Goal: Task Accomplishment & Management: Use online tool/utility

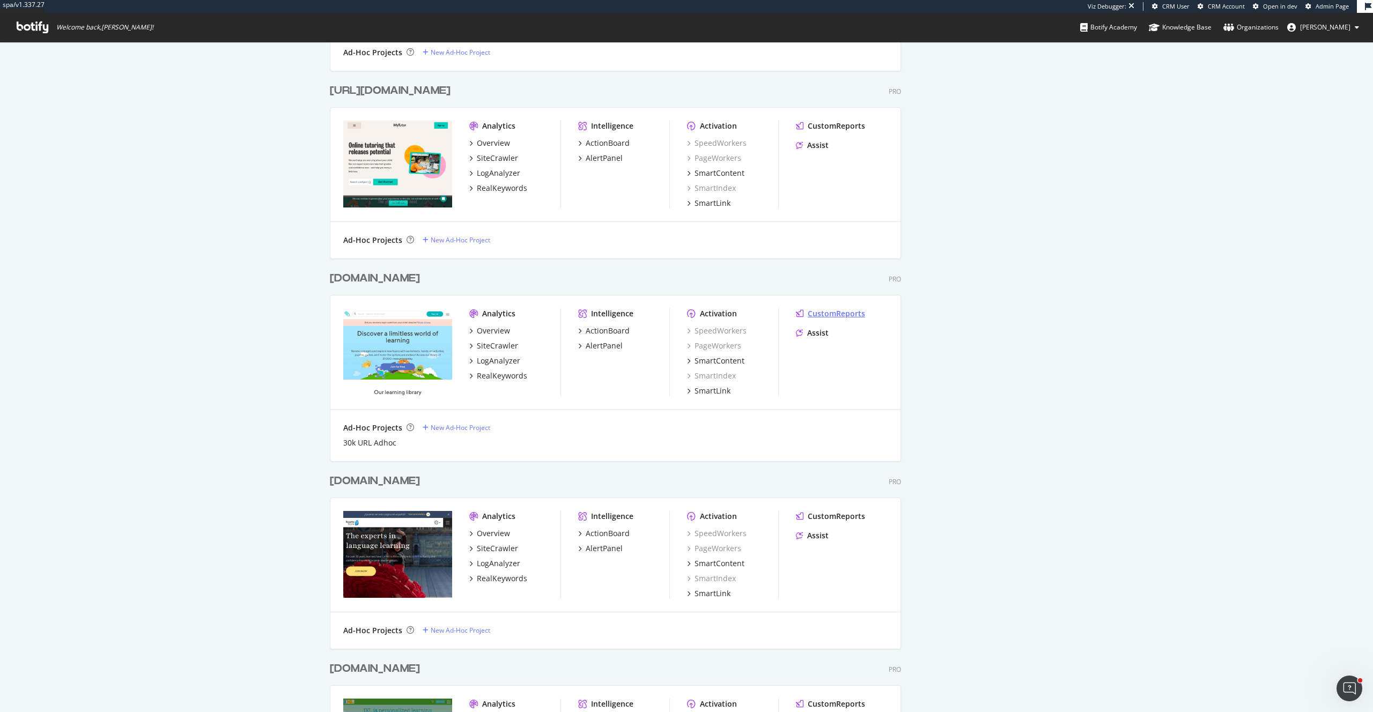
scroll to position [2261, 0]
click at [822, 335] on div "Assist" at bounding box center [817, 334] width 21 height 11
click at [396, 282] on div "[DOMAIN_NAME]" at bounding box center [375, 280] width 90 height 16
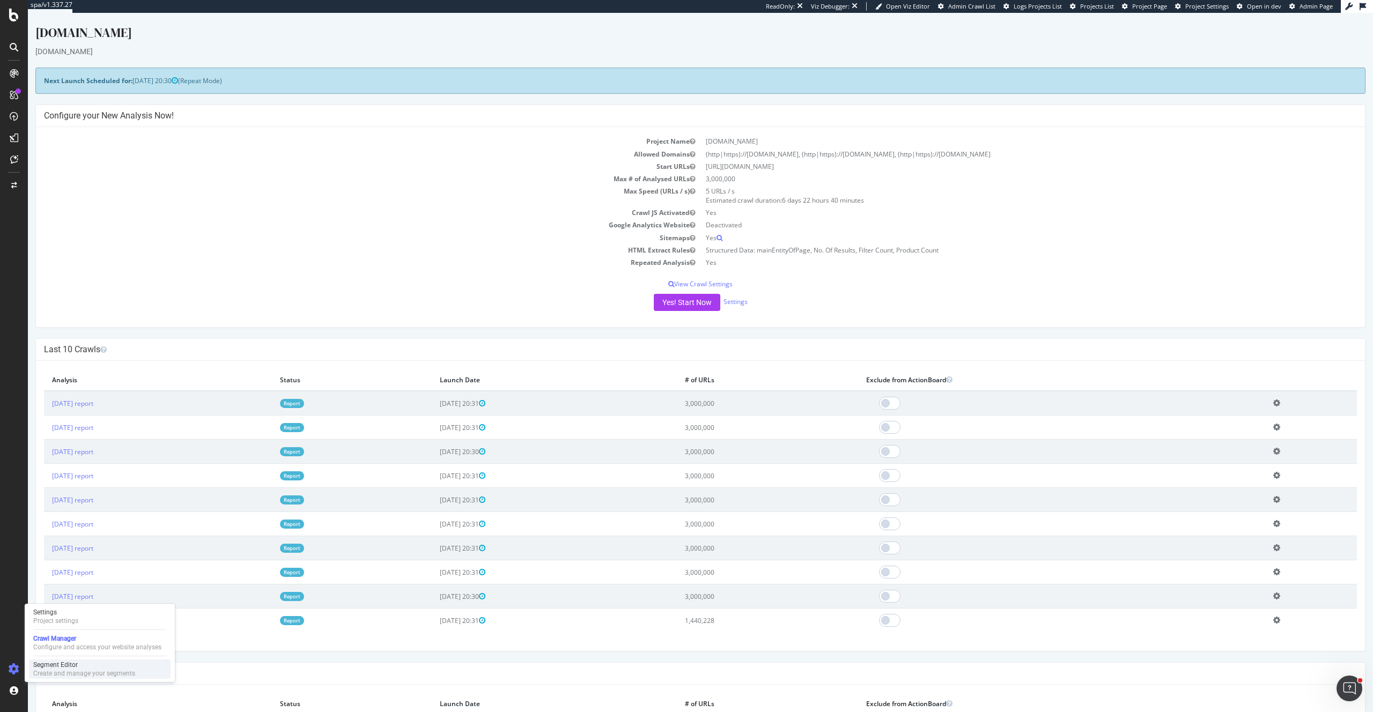
click at [50, 667] on div "Segment Editor" at bounding box center [84, 665] width 102 height 9
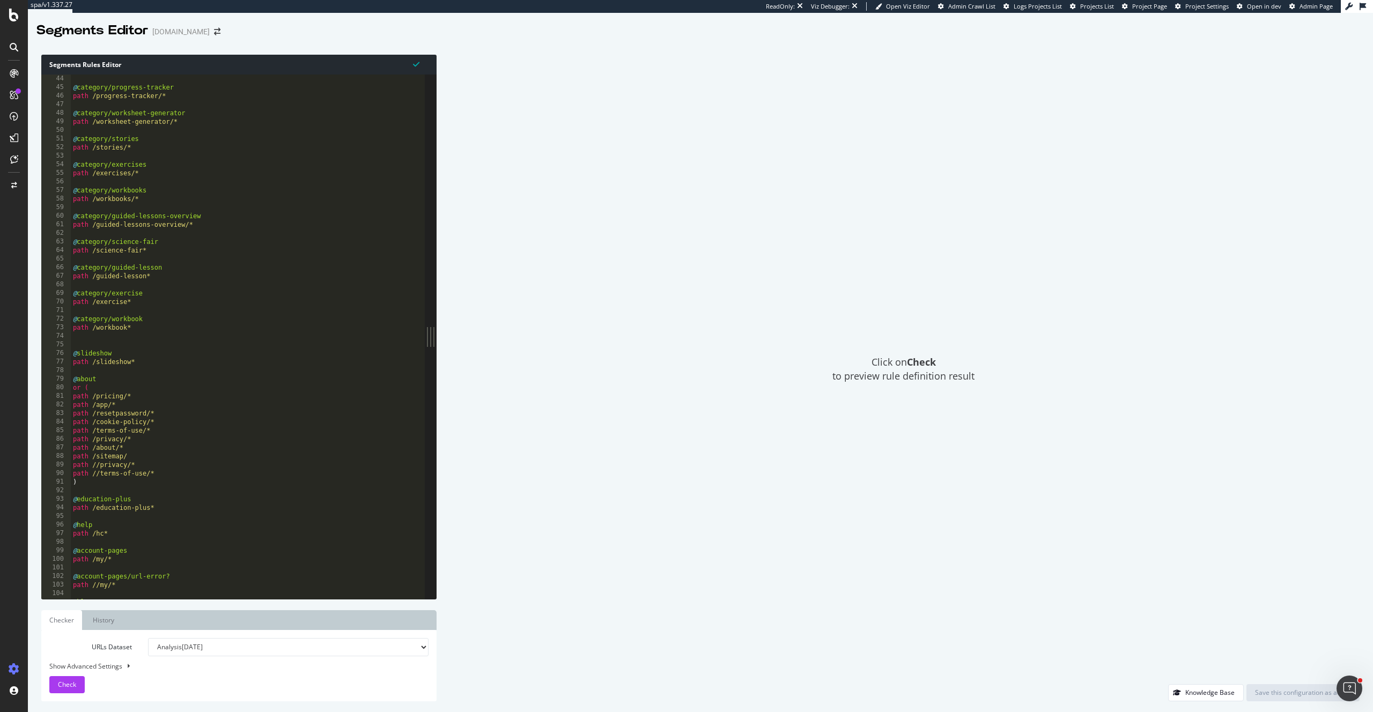
scroll to position [445, 0]
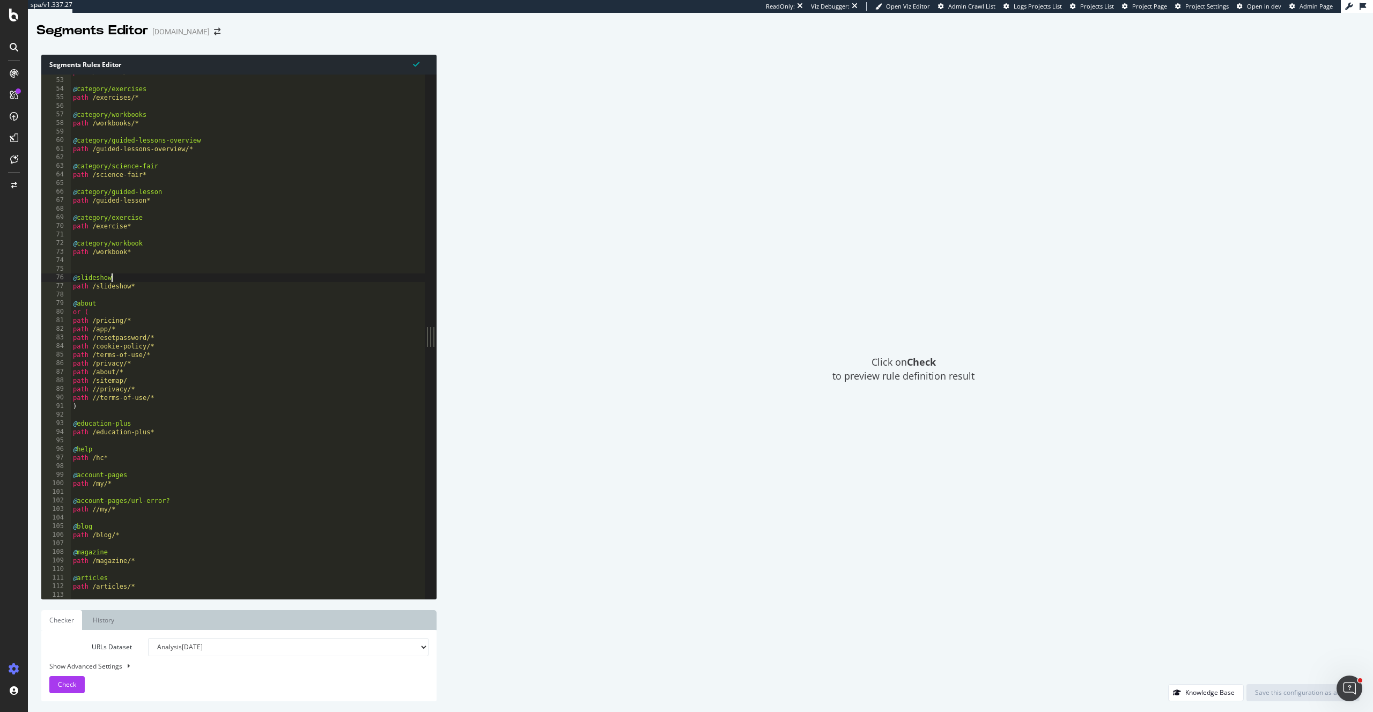
click at [149, 281] on div "path /stories/* @ category/exercises path /exercises/* @ category/workbooks pat…" at bounding box center [248, 339] width 355 height 542
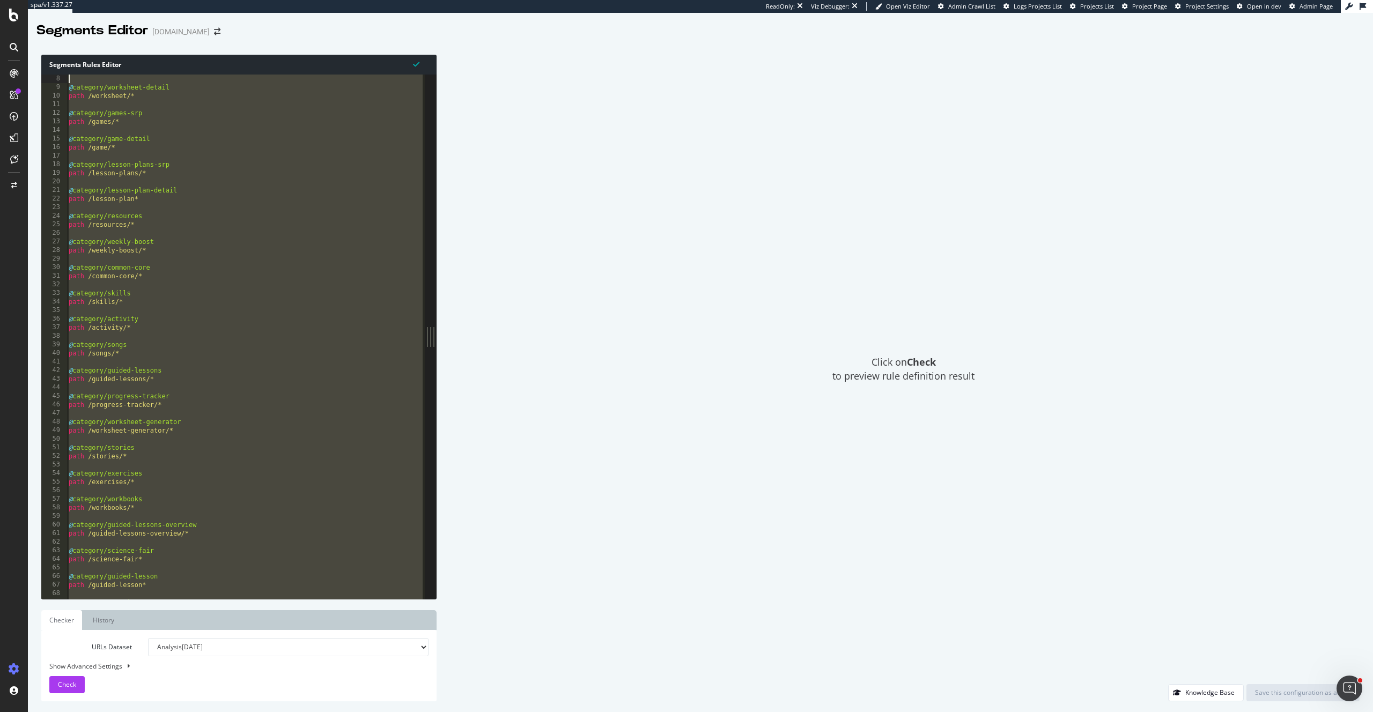
scroll to position [0, 0]
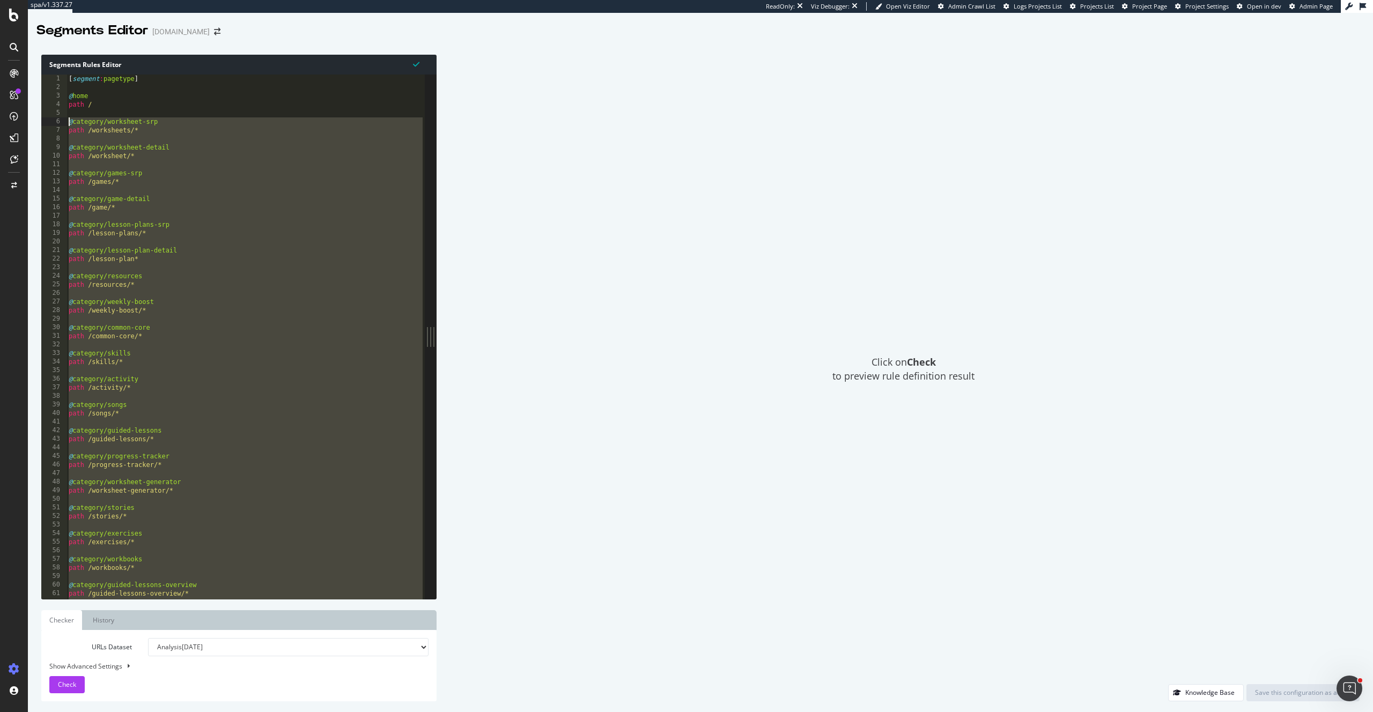
drag, startPoint x: 143, startPoint y: 286, endPoint x: 58, endPoint y: 121, distance: 185.9
click at [58, 121] on div "@slideshow 1 2 3 4 5 6 7 8 9 10 11 12 13 14 15 16 17 18 19 20 21 22 23 24 25 26…" at bounding box center [232, 337] width 383 height 525
type textarea "@category/worksheet-srp path /worksheets/*"
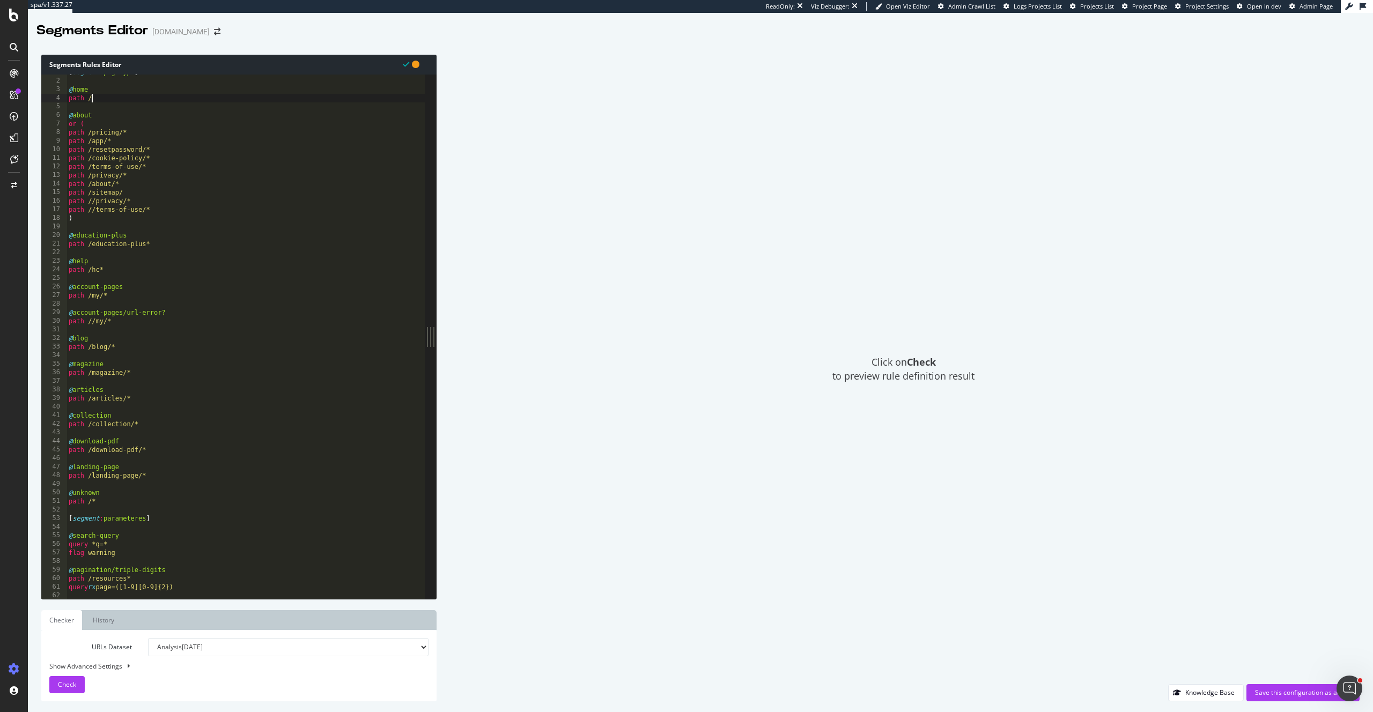
scroll to position [9, 0]
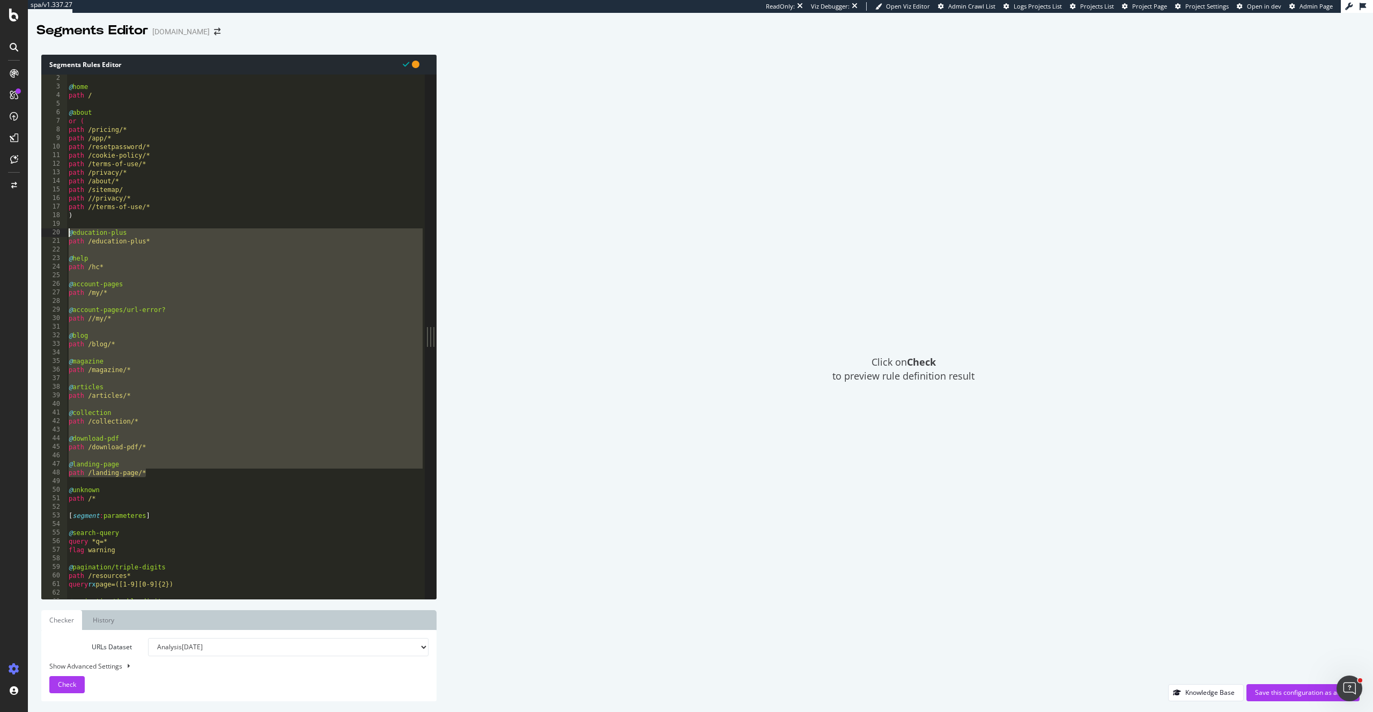
drag, startPoint x: 154, startPoint y: 475, endPoint x: 69, endPoint y: 234, distance: 255.5
click at [69, 234] on div "@ home path / @ about or ( path /pricing/* path /app/* path /resetpassword/* pa…" at bounding box center [246, 345] width 358 height 542
type textarea "@education-plus path /education-plus*"
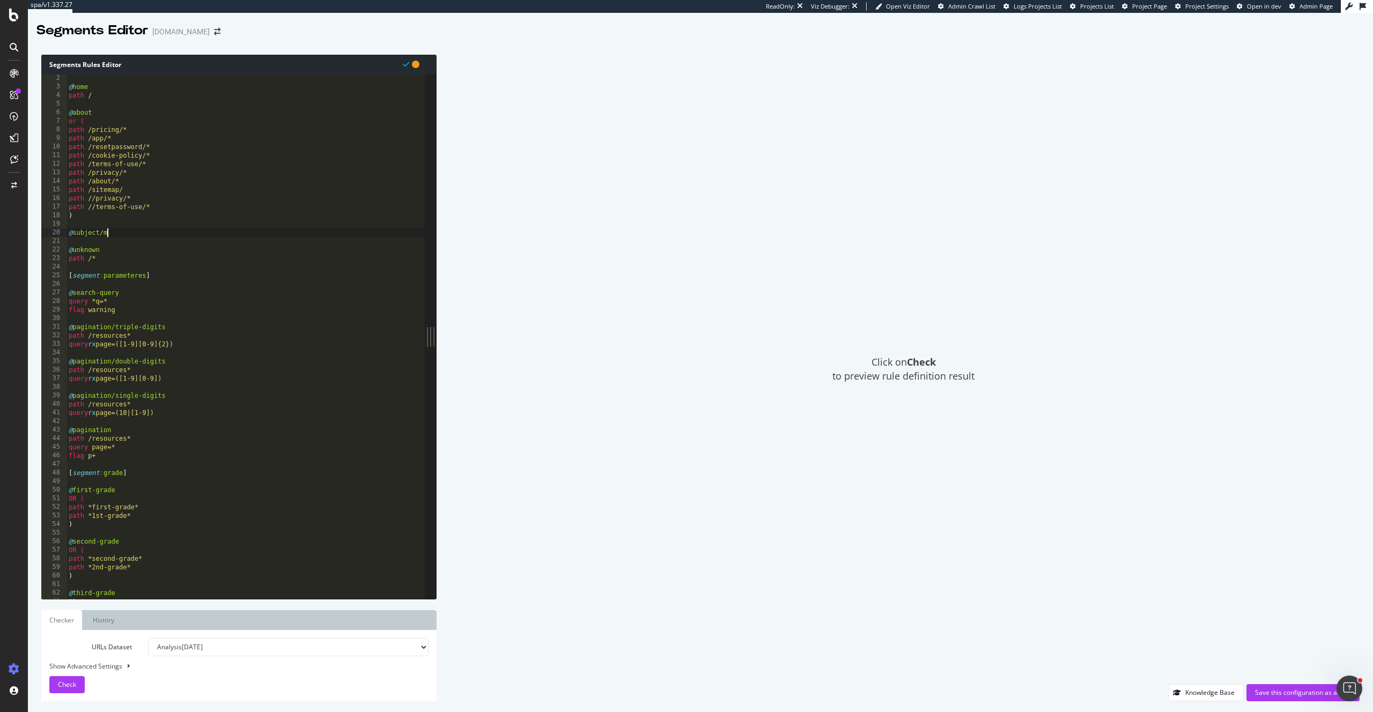
scroll to position [0, 3]
type textarea "@subject/math"
type textarea "path *math*"
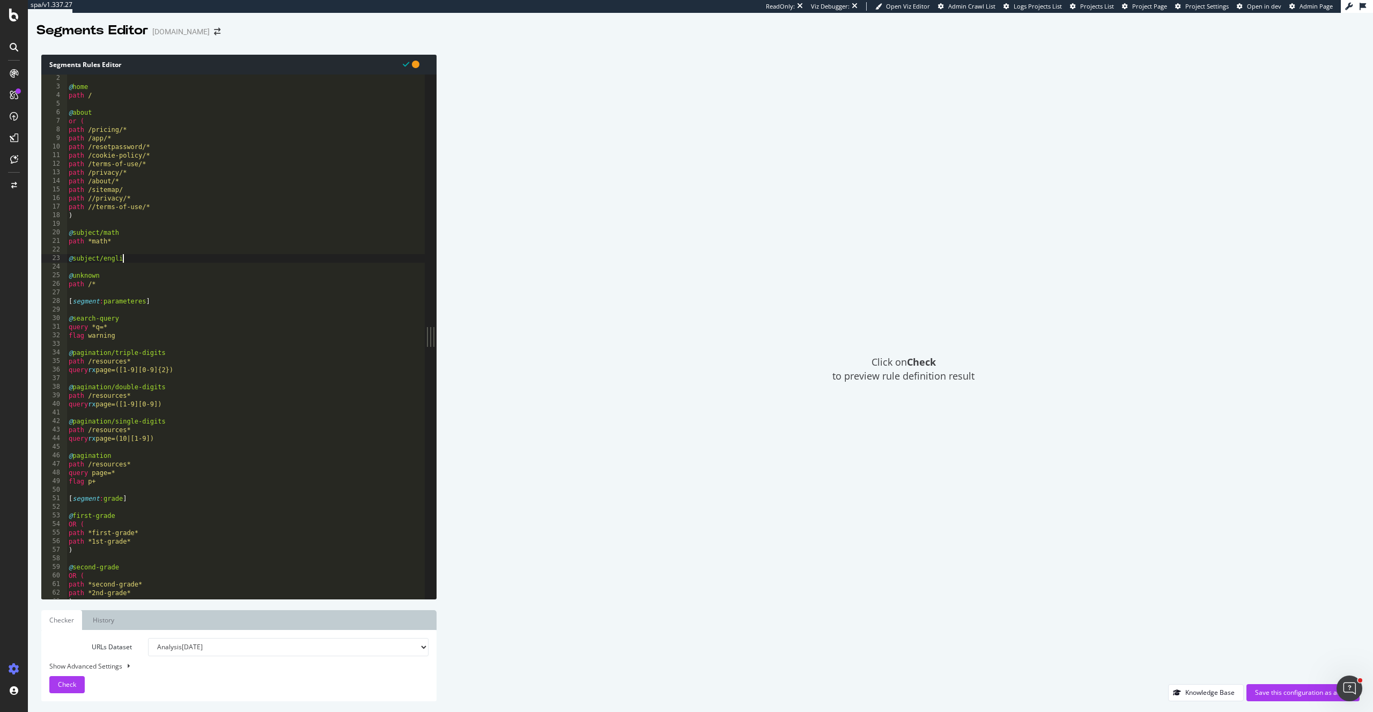
type textarea "@subject/english"
type textarea "path *english*"
click at [93, 242] on div "@ home path / @ about or ( path /pricing/* path /app/* path /resetpassword/* pa…" at bounding box center [246, 345] width 358 height 542
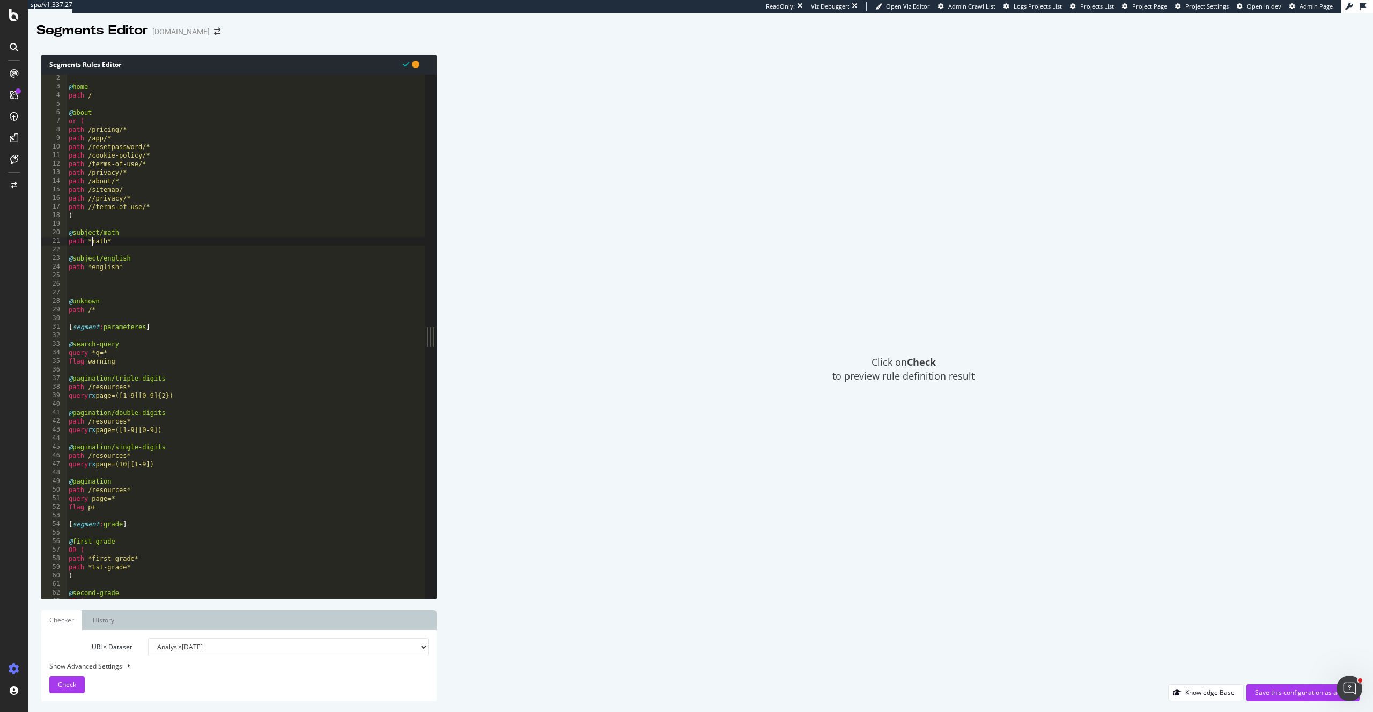
scroll to position [0, 2]
click at [113, 242] on div "@ home path / @ about or ( path /pricing/* path /app/* path /resetpassword/* pa…" at bounding box center [246, 345] width 358 height 542
click at [92, 268] on div "@ home path / @ about or ( path /pricing/* path /app/* path /resetpassword/* pa…" at bounding box center [246, 345] width 358 height 542
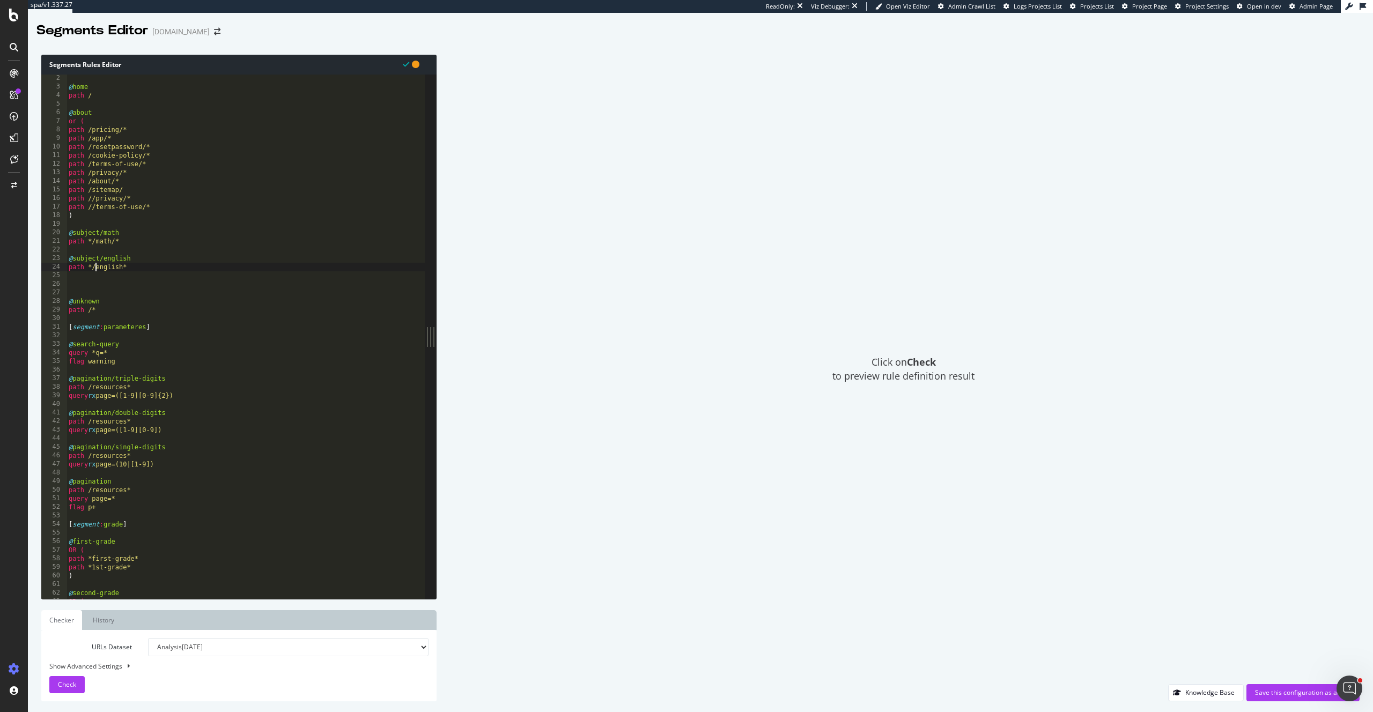
click at [122, 267] on div "@ home path / @ about or ( path /pricing/* path /app/* path /resetpassword/* pa…" at bounding box center [246, 345] width 358 height 542
type textarea "path */english-language-arts/*"
click at [191, 268] on div "@ home path / @ about or ( path /pricing/* path /app/* path /resetpassword/* pa…" at bounding box center [246, 345] width 358 height 542
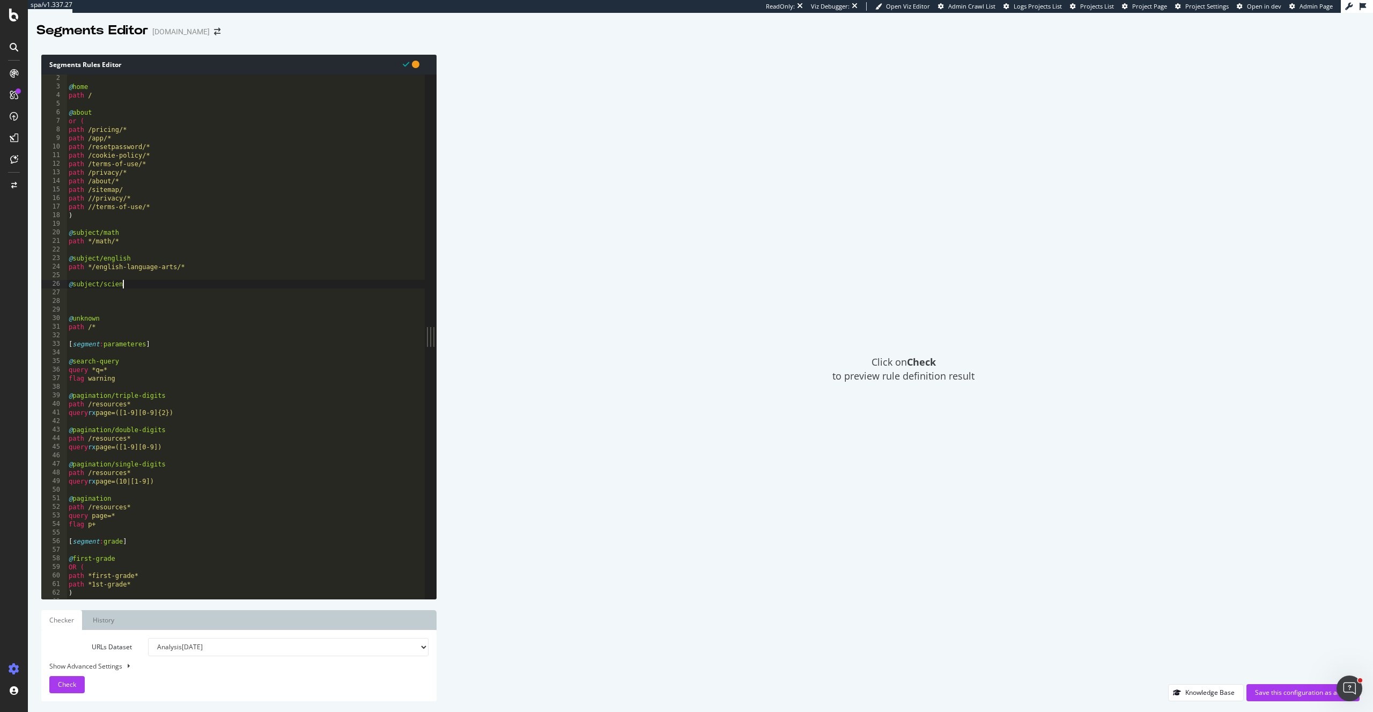
type textarea "@subject/science"
type textarea "path */science/*"
type textarea "@subject/social-studies"
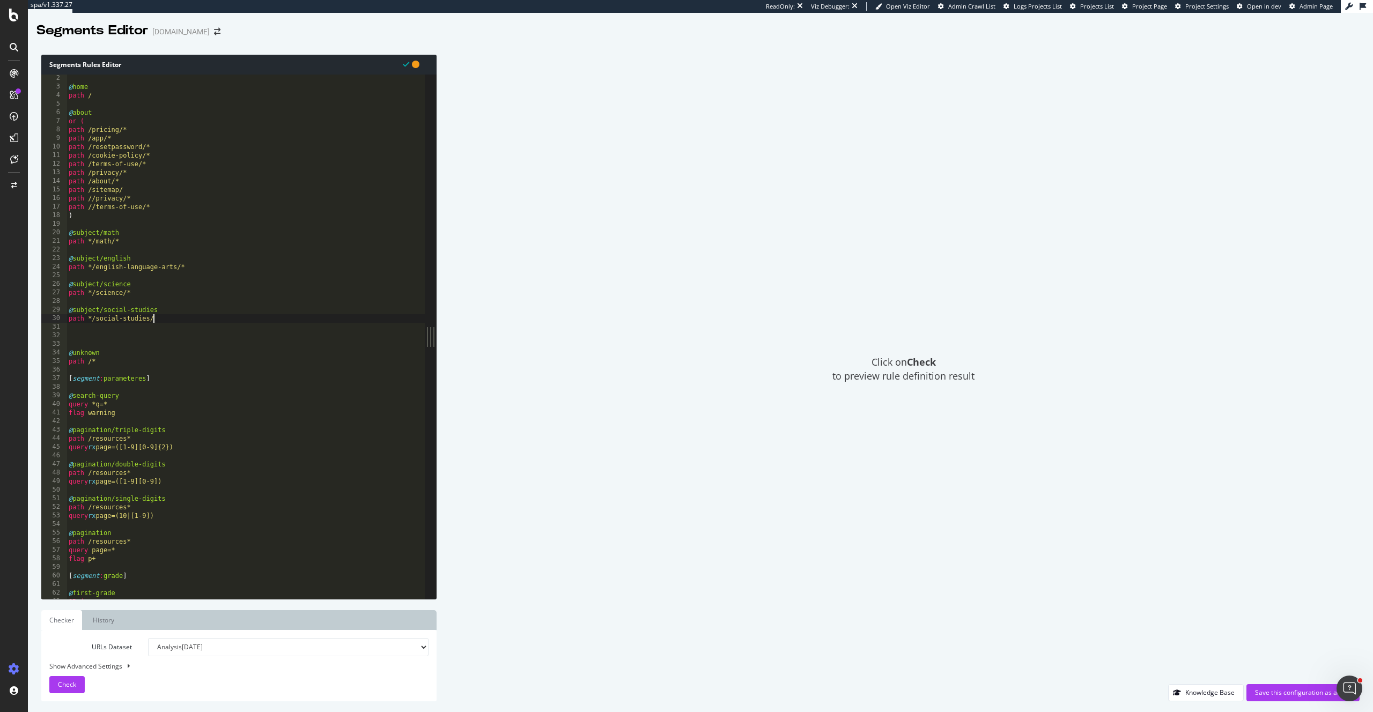
type textarea "path */social-studies/*"
type textarea "@subject/foreign-language"
type textarea "path */foreign-language/*"
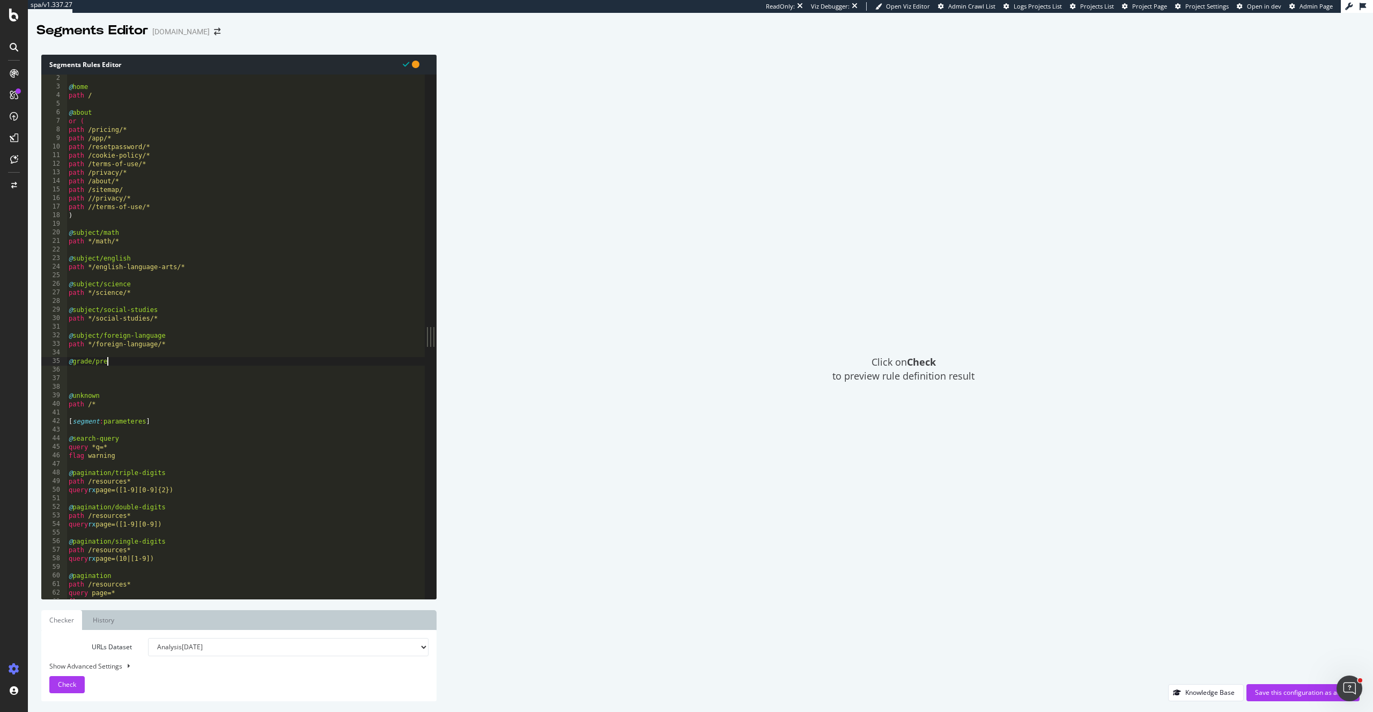
scroll to position [0, 3]
type textarea "@grade/preK"
type textarea "path */grade-pk/*"
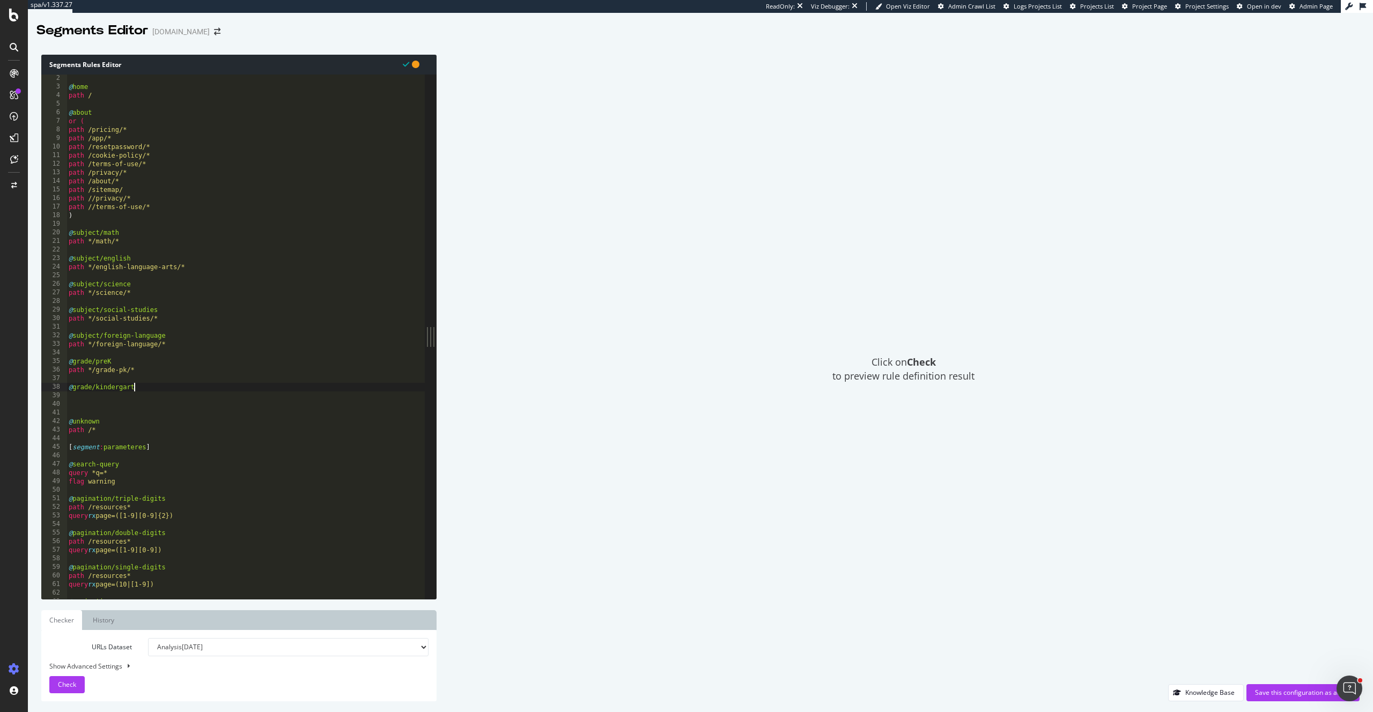
type textarea "@grade/kindergarten"
type textarea "path */grade-k/*"
type textarea "@grade/1"
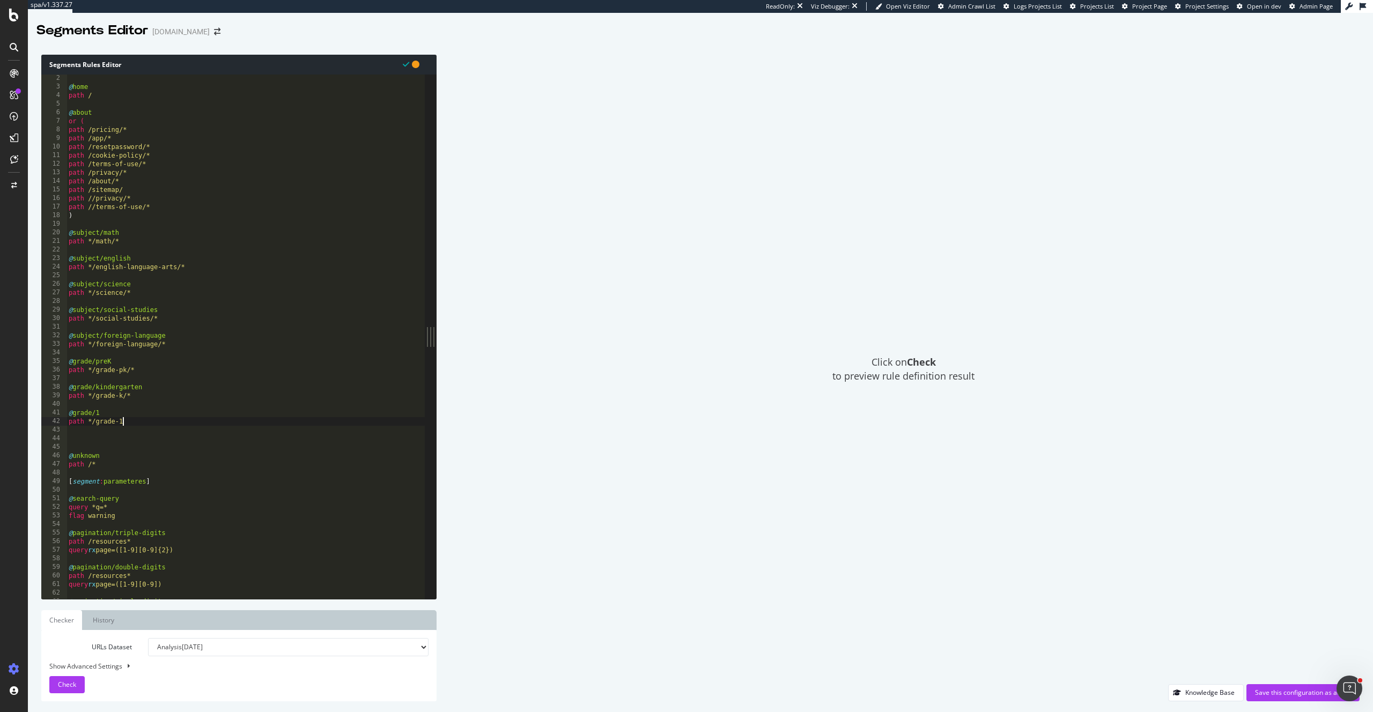
scroll to position [0, 4]
type textarea "path */grade-1/*"
drag, startPoint x: 115, startPoint y: 422, endPoint x: 66, endPoint y: 425, distance: 49.4
click at [66, 425] on div "path */grade-1/* 1 2 3 4 5 6 7 8 9 10 11 12 13 14 15 16 17 18 19 20 21 22 23 24…" at bounding box center [232, 337] width 383 height 525
click at [149, 424] on div "[ segment : pagetype ] @ home path / @ about or ( path /pricing/* path /app/* p…" at bounding box center [246, 337] width 358 height 542
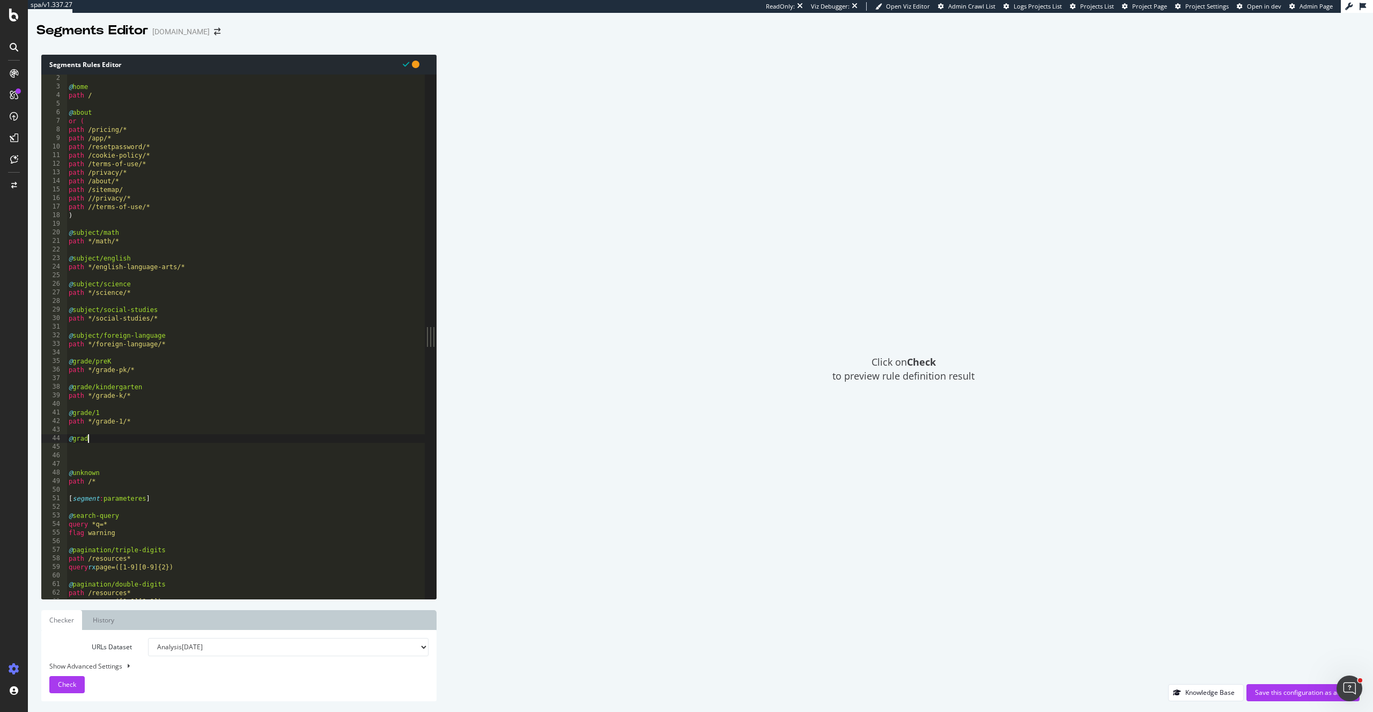
scroll to position [0, 2]
type textarea "@grade/2"
paste textarea "path */grade"
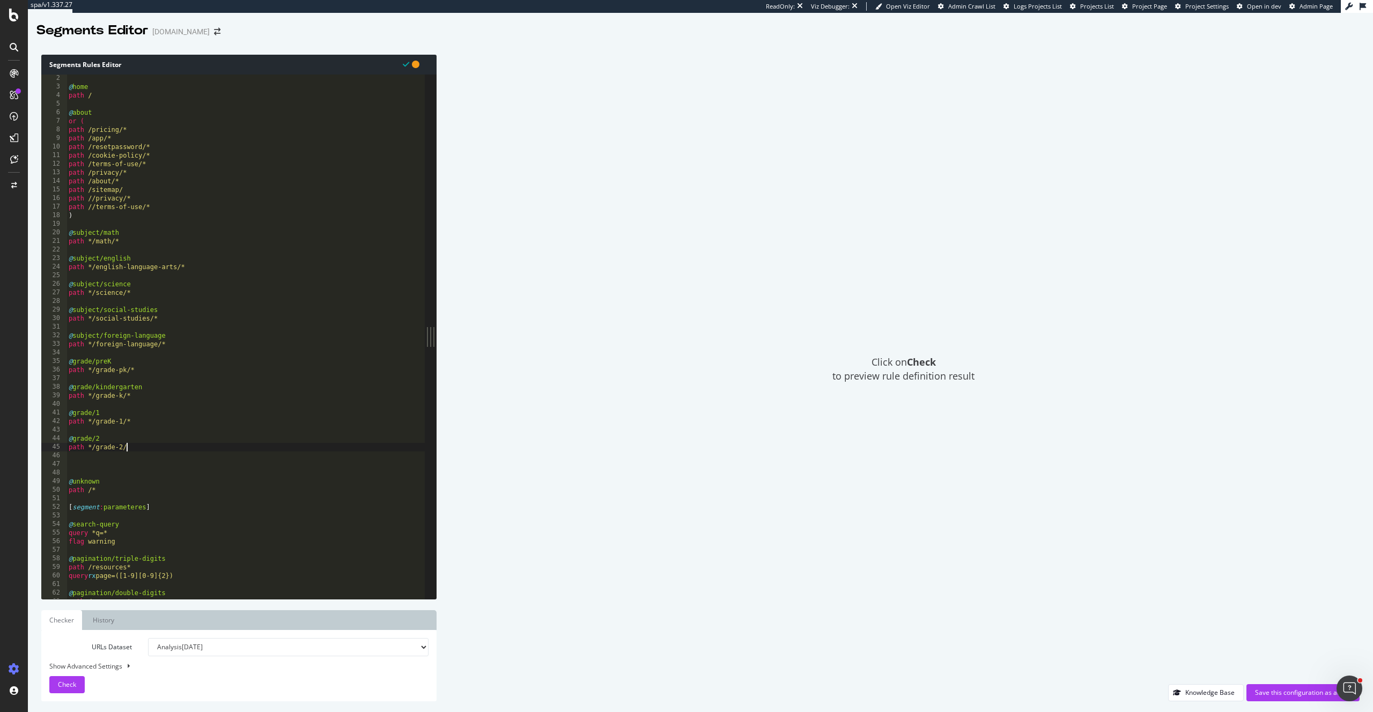
type textarea "path */grade-2/*"
type textarea "@grade/3"
paste textarea "path */grade"
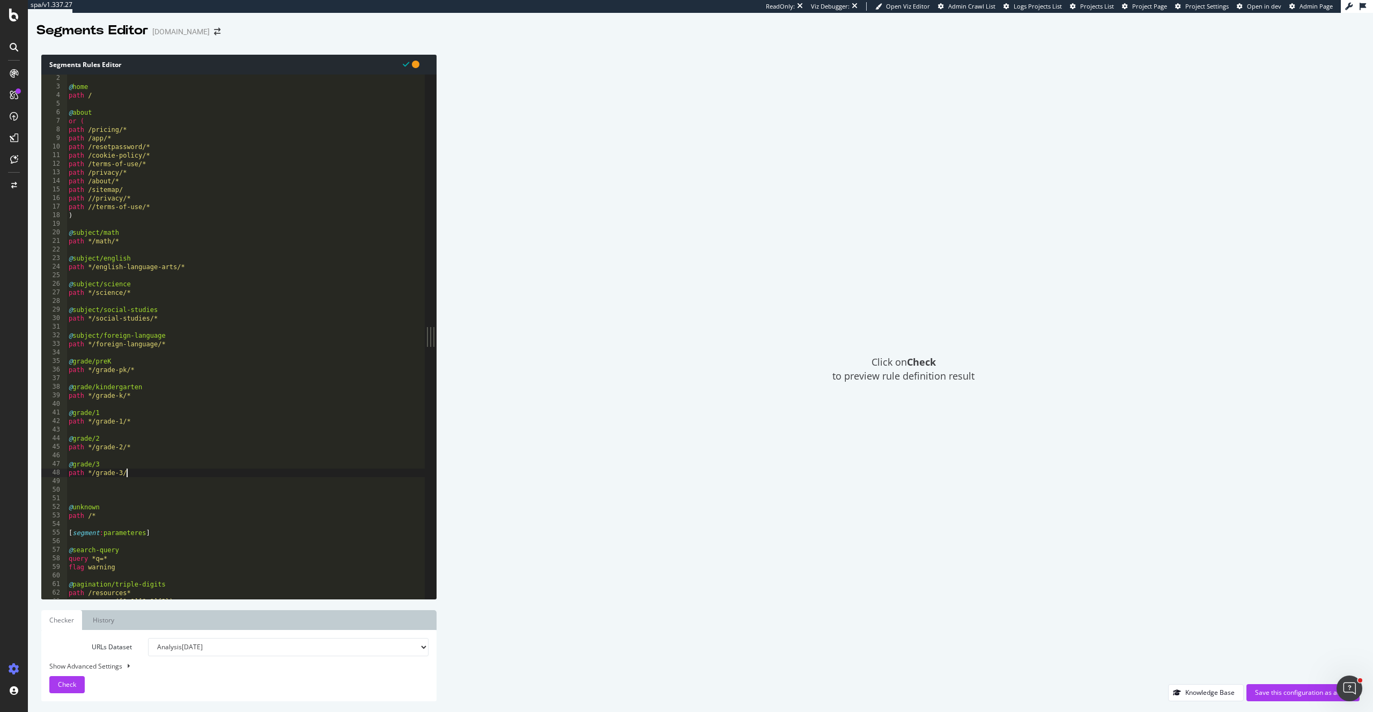
scroll to position [0, 4]
type textarea "path */grade-3/*"
type textarea "@grade/4"
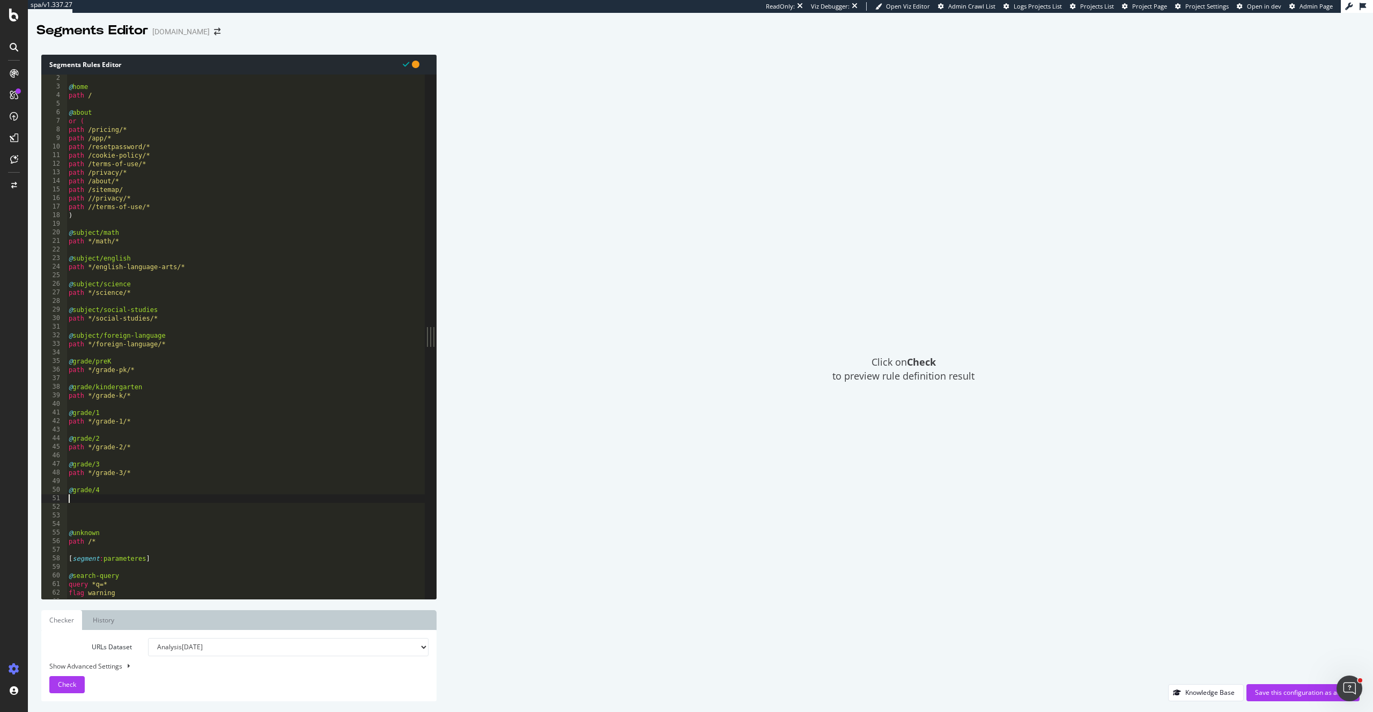
paste textarea "path */grade"
type textarea "path */grade-4/*"
type textarea "@grade/5"
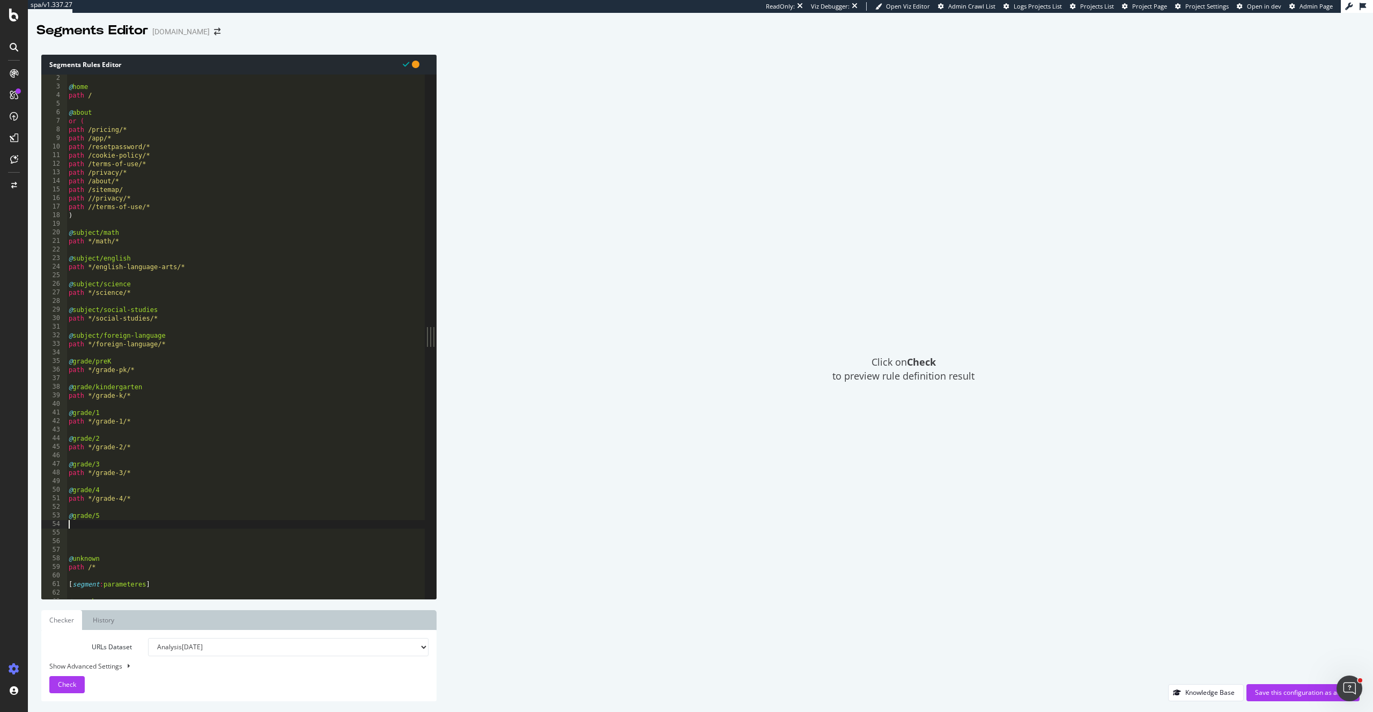
scroll to position [0, 0]
paste textarea "path */grade"
type textarea "path */grade-5/*"
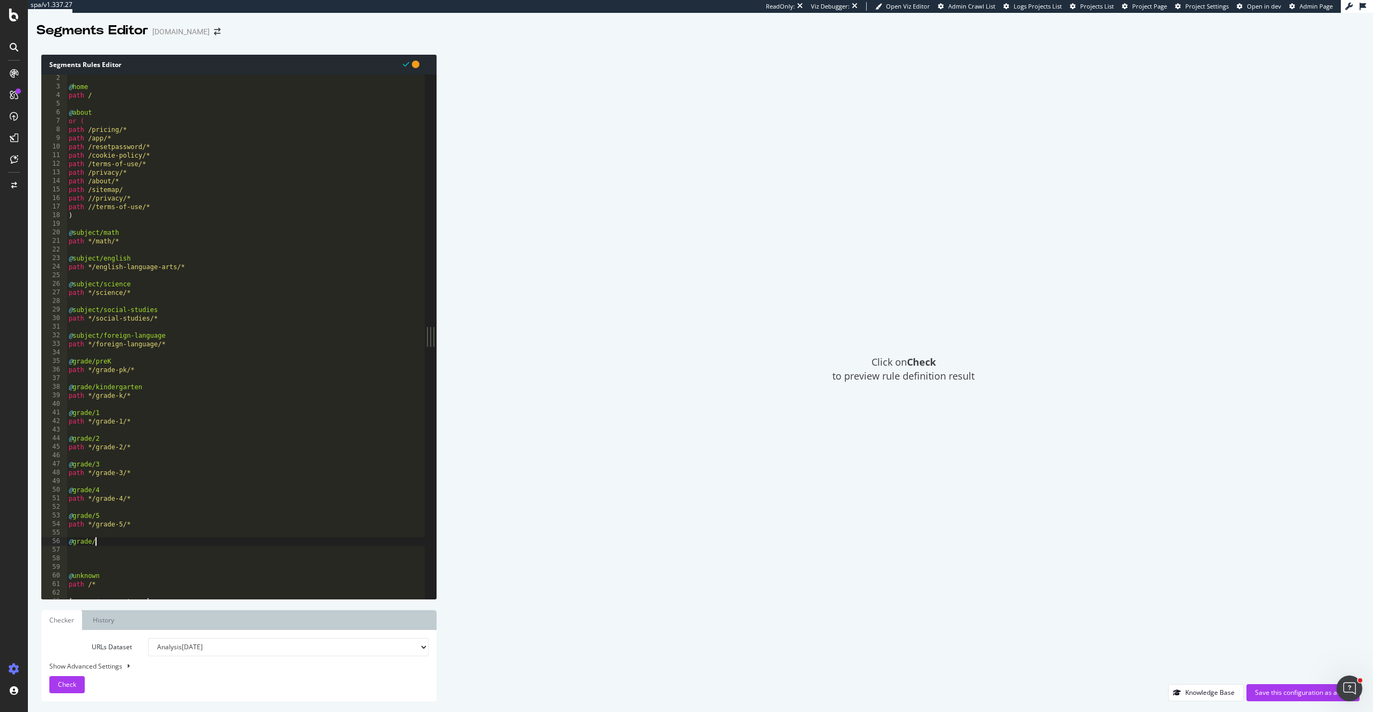
type textarea "@grade/6"
paste textarea "path */grade"
type textarea "path */grade-6/*"
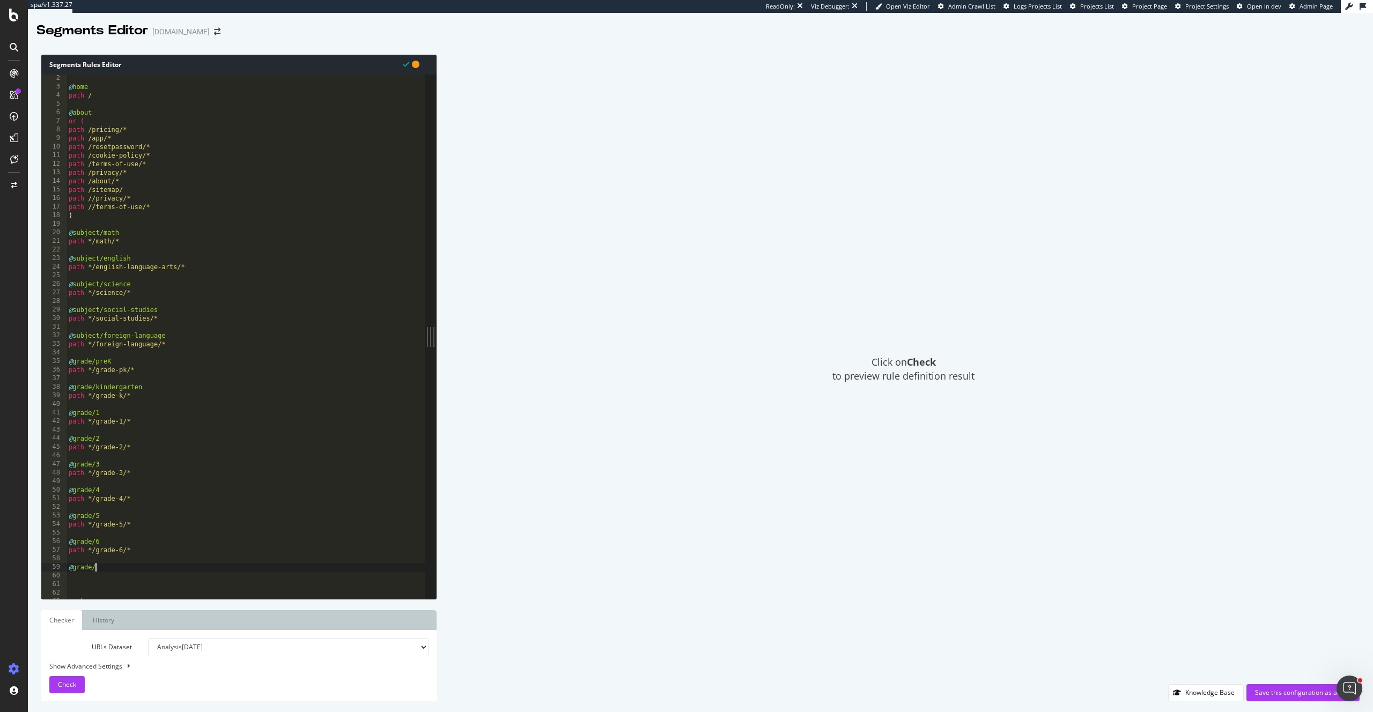
scroll to position [0, 2]
type textarea "@grade/7"
type textarea "p"
paste textarea "path */grade"
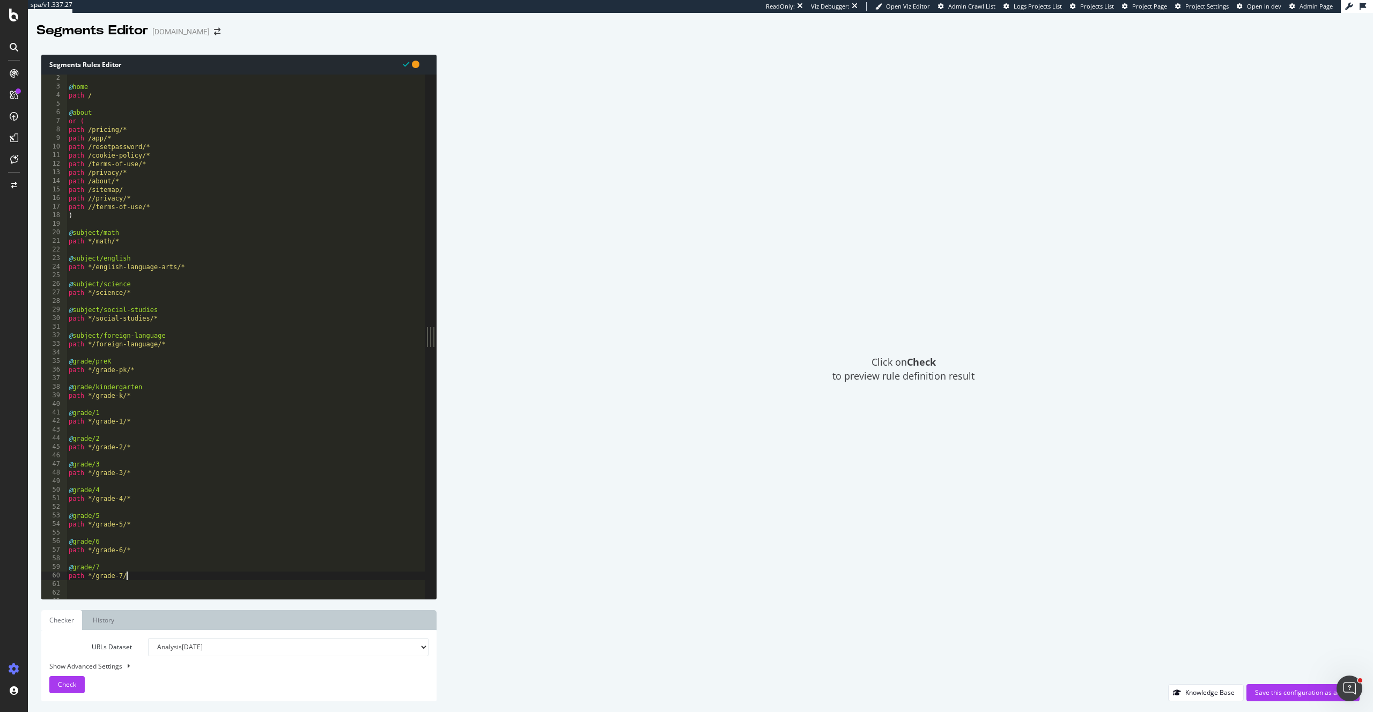
type textarea "path */grade-7/*"
type textarea "@grade/8"
type textarea "p"
paste textarea "path */grade"
type textarea "path */grade-8/*"
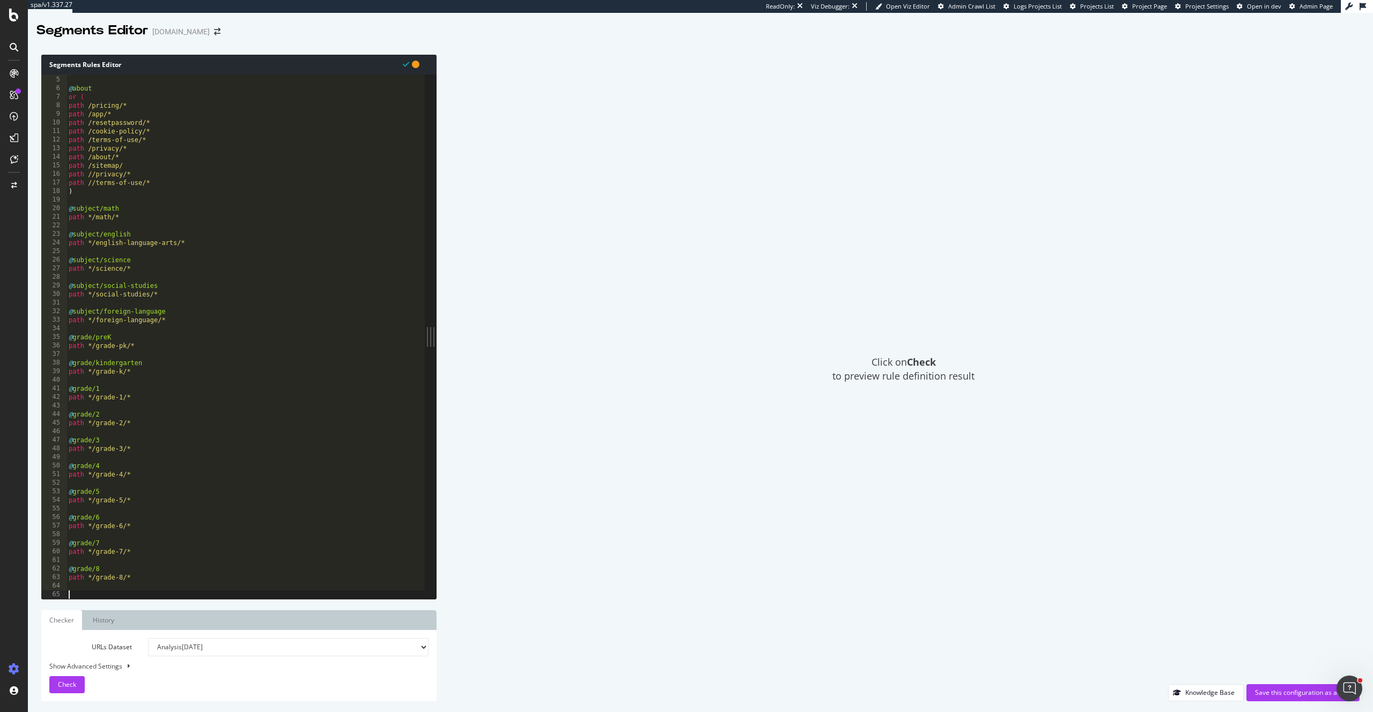
scroll to position [33, 0]
type textarea "@resources"
type textarea "path */resources/*"
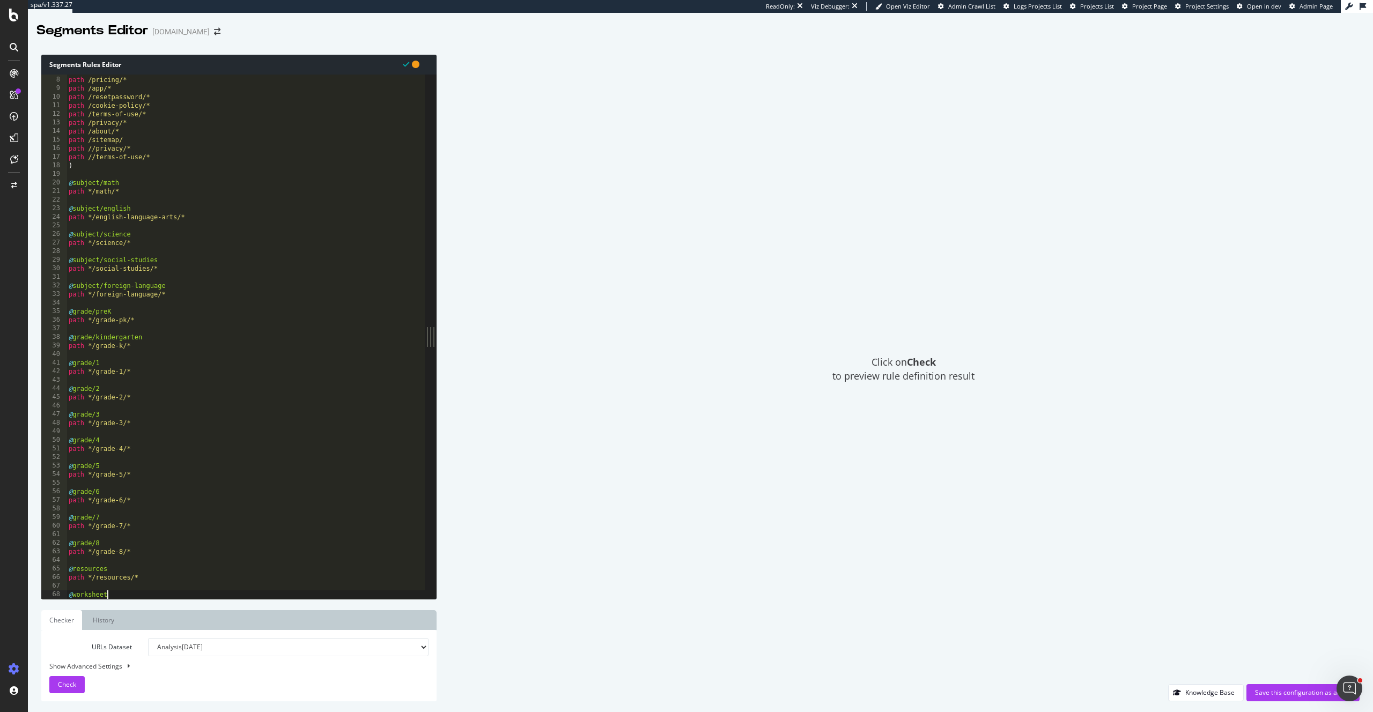
type textarea "@worksheets"
type textarea "path */worksheets/*"
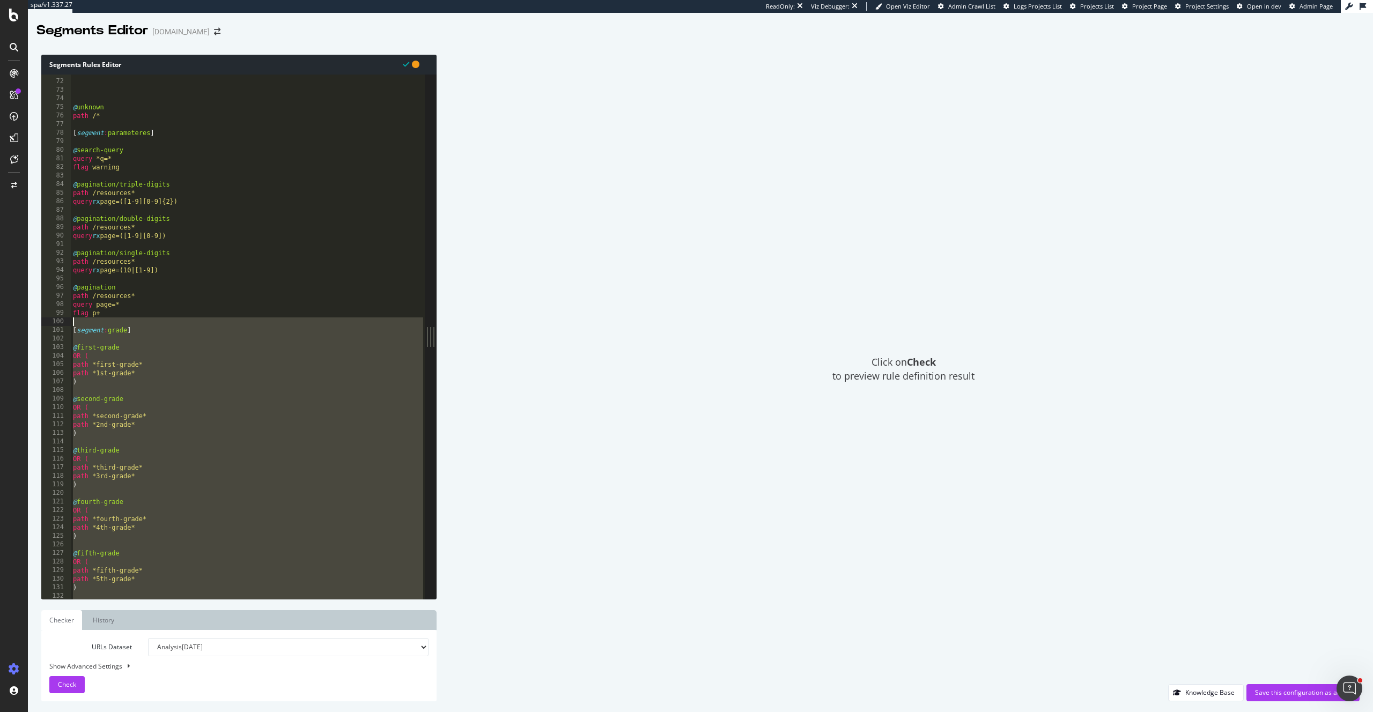
scroll to position [607, 0]
drag, startPoint x: 156, startPoint y: 501, endPoint x: 68, endPoint y: 332, distance: 190.9
click at [68, 332] on div "71 72 73 74 75 76 77 78 79 80 81 82 83 84 85 86 87 88 89 90 91 92 93 94 95 96 9…" at bounding box center [232, 337] width 383 height 525
type textarea "[segment:grade]"
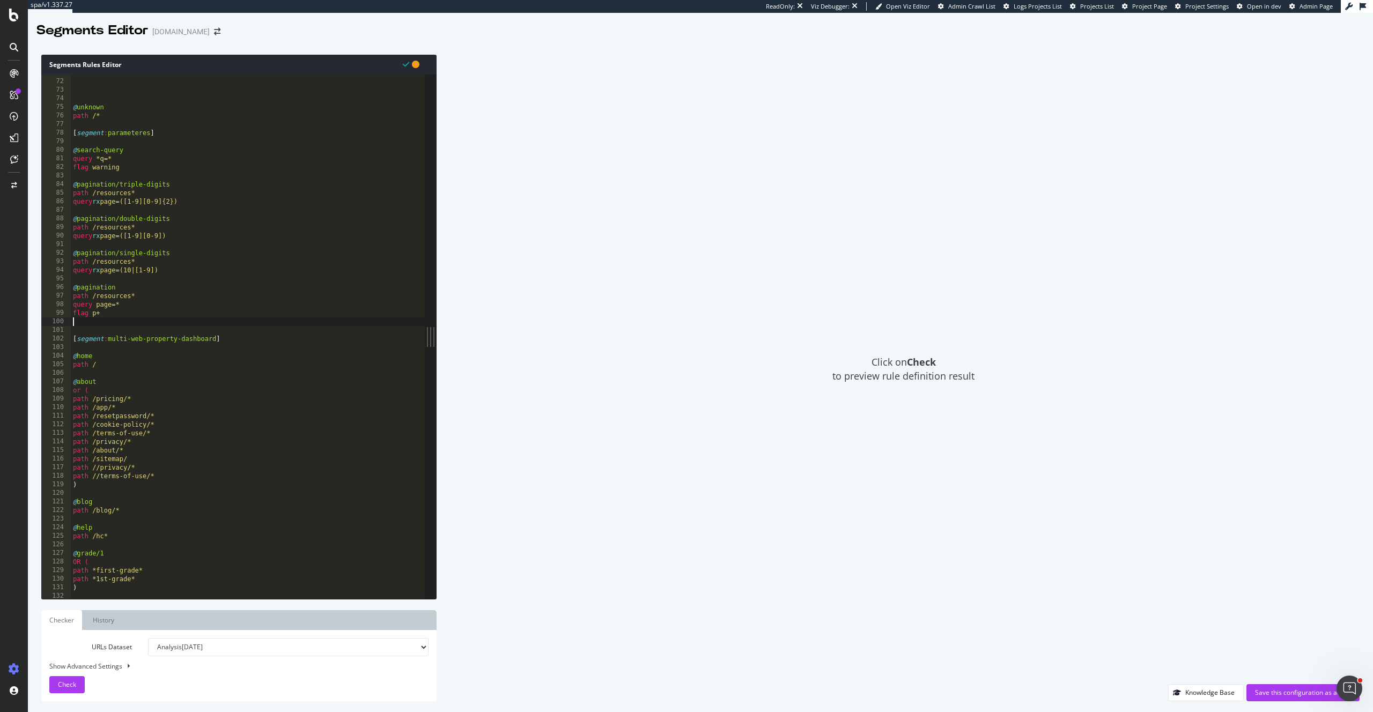
type textarea "flag p+"
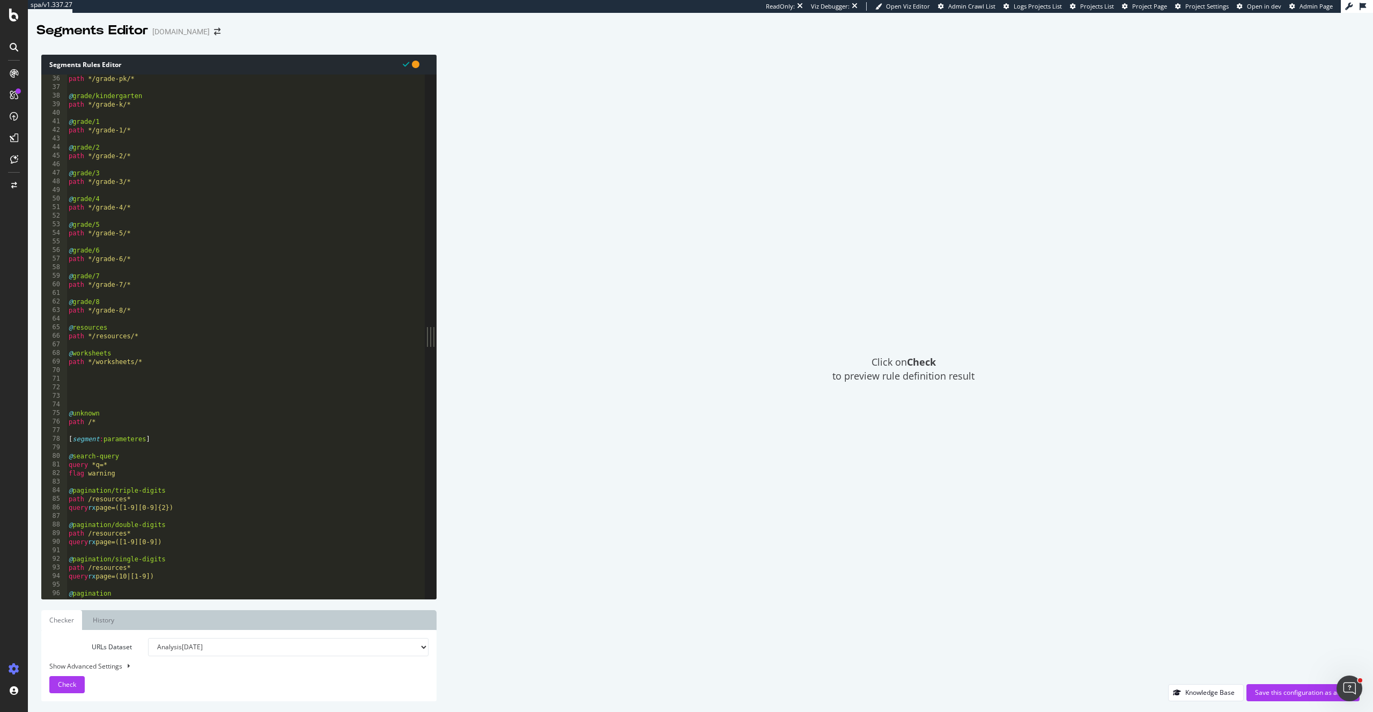
scroll to position [300, 0]
click at [87, 388] on div "path */grade-pk/* @ grade/kindergarten path */grade-k/* @ grade/1 path */grade-…" at bounding box center [246, 346] width 358 height 542
click at [86, 381] on div "path */grade-pk/* @ grade/kindergarten path */grade-k/* @ grade/1 path */grade-…" at bounding box center [246, 346] width 358 height 542
type textarea "@parameters/occassion"
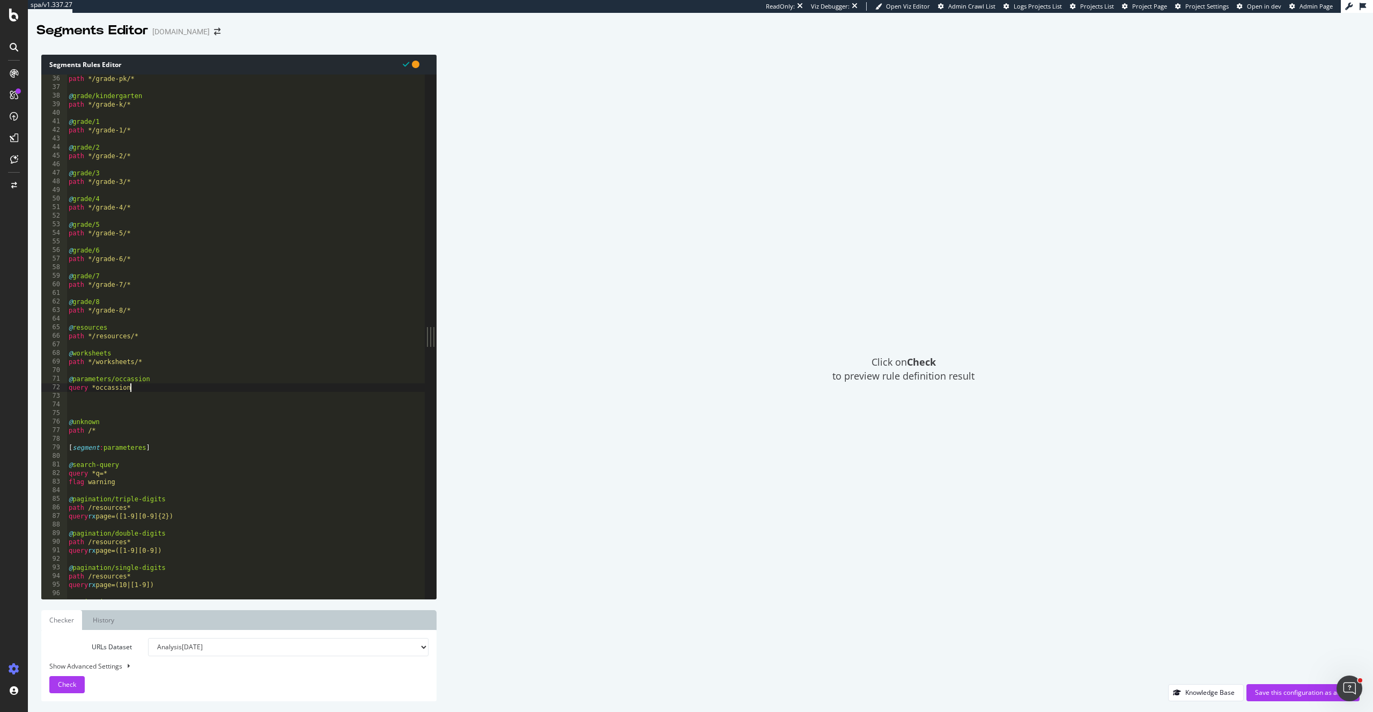
scroll to position [0, 5]
type textarea "query *occassion=*"
type textarea "@paramters/common-core"
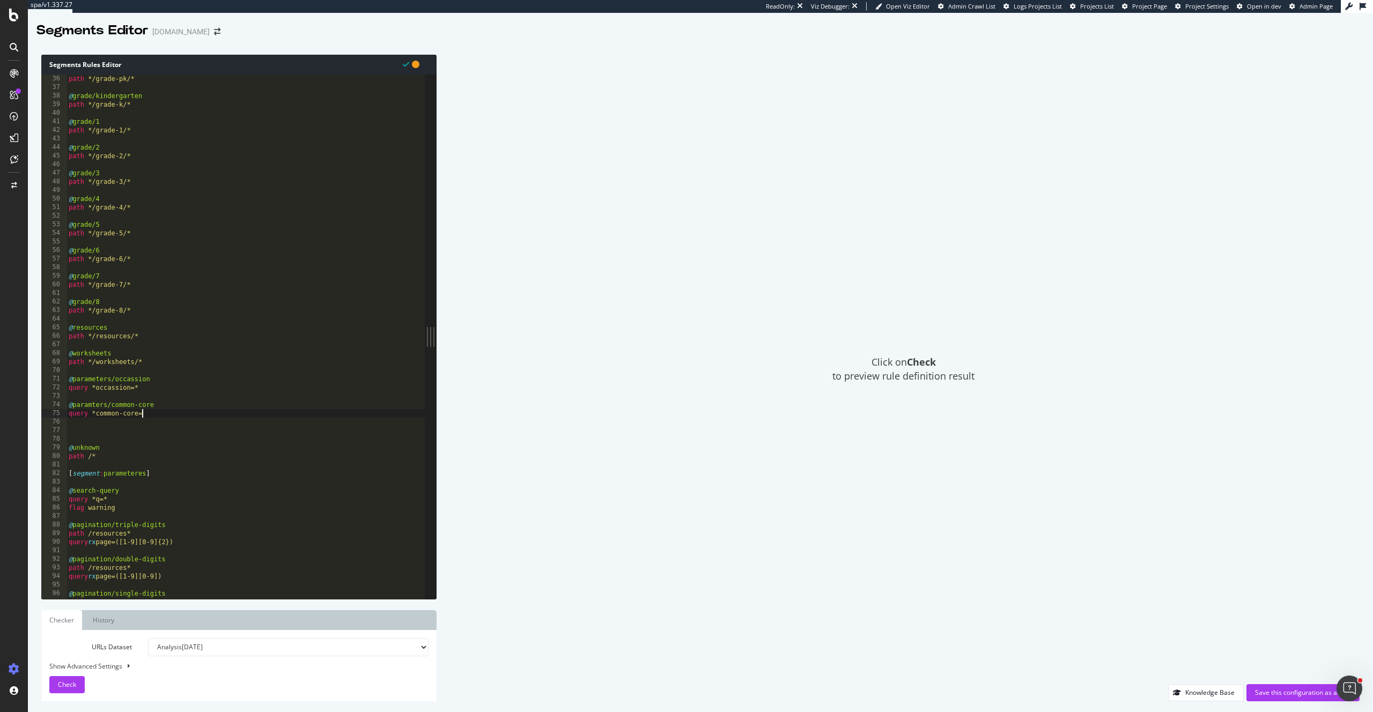
type textarea "query *common-core=*"
click at [93, 404] on div "path */grade-pk/* @ grade/kindergarten path */grade-k/* @ grade/1 path */grade-…" at bounding box center [246, 346] width 358 height 542
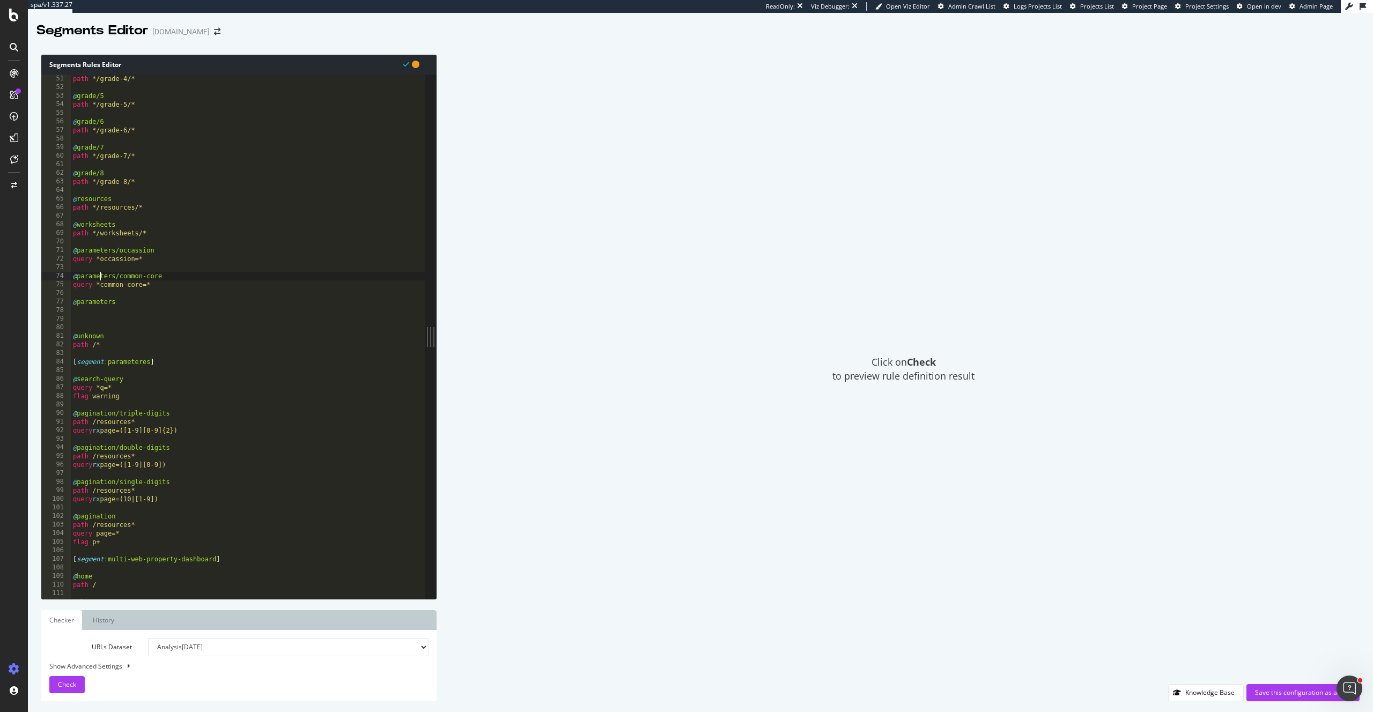
scroll to position [429, 0]
click at [167, 305] on div "@ grade/4 path */grade-4/* @ grade/5 path */grade-5/* @ grade/6 path */grade-6/…" at bounding box center [248, 337] width 355 height 542
type textarea "@parameters"
type textarea "@parameters/game-type"
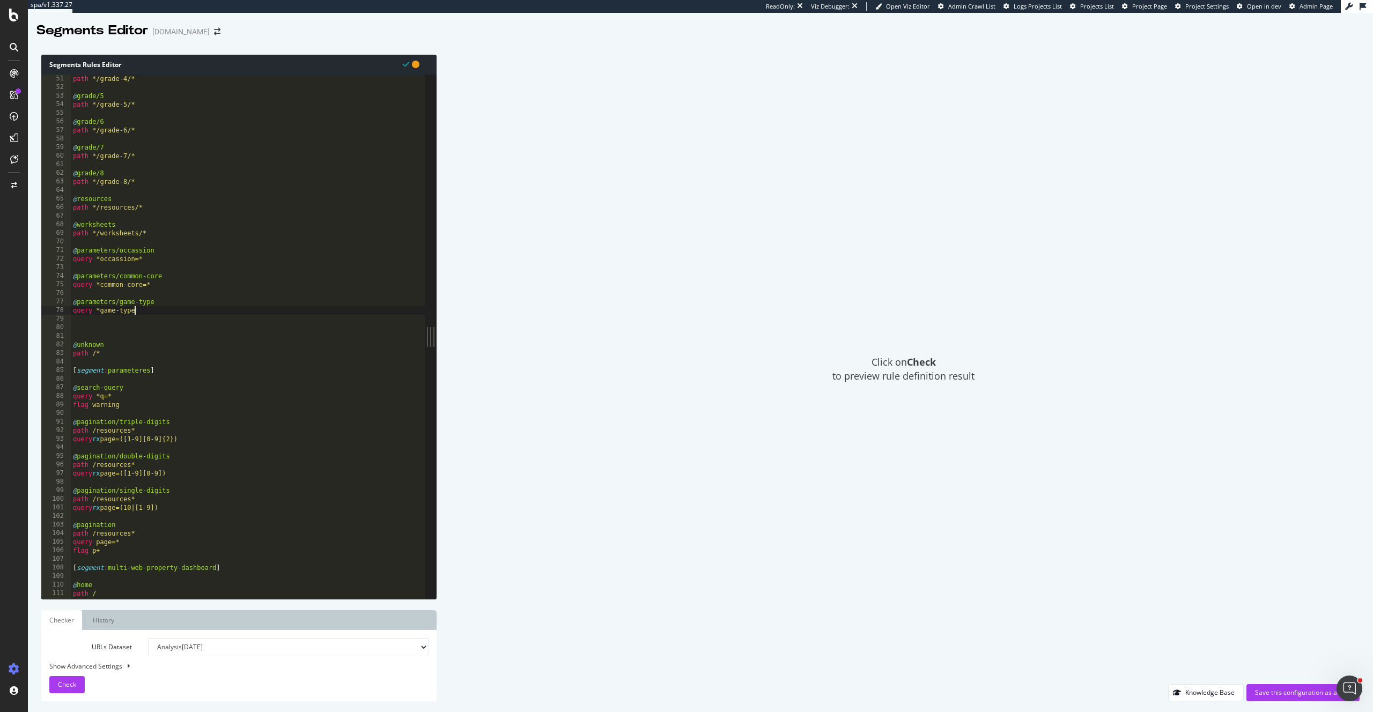
scroll to position [0, 5]
type textarea "query *game-type=*"
type textarea "@parameters/arts-crafts"
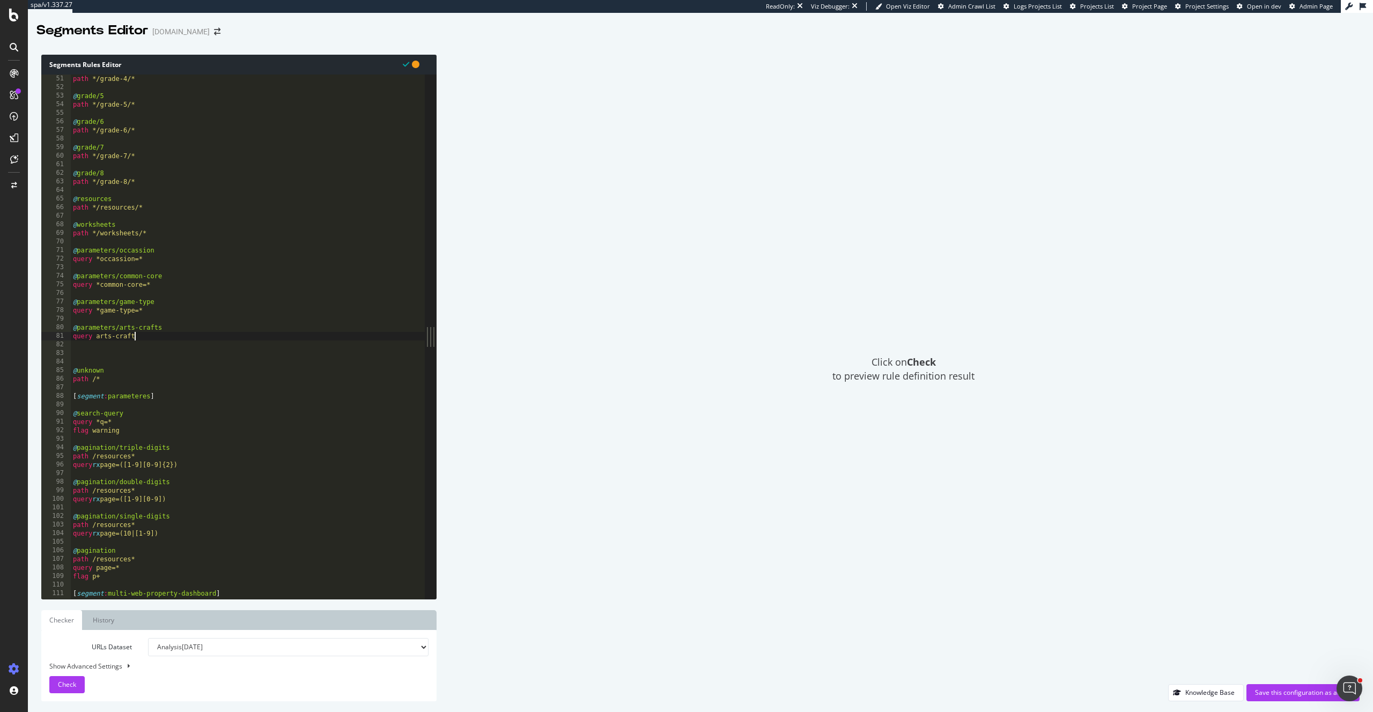
scroll to position [0, 5]
type textarea "query arts-crafts=*"
click at [98, 342] on div "@ grade/4 path */grade-4/* @ grade/5 path */grade-5/* @ grade/6 path */grade-6/…" at bounding box center [248, 337] width 355 height 542
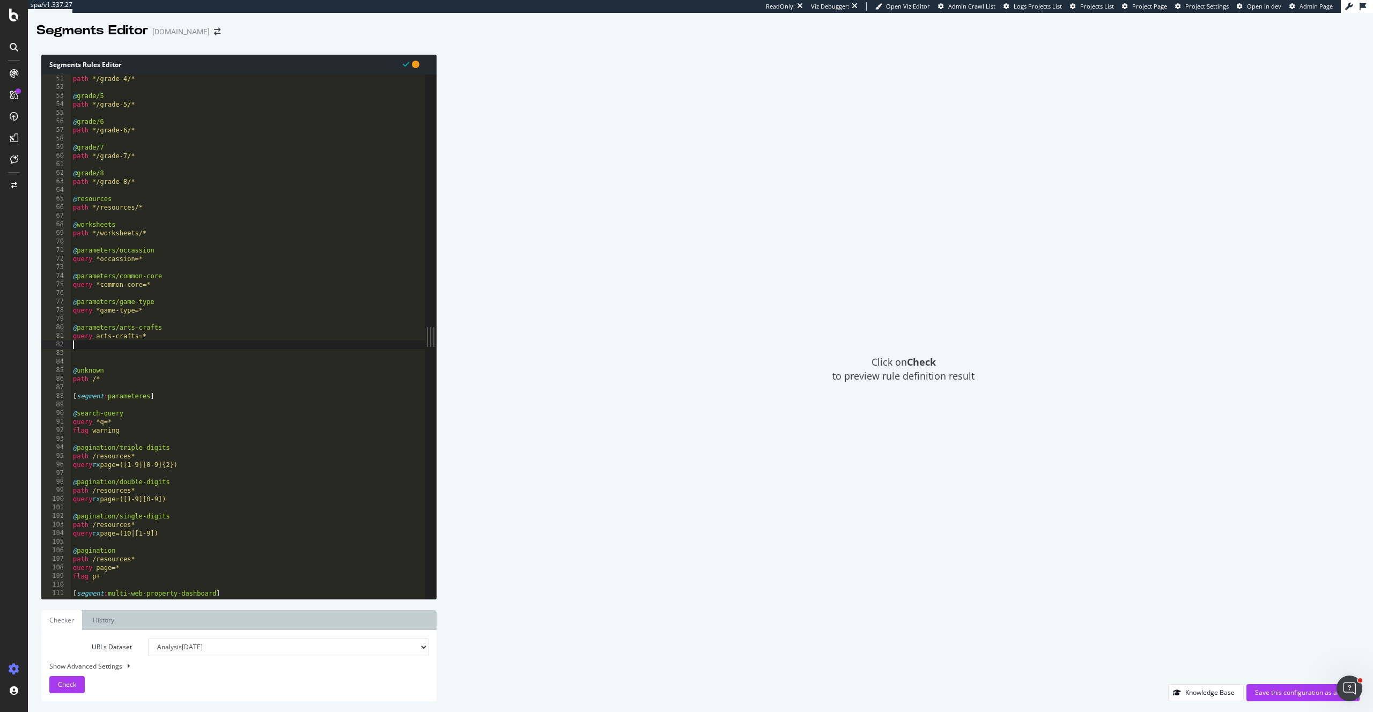
click at [96, 339] on div "@ grade/4 path */grade-4/* @ grade/5 path */grade-5/* @ grade/6 path */grade-6/…" at bounding box center [248, 337] width 355 height 542
click at [190, 336] on div "@ grade/4 path */grade-4/* @ grade/5 path */grade-5/* @ grade/6 path */grade-6/…" at bounding box center [248, 337] width 355 height 542
type textarea "query *arts-crafts=*"
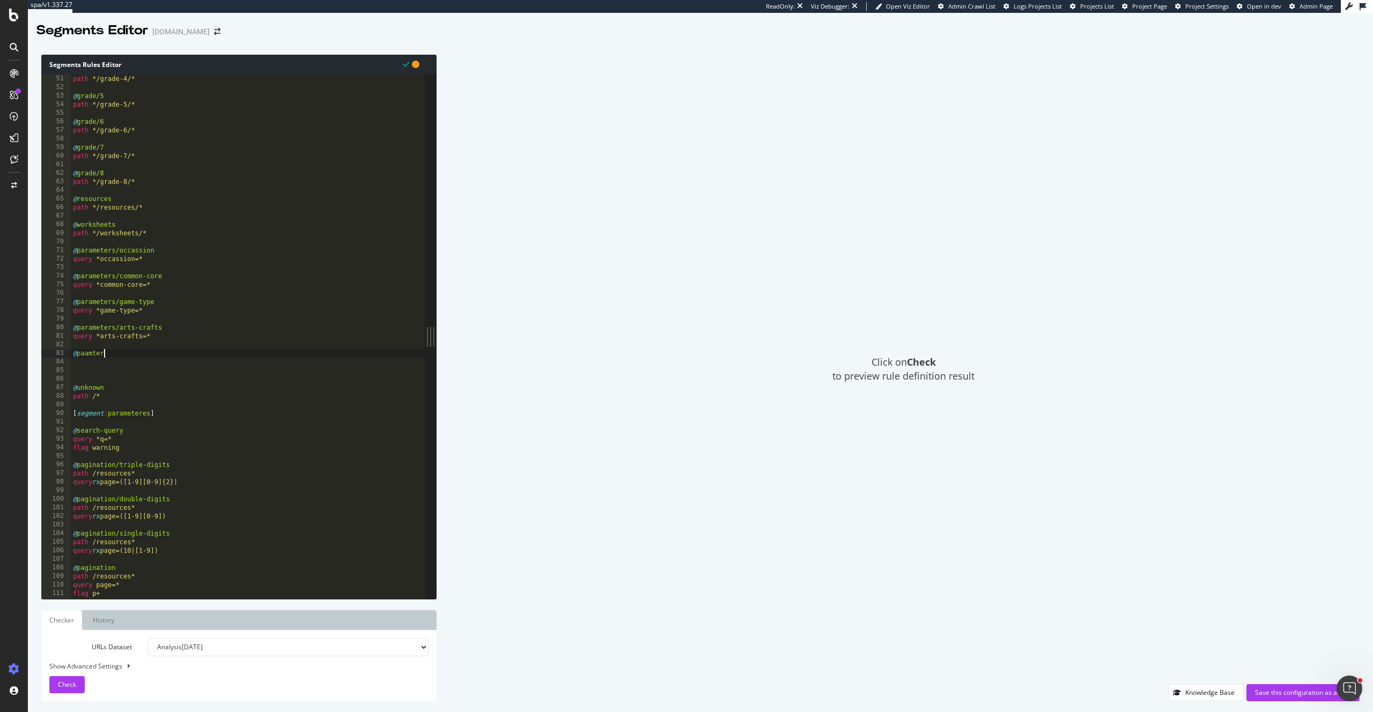
scroll to position [0, 2]
type textarea "@paamter/coloring"
type textarea "query *coloring=*"
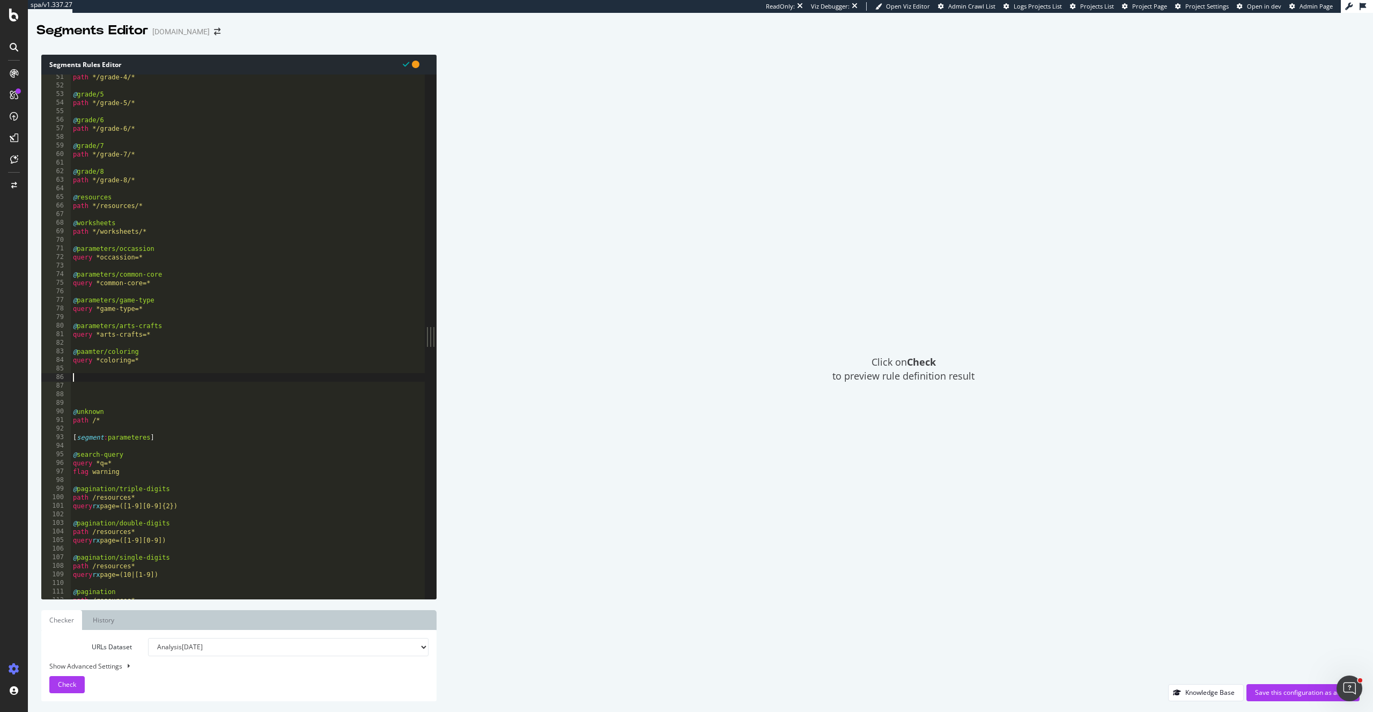
drag, startPoint x: 83, startPoint y: 350, endPoint x: 89, endPoint y: 350, distance: 6.4
click at [83, 350] on div "path */grade-4/* @ grade/5 path */grade-5/* @ grade/6 path */grade-6/* @ grade/…" at bounding box center [248, 344] width 355 height 542
drag, startPoint x: 99, startPoint y: 351, endPoint x: 112, endPoint y: 357, distance: 13.9
click at [99, 351] on div "path */grade-4/* @ grade/5 path */grade-5/* @ grade/6 path */grade-6/* @ grade/…" at bounding box center [248, 345] width 355 height 542
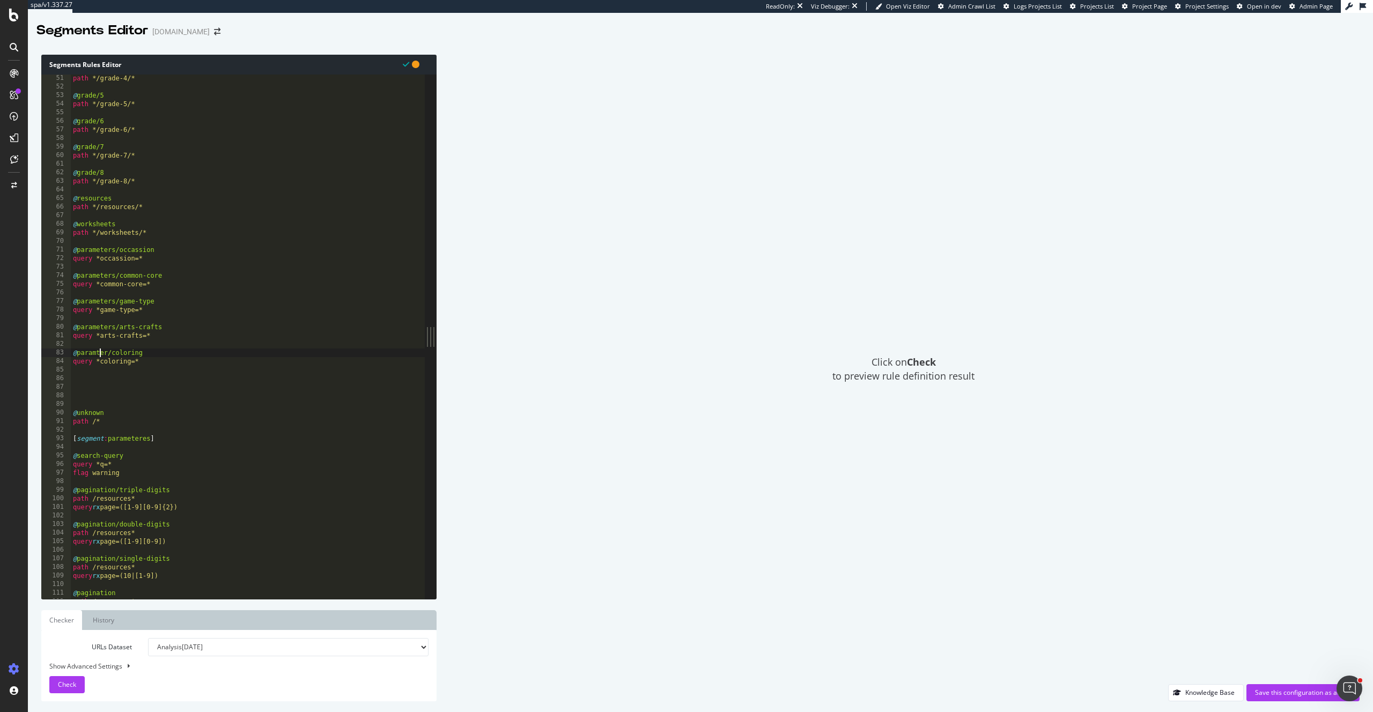
scroll to position [429, 0]
click at [96, 353] on div "path */grade-4/* @ grade/5 path */grade-5/* @ grade/6 path */grade-6/* @ grade/…" at bounding box center [248, 345] width 355 height 542
type textarea "@parameter/coloring"
click at [119, 373] on div "path */grade-4/* @ grade/5 path */grade-5/* @ grade/6 path */grade-6/* @ grade/…" at bounding box center [248, 346] width 355 height 542
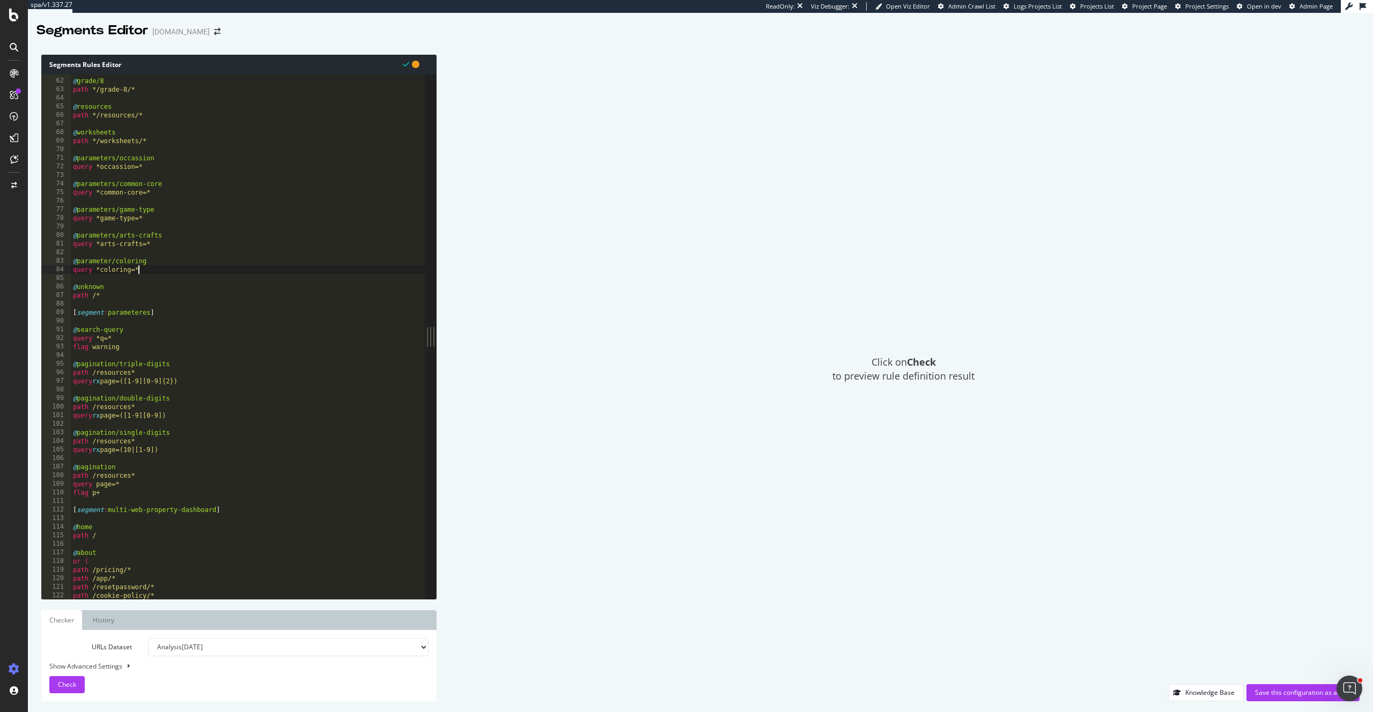
scroll to position [521, 0]
click at [118, 290] on div "@ grade/8 path */grade-8/* @ resources path */resources/* @ worksheets path */w…" at bounding box center [248, 339] width 355 height 542
type textarea "@unknown"
click at [120, 290] on div "@ grade/8 path */grade-8/* @ resources path */resources/* @ worksheets path */w…" at bounding box center [248, 339] width 355 height 542
click at [115, 294] on div "@ grade/8 path */grade-8/* @ resources path */resources/* @ worksheets path */w…" at bounding box center [248, 339] width 355 height 542
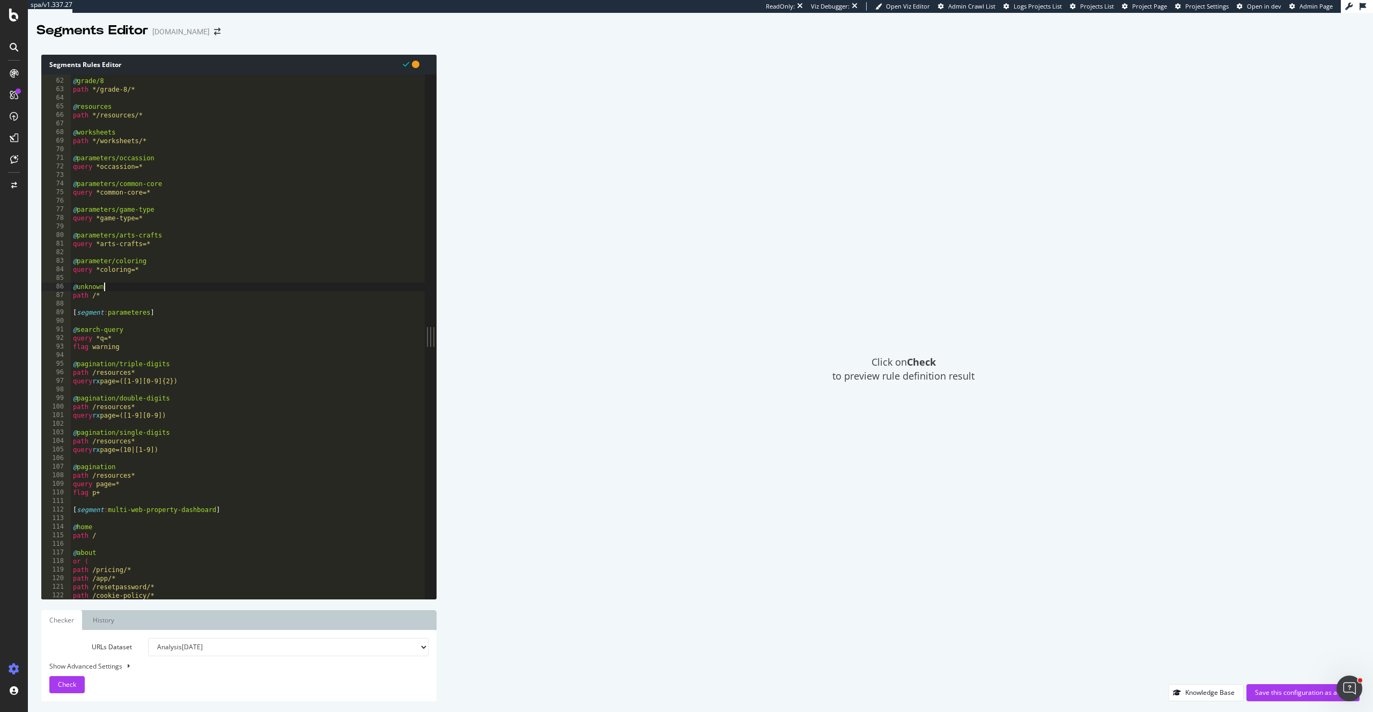
type textarea "path /*"
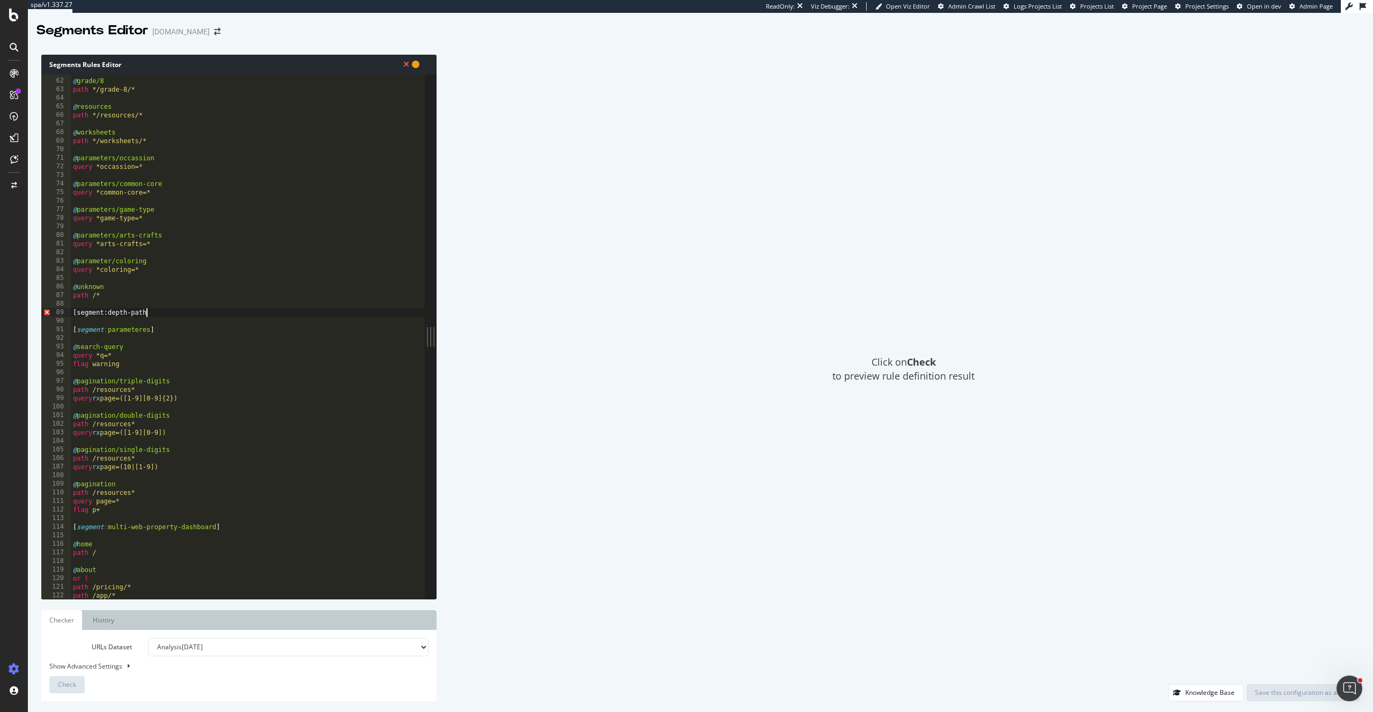
scroll to position [0, 6]
type textarea "[segment:depth-paths]"
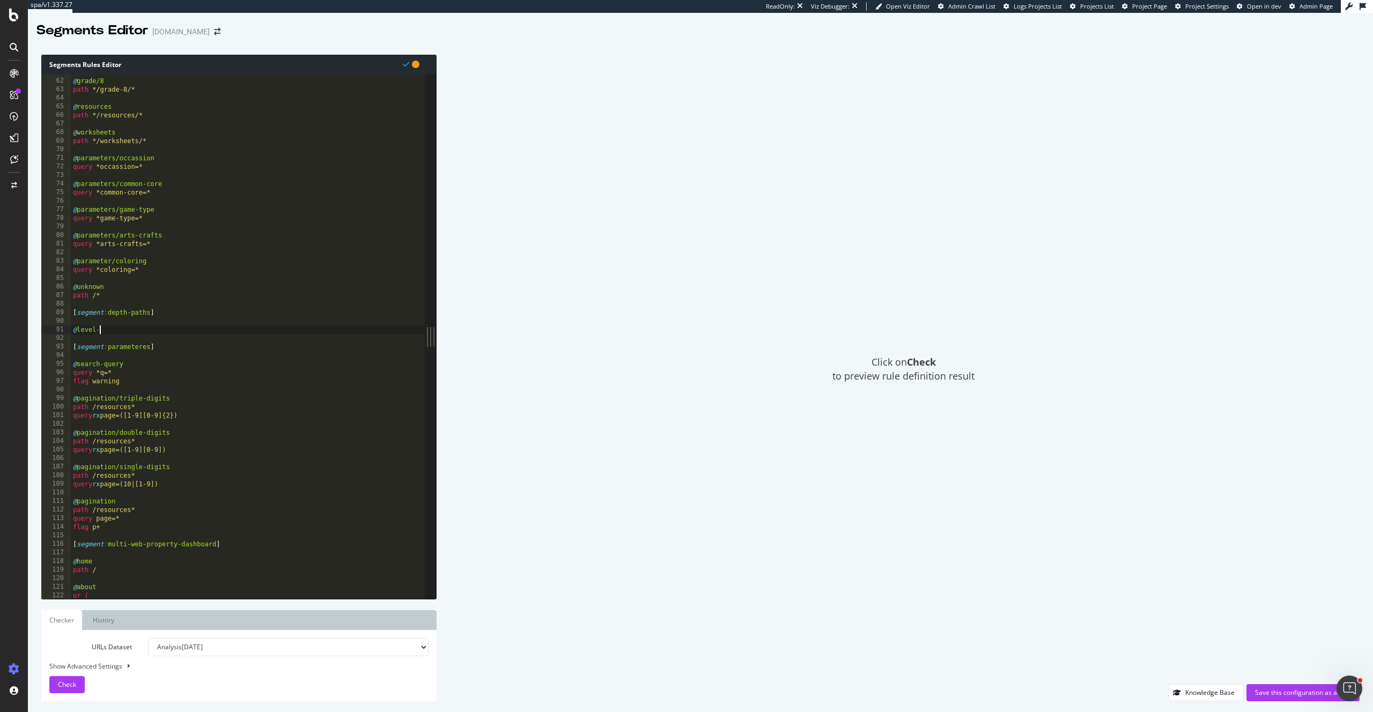
scroll to position [0, 2]
type textarea "@level-1"
paste textarea "/([^\/]+)/([^\/]+)"
drag, startPoint x: 142, startPoint y: 338, endPoint x: 158, endPoint y: 339, distance: 15.6
click at [158, 339] on div "@ grade/8 path */grade-8/* @ resources path */resources/* @ worksheets path */w…" at bounding box center [248, 340] width 355 height 542
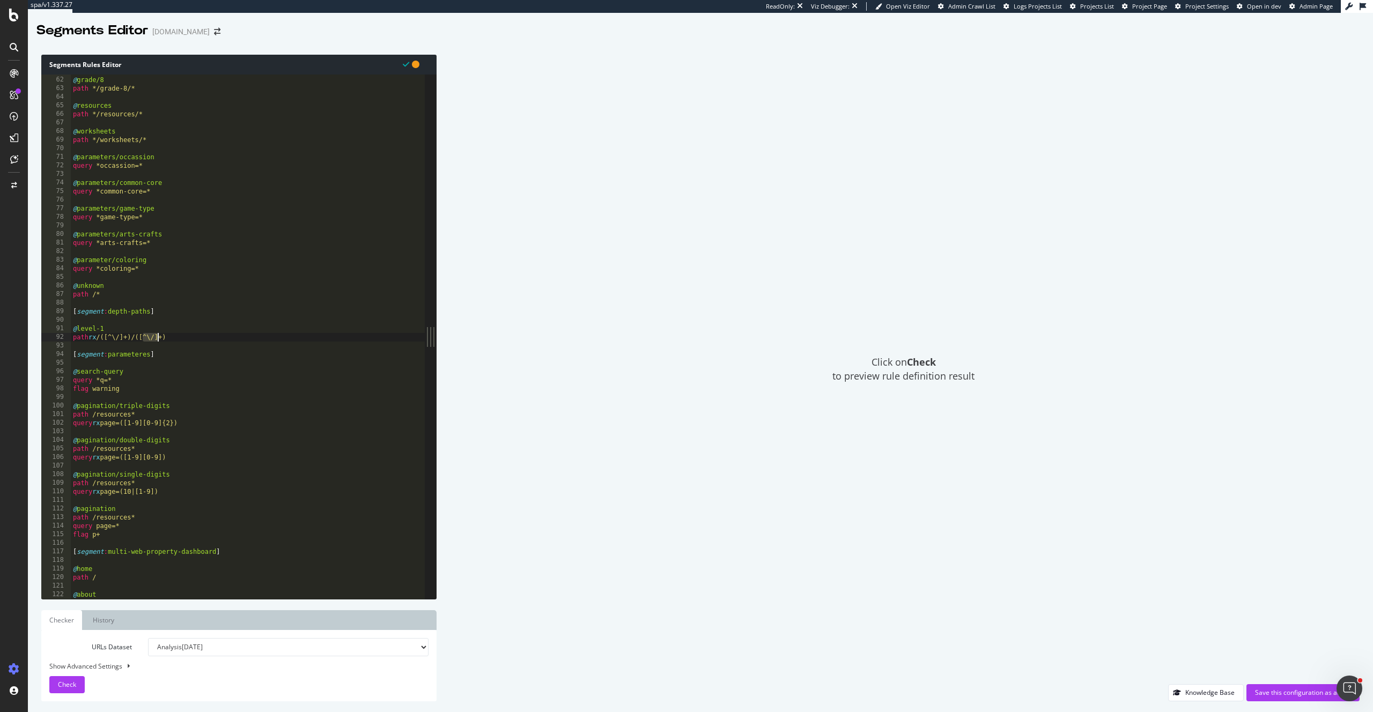
click at [149, 338] on div "@ grade/8 path */grade-8/* @ resources path */resources/* @ worksheets path */w…" at bounding box center [248, 338] width 355 height 542
drag, startPoint x: 140, startPoint y: 338, endPoint x: 194, endPoint y: 338, distance: 53.6
click at [194, 338] on div "@ grade/8 path */grade-8/* @ resources path */resources/* @ worksheets path */w…" at bounding box center [248, 338] width 355 height 542
type textarea "path rx /([^\/]+)"
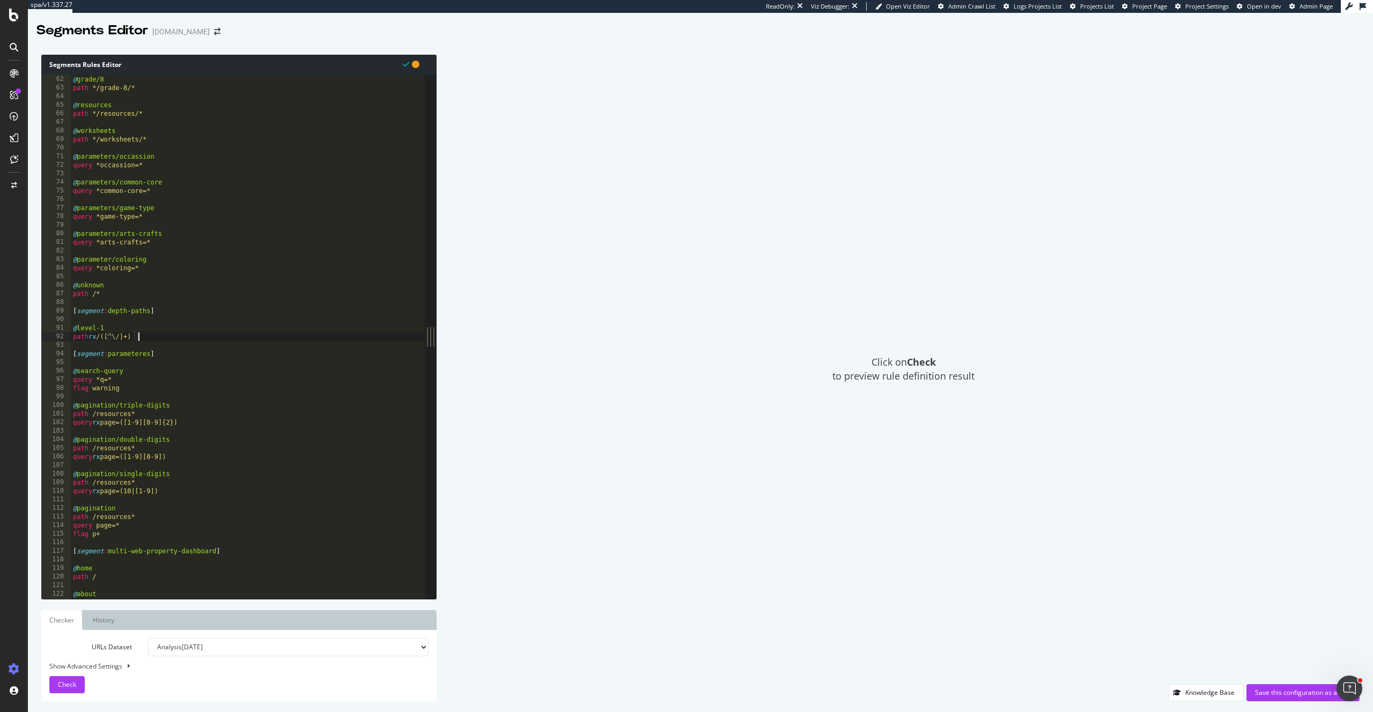
scroll to position [0, 0]
drag, startPoint x: 108, startPoint y: 337, endPoint x: 58, endPoint y: 337, distance: 49.9
click at [58, 337] on div "61 62 63 64 65 66 67 68 69 70 71 72 73 74 75 76 77 78 79 80 81 82 83 84 85 86 8…" at bounding box center [232, 337] width 383 height 525
type textarea "path rx /([^\/]+)"
click at [135, 336] on div "@ grade/8 path */grade-8/* @ resources path */resources/* @ worksheets path */w…" at bounding box center [248, 338] width 355 height 542
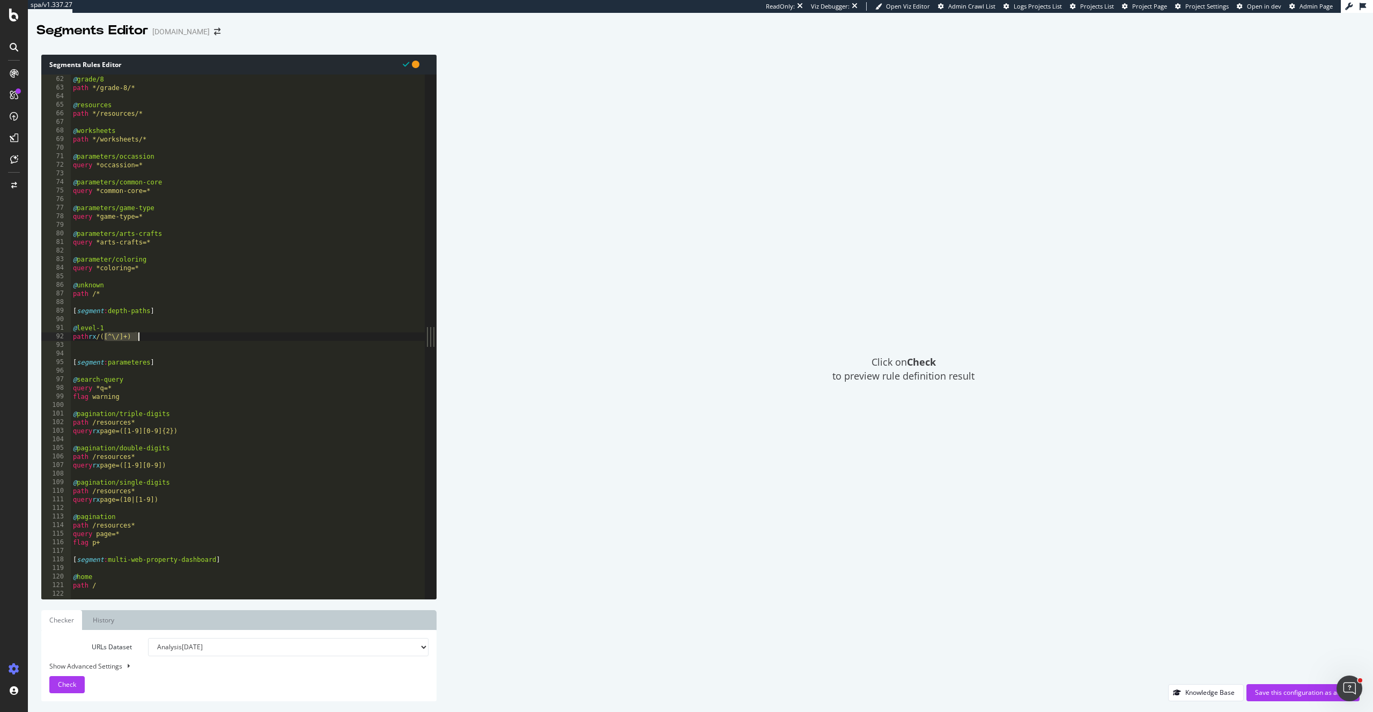
drag, startPoint x: 107, startPoint y: 337, endPoint x: 172, endPoint y: 341, distance: 65.6
click at [172, 341] on div "@ grade/8 path */grade-8/* @ resources path */resources/* @ worksheets path */w…" at bounding box center [248, 338] width 355 height 542
click at [167, 338] on div "@ grade/8 path */grade-8/* @ resources path */resources/* @ worksheets path */w…" at bounding box center [248, 338] width 355 height 542
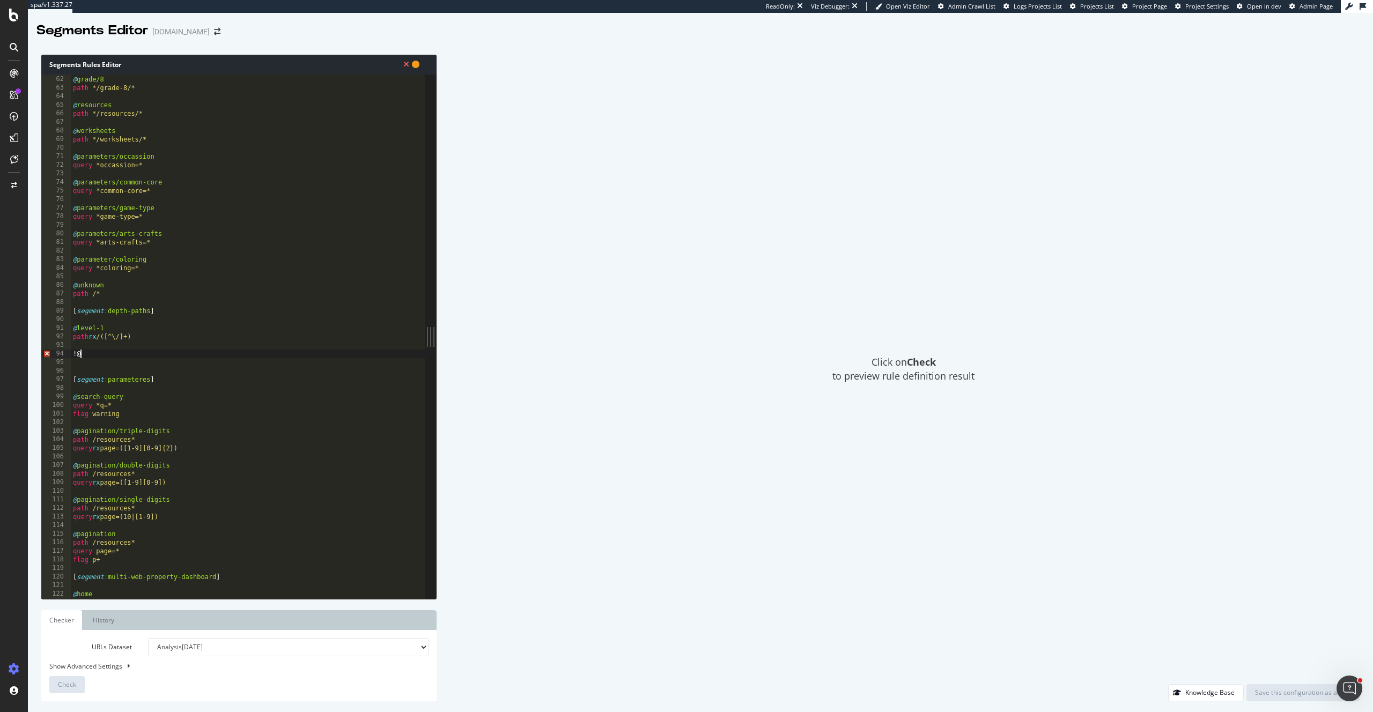
type textarea "!"
type textarea "@level-2"
paste textarea "/([^\/]+)"
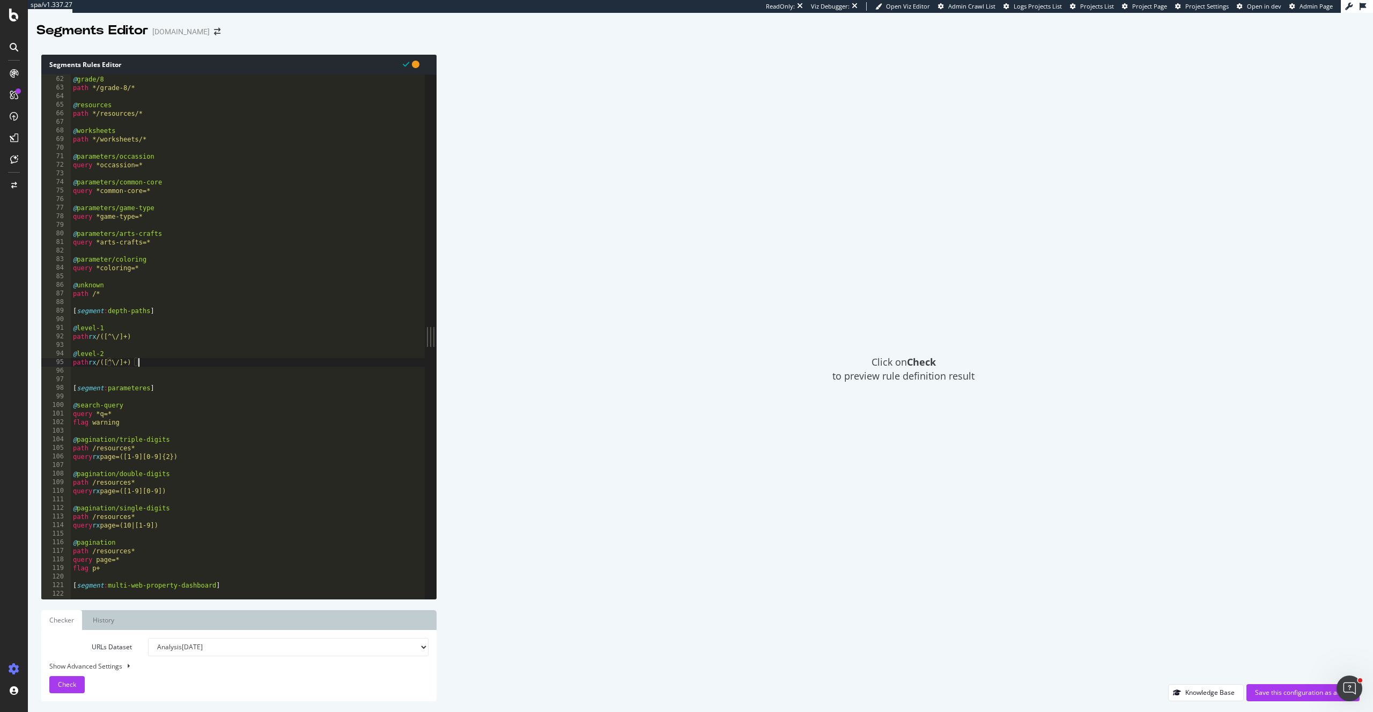
type textarea "path rx /([^\/]+)/([^\/]+)"
type textarea "@level-3"
paste textarea "/([^\/]+)"
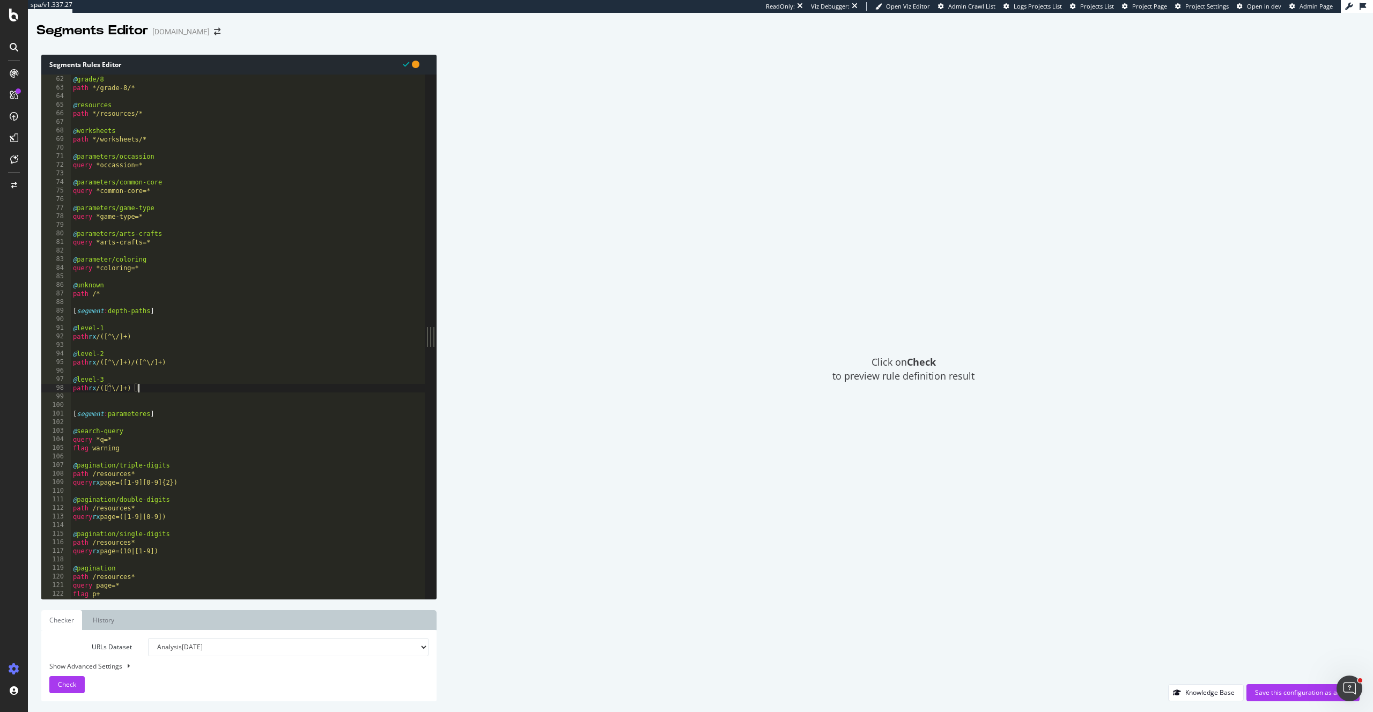
type textarea "path rx /([^\/]+)/([^\/]+)/([^\/]+)"
type textarea "@level-4"
paste textarea "/([^\/]+)"
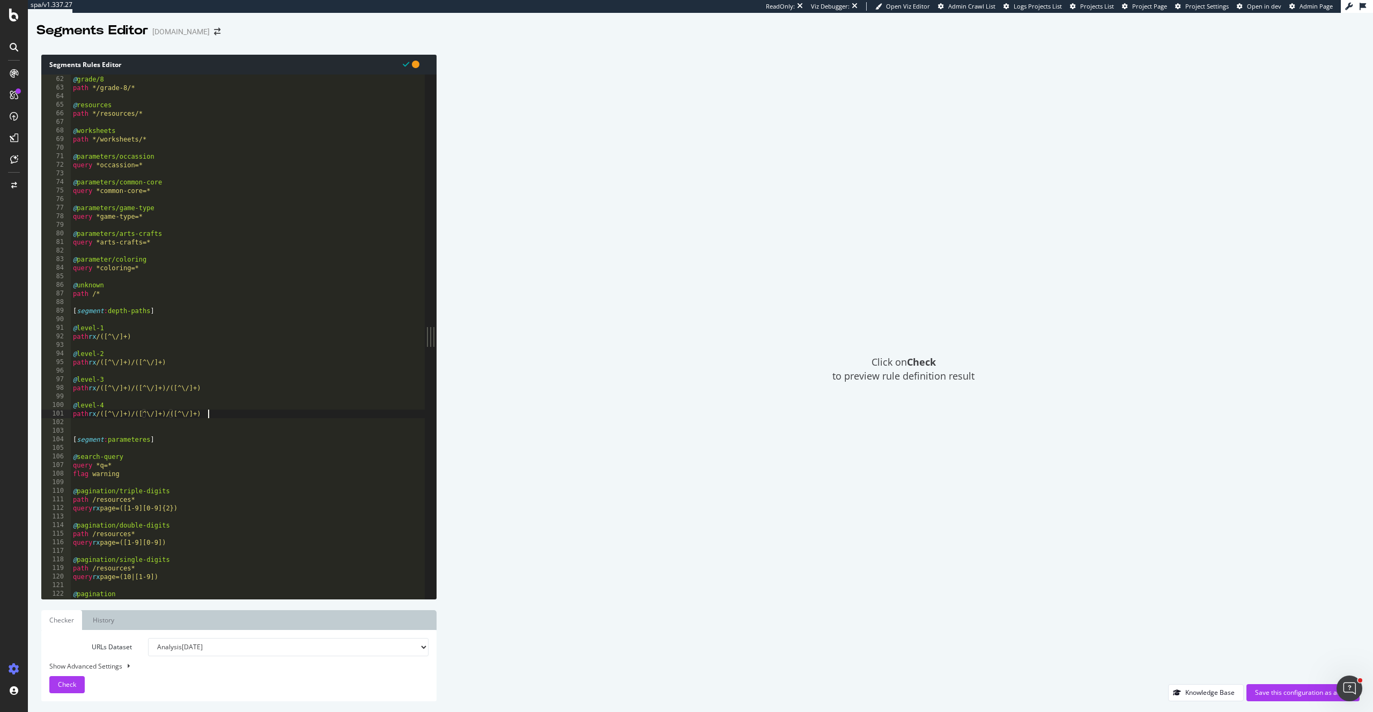
paste textarea "/([^\/]+)"
type textarea "path rx /([^\/]+)/([^\/]+)/([^\/]+)/([^\/]+)"
type textarea "@level-5"
paste textarea "/([^\/]+)"
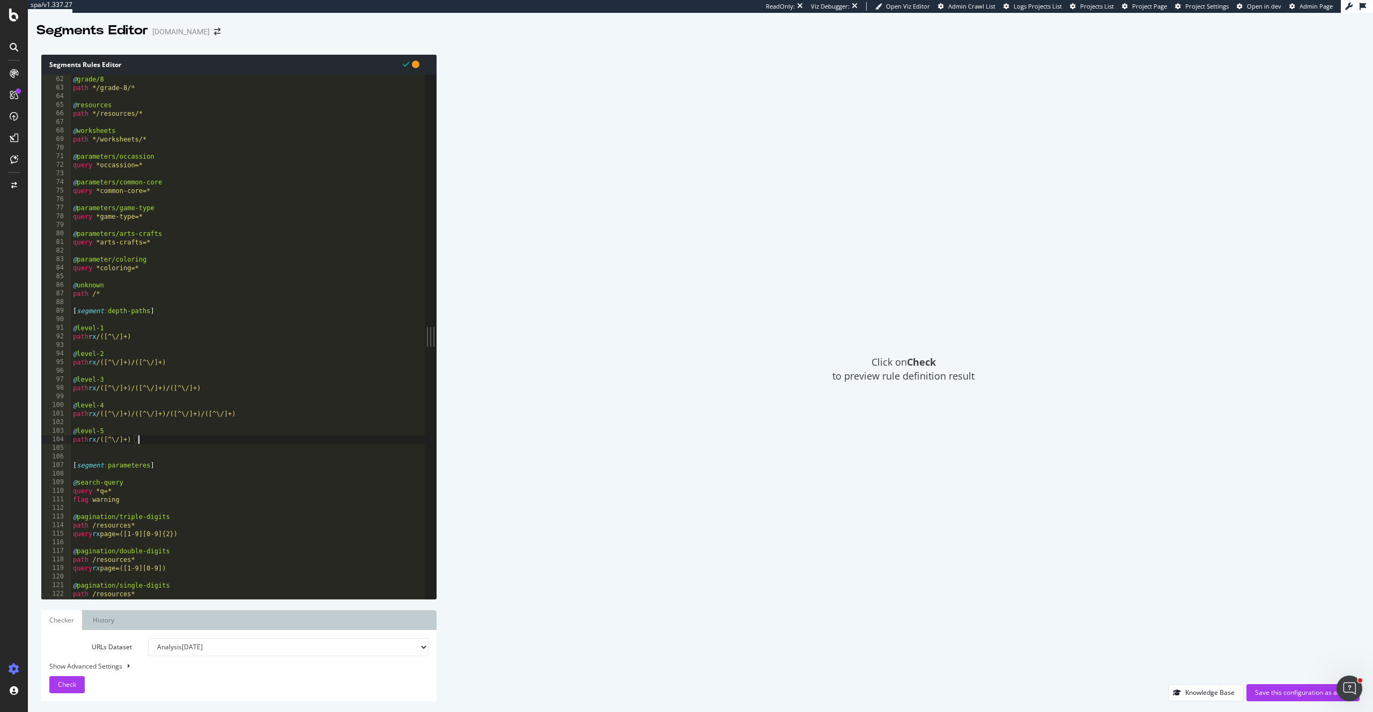
paste textarea "/([^\/]+)"
type textarea "path rx /([^\/]+)/([^\/]+)/([^\/]+)/([^\/]+)/([^\/]+)"
type textarea "@level-6"
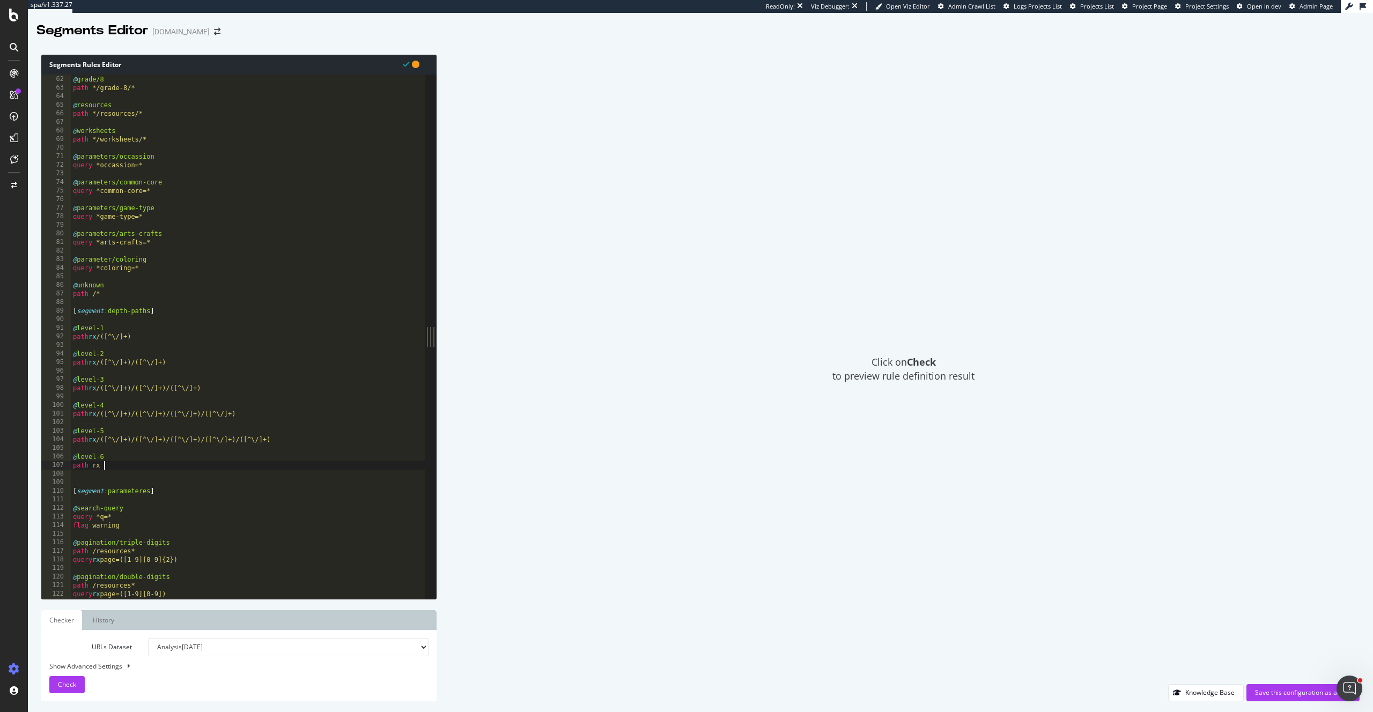
paste textarea "/([^\/]+)"
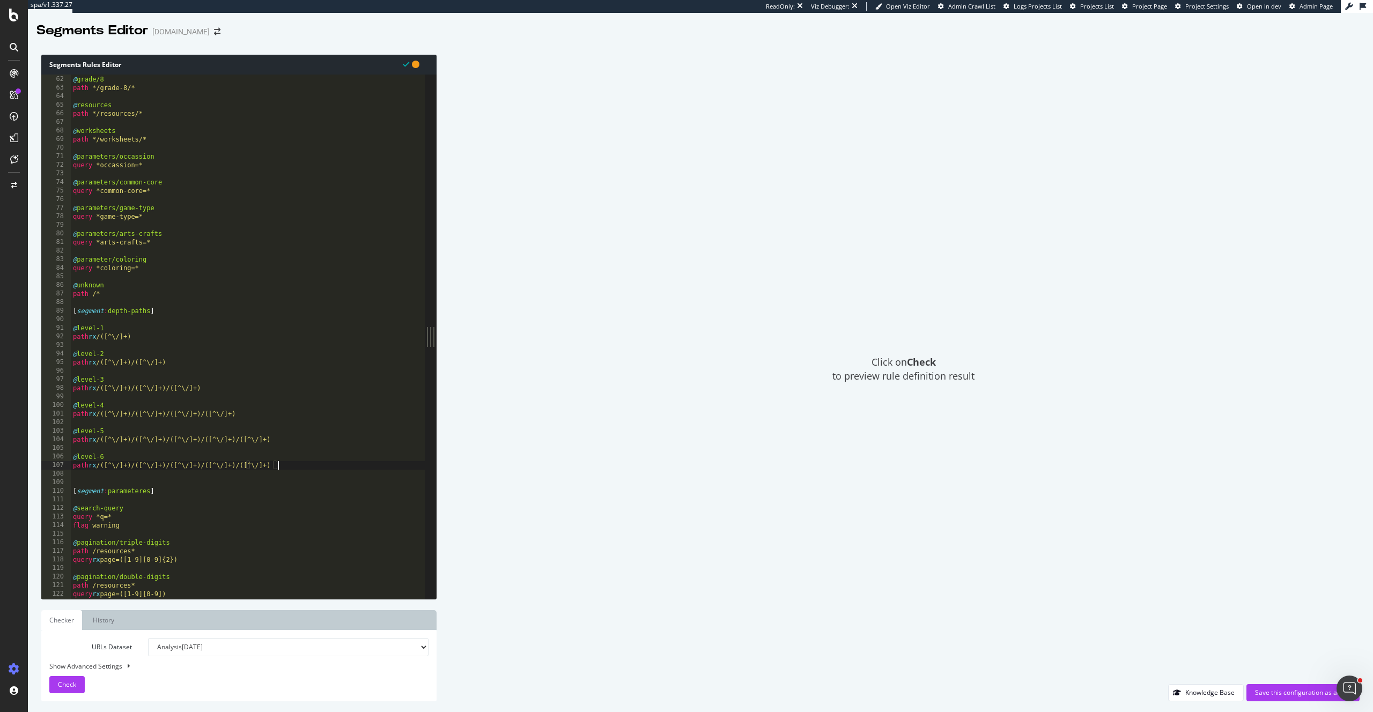
paste textarea "/([^\/]+)"
type textarea "path rx /([^\/]+)/([^\/]+)/([^\/]+)/([^\/]+)/([^\/]+)/([^\/]+)"
type textarea "@level-7"
paste textarea "/([^\/]+)"
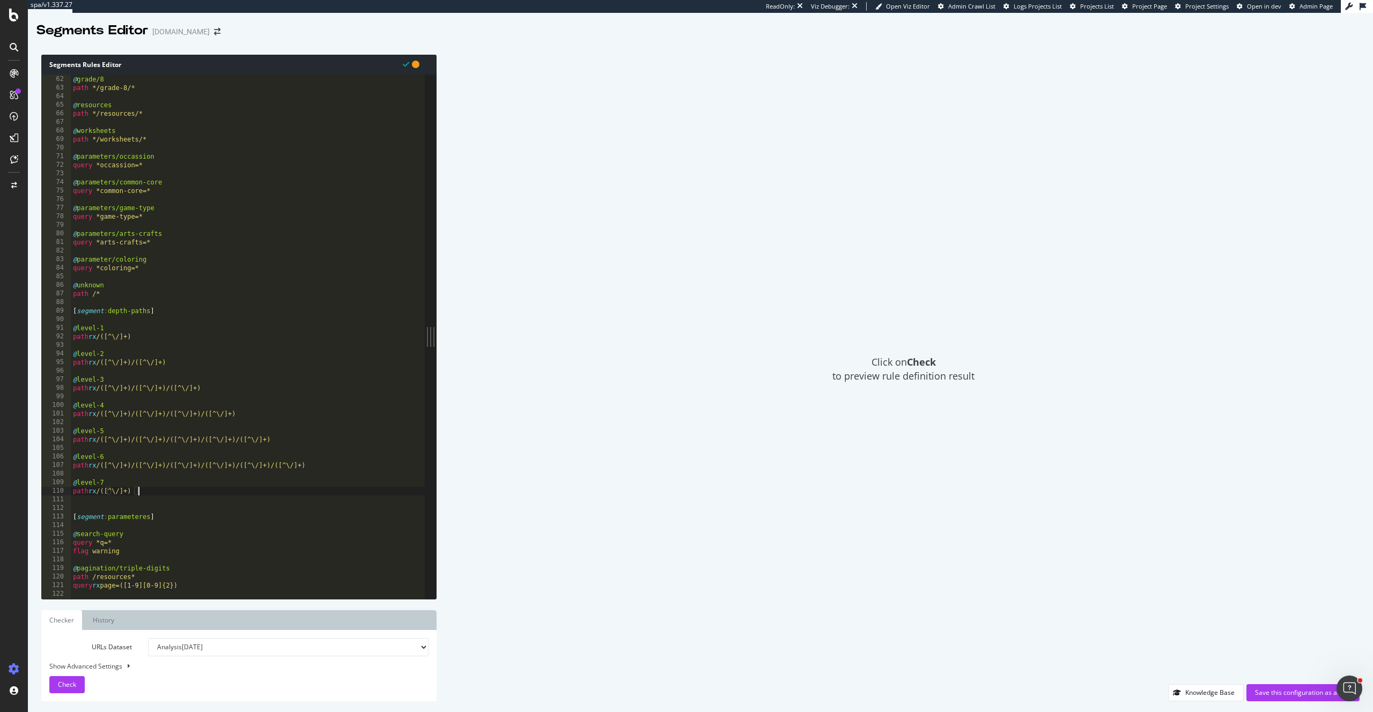
paste textarea "/([^\/]+)"
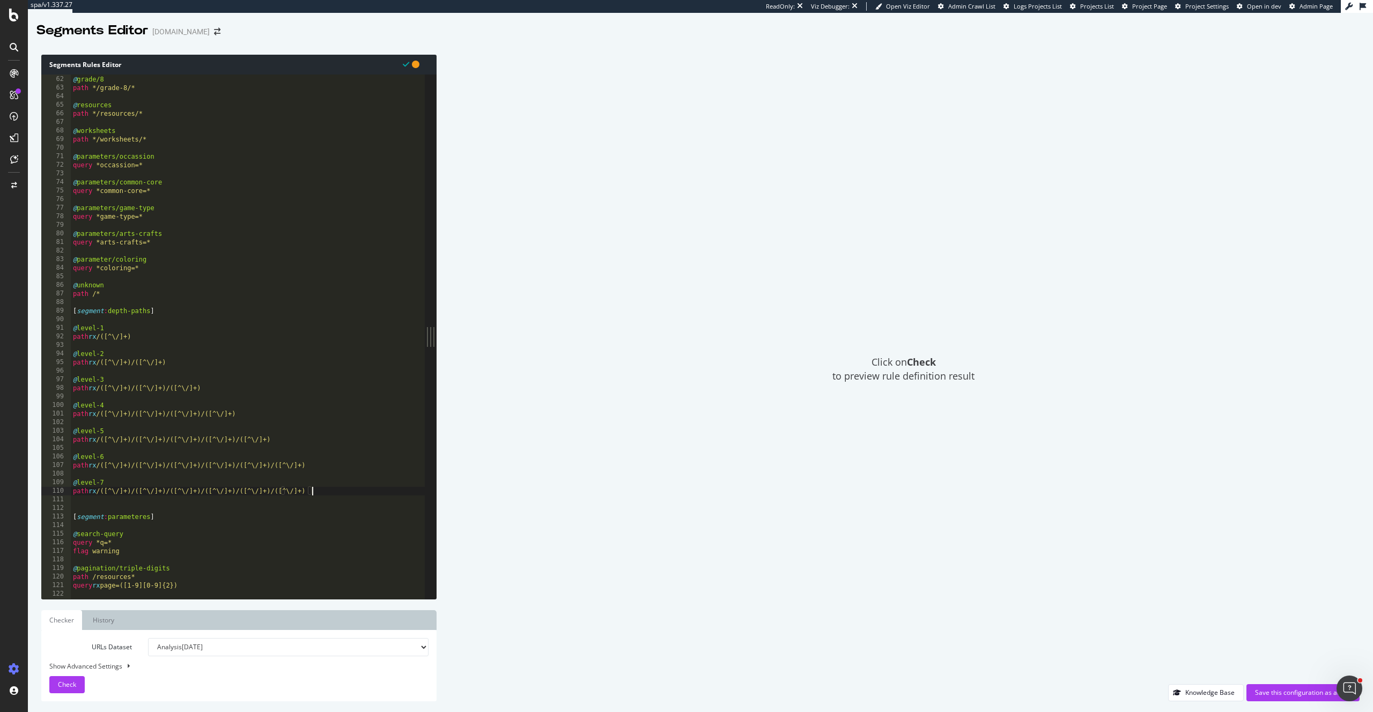
type textarea "path rx /([^\/]+)/([^\/]+)/([^\/]+)/([^\/]+)/([^\/]+)/([^\/]+)/([^\/]+)"
type textarea "@level-8"
paste textarea "/([^\/]+)"
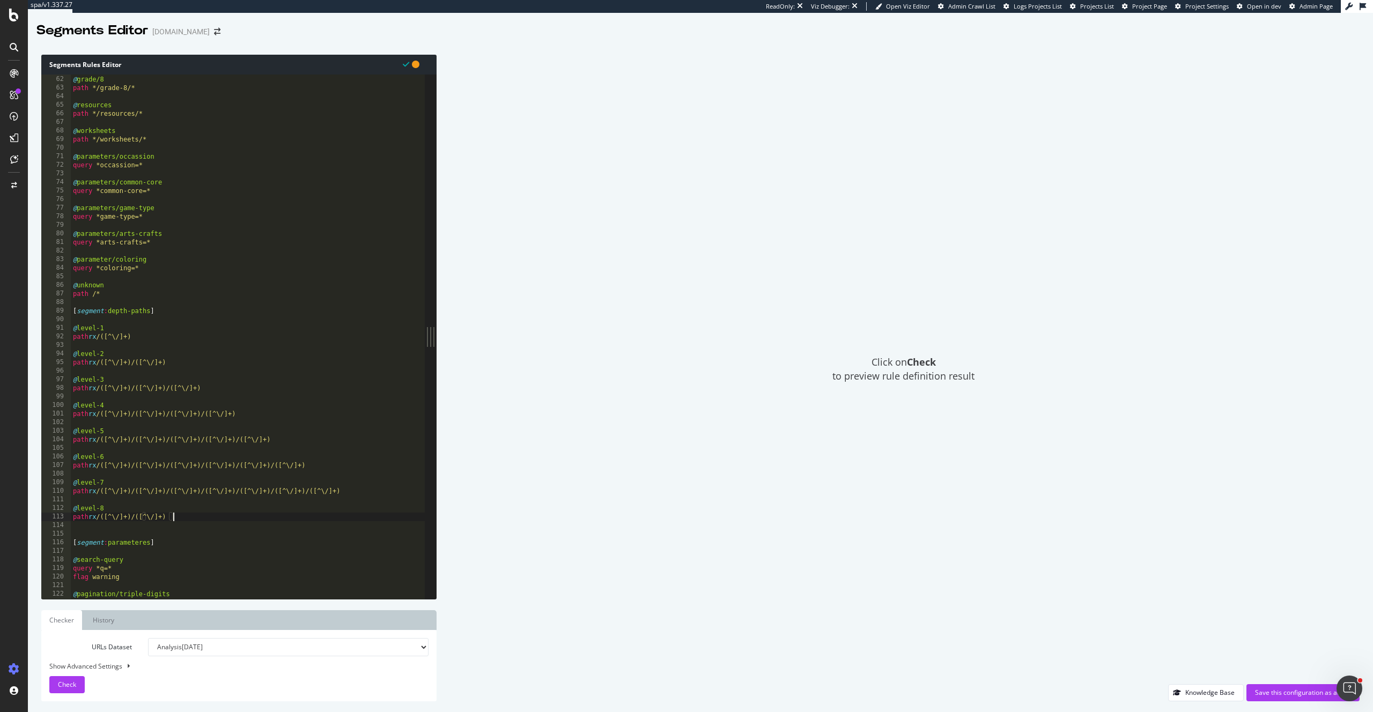
paste
type textarea "path rx /([^\/]+)/([^\/]+)/([^\/]+)/([^\/]+)/([^\/]+)/([^\/]+)/([^\/]+)/([^\/]+)"
type textarea "@level-9"
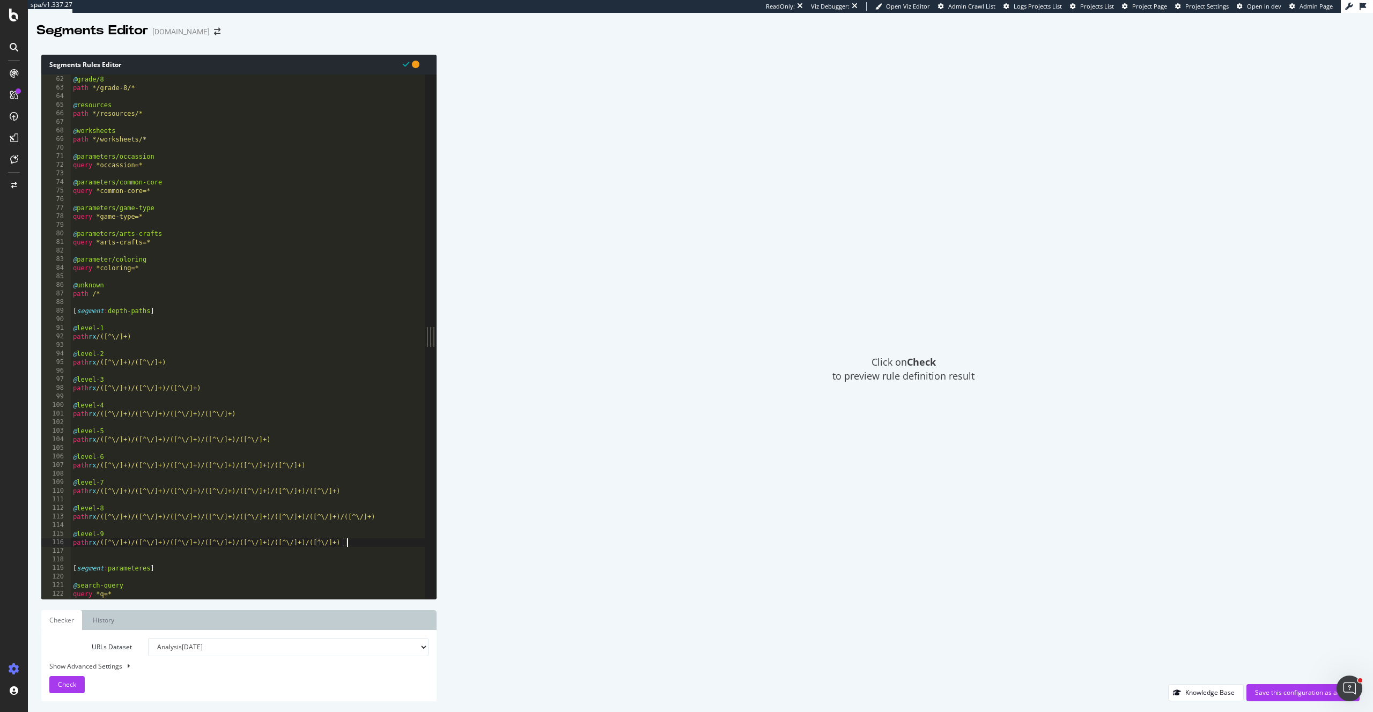
type textarea "path rx /([^\/]+)/([^\/]+)/([^\/]+)/([^\/]+)/([^\/]+)/([^\/]+)/([^\/]+)/([^\/]+…"
type textarea "@level-10"
click at [60, 681] on span "Check" at bounding box center [67, 684] width 18 height 9
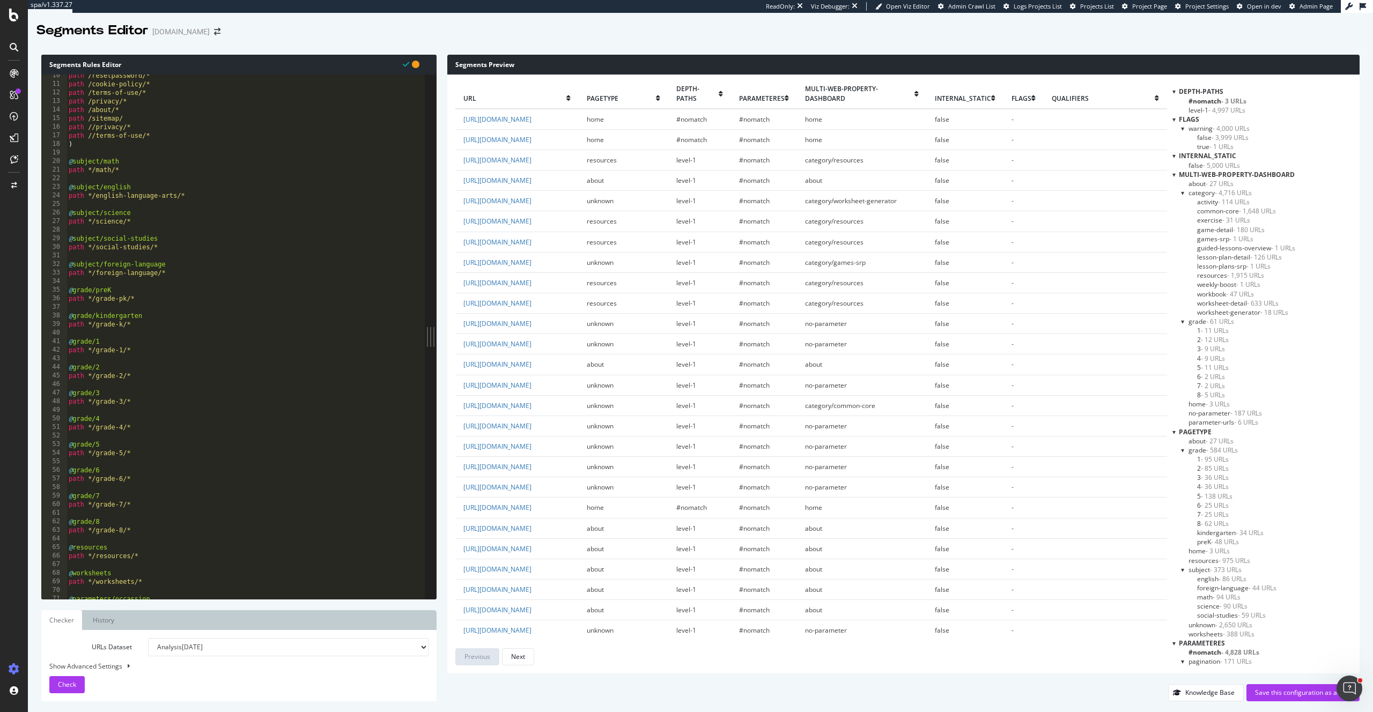
scroll to position [0, 0]
click at [162, 151] on div "[ segment : pagetype ] @ home path / @ about or ( path /pricing/* path /app/* p…" at bounding box center [258, 346] width 383 height 542
click at [181, 214] on div "[ segment : pagetype ] @ home path / @ about or ( path /pricing/* path /app/* p…" at bounding box center [258, 346] width 383 height 542
type textarea "path //terms-of-use/*"
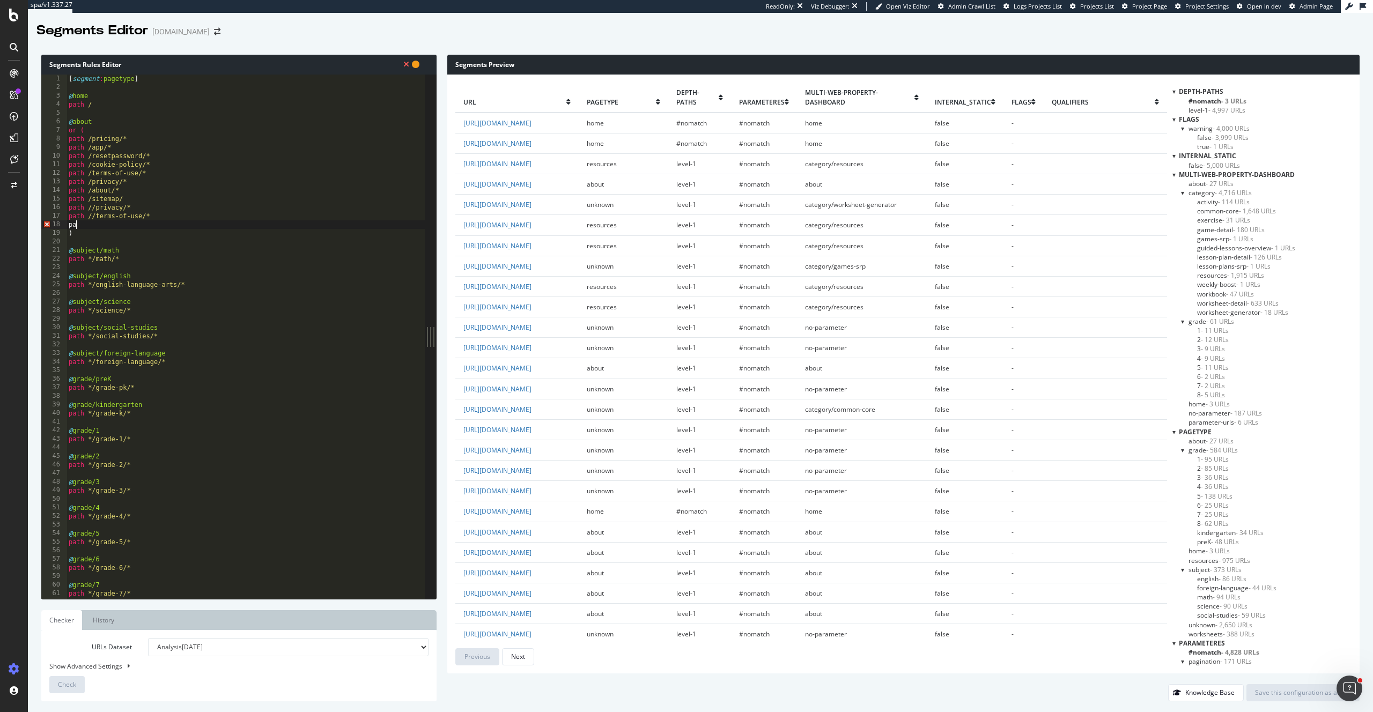
type textarea "p"
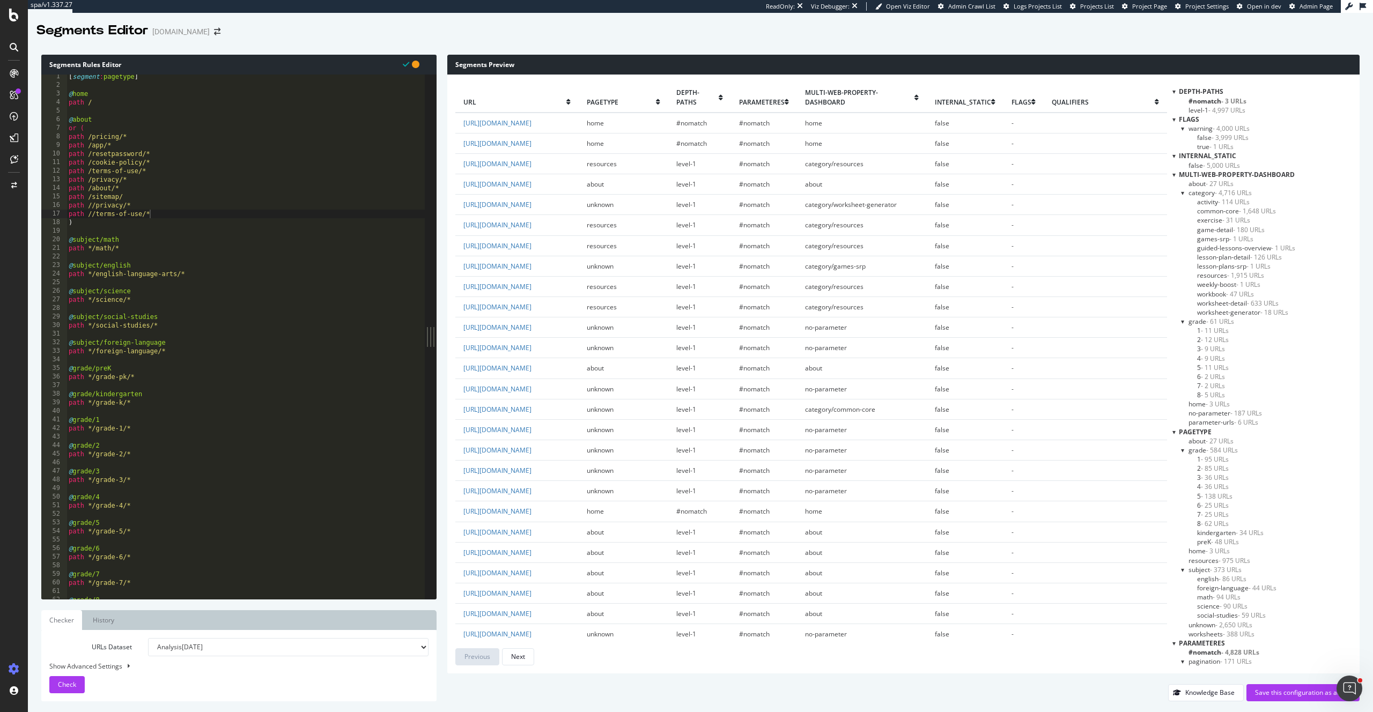
click at [696, 168] on span "level-1" at bounding box center [686, 163] width 20 height 9
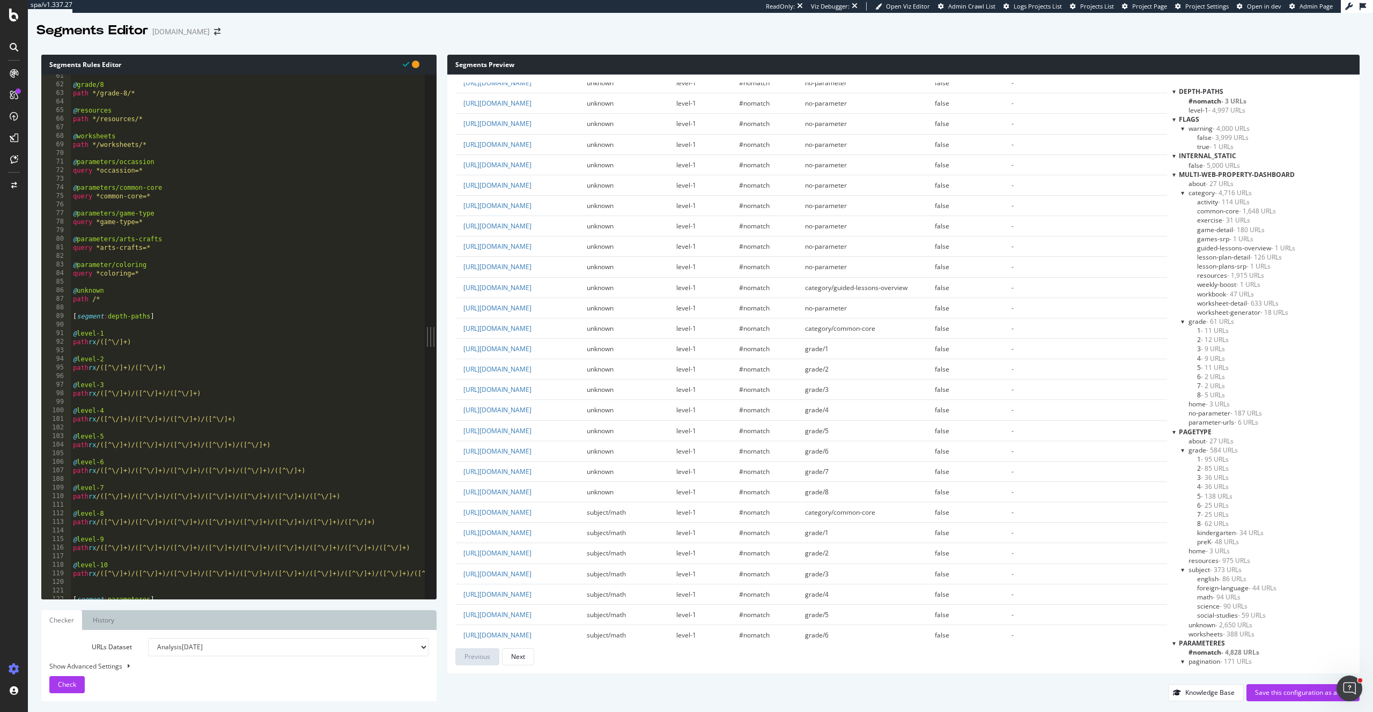
scroll to position [551, 0]
click at [157, 313] on div "@ resources path */resources/* @ worksheets path */worksheets/* @ parameters/oc…" at bounding box center [262, 343] width 383 height 542
drag, startPoint x: 104, startPoint y: 309, endPoint x: 169, endPoint y: 321, distance: 65.9
click at [106, 309] on div "@ resources path */resources/* @ worksheets path */worksheets/* @ parameters/oc…" at bounding box center [262, 343] width 383 height 542
drag, startPoint x: 105, startPoint y: 312, endPoint x: 153, endPoint y: 317, distance: 48.5
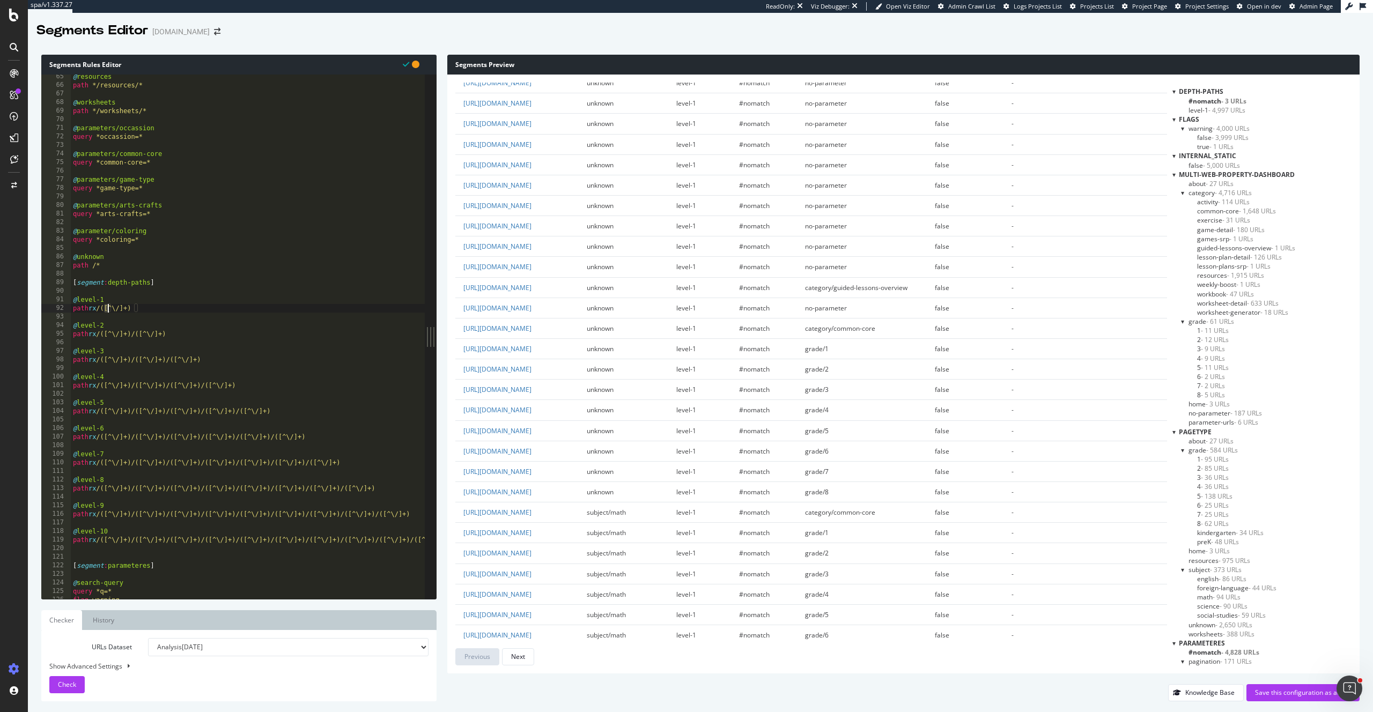
click at [105, 313] on div "@ resources path */resources/* @ worksheets path */worksheets/* @ parameters/oc…" at bounding box center [262, 343] width 383 height 542
drag, startPoint x: 101, startPoint y: 312, endPoint x: 54, endPoint y: 311, distance: 47.2
click at [54, 311] on div "path rx /([^\/]+) 64 65 66 67 68 69 70 71 72 73 74 75 76 77 78 79 80 81 82 83 8…" at bounding box center [232, 337] width 383 height 525
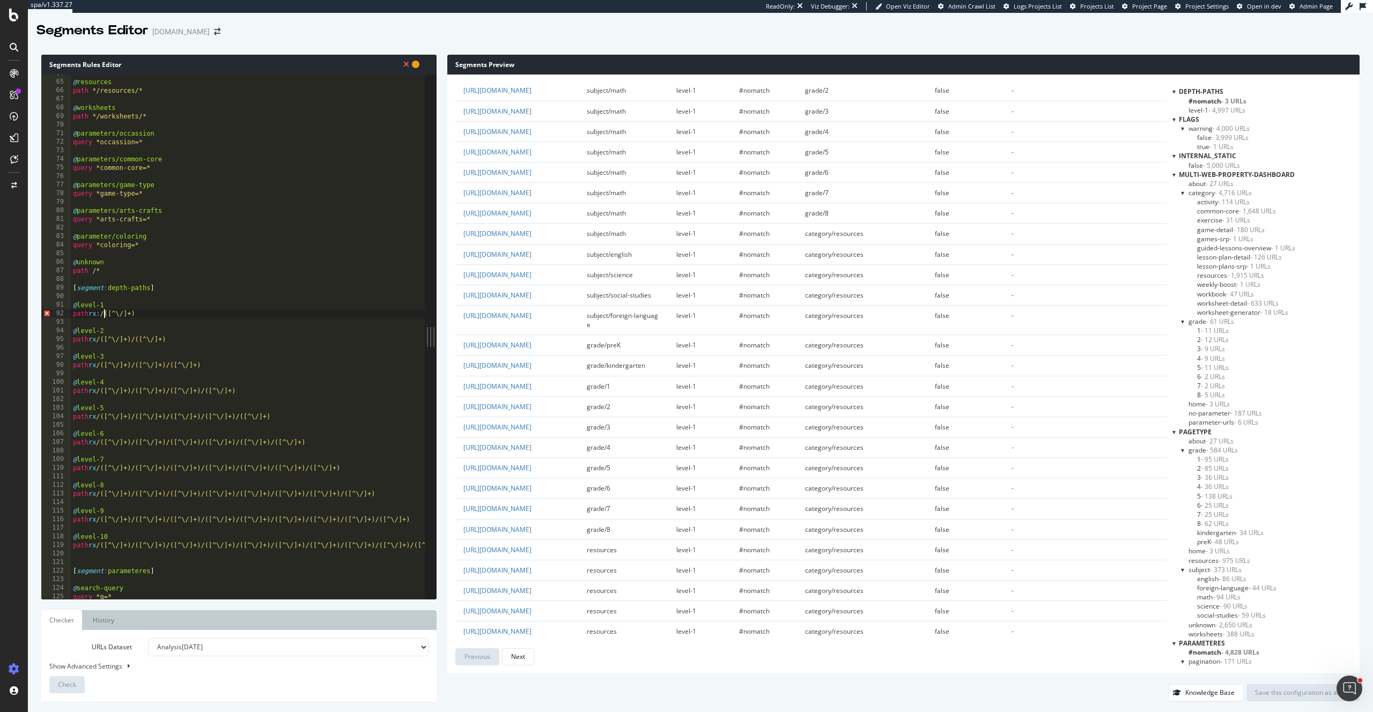
scroll to position [0, 2]
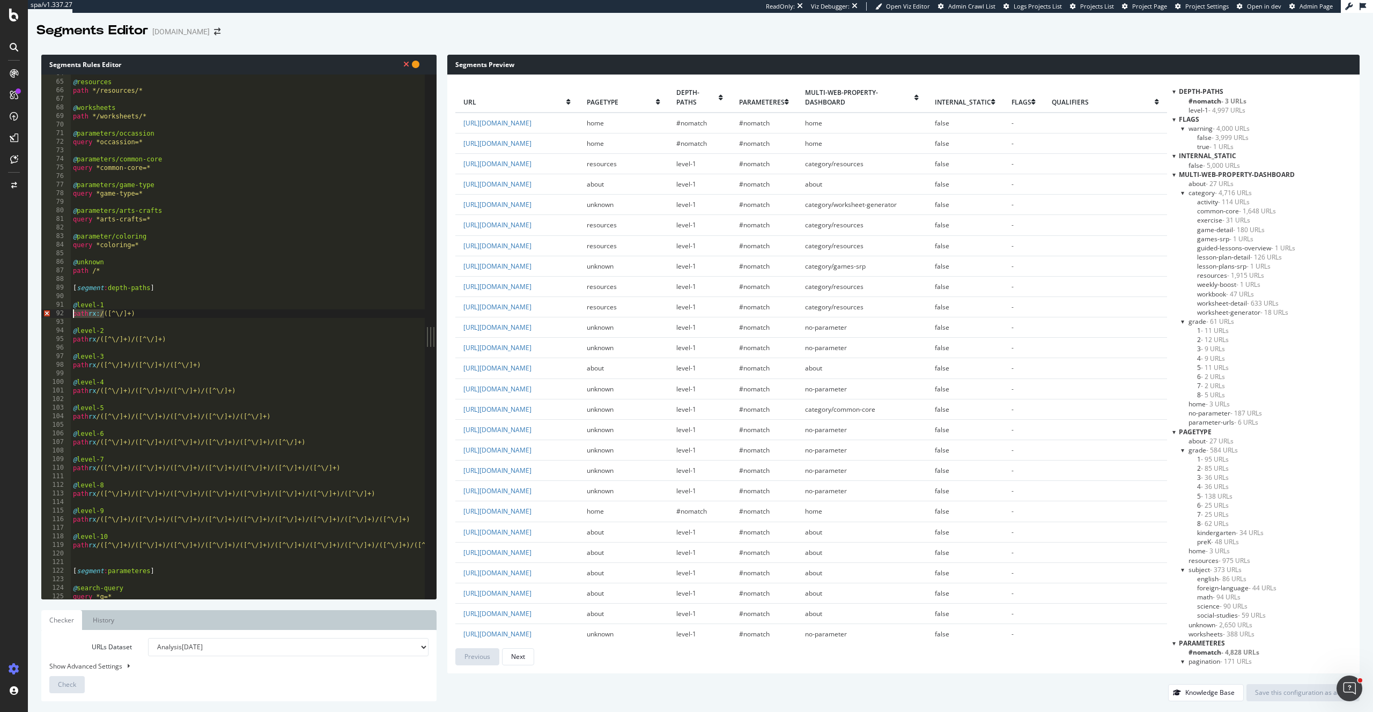
drag, startPoint x: 104, startPoint y: 315, endPoint x: 65, endPoint y: 315, distance: 38.6
click at [65, 315] on div "path rx: /([^\/]+) 64 65 66 67 68 69 70 71 72 73 74 75 76 77 78 79 80 81 82 83 …" at bounding box center [232, 337] width 383 height 525
drag, startPoint x: 100, startPoint y: 341, endPoint x: 69, endPoint y: 341, distance: 31.1
click at [69, 341] on div "path rx: /([^\/]+) 64 65 66 67 68 69 70 71 72 73 74 75 76 77 78 79 80 81 82 83 …" at bounding box center [232, 337] width 383 height 525
paste textarea ":"
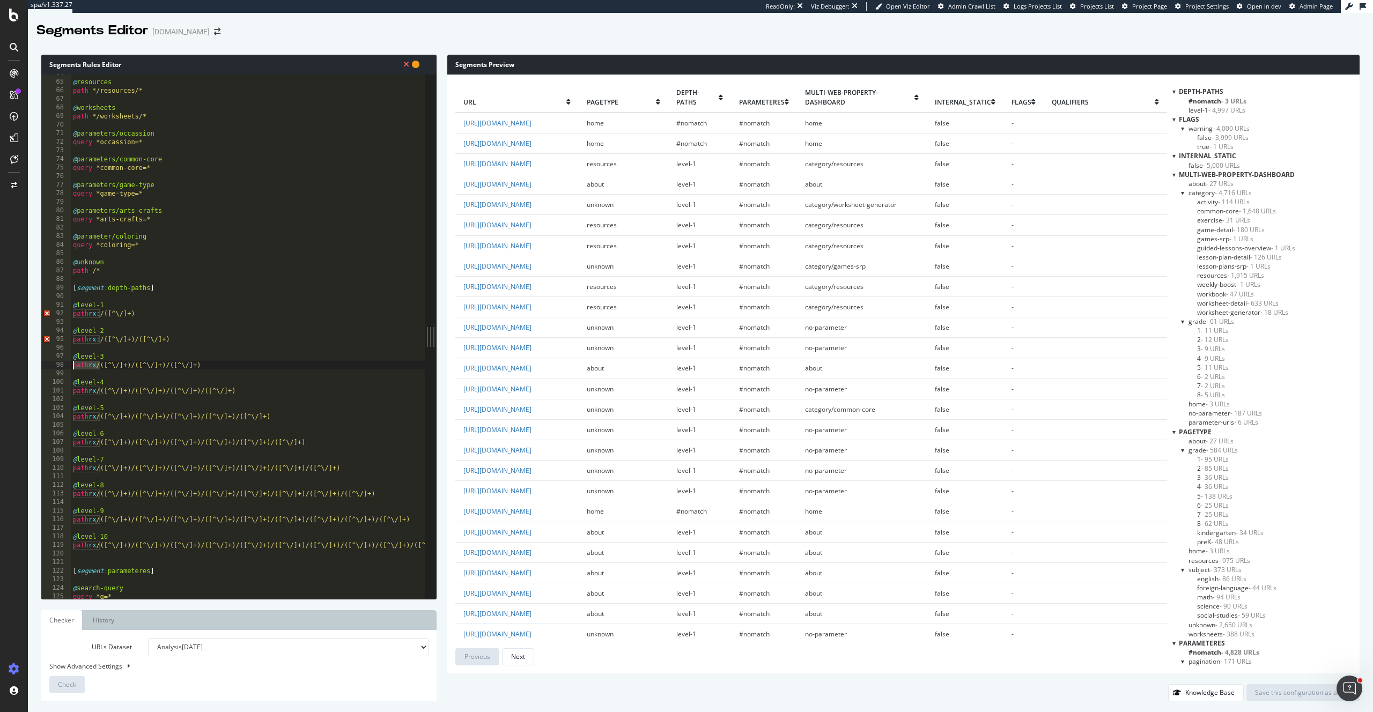
drag, startPoint x: 99, startPoint y: 368, endPoint x: 57, endPoint y: 367, distance: 41.9
click at [57, 367] on div "path rx: /([^\/]+)/([^\/]+) 64 65 66 67 68 69 70 71 72 73 74 75 76 77 78 79 80 …" at bounding box center [232, 337] width 383 height 525
paste textarea ":"
click at [107, 340] on div "@ resources path */resources/* @ worksheets path */worksheets/* @ parameters/oc…" at bounding box center [262, 340] width 383 height 542
type textarea "@level-2"
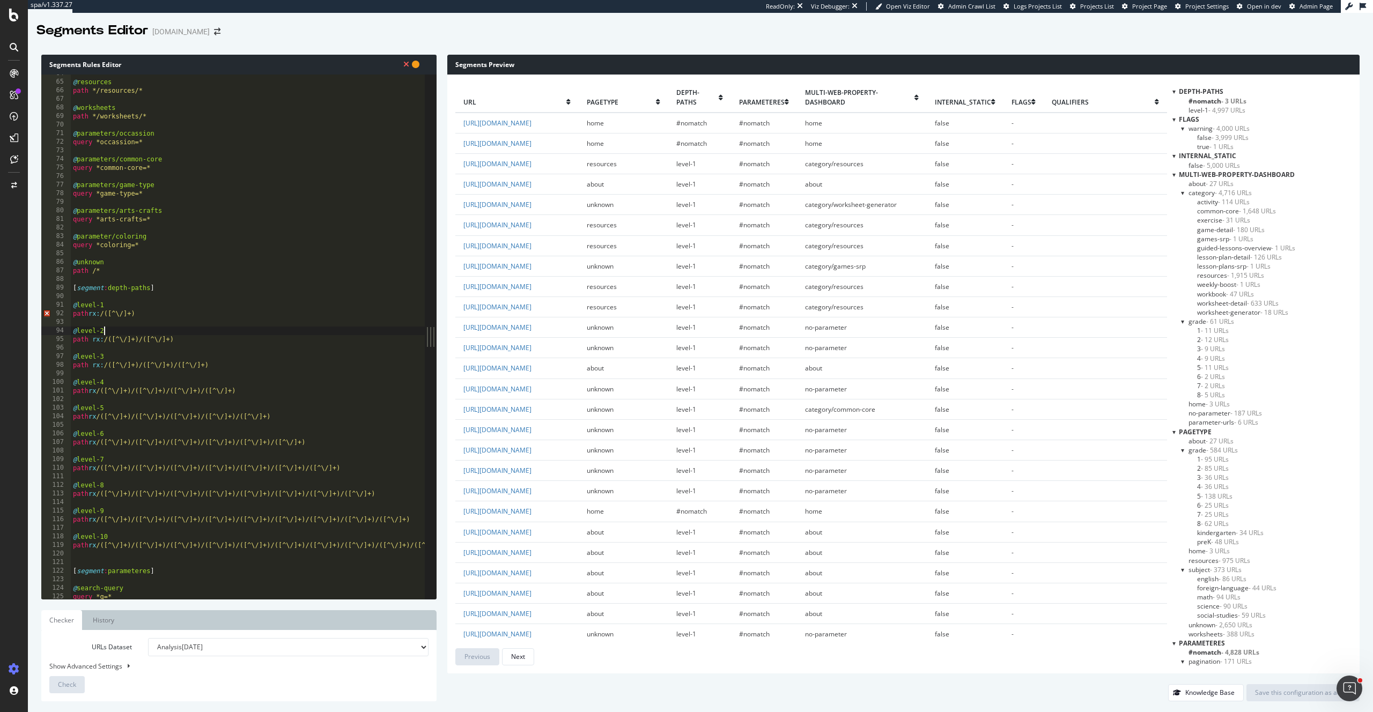
scroll to position [0, 0]
drag, startPoint x: 102, startPoint y: 393, endPoint x: 36, endPoint y: 390, distance: 66.0
click at [36, 390] on div "Segments Rules Editor path rx:/([^\/]+) 64 65 66 67 68 69 70 71 72 73 74 75 76 …" at bounding box center [700, 378] width 1345 height 668
paste textarea ":"
drag, startPoint x: 102, startPoint y: 419, endPoint x: 56, endPoint y: 416, distance: 46.2
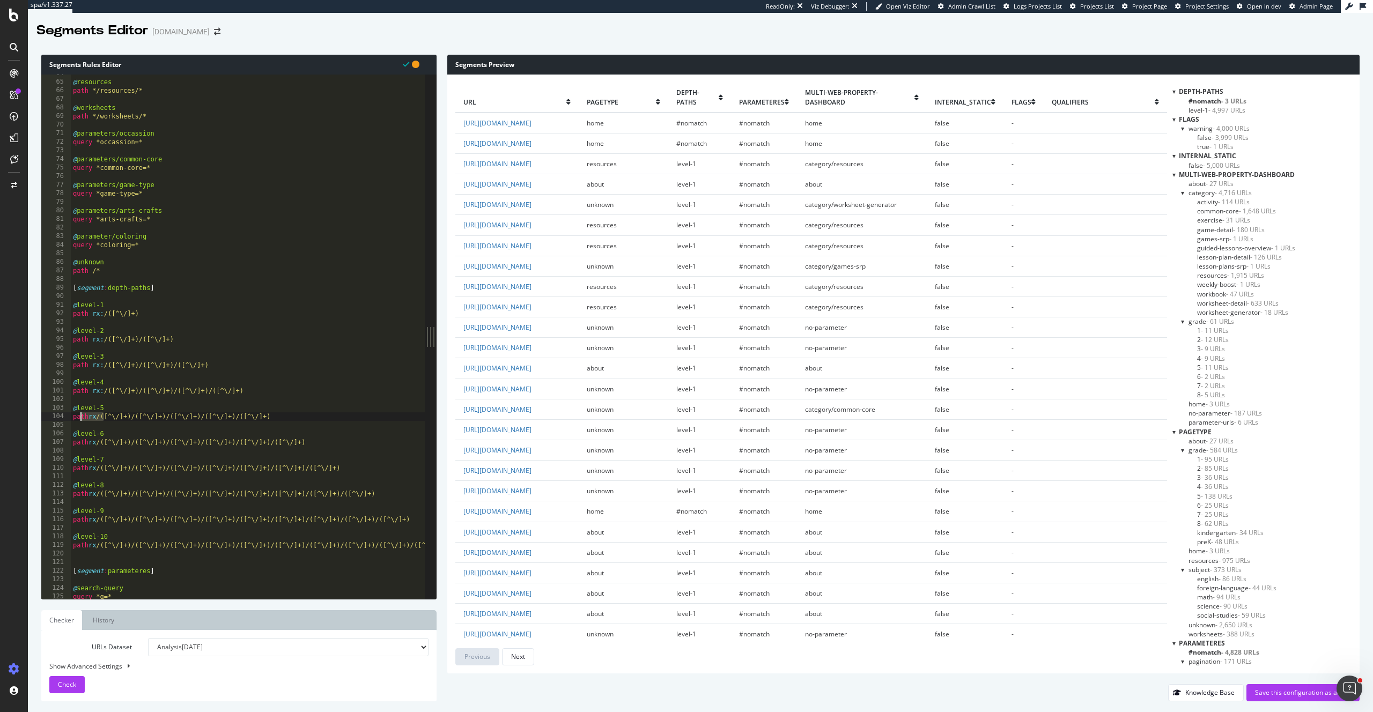
click at [56, 416] on div "path rx:/([^\/]+)/([^\/]+)/([^\/]+)/([^\/]+) 64 65 66 67 68 69 70 71 72 73 74 7…" at bounding box center [232, 337] width 383 height 525
paste textarea ":"
drag, startPoint x: 105, startPoint y: 445, endPoint x: 41, endPoint y: 443, distance: 63.3
click at [41, 443] on div "path rx:/([^\/]+)/([^\/]+)/([^\/]+)/([^\/]+)/([^\/]+) 64 65 66 67 68 69 70 71 7…" at bounding box center [232, 337] width 383 height 525
paste textarea ":"
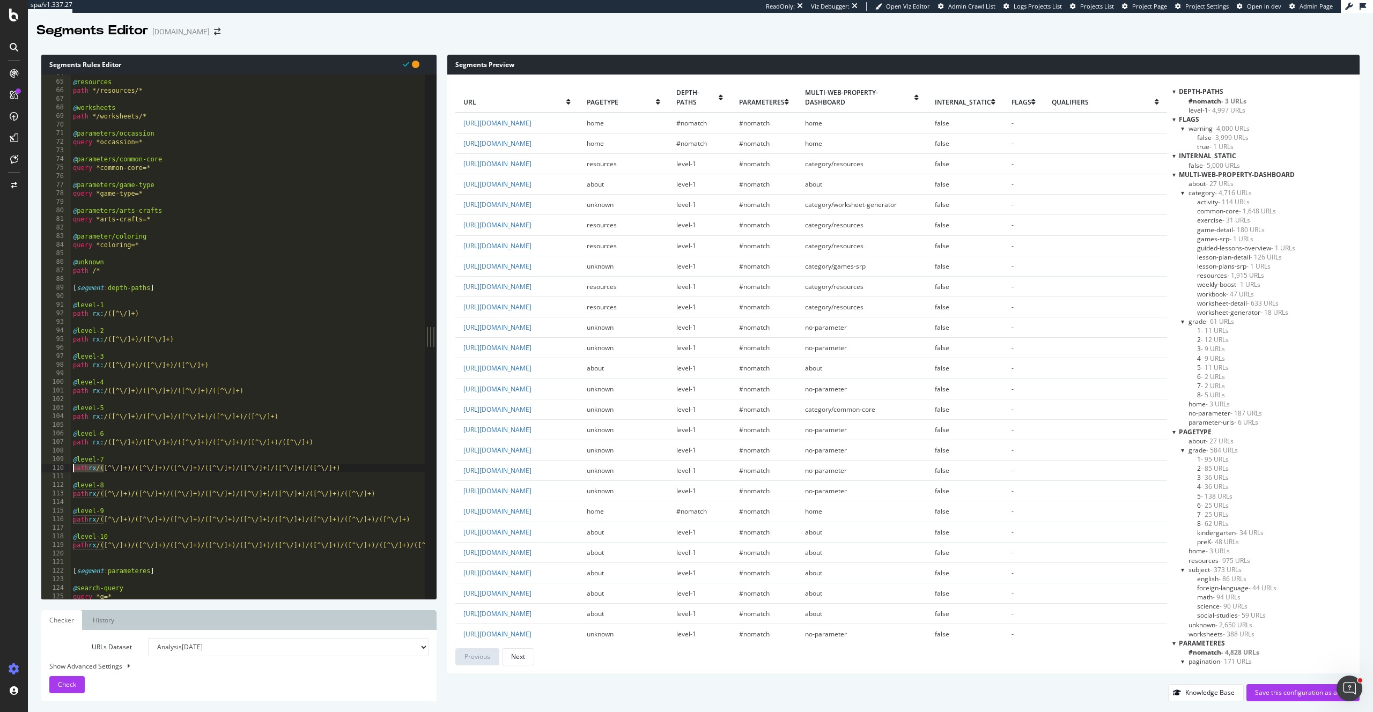
drag, startPoint x: 104, startPoint y: 468, endPoint x: 39, endPoint y: 464, distance: 65.5
click at [39, 464] on div "Segments Rules Editor path rx:/([^\/]+)/([^\/]+)/([^\/]+)/([^\/]+)/([^\/]+)/([^…" at bounding box center [700, 378] width 1345 height 668
paste textarea "path rx:"
type textarea "@level-7 path rx /([^\/]+)/([^\/]+)/([^\/]+)/([^\/]+)/([^\/]+)/([^\/]+)/([^\/]+)"
click at [104, 475] on div "@ resources path */resources/* @ worksheets path */worksheets/* @ parameters/oc…" at bounding box center [262, 340] width 383 height 542
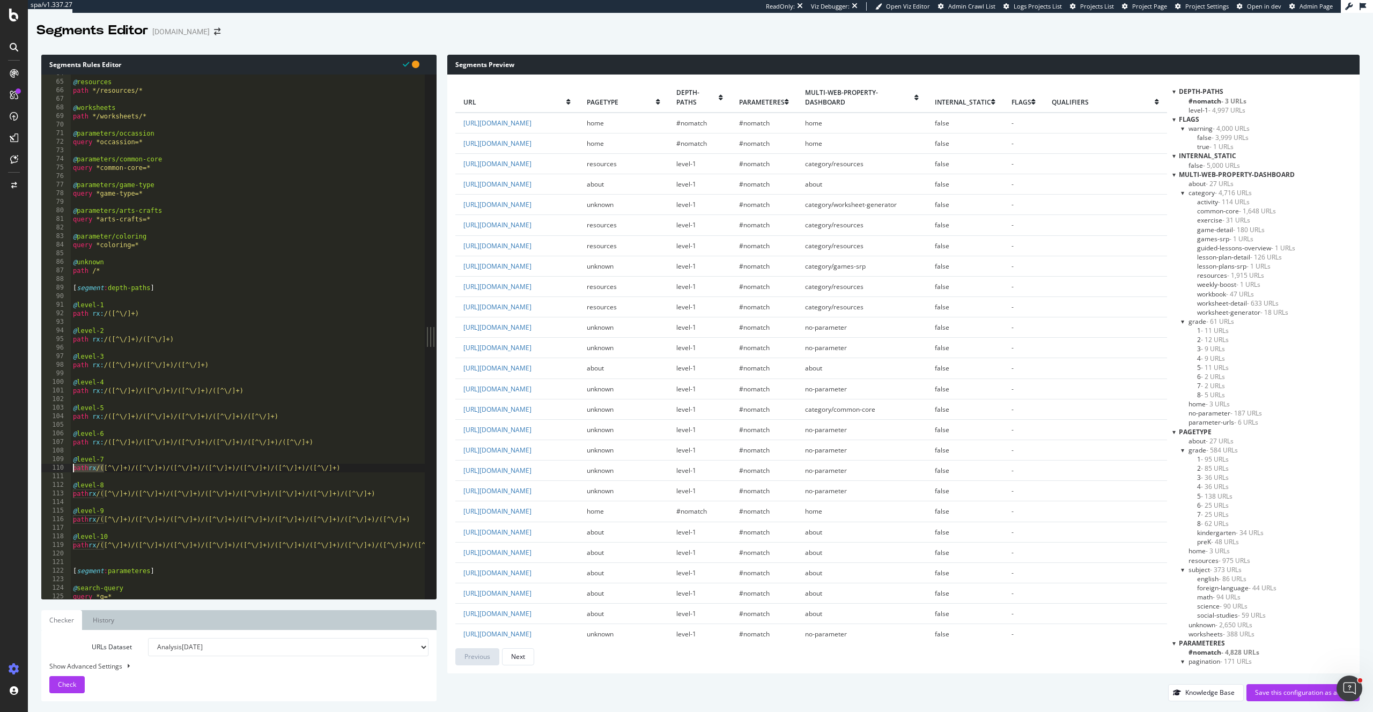
drag, startPoint x: 97, startPoint y: 470, endPoint x: 71, endPoint y: 475, distance: 25.6
click at [65, 471] on div "64 65 66 67 68 69 70 71 72 73 74 75 76 77 78 79 80 81 82 83 84 85 86 87 88 89 9…" at bounding box center [232, 337] width 383 height 525
paste textarea ":"
drag, startPoint x: 105, startPoint y: 495, endPoint x: 60, endPoint y: 495, distance: 45.1
click at [58, 495] on div "path rx:/([^\/]+)/([^\/]+)/([^\/]+)/([^\/]+)/([^\/]+)/([^\/]+)/([^\/]+) 64 65 6…" at bounding box center [232, 337] width 383 height 525
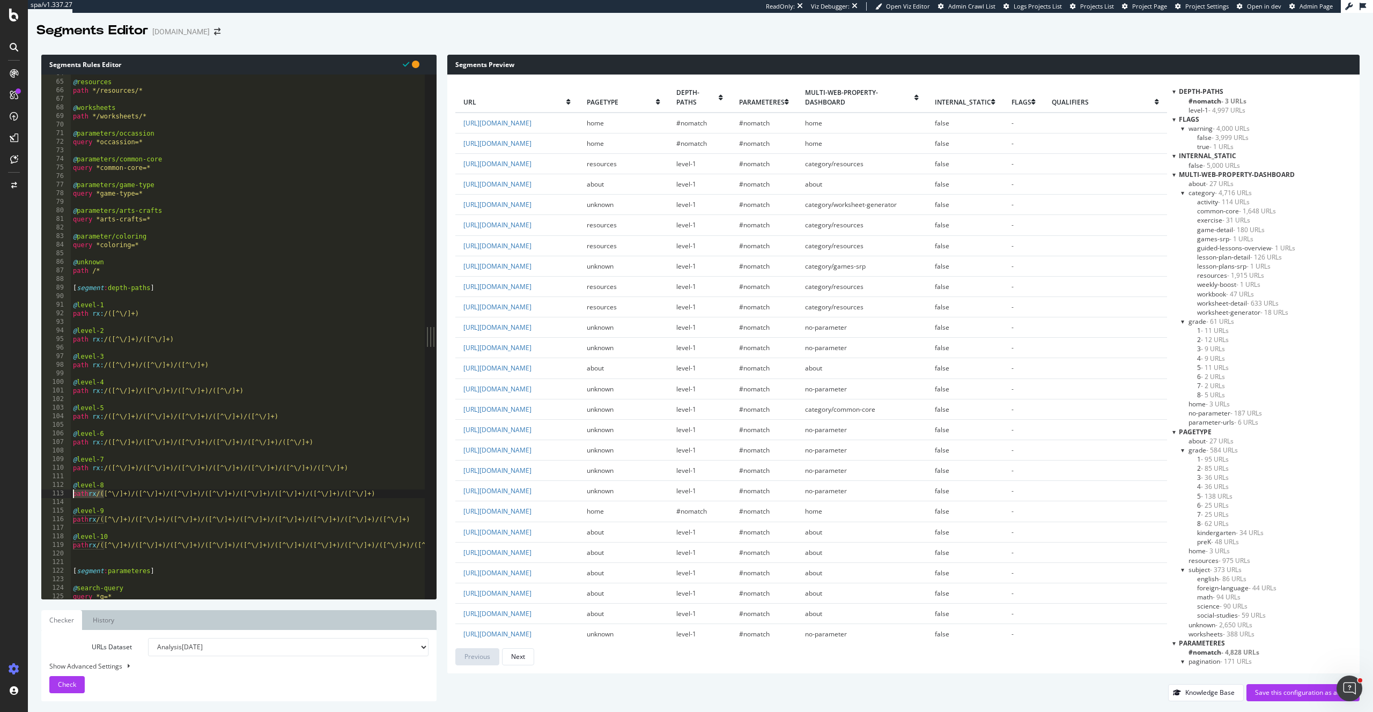
paste textarea ":"
drag, startPoint x: 104, startPoint y: 520, endPoint x: 58, endPoint y: 518, distance: 45.6
click at [58, 518] on div "path rx:/([^\/]+)/([^\/]+)/([^\/]+)/([^\/]+)/([^\/]+)/([^\/]+)/([^\/]+)/([^\/]+…" at bounding box center [232, 337] width 383 height 525
paste textarea ":"
drag, startPoint x: 102, startPoint y: 545, endPoint x: 72, endPoint y: 543, distance: 30.7
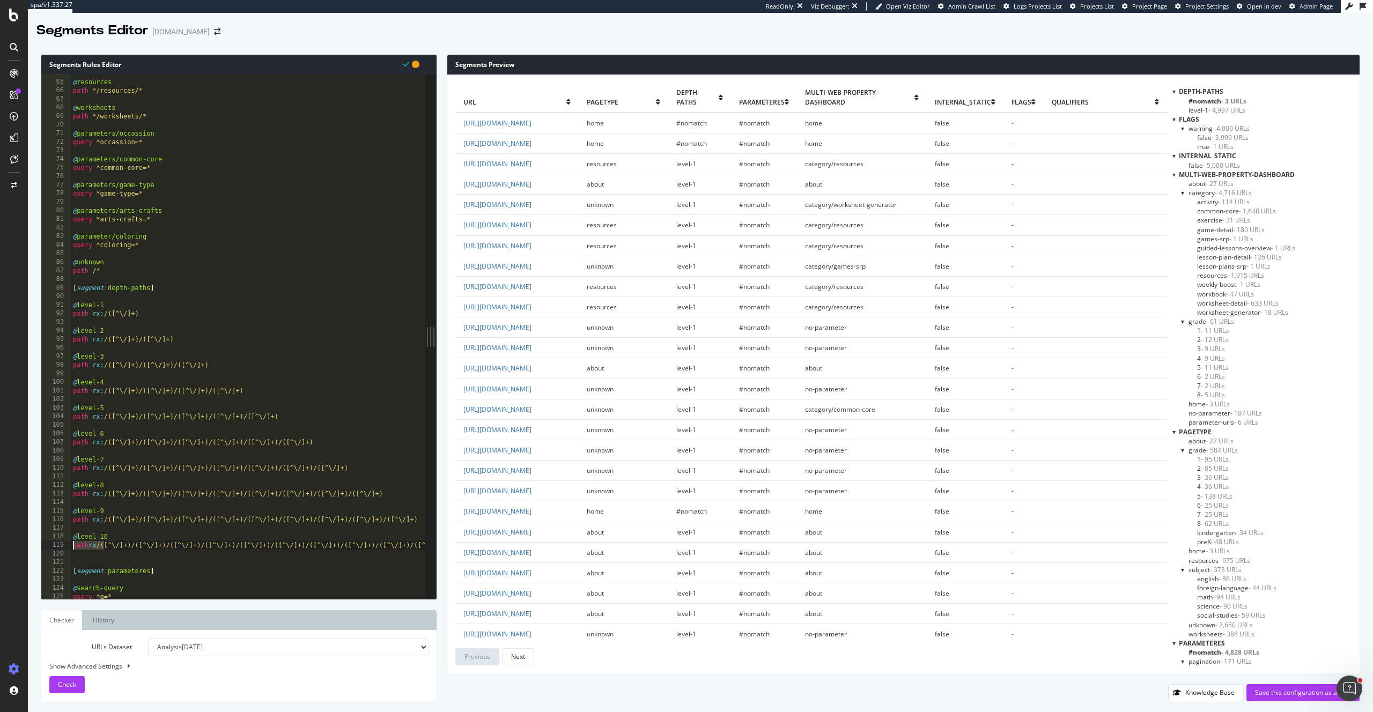
click at [70, 543] on div "path rx:/([^\/]+)/([^\/]+)/([^\/]+)/([^\/]+)/([^\/]+)/([^\/]+)/([^\/]+)/([^\/]+…" at bounding box center [232, 337] width 383 height 525
paste textarea ":"
click at [76, 684] on button "Check" at bounding box center [66, 684] width 35 height 17
click at [69, 687] on span "Check" at bounding box center [67, 684] width 18 height 9
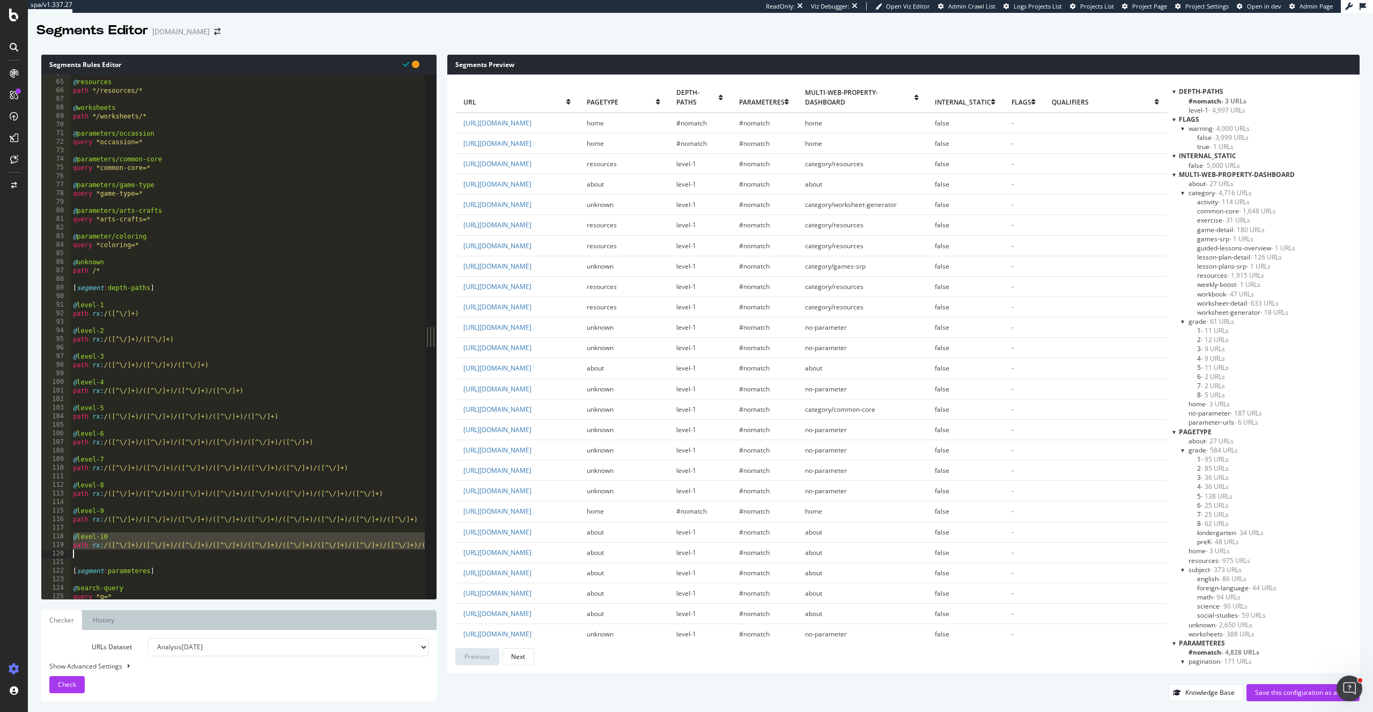
drag, startPoint x: 74, startPoint y: 538, endPoint x: 399, endPoint y: 555, distance: 325.5
click at [399, 555] on div "@ resources path */resources/* @ worksheets path */worksheets/* @ parameters/oc…" at bounding box center [262, 340] width 383 height 542
type textarea "path rx:/([^\/]+)/([^\/]+)/([^\/]+)/([^\/]+)/([^\/]+)/([^\/]+)/([^\/]+)/([^\/]+…"
click at [183, 287] on div "@ resources path */resources/* @ worksheets path */worksheets/* @ parameters/oc…" at bounding box center [248, 340] width 355 height 542
type textarea "[segment:depth-paths]"
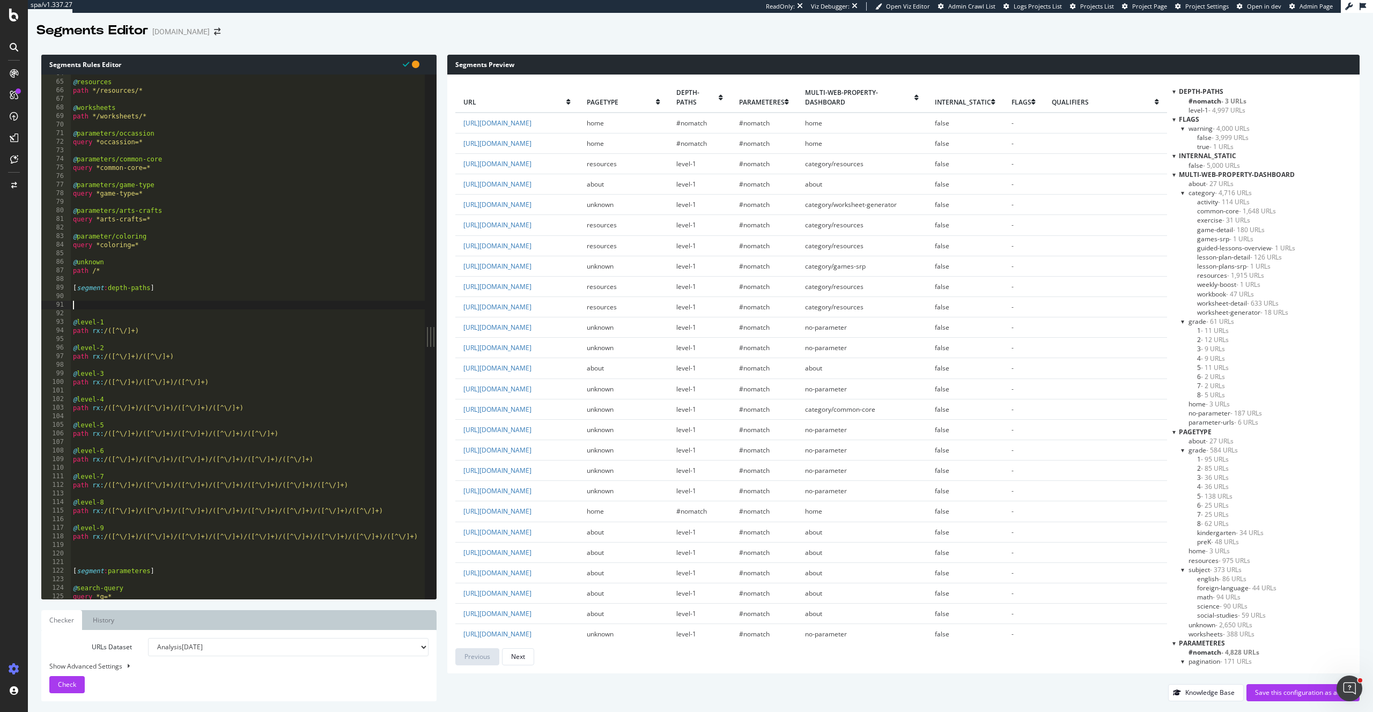
paste textarea "path rx:/([^\/]+)/([^\/]+)/([^\/]+)/([^\/]+)/([^\/]+)/([^\/]+)/([^\/]+)/([^\/]+…"
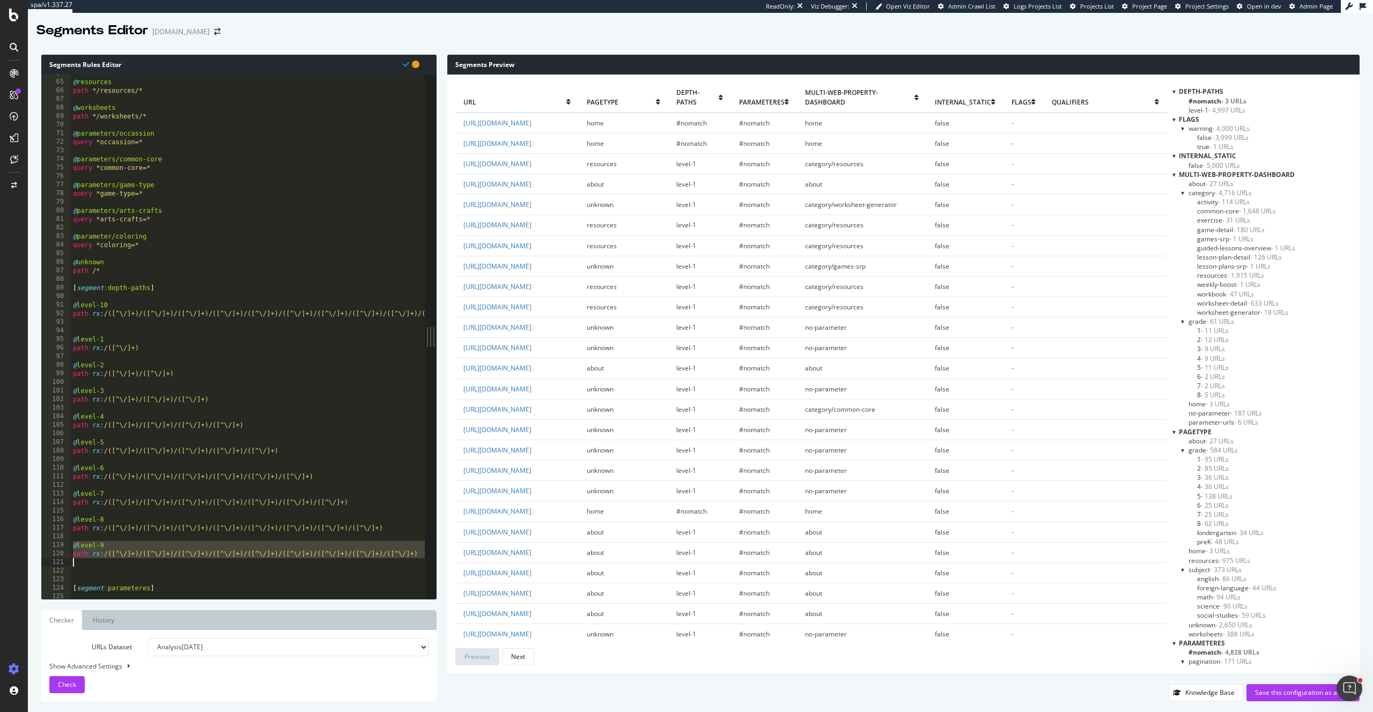
drag, startPoint x: 73, startPoint y: 548, endPoint x: 75, endPoint y: 562, distance: 14.5
click at [75, 562] on div "@ resources path */resources/* @ worksheets path */worksheets/* @ parameters/oc…" at bounding box center [262, 340] width 383 height 542
type textarea "path rx:/([^\/]+)/([^\/]+)/([^\/]+)/([^\/]+)/([^\/]+)/([^\/]+)/([^\/]+)/([^\/]+…"
click at [159, 348] on div "@ resources path */resources/* @ worksheets path */worksheets/* @ parameters/oc…" at bounding box center [262, 340] width 383 height 542
type textarea "path rx:/([^\/]+)"
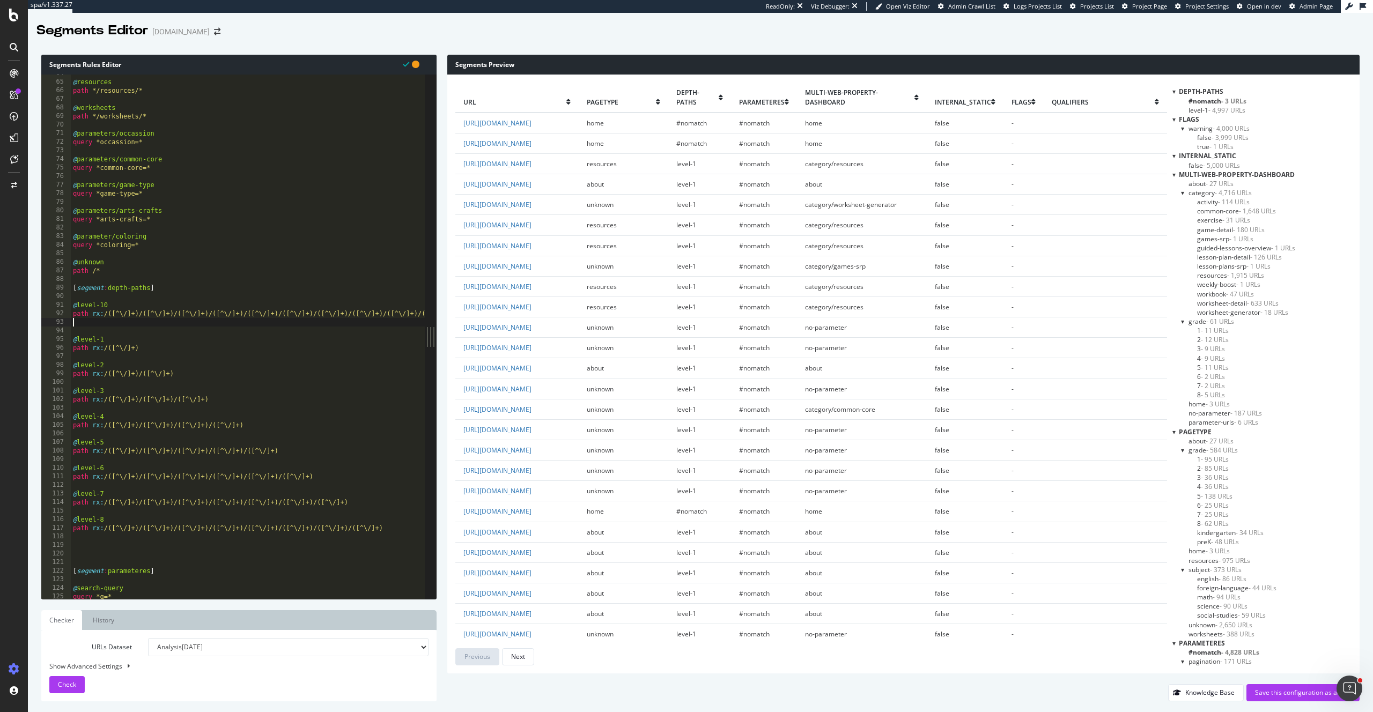
click at [114, 321] on div "@ resources path */resources/* @ worksheets path */worksheets/* @ parameters/oc…" at bounding box center [262, 340] width 383 height 542
drag, startPoint x: 74, startPoint y: 547, endPoint x: 80, endPoint y: 561, distance: 15.8
click at [80, 561] on div "@ resources path */resources/* @ worksheets path */worksheets/* @ parameters/oc…" at bounding box center [262, 340] width 383 height 542
click at [102, 348] on div "@ resources path */resources/* @ worksheets path */worksheets/* @ parameters/oc…" at bounding box center [262, 340] width 383 height 542
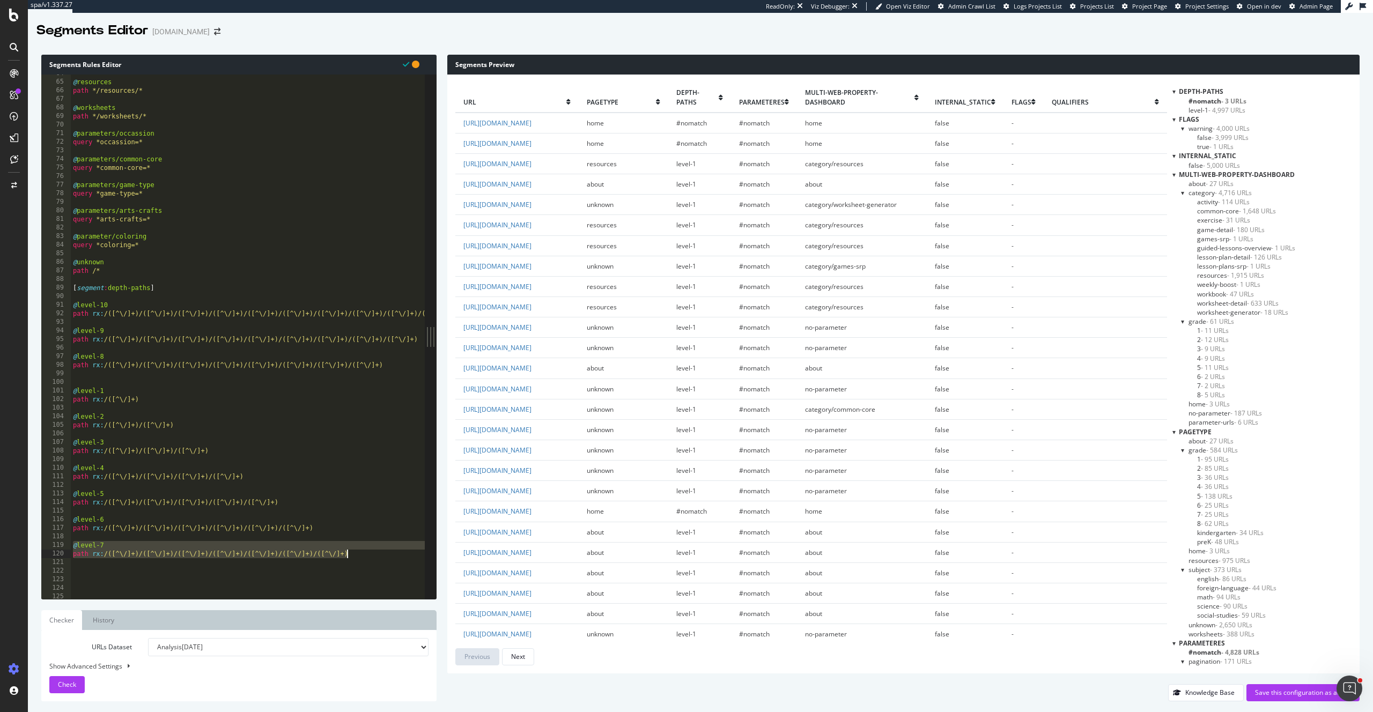
drag, startPoint x: 72, startPoint y: 547, endPoint x: 366, endPoint y: 555, distance: 293.5
click at [366, 555] on div "@ resources path */resources/* @ worksheets path */worksheets/* @ parameters/oc…" at bounding box center [262, 340] width 383 height 542
click at [112, 377] on div "@ resources path */resources/* @ worksheets path */worksheets/* @ parameters/oc…" at bounding box center [262, 340] width 383 height 542
paste textarea "path rx:/([^\/]+)/([^\/]+)/([^\/]+)/([^\/]+)/([^\/]+)/([^\/]+)/([^\/]+)"
type textarea "path rx:/([^\/]+)/([^\/]+)/([^\/]+)/([^\/]+)/([^\/]+)/([^\/]+)/([^\/]+)"
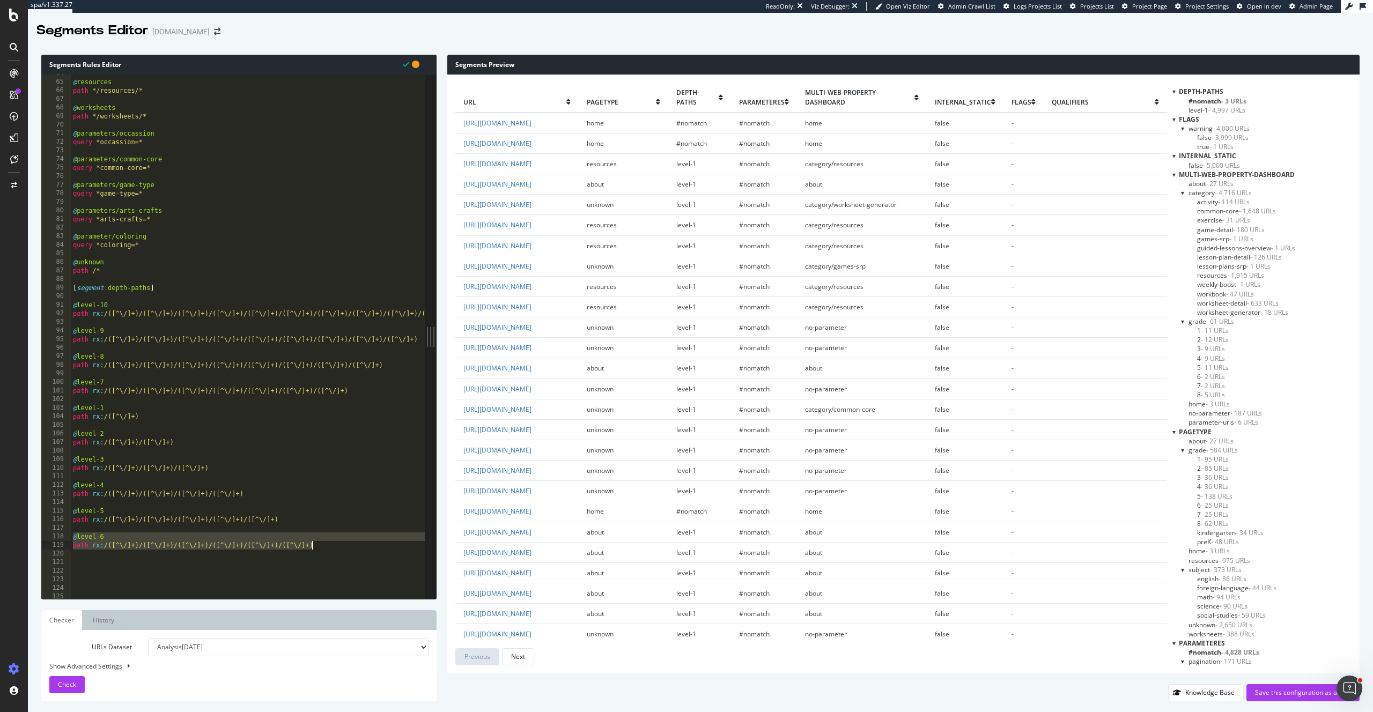
drag, startPoint x: 73, startPoint y: 538, endPoint x: 316, endPoint y: 548, distance: 242.6
click at [316, 548] on div "@ resources path */resources/* @ worksheets path */worksheets/* @ parameters/oc…" at bounding box center [262, 340] width 383 height 542
click at [367, 392] on div "@ resources path */resources/* @ worksheets path */worksheets/* @ parameters/oc…" at bounding box center [262, 340] width 383 height 542
type textarea "path rx:/([^\/]+)/([^\/]+)/([^\/]+)/([^\/]+)/([^\/]+)/([^\/]+)/([^\/]+)"
paste textarea "path rx:/([^\/]+)/([^\/]+)/([^\/]+)/([^\/]+)/([^\/]+)/([^\/]+)"
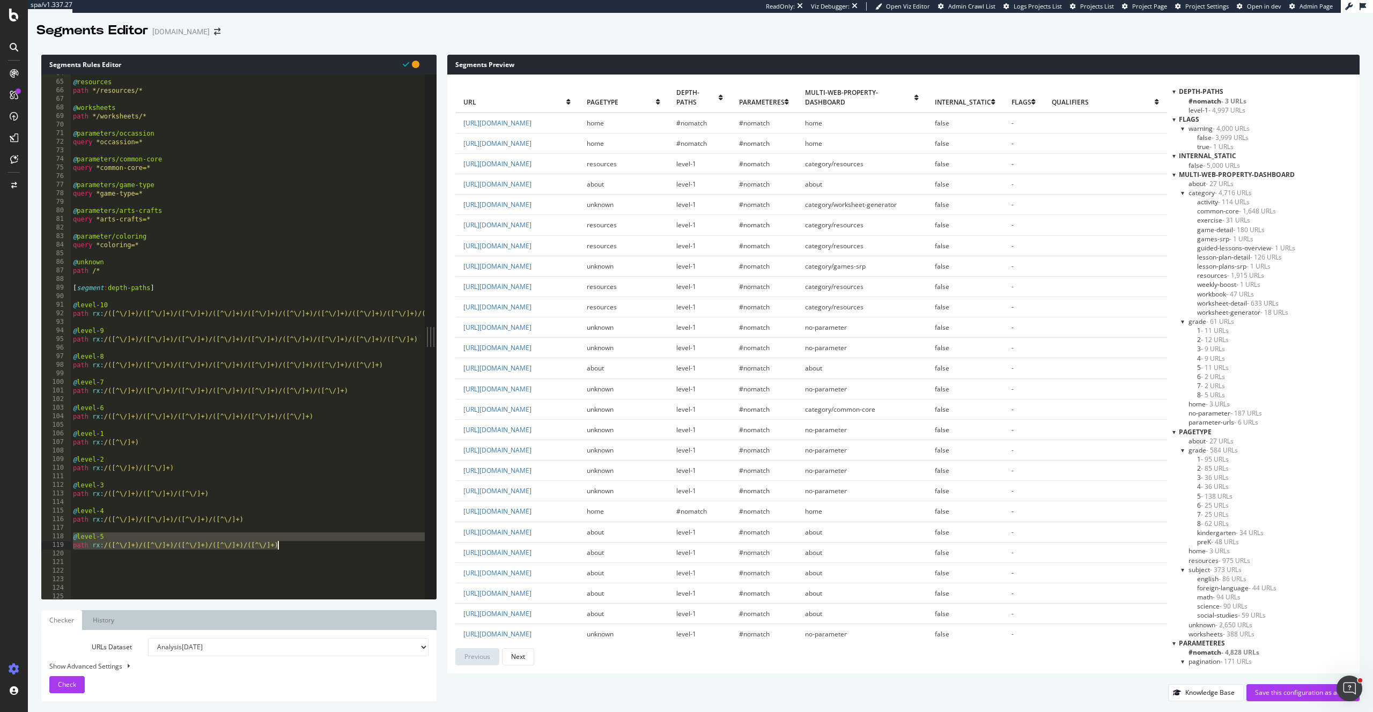
drag, startPoint x: 72, startPoint y: 536, endPoint x: 307, endPoint y: 536, distance: 234.9
click at [311, 548] on div "@ resources path */resources/* @ worksheets path */worksheets/* @ parameters/oc…" at bounding box center [262, 340] width 383 height 542
type textarea "@level-5 path rx:/([^\/]+)/([^\/]+)/([^\/]+)/([^\/]+)/([^\/]+)"
click at [339, 414] on div "@ resources path */resources/* @ worksheets path */worksheets/* @ parameters/oc…" at bounding box center [262, 340] width 383 height 542
type textarea "path rx:/([^\/]+)/([^\/]+)/([^\/]+)/([^\/]+)/([^\/]+)/([^\/]+)"
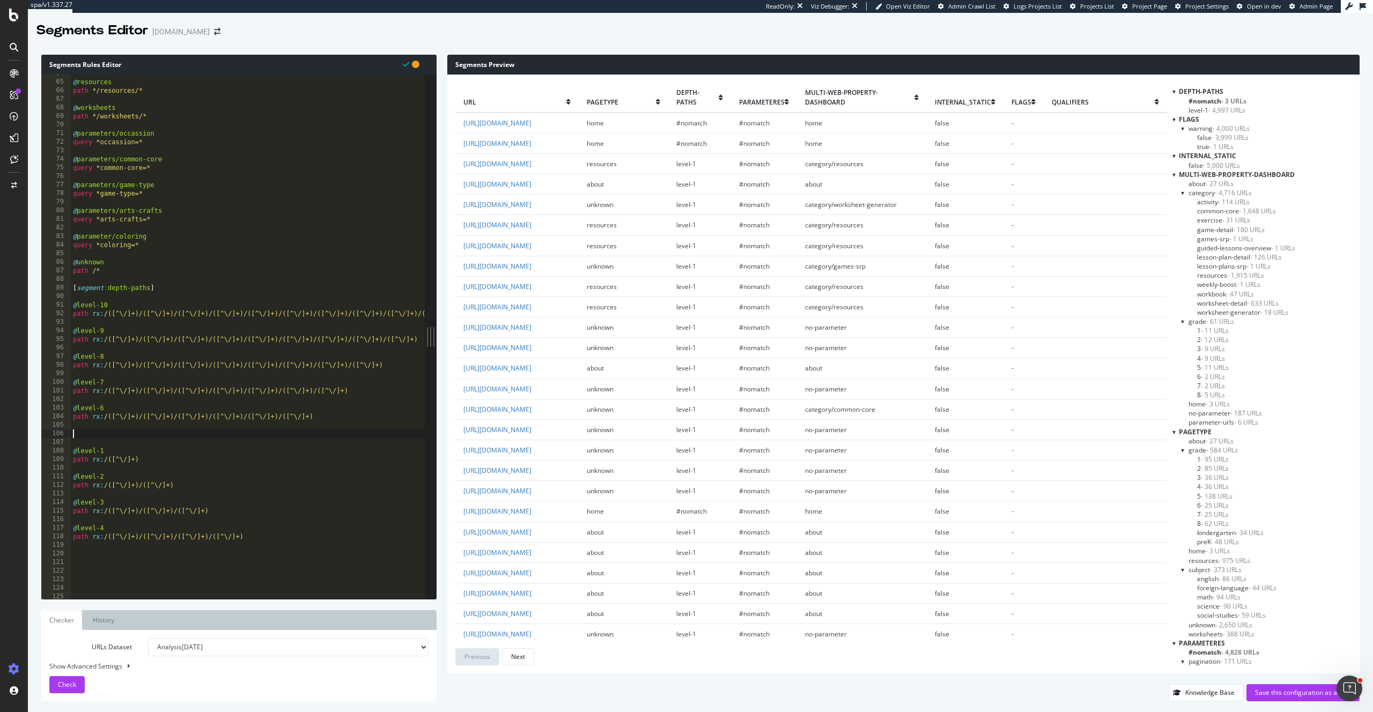
paste textarea "path rx:/([^\/]+)/([^\/]+)/([^\/]+)/([^\/]+)/([^\/]+)"
type textarea "path rx:/([^\/]+)/([^\/]+)/([^\/]+)/([^\/]+)/([^\/]+)"
drag, startPoint x: 75, startPoint y: 538, endPoint x: 246, endPoint y: 549, distance: 171.4
click at [246, 549] on div "@ resources path */resources/* @ worksheets path */worksheets/* @ parameters/oc…" at bounding box center [262, 340] width 383 height 542
click at [290, 451] on div "@ resources path */resources/* @ worksheets path */worksheets/* @ parameters/oc…" at bounding box center [262, 340] width 383 height 542
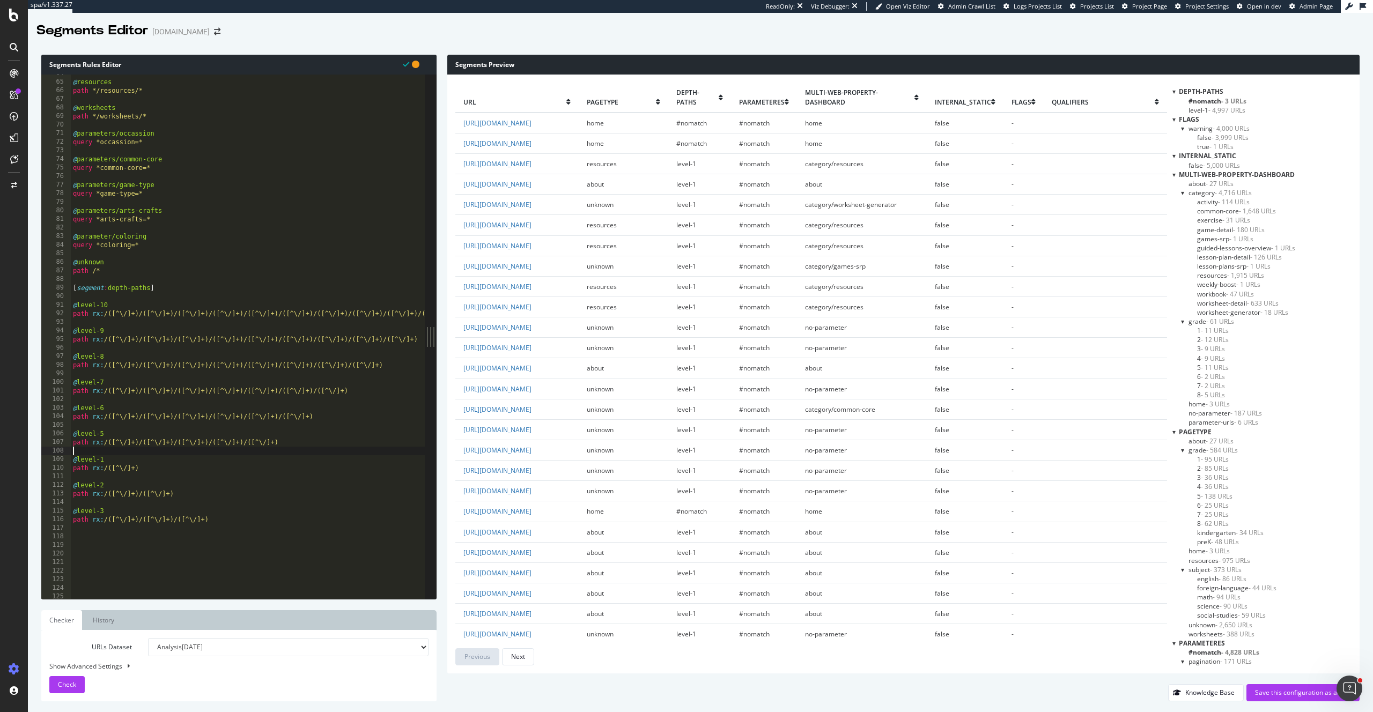
click at [286, 446] on div "@ resources path */resources/* @ worksheets path */worksheets/* @ parameters/oc…" at bounding box center [262, 340] width 383 height 542
type textarea "path rx:/([^\/]+)/([^\/]+)/([^\/]+)/([^\/]+)/([^\/]+)"
paste textarea "path rx:/([^\/]+)/([^\/]+)/([^\/]+)/([^\/]+)"
drag, startPoint x: 74, startPoint y: 536, endPoint x: 237, endPoint y: 544, distance: 163.2
click at [237, 544] on div "@ resources path */resources/* @ worksheets path */worksheets/* @ parameters/oc…" at bounding box center [262, 340] width 383 height 542
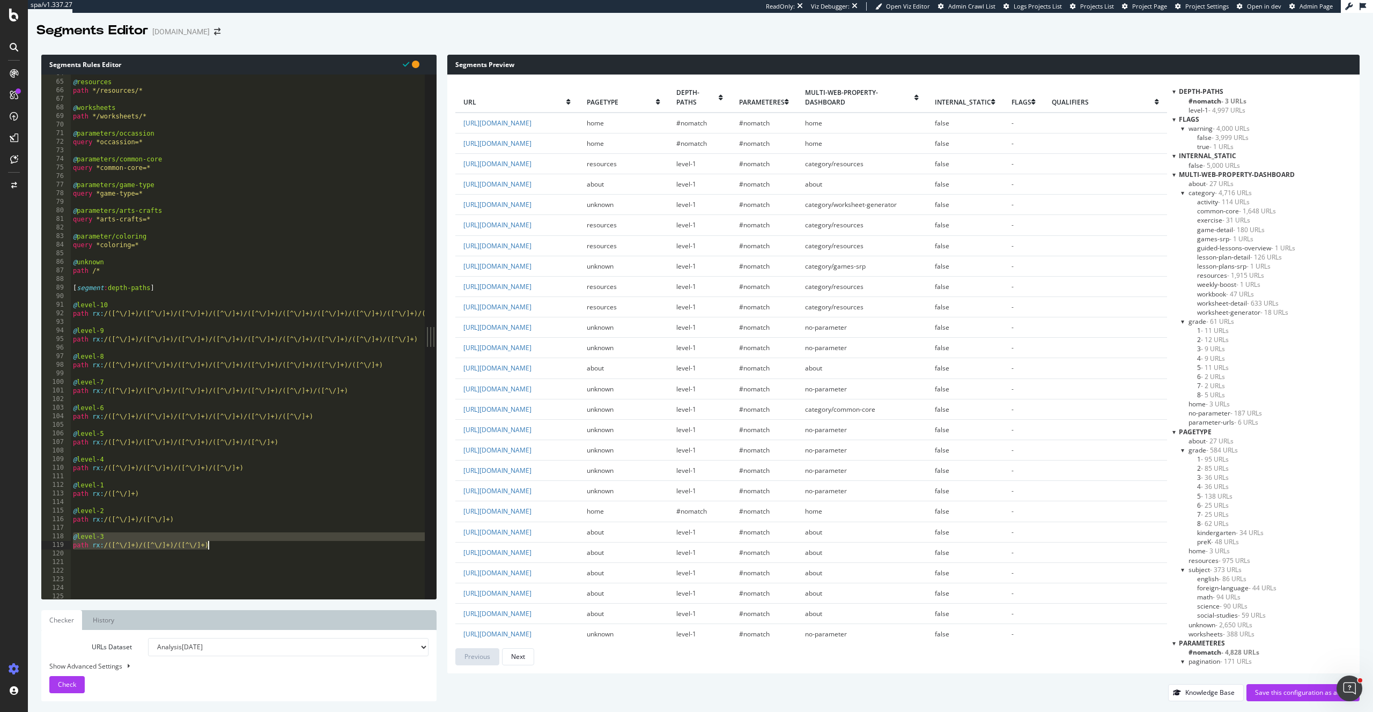
type textarea "@level-3 path rx:/([^\/]+)/([^\/]+)/([^\/]+)"
click at [245, 465] on div "@ resources path */resources/* @ worksheets path */worksheets/* @ parameters/oc…" at bounding box center [262, 340] width 383 height 542
type textarea "path rx:/([^\/]+)/([^\/]+)/([^\/]+)/([^\/]+)"
paste textarea "path rx:/([^\/]+)/([^\/]+)/([^\/]+)"
drag, startPoint x: 73, startPoint y: 535, endPoint x: 188, endPoint y: 545, distance: 114.6
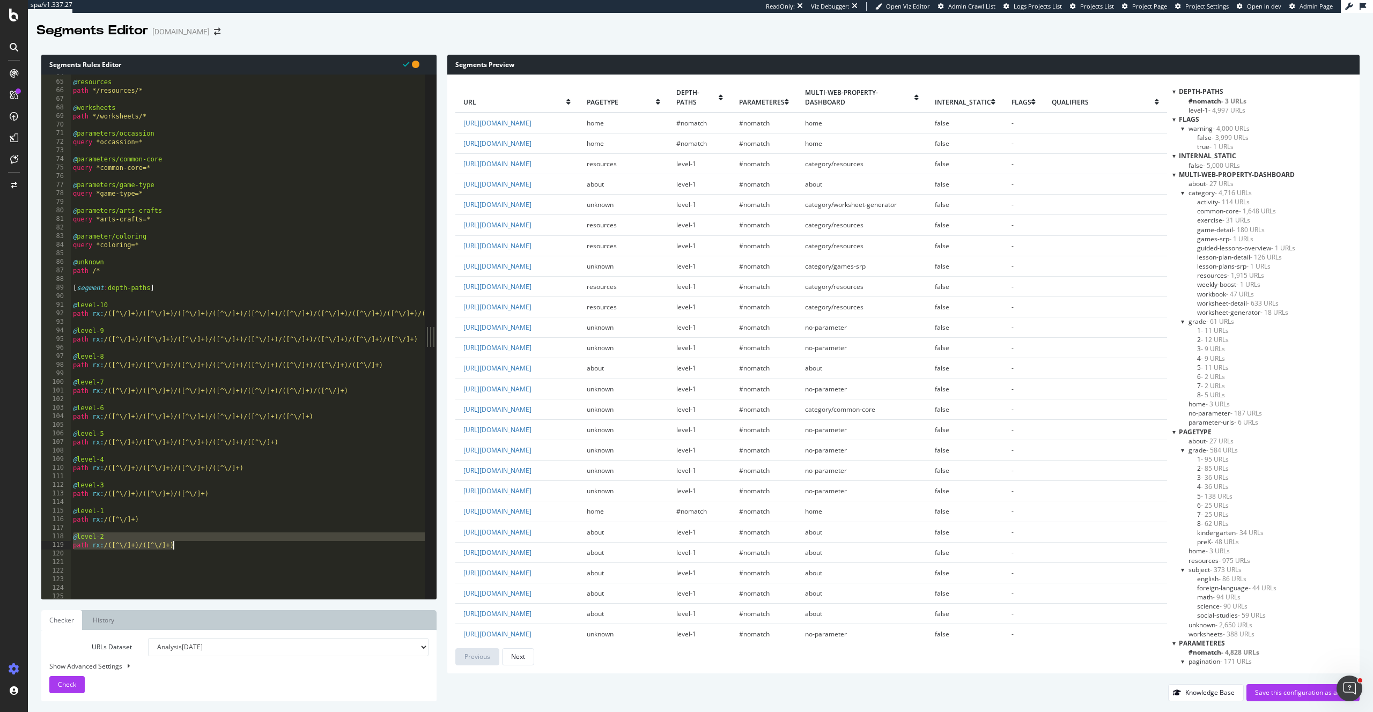
click at [188, 545] on div "@ resources path */resources/* @ worksheets path */worksheets/* @ parameters/oc…" at bounding box center [262, 340] width 383 height 542
type textarea "@level-2 path rx:/([^\/]+)/([^\/]+)"
drag, startPoint x: 225, startPoint y: 490, endPoint x: 217, endPoint y: 490, distance: 8.0
click at [224, 490] on div "@ resources path */resources/* @ worksheets path */worksheets/* @ parameters/oc…" at bounding box center [262, 340] width 383 height 542
click at [217, 495] on div "@ resources path */resources/* @ worksheets path */worksheets/* @ parameters/oc…" at bounding box center [262, 340] width 383 height 542
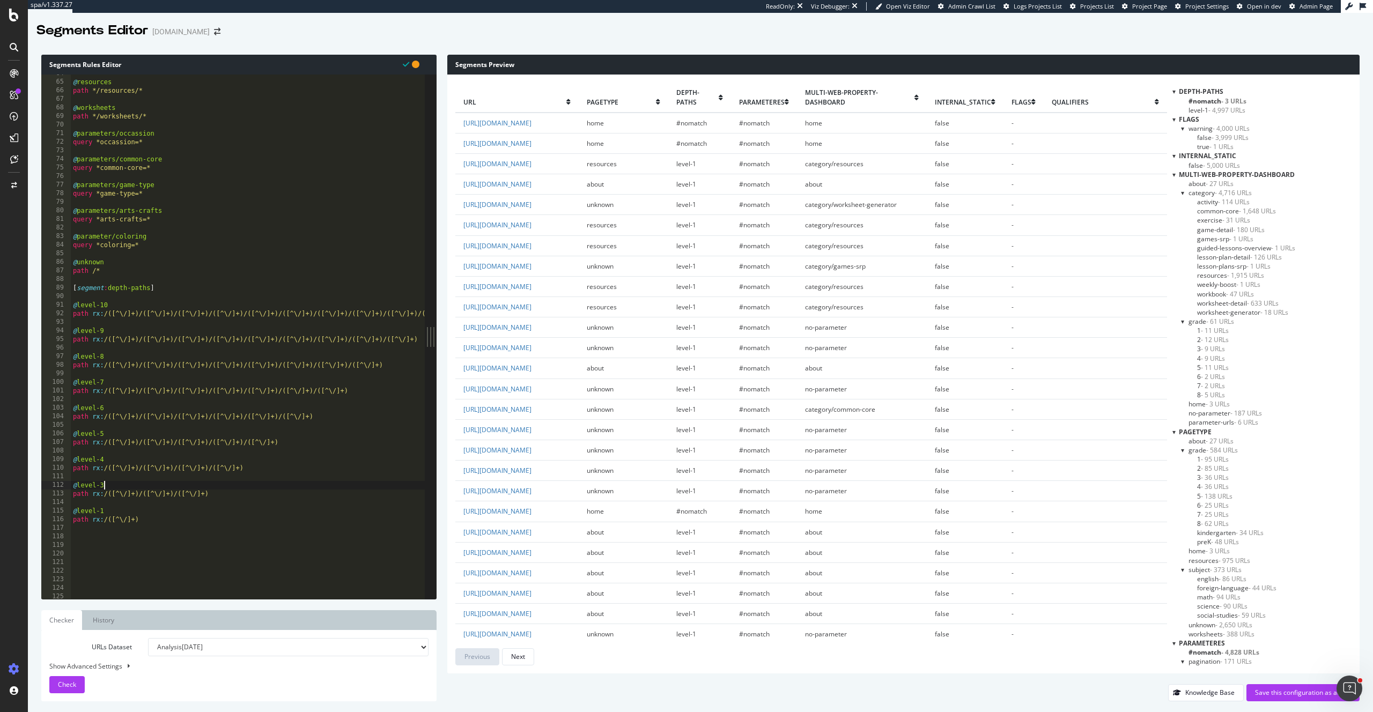
type textarea "path rx:/([^\/]+)/([^\/]+)/([^\/]+)"
paste textarea "path rx:/([^\/]+)/([^\/]+)"
type textarea "path rx:/([^\/]+)/([^\/]+)"
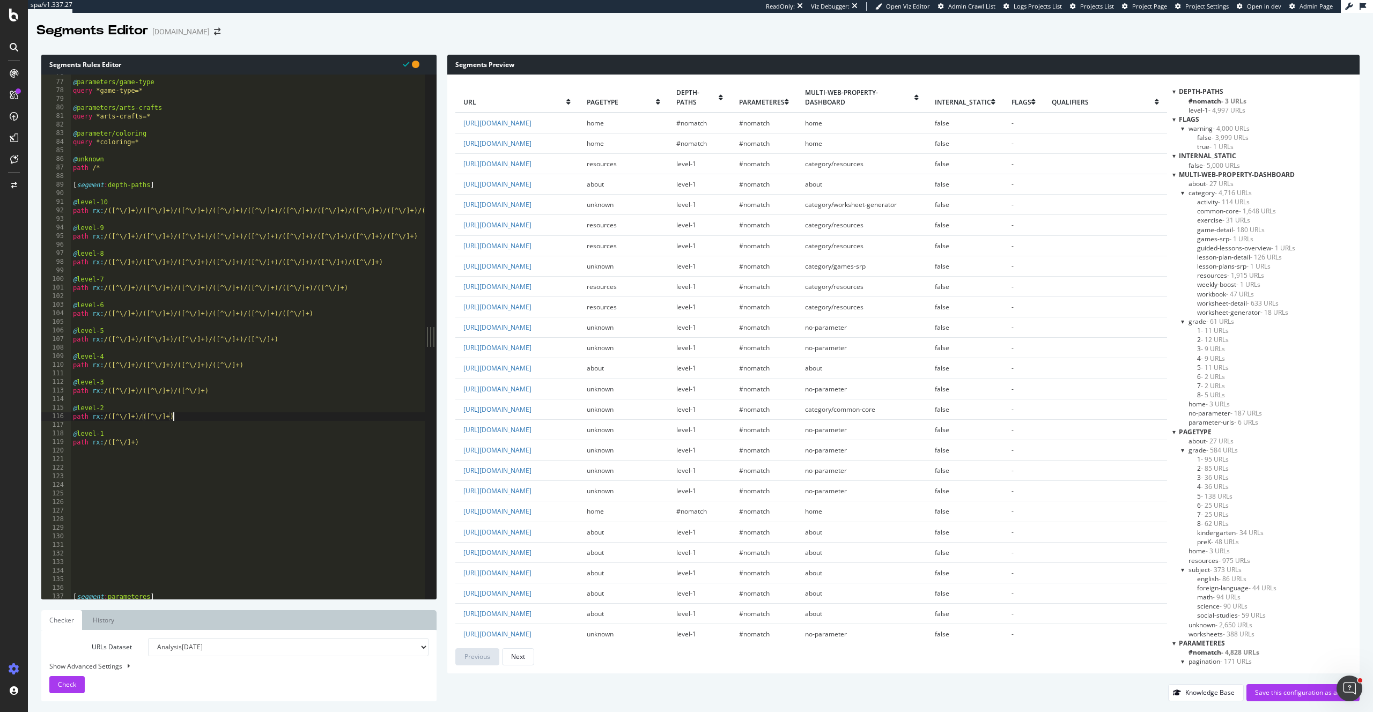
scroll to position [649, 0]
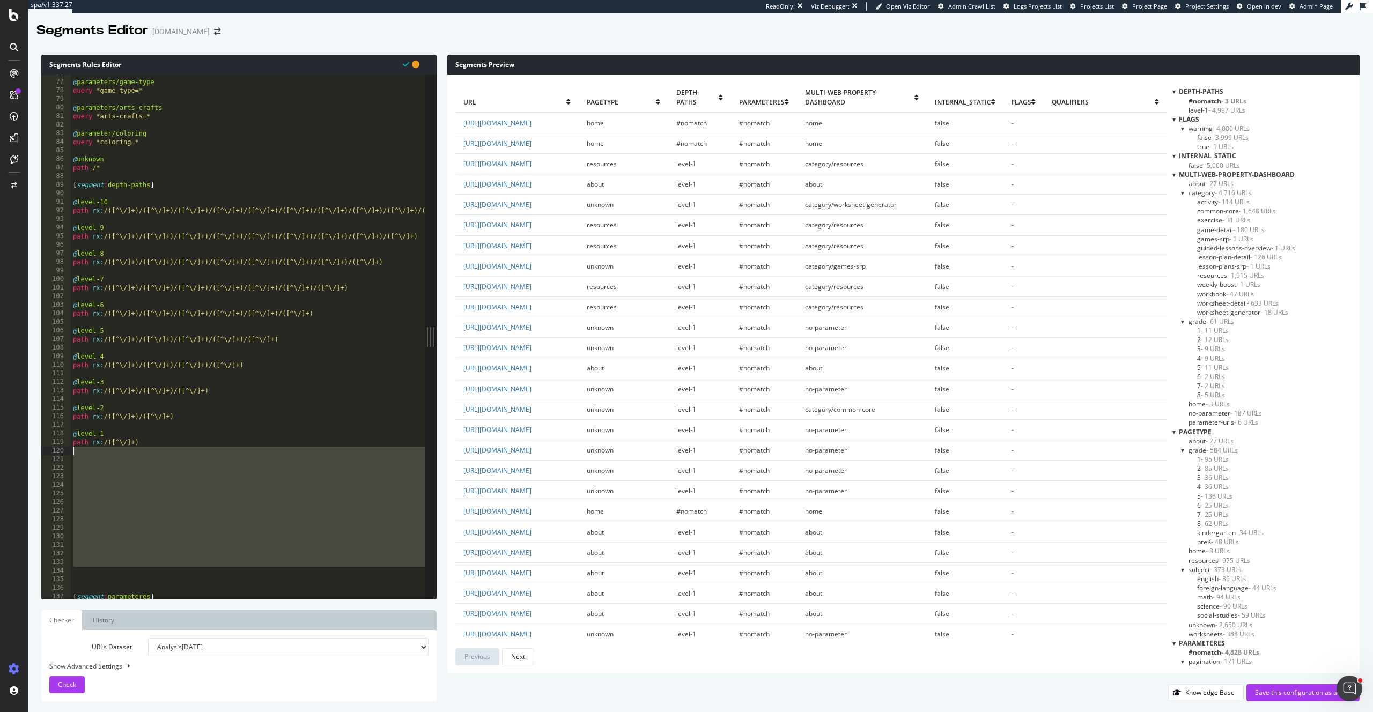
drag, startPoint x: 102, startPoint y: 571, endPoint x: 73, endPoint y: 453, distance: 121.0
click at [73, 453] on div "@ parameters/game-type query *game-type=* @ parameters/arts-crafts query *arts-…" at bounding box center [262, 340] width 383 height 542
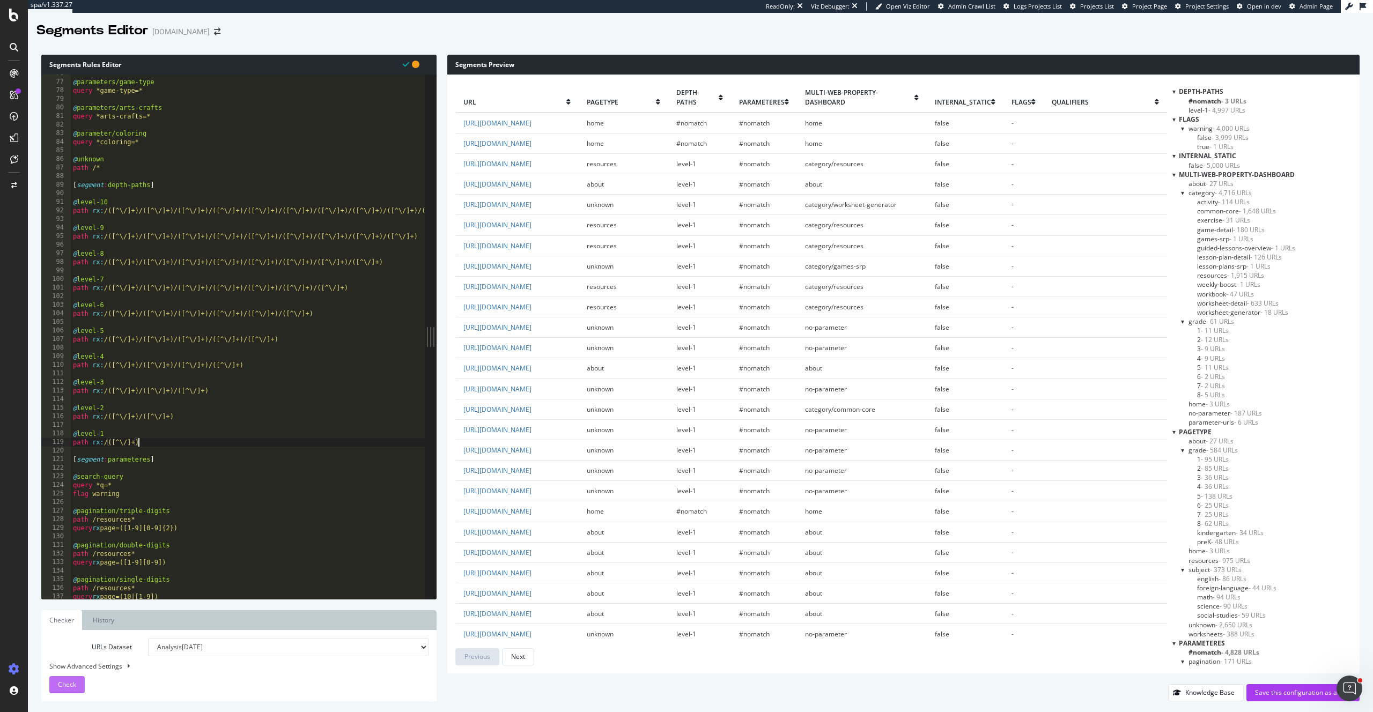
click at [63, 682] on span "Check" at bounding box center [67, 684] width 18 height 9
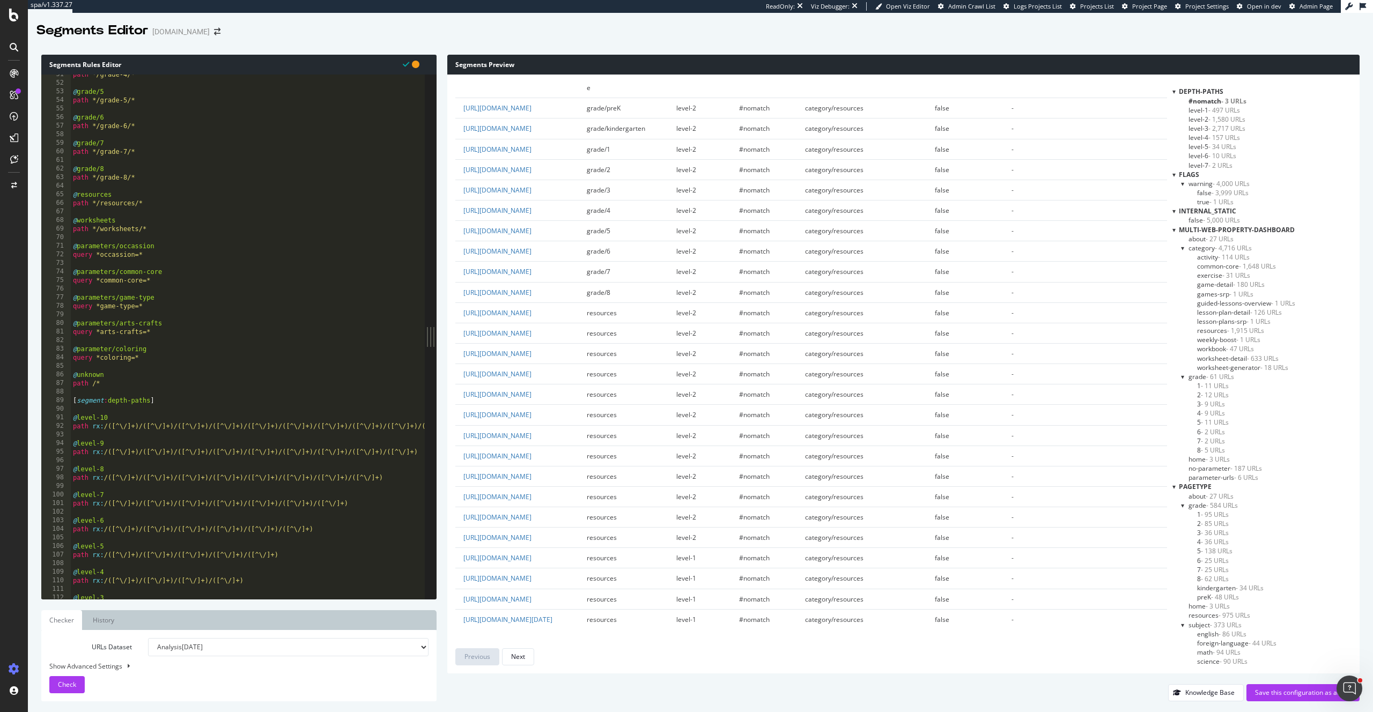
scroll to position [412, 0]
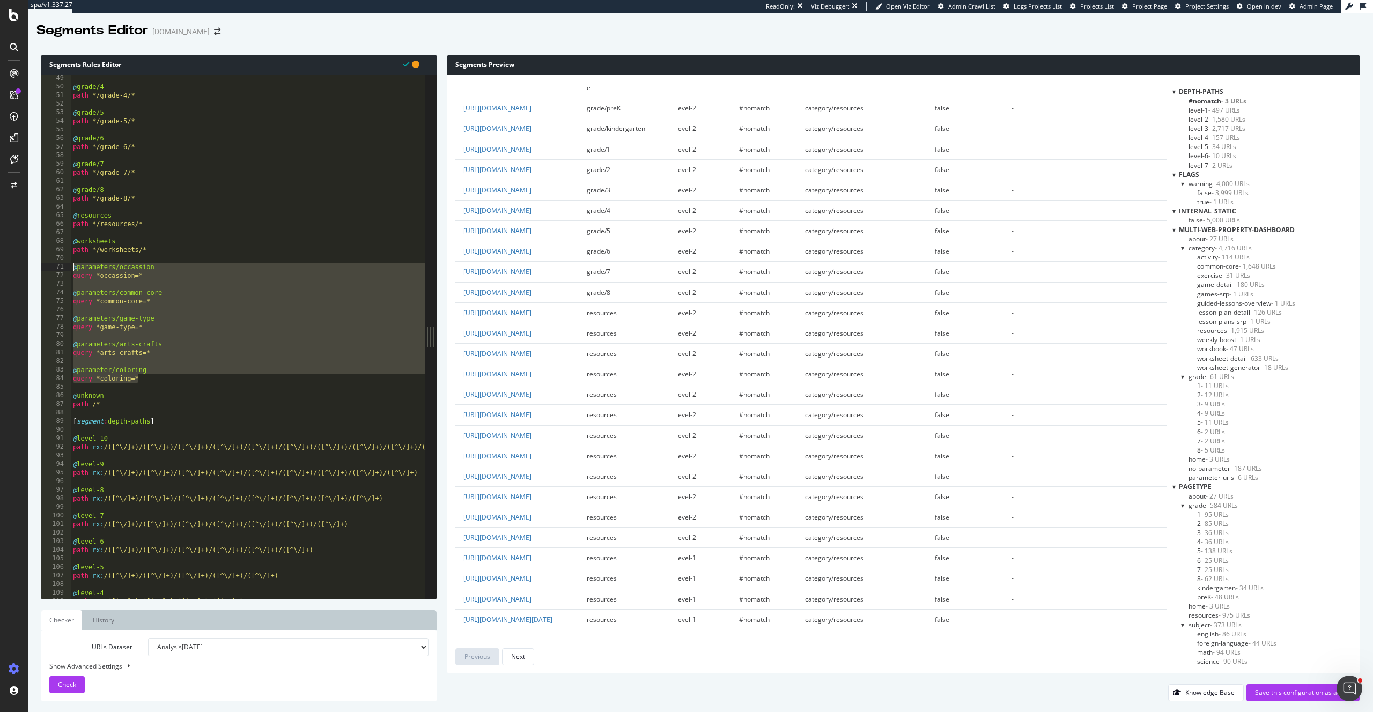
drag, startPoint x: 145, startPoint y: 381, endPoint x: 74, endPoint y: 266, distance: 135.3
click at [74, 266] on div "@ grade/4 path */grade-4/* @ grade/5 path */grade-5/* @ grade/6 path */grade-6/…" at bounding box center [262, 345] width 383 height 542
type textarea "@parameters/occassion query *occassion=*"
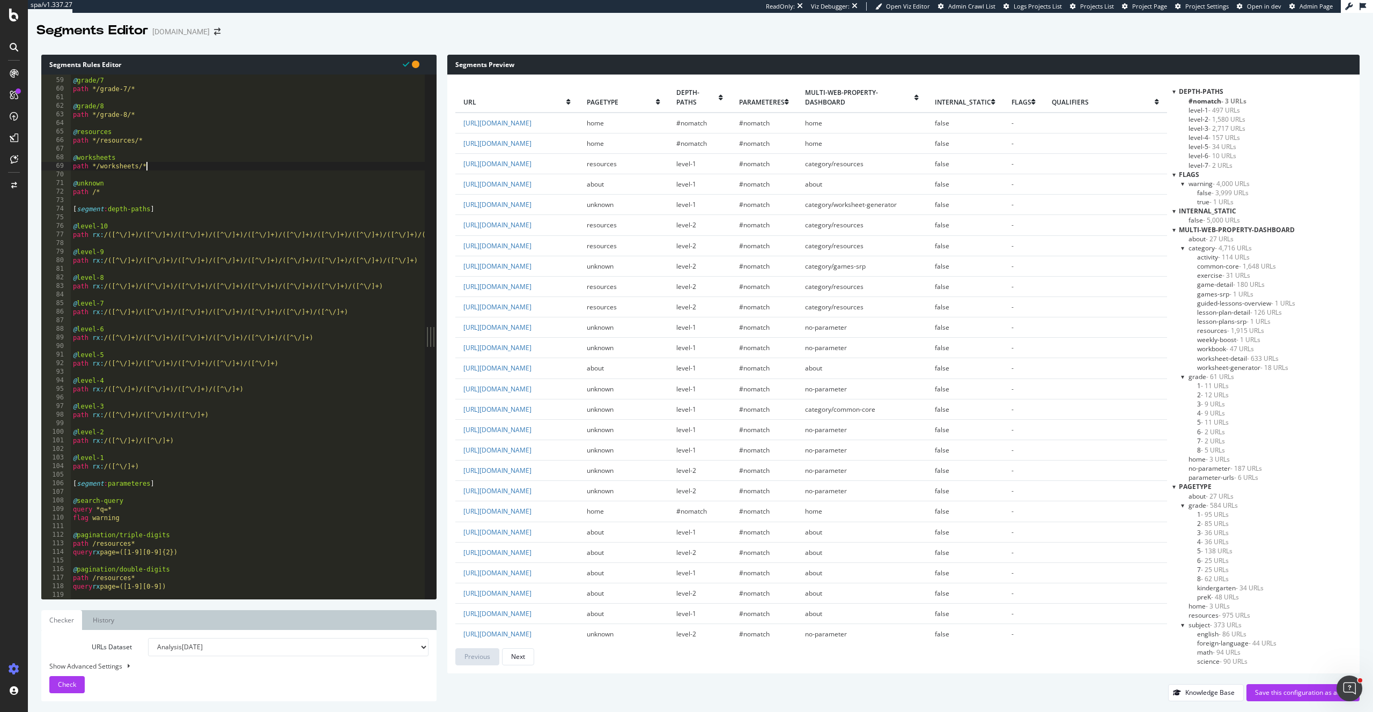
scroll to position [555, 0]
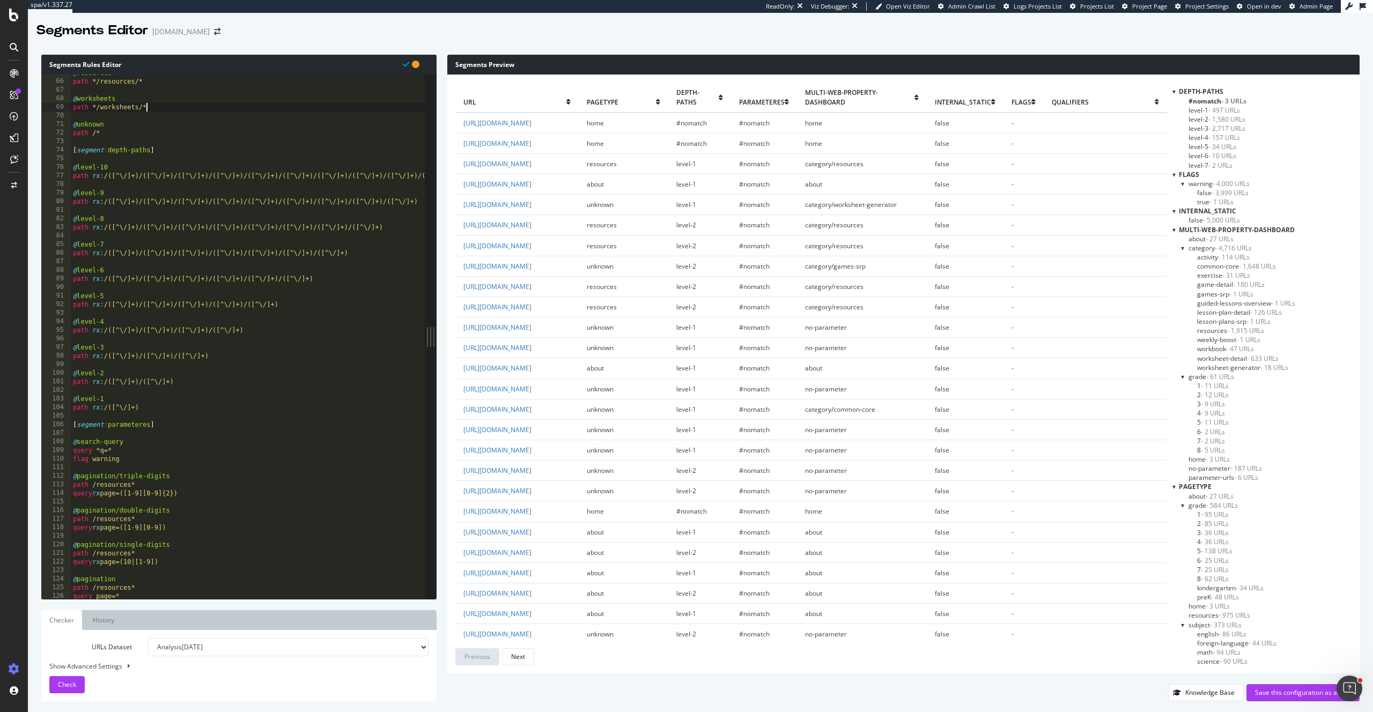
click at [164, 429] on div "@ resources path */resources/* @ worksheets path */worksheets/* @ unknown path …" at bounding box center [262, 340] width 383 height 542
type textarea "[segment:parameteres]"
paste textarea "query *coloring=*"
click at [76, 684] on span "Check" at bounding box center [67, 684] width 18 height 9
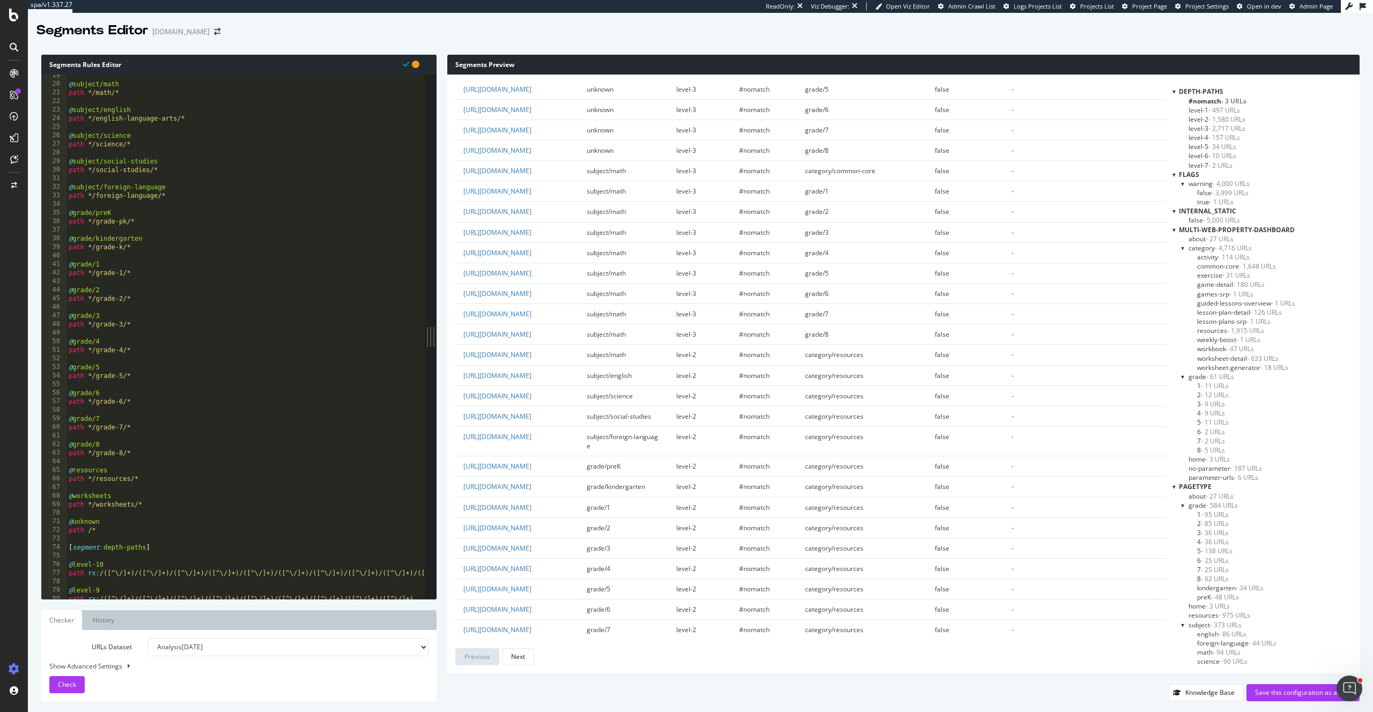
scroll to position [158, 0]
type textarea "path */resources/*"
click at [161, 482] on div "@ subject/math path */math/* @ subject/english path */english-language-arts/* @…" at bounding box center [258, 342] width 383 height 542
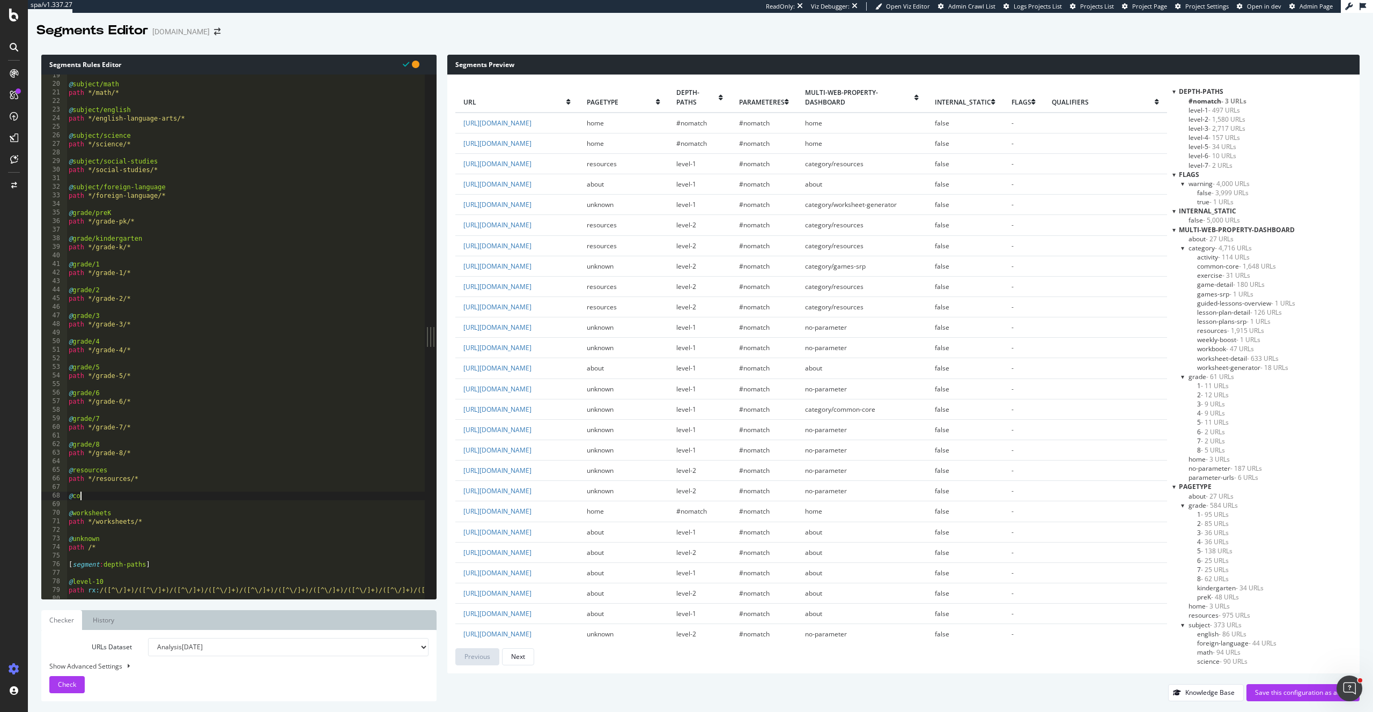
scroll to position [0, 0]
type textarea "@"
click at [107, 624] on link "History" at bounding box center [104, 620] width 38 height 20
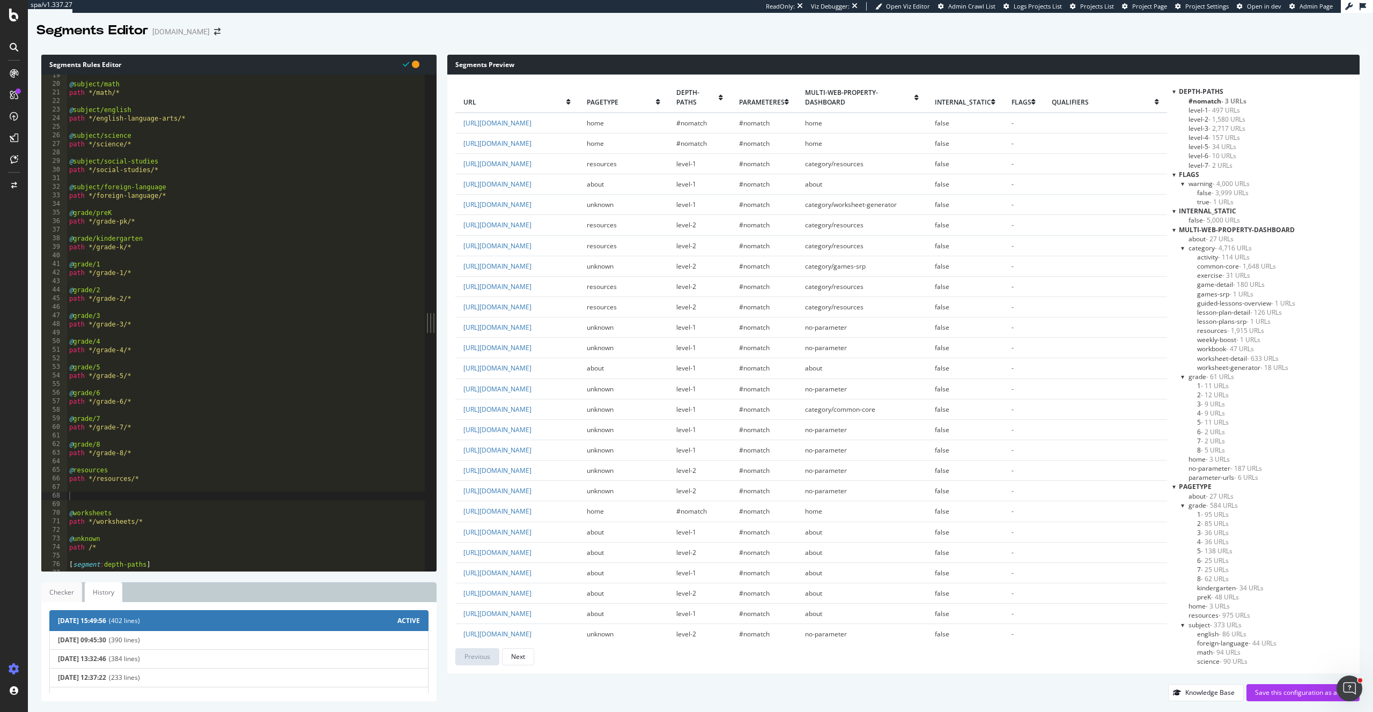
click at [51, 598] on link "Checker" at bounding box center [61, 592] width 41 height 20
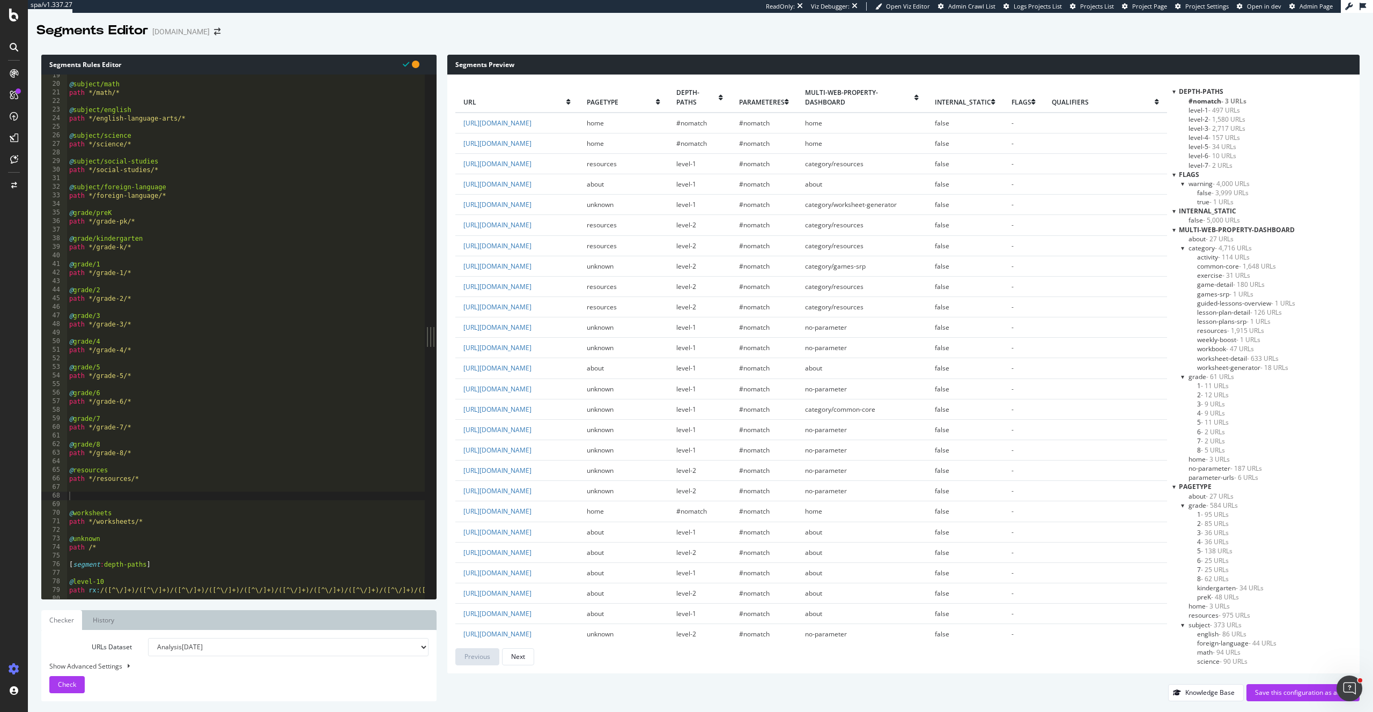
click at [119, 496] on div "@ subject/math path */math/* @ subject/english path */english-language-arts/* @…" at bounding box center [258, 342] width 383 height 542
type textarea "@common-core"
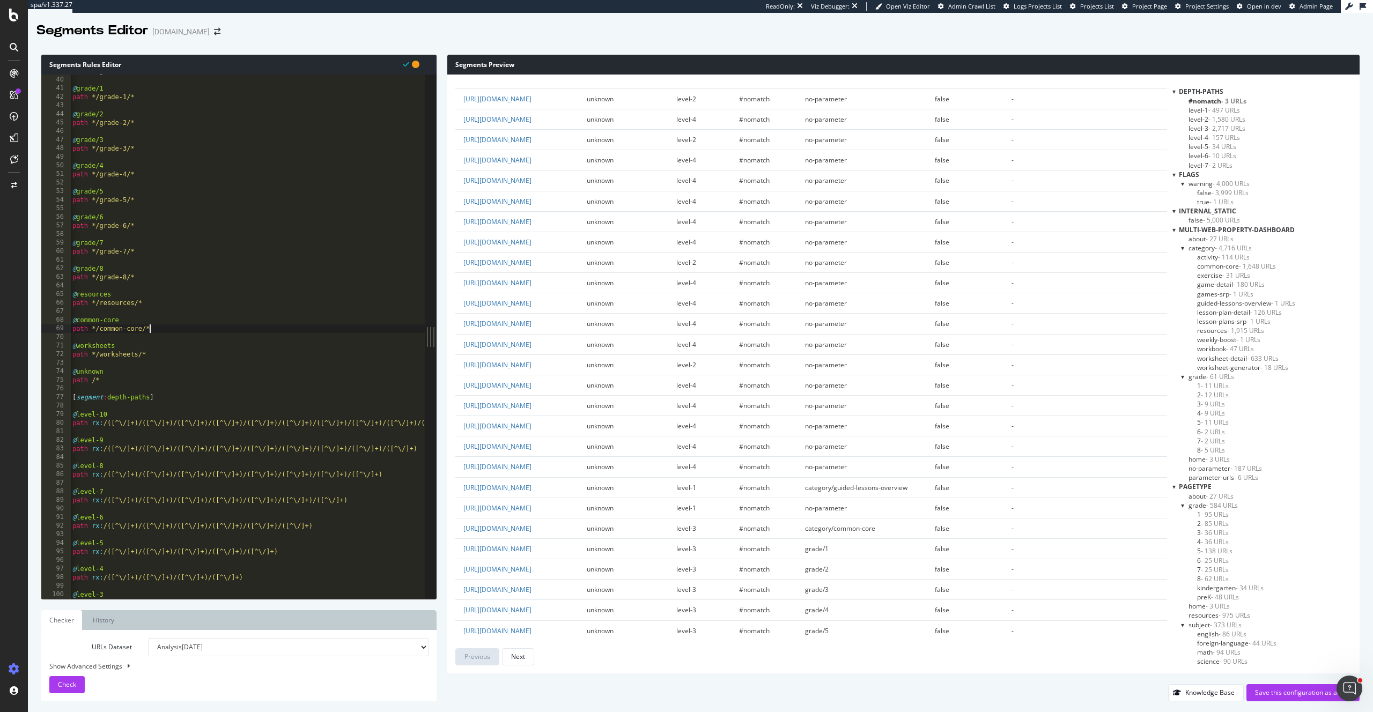
scroll to position [319, 0]
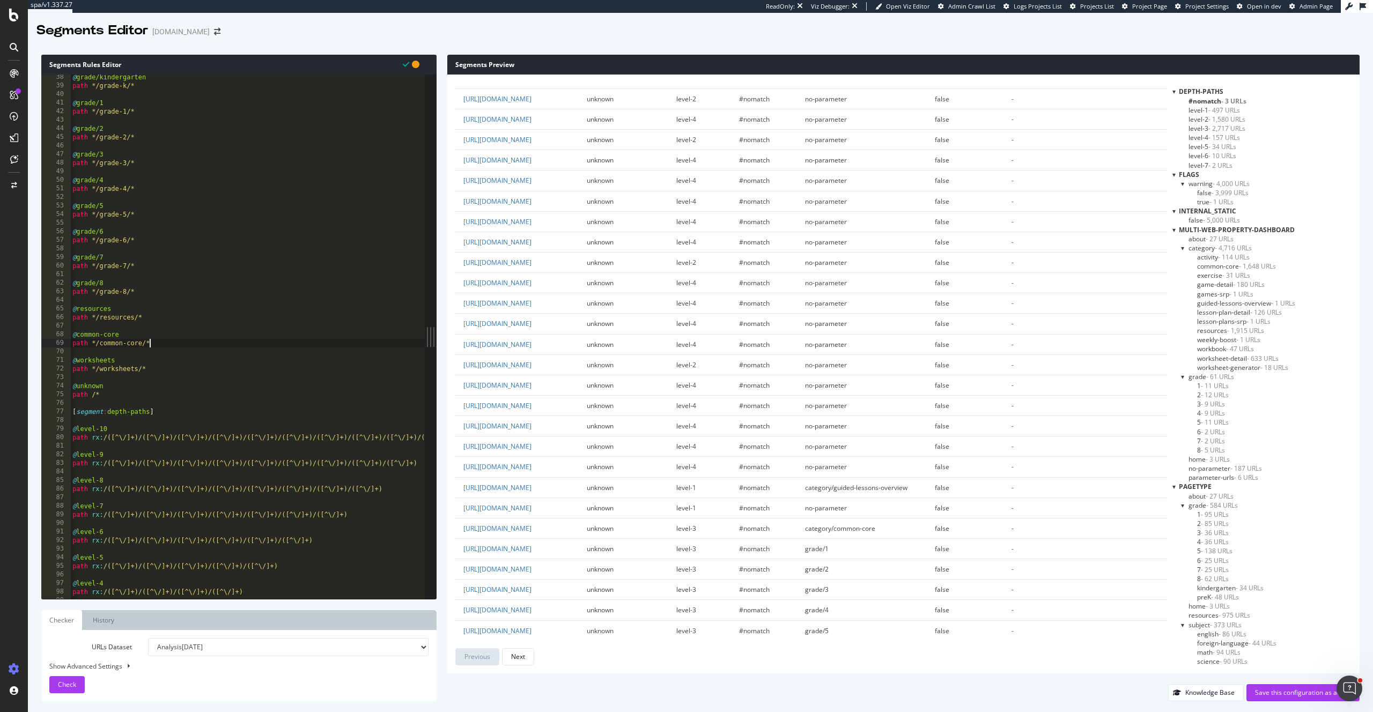
click at [113, 394] on div "@ grade/kindergarten path */grade-k/* @ grade/1 path */grade-1/* @ grade/2 path…" at bounding box center [261, 344] width 383 height 542
type textarea "path /*"
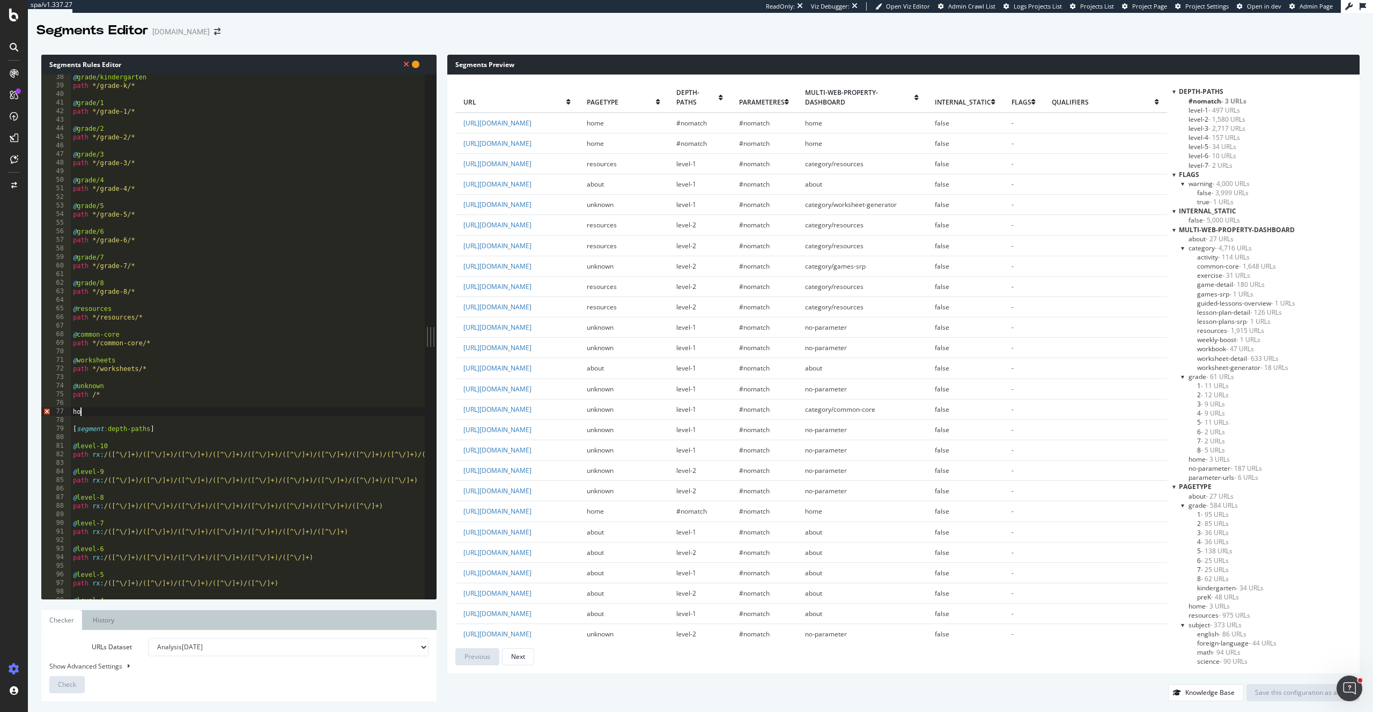
type textarea "host"
type textarea "h"
type textarea "@subdomain"
drag, startPoint x: 79, startPoint y: 411, endPoint x: 120, endPoint y: 410, distance: 41.3
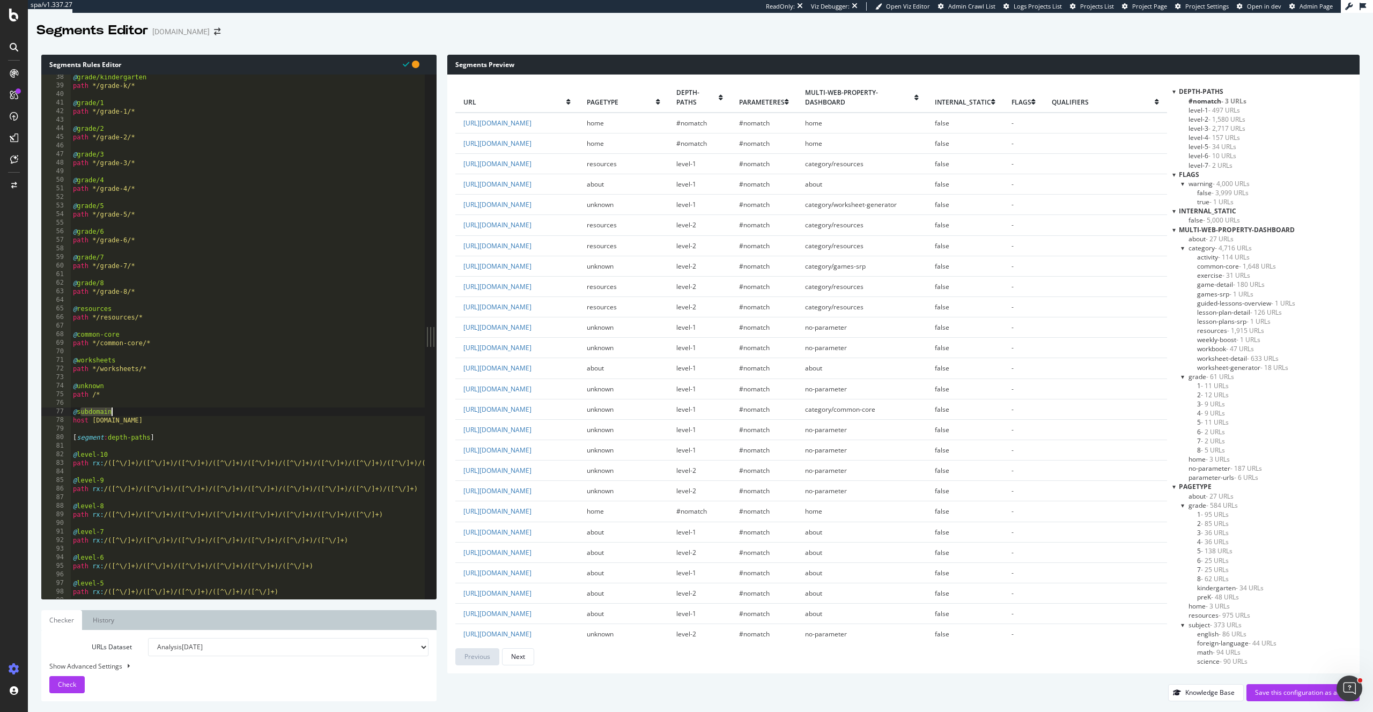
click at [120, 410] on div "@ grade/kindergarten path */grade-k/* @ grade/1 path */grade-1/* @ grade/2 path…" at bounding box center [262, 344] width 383 height 542
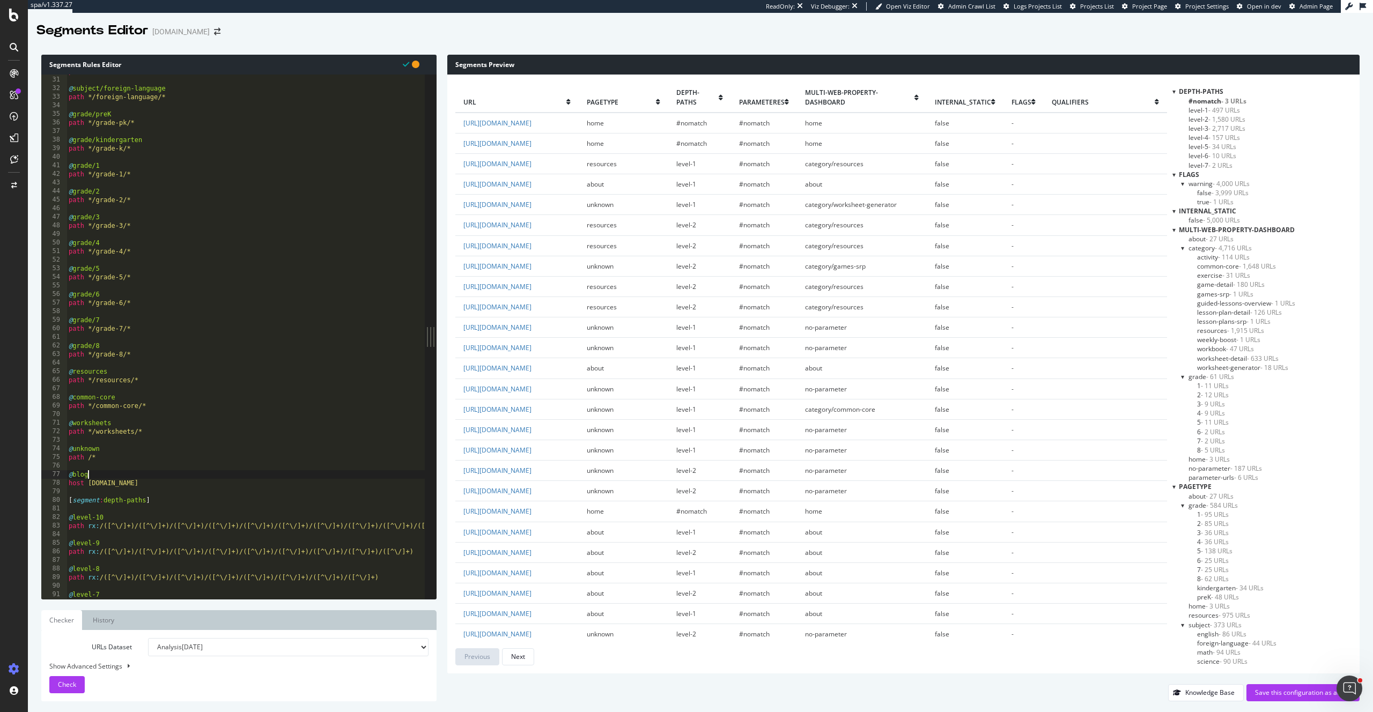
scroll to position [256, 0]
click at [120, 457] on div "path */social-studies/* @ subject/foreign-language path */foreign-language/* @ …" at bounding box center [258, 338] width 383 height 542
type textarea "path /*"
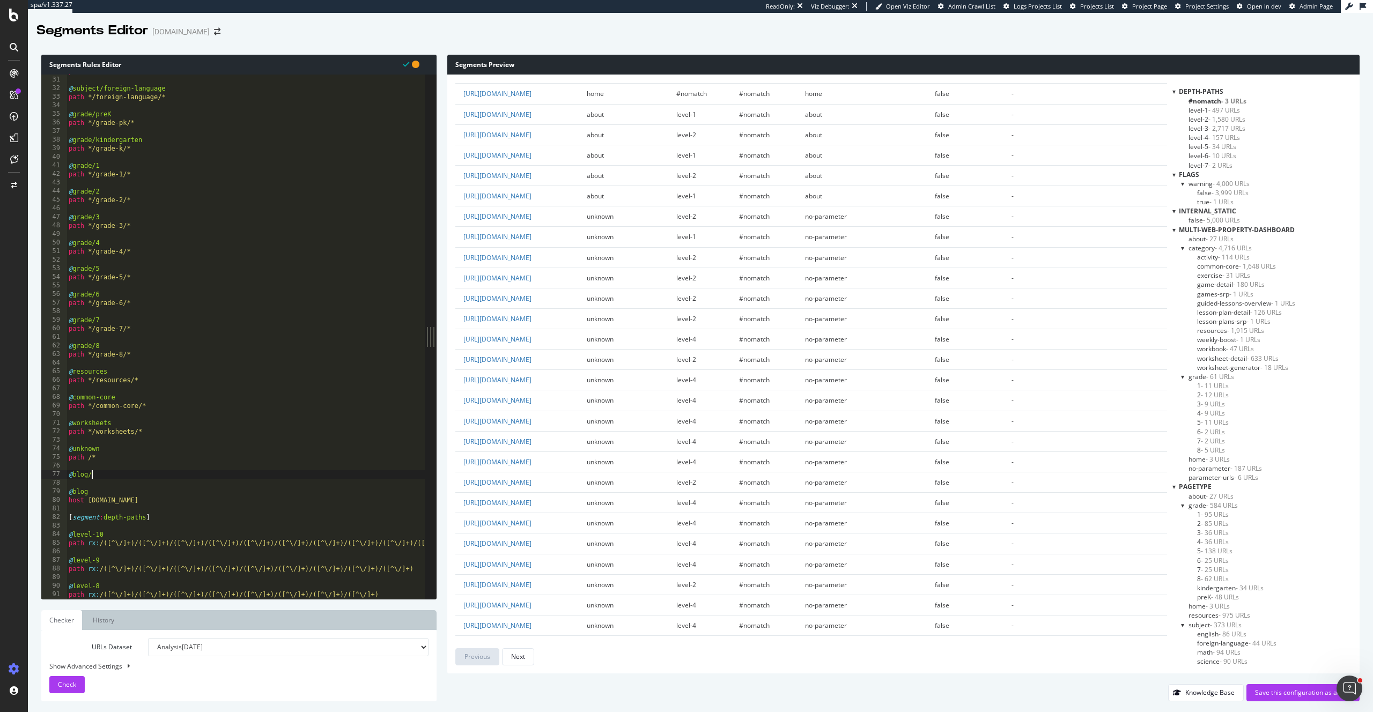
scroll to position [0, 0]
type textarea "@blog/year"
type textarea "host [DOMAIN_NAME]"
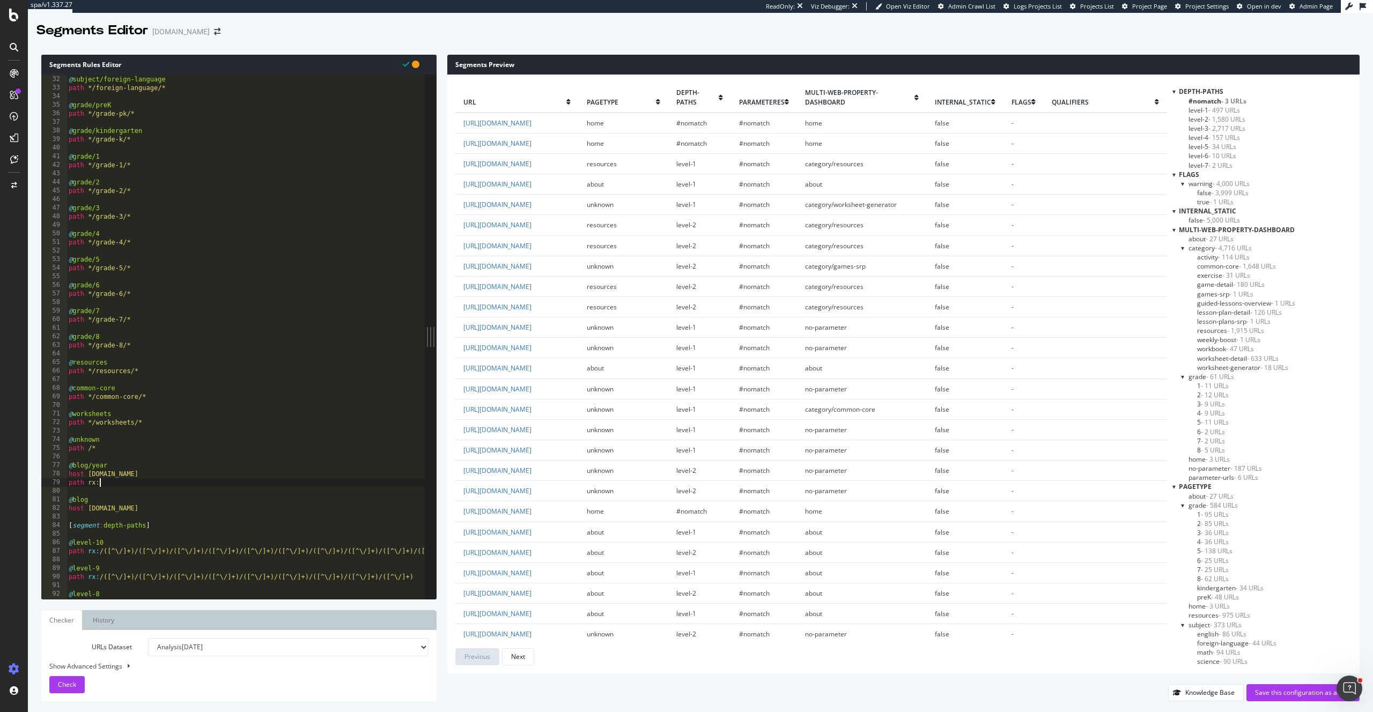
scroll to position [0, 2]
paste textarea "\/(\d{4})\/"
click at [67, 690] on div "Check" at bounding box center [67, 685] width 18 height 16
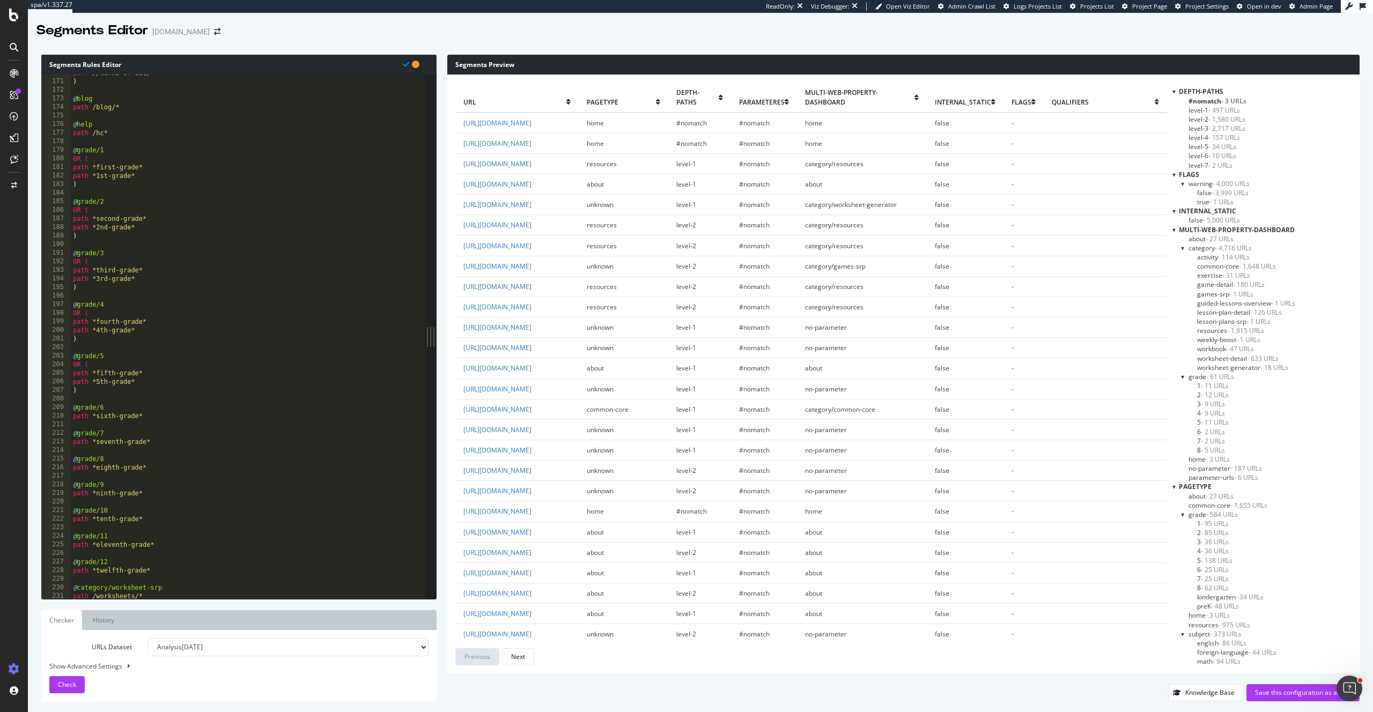
scroll to position [0, 0]
drag, startPoint x: 84, startPoint y: 181, endPoint x: 73, endPoint y: 159, distance: 24.5
click at [73, 159] on div "path //terms-of-use/* ) @ blog path /blog/* @ help path /hc* @ grade/1 OR ( pat…" at bounding box center [262, 340] width 383 height 542
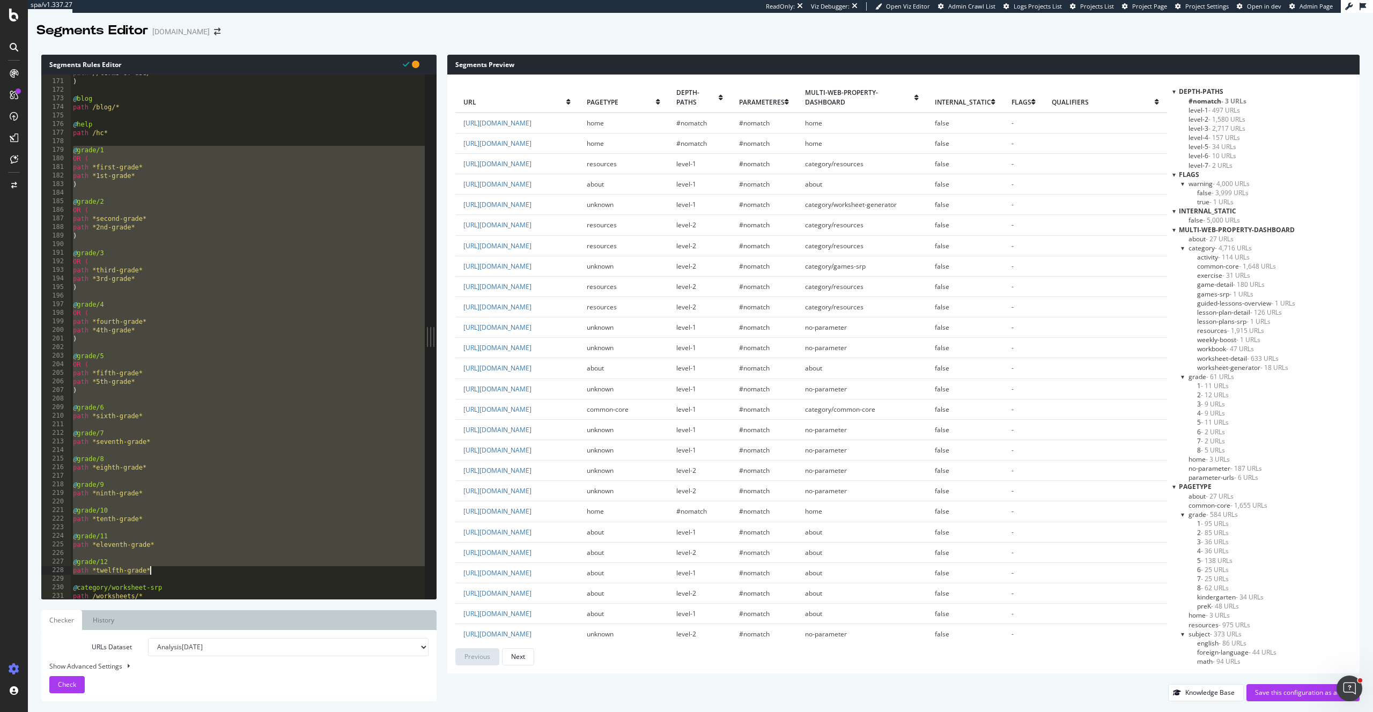
drag, startPoint x: 73, startPoint y: 149, endPoint x: 171, endPoint y: 568, distance: 430.1
click at [171, 568] on div "path //terms-of-use/* ) @ blog path /blog/* @ help path /hc* @ grade/1 OR ( pat…" at bounding box center [262, 340] width 383 height 542
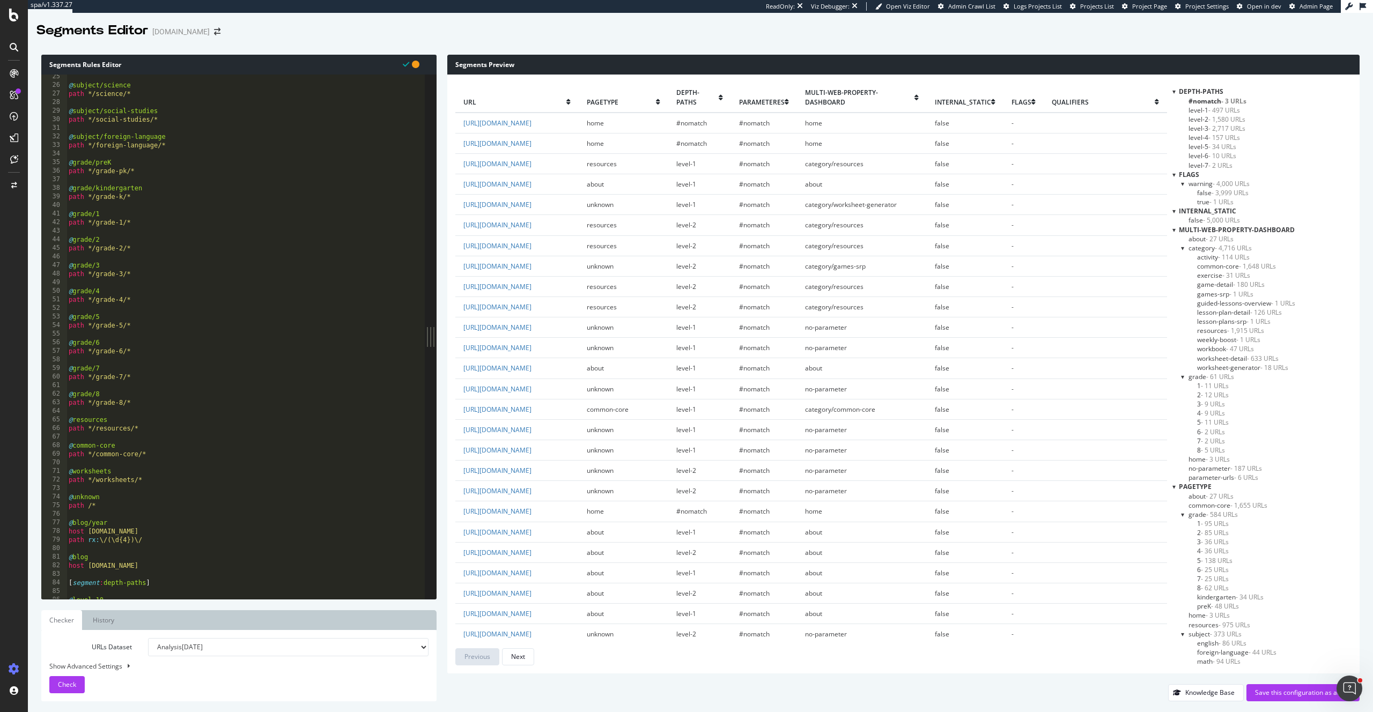
scroll to position [208, 0]
click at [69, 213] on div "@ subject/science path */science/* @ subject/social-studies path */social-studi…" at bounding box center [258, 343] width 383 height 542
drag, startPoint x: 69, startPoint y: 213, endPoint x: 156, endPoint y: 216, distance: 87.5
click at [156, 216] on div "@ subject/science path */science/* @ subject/social-studies path */social-studi…" at bounding box center [258, 343] width 383 height 542
click at [159, 202] on div "@ subject/science path */science/* @ subject/social-studies path */social-studi…" at bounding box center [258, 346] width 383 height 542
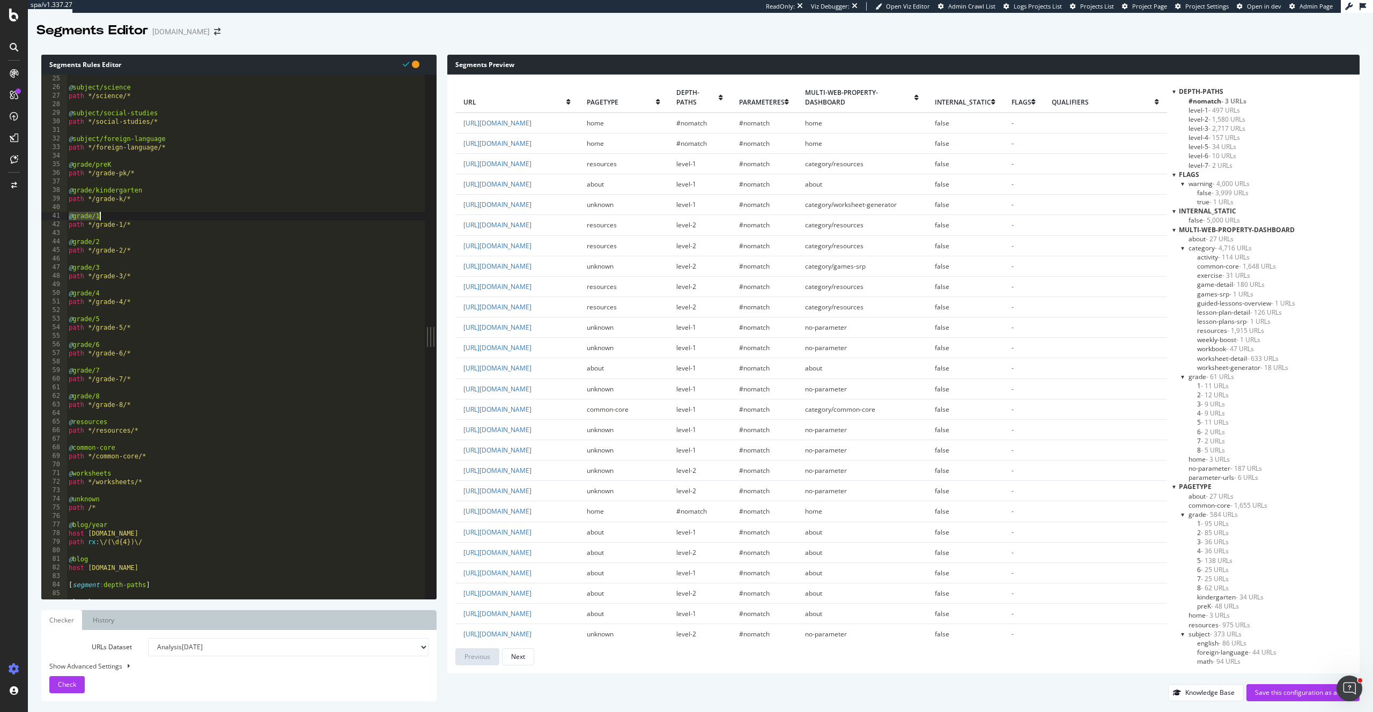
type textarea "path */grade-k/*"
paste textarea "path *twelfth-grade*"
drag, startPoint x: 102, startPoint y: 506, endPoint x: 57, endPoint y: 507, distance: 45.1
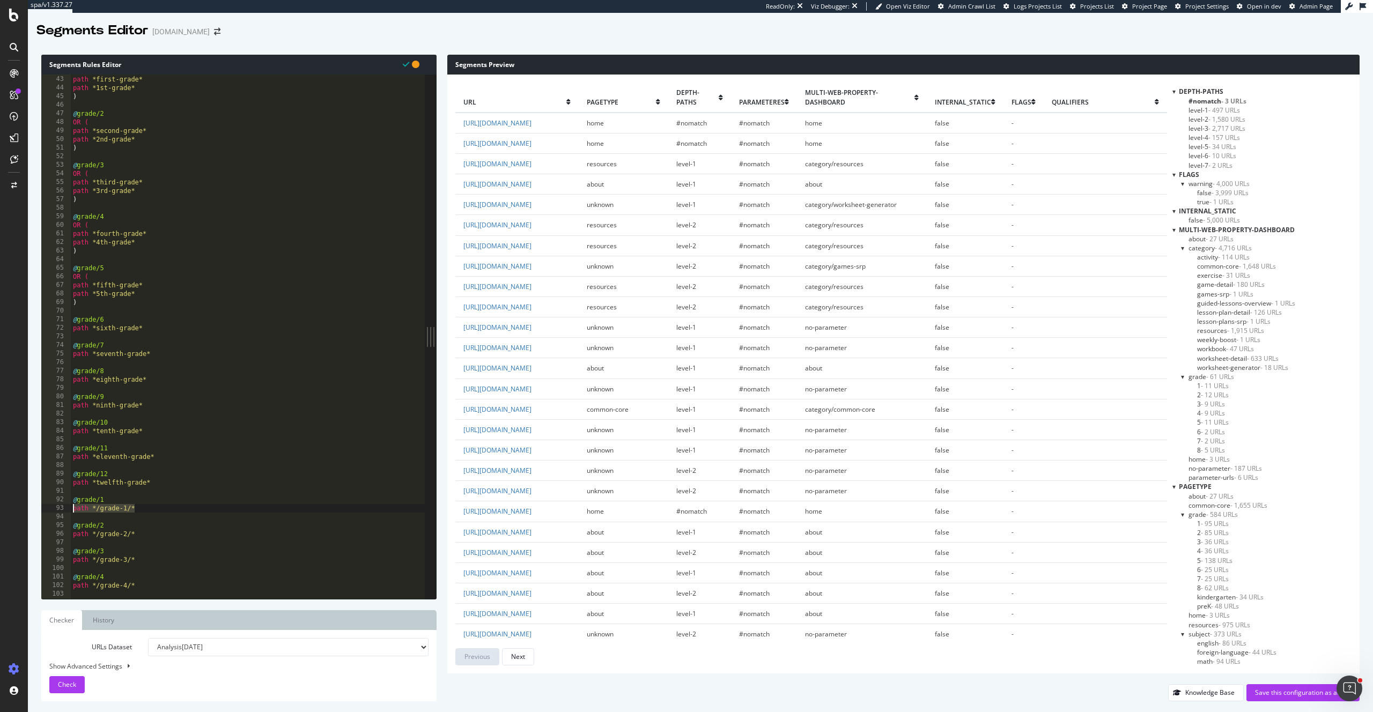
click at [57, 507] on div "path *twelfth-grade* 42 43 44 45 46 47 48 49 50 51 52 53 54 55 56 57 58 59 60 6…" at bounding box center [232, 337] width 383 height 525
type textarea "path */grade-1/*"
drag, startPoint x: 108, startPoint y: 496, endPoint x: 77, endPoint y: 498, distance: 30.6
click at [77, 498] on div "OR ( path *first-grade* path *1st-grade* ) @ grade/2 OR ( path *second-grade* p…" at bounding box center [262, 338] width 383 height 542
drag, startPoint x: 112, startPoint y: 499, endPoint x: 73, endPoint y: 498, distance: 39.2
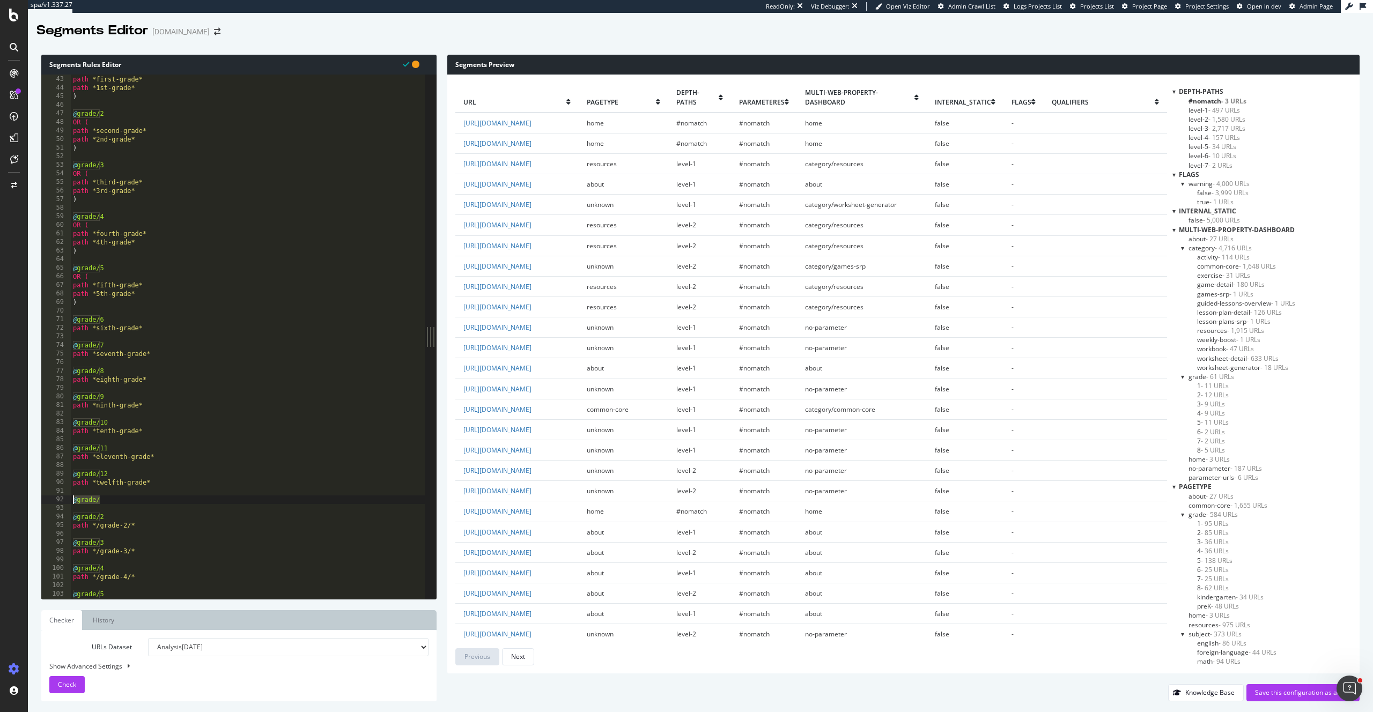
click at [73, 498] on div "OR ( path *first-grade* path *1st-grade* ) @ grade/2 OR ( path *second-grade* p…" at bounding box center [262, 338] width 383 height 542
type textarea "@grade/"
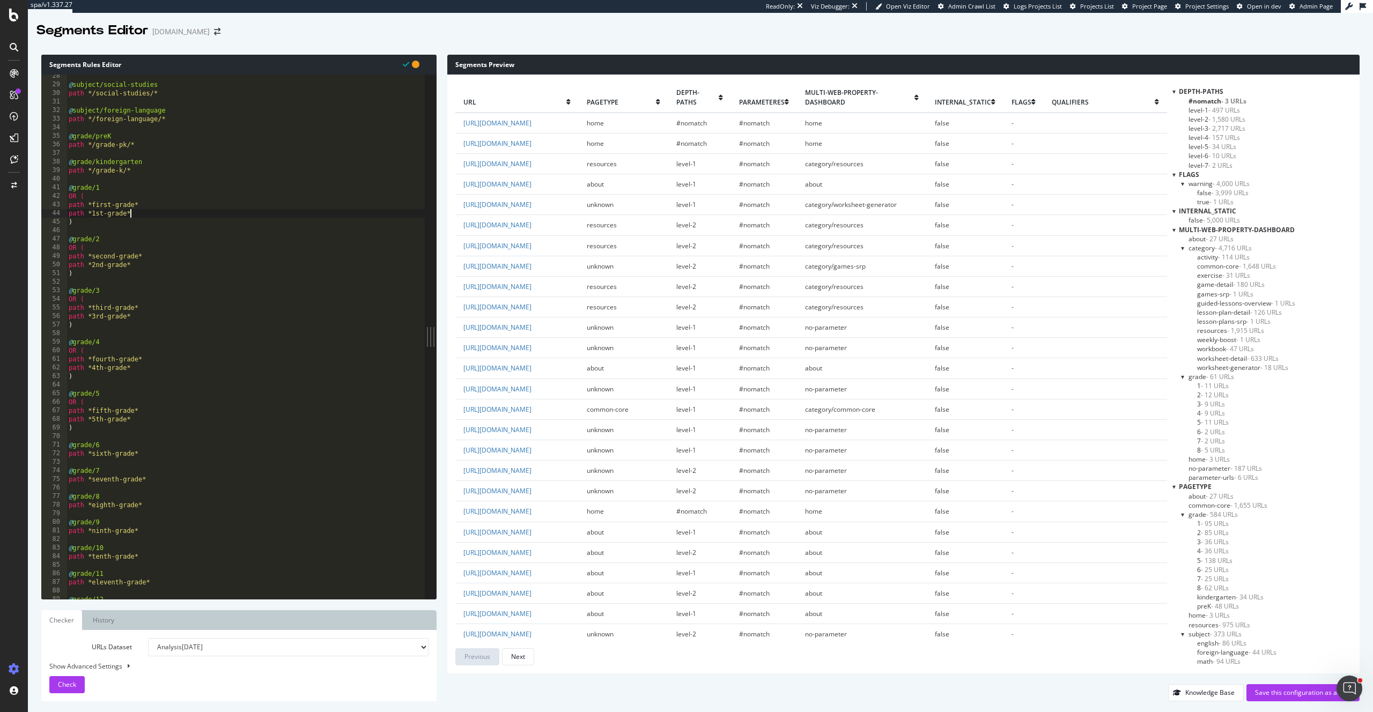
click at [150, 214] on div "@ subject/social-studies path */social-studies/* @ subject/foreign-language pat…" at bounding box center [258, 343] width 383 height 542
type textarea "path *1st-grade*"
paste textarea "path */grade-1/*"
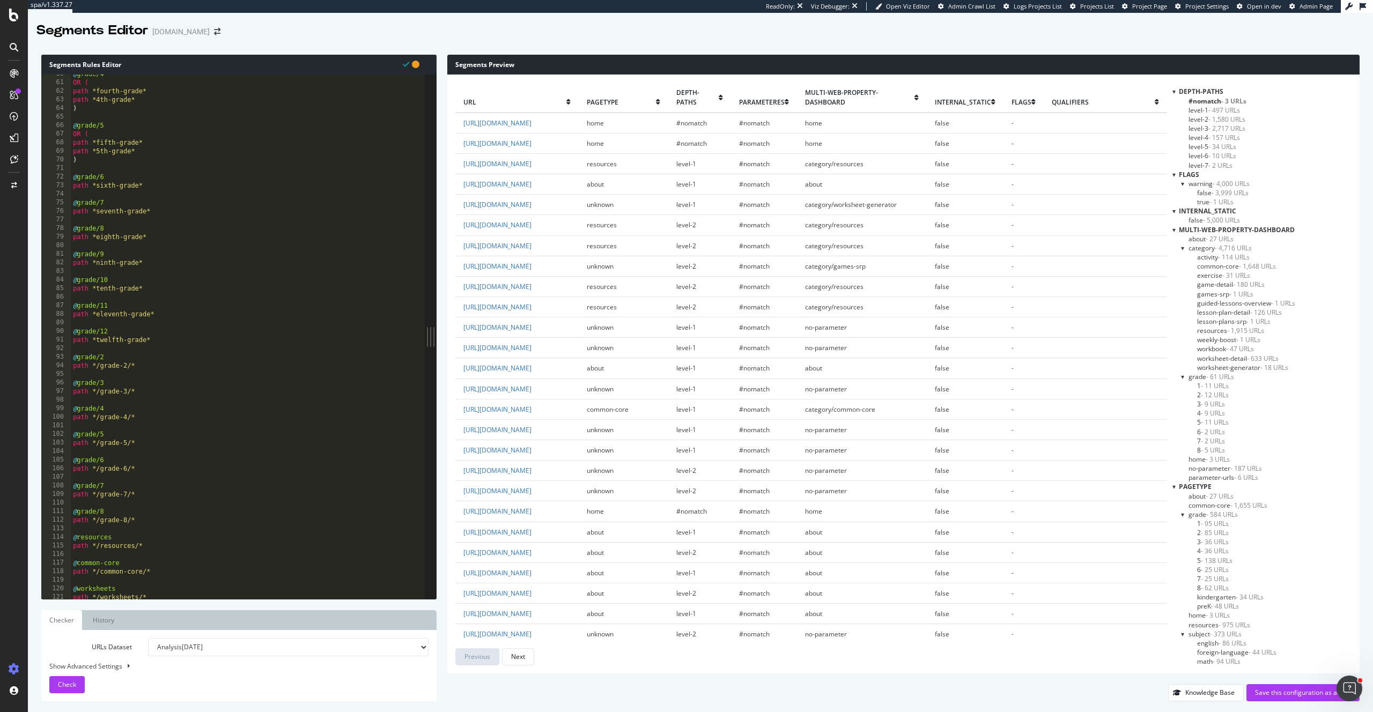
scroll to position [511, 0]
drag, startPoint x: 110, startPoint y: 363, endPoint x: 65, endPoint y: 364, distance: 44.5
click at [65, 364] on div "path */grade-1/* 60 61 62 63 64 65 66 67 68 69 70 71 72 73 74 75 76 77 78 79 80…" at bounding box center [232, 337] width 383 height 525
type textarea "path */grade-2/*"
drag, startPoint x: 97, startPoint y: 357, endPoint x: 64, endPoint y: 357, distance: 32.7
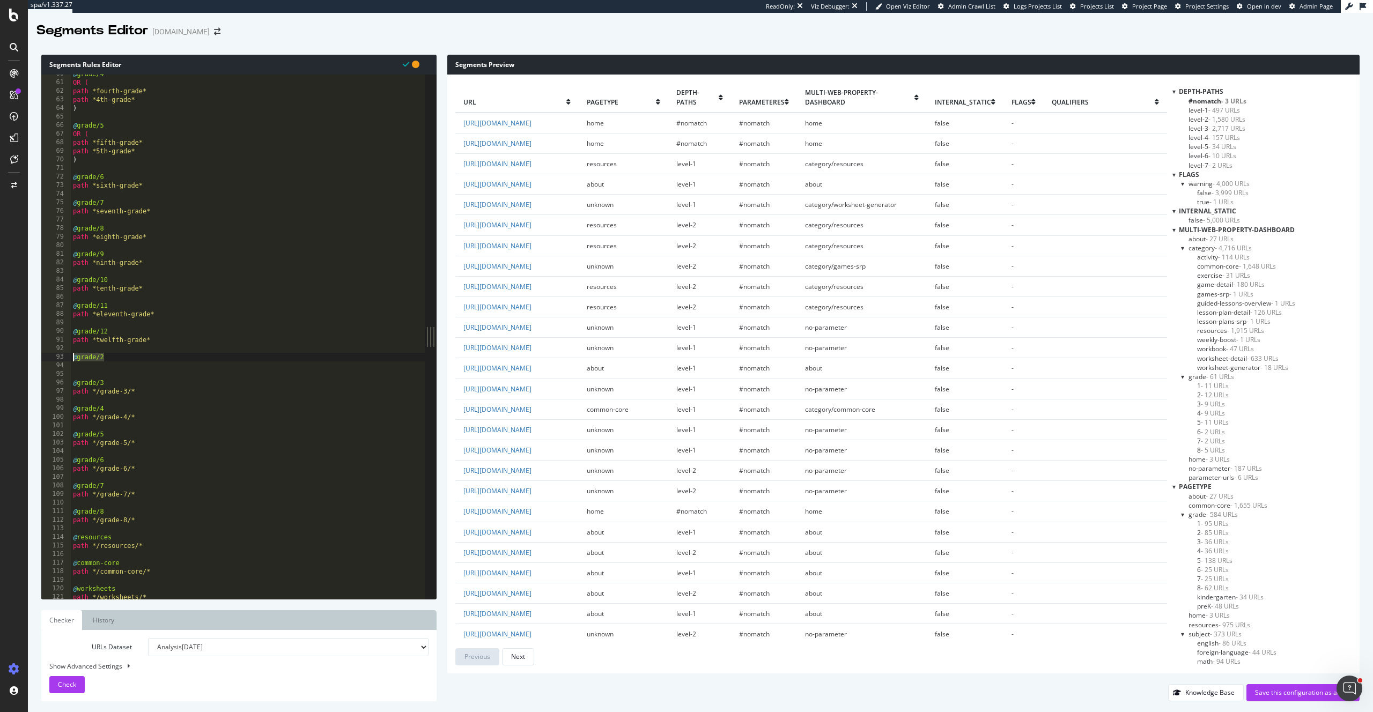
click at [64, 357] on div "60 61 62 63 64 65 66 67 68 69 70 71 72 73 74 75 76 77 78 79 80 81 82 83 84 85 8…" at bounding box center [232, 337] width 383 height 525
type textarea "@grade/2"
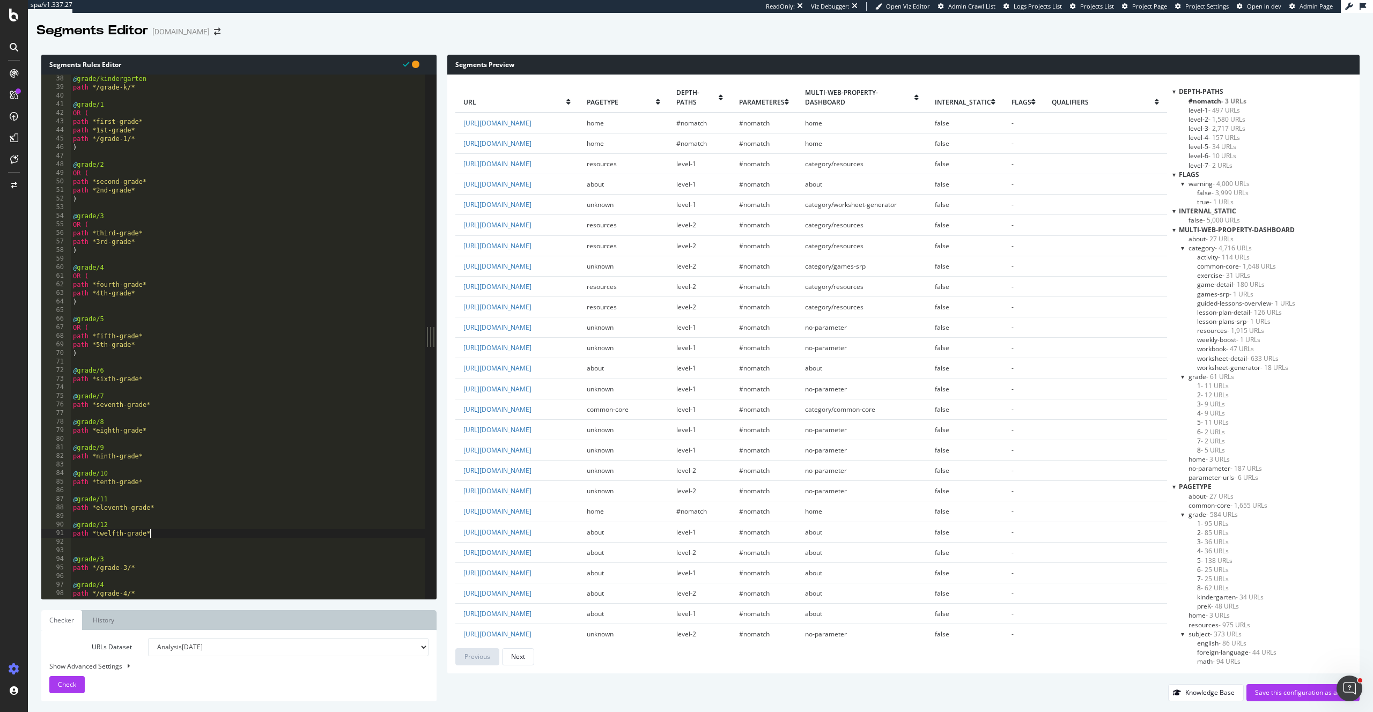
scroll to position [261, 0]
click at [131, 248] on div "@ subject/foreign-language path */foreign-language/* @ grade/preK path */grade-…" at bounding box center [258, 342] width 383 height 542
type textarea "path *2nd-grade*"
paste textarea "path */grade-2/*"
type textarea "path */grade-2/*"
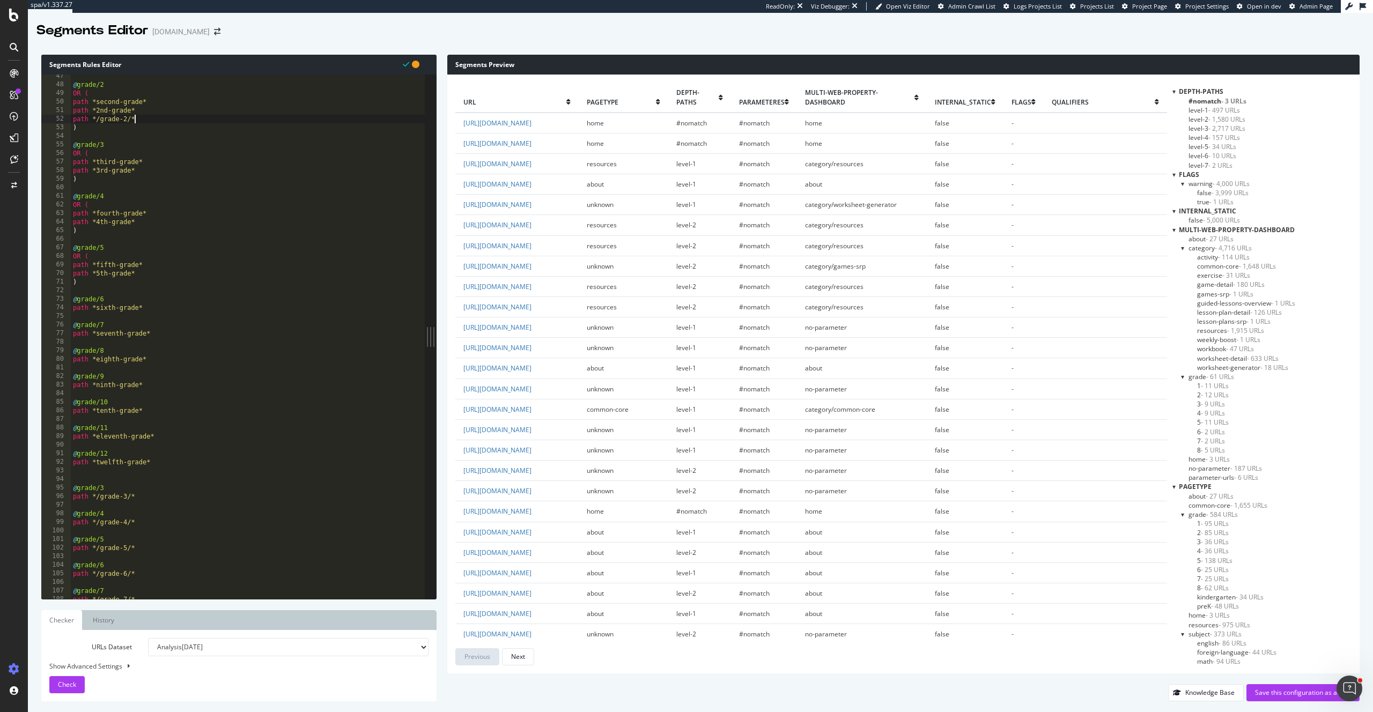
scroll to position [396, 0]
drag, startPoint x: 126, startPoint y: 496, endPoint x: 63, endPoint y: 500, distance: 63.4
click at [63, 500] on div "path */grade-2/* 47 48 49 50 51 52 53 54 55 56 57 58 59 60 61 62 63 64 65 66 67…" at bounding box center [232, 337] width 383 height 525
drag, startPoint x: 99, startPoint y: 499, endPoint x: 67, endPoint y: 470, distance: 43.3
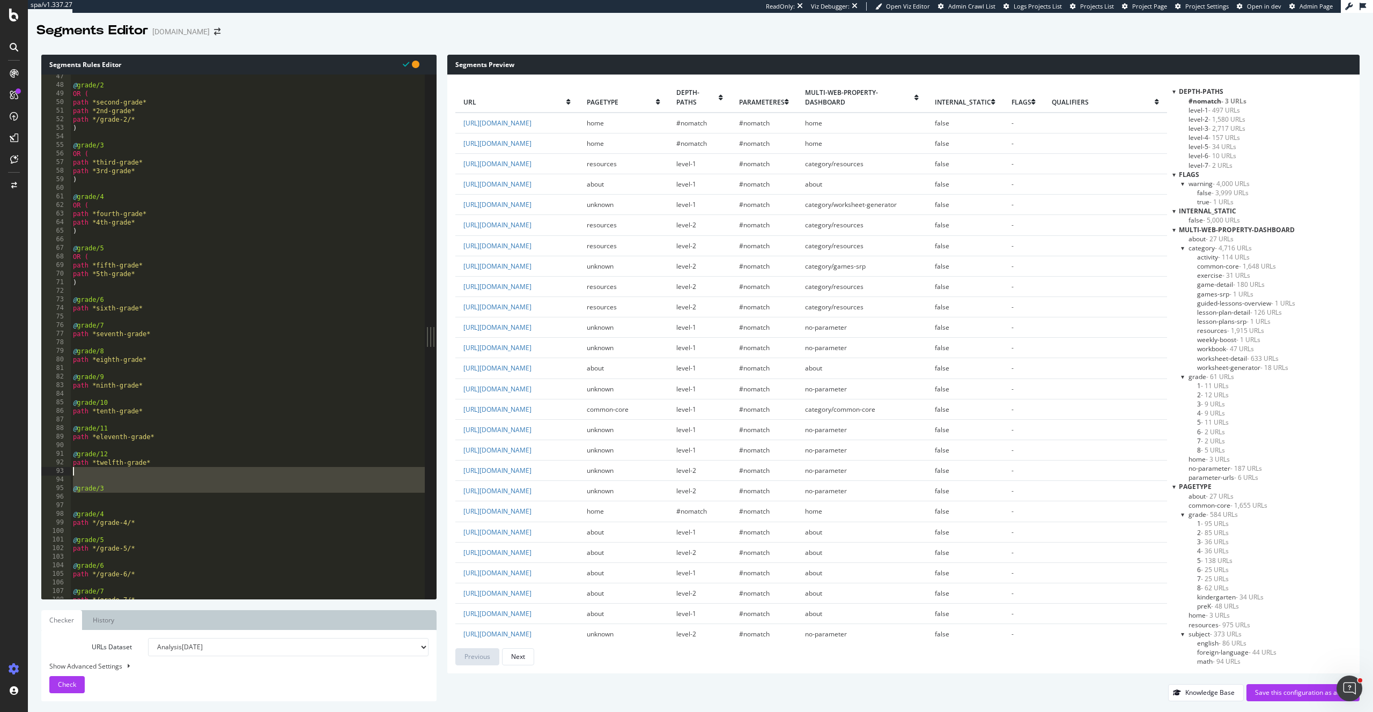
click at [66, 471] on div "47 48 49 50 51 52 53 54 55 56 57 58 59 60 61 62 63 64 65 66 67 68 69 70 71 72 7…" at bounding box center [232, 337] width 383 height 525
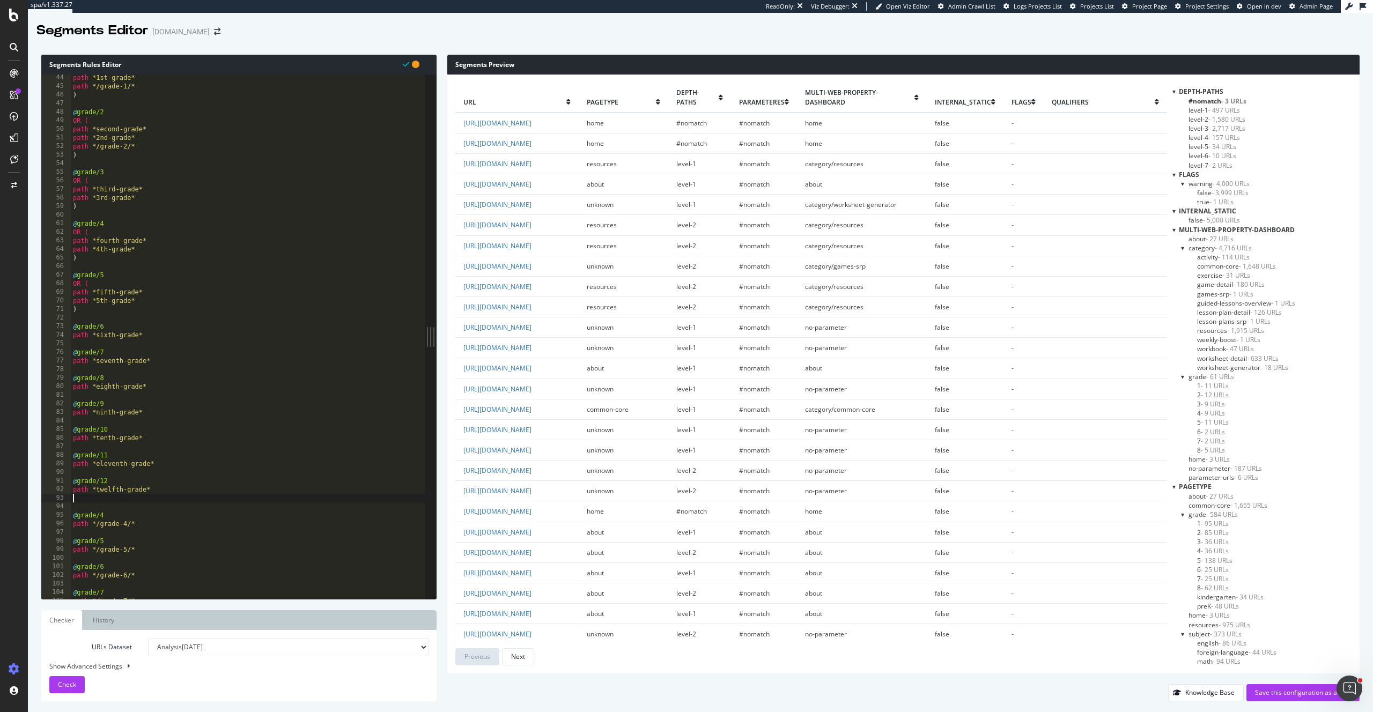
scroll to position [341, 0]
click at [137, 227] on div "@ grade/1 OR ( path *first-grade* path *1st-grade* path */grade-1/* ) @ grade/2…" at bounding box center [262, 340] width 383 height 542
type textarea "path *3rd-grade*"
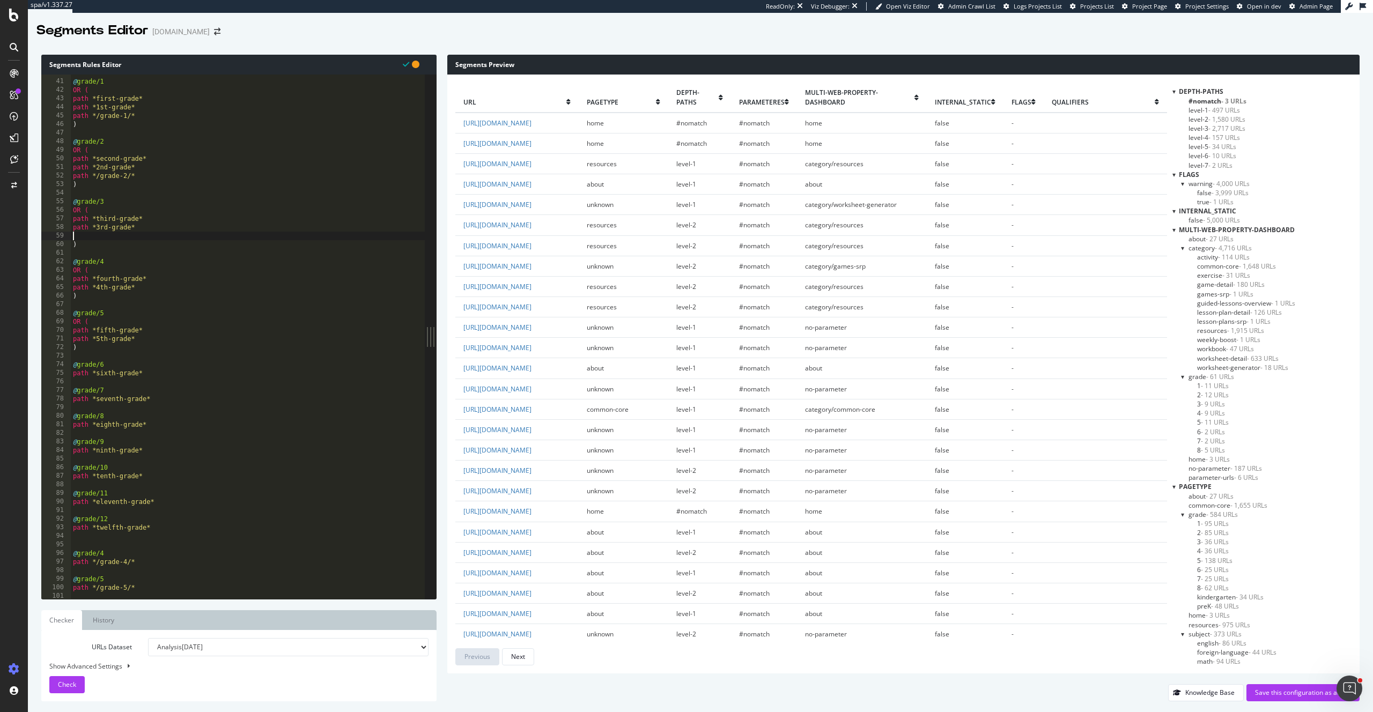
paste textarea "path */grade-3/*"
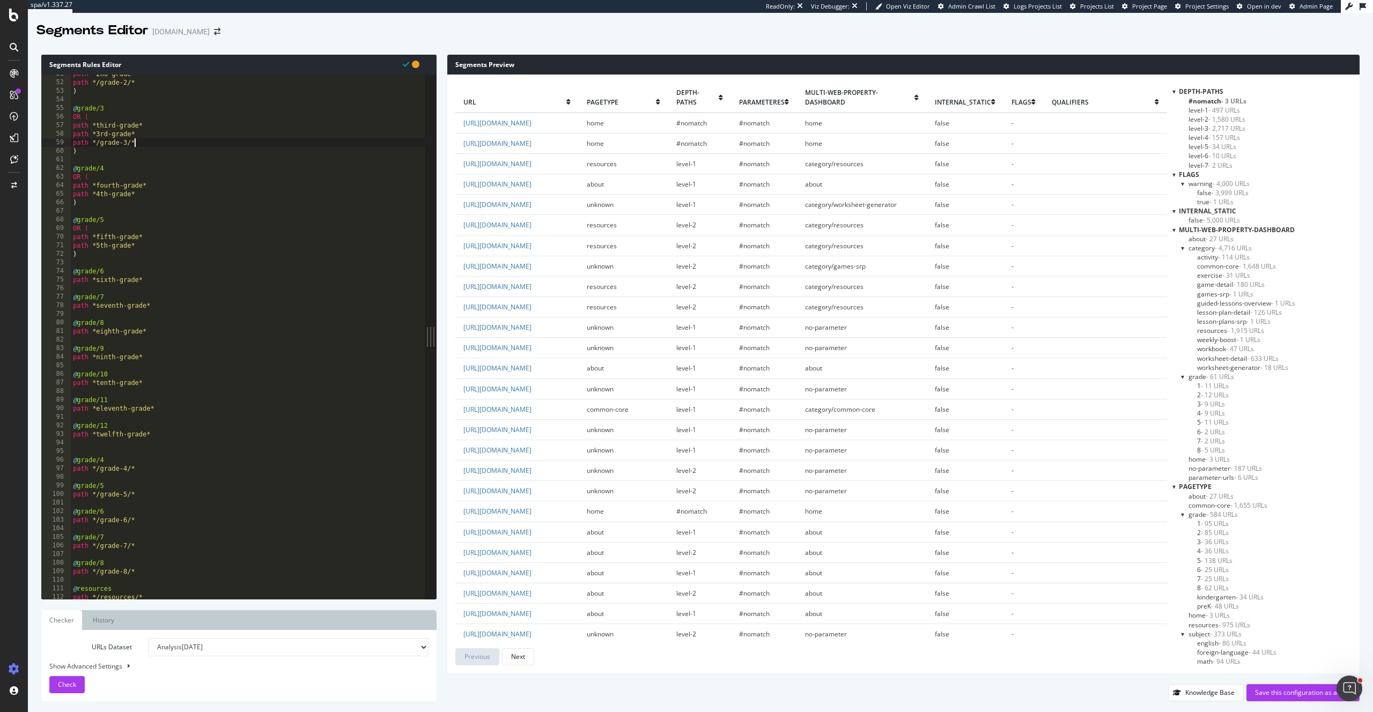
scroll to position [445, 0]
drag, startPoint x: 132, startPoint y: 457, endPoint x: 68, endPoint y: 457, distance: 64.9
click at [68, 457] on div "path */grade-3/* 52 53 54 55 56 57 58 59 60 61 62 63 64 65 66 67 68 69 70 71 72…" at bounding box center [232, 337] width 383 height 525
type textarea "path */grade-4/*"
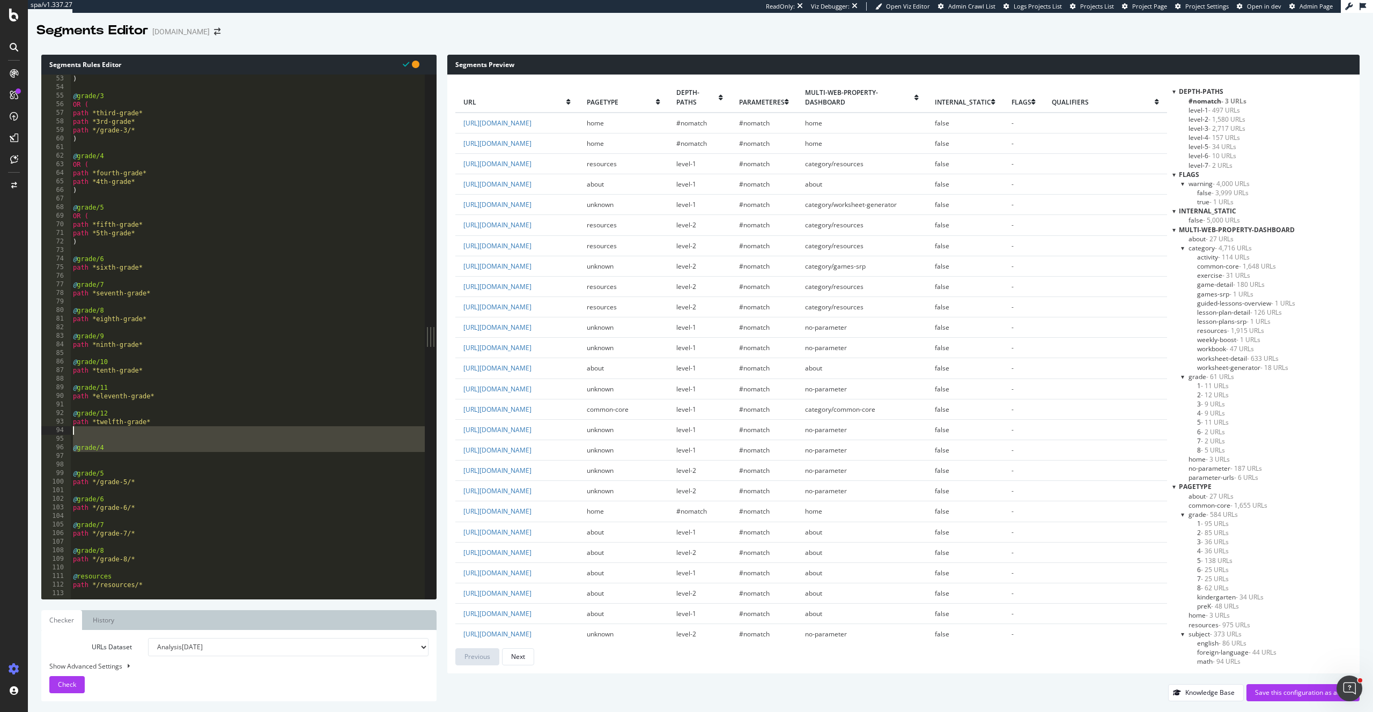
drag, startPoint x: 101, startPoint y: 460, endPoint x: 72, endPoint y: 434, distance: 38.8
click at [73, 434] on div ") @ grade/3 OR ( path *third-grade* path *3rd-grade* path */grade-3/* ) @ grade…" at bounding box center [262, 346] width 383 height 542
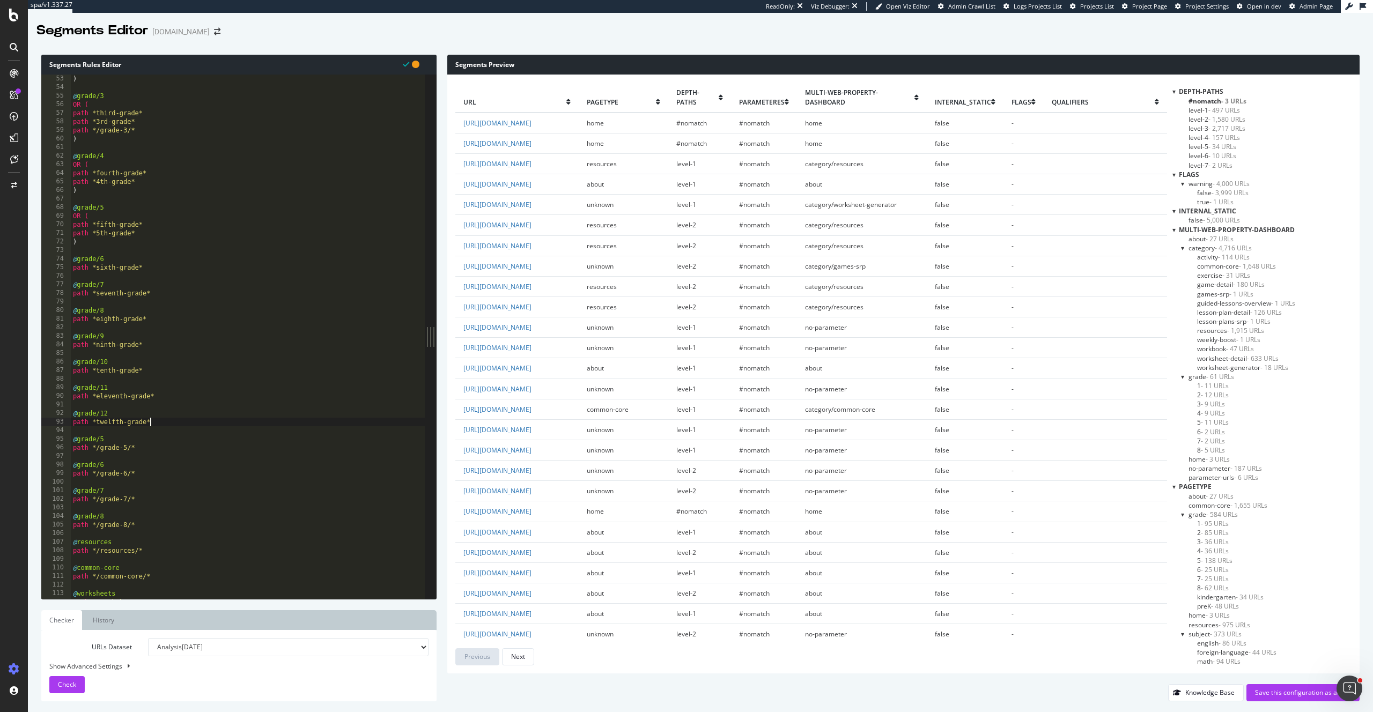
click at [148, 179] on div ") @ grade/3 OR ( path *third-grade* path *3rd-grade* path */grade-3/* ) @ grade…" at bounding box center [262, 346] width 383 height 542
type textarea "path *4th-grade*"
paste textarea "path */grade-4/*"
drag, startPoint x: 105, startPoint y: 456, endPoint x: 61, endPoint y: 457, distance: 44.0
click at [61, 457] on div "path */grade-4/* 53 54 55 56 57 58 59 60 61 62 63 64 65 66 67 68 69 70 71 72 73…" at bounding box center [232, 337] width 383 height 525
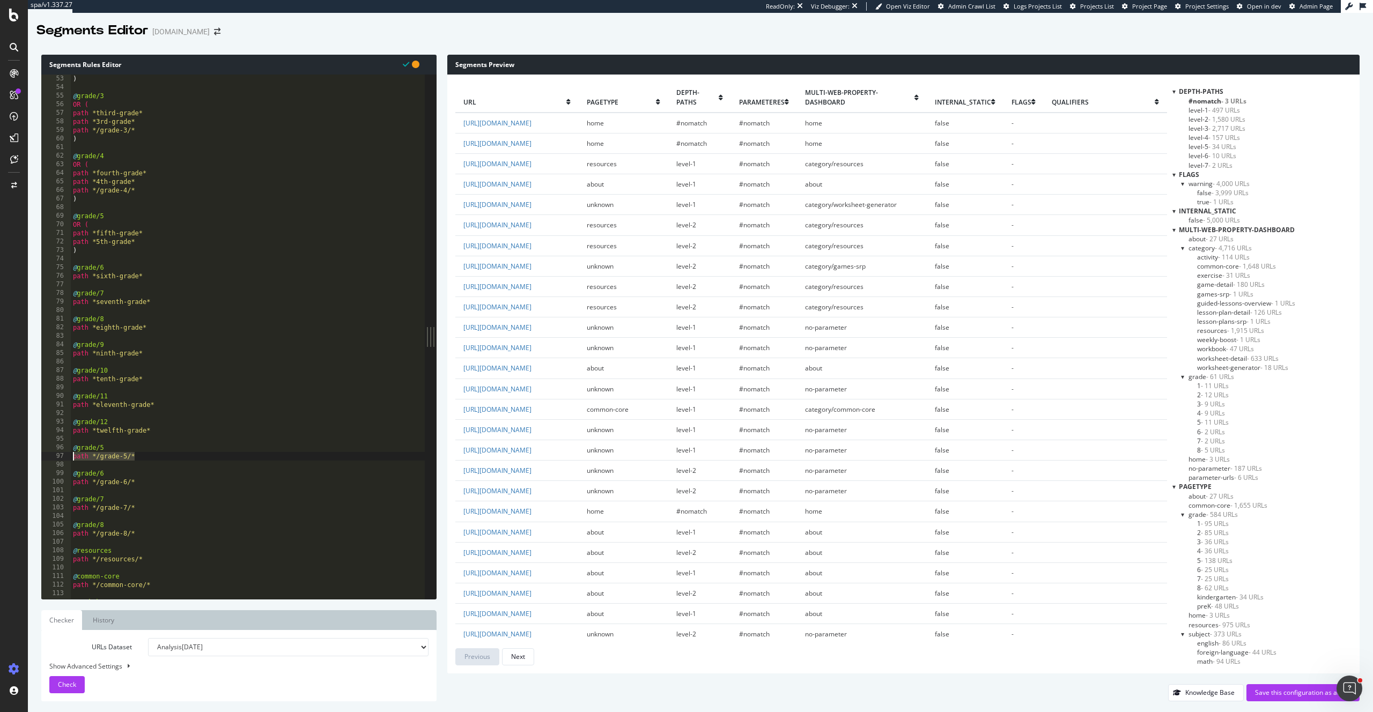
type textarea "path */grade-5/*"
drag, startPoint x: 86, startPoint y: 459, endPoint x: 71, endPoint y: 442, distance: 22.0
click at [71, 442] on div ") @ grade/3 OR ( path *third-grade* path *3rd-grade* path */grade-3/* ) @ grade…" at bounding box center [262, 346] width 383 height 542
type textarea "@grade/5"
click at [151, 242] on div ") @ grade/3 OR ( path *third-grade* path *3rd-grade* path */grade-3/* ) @ grade…" at bounding box center [262, 346] width 383 height 542
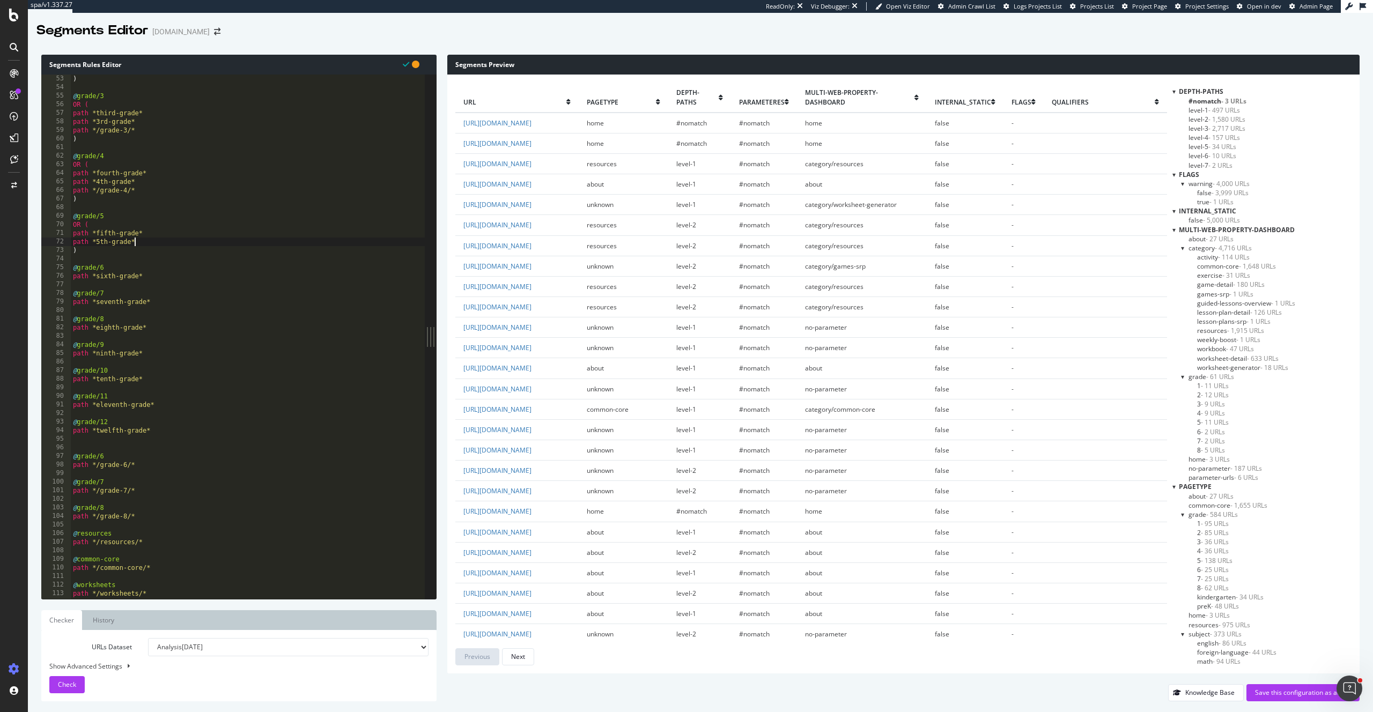
type textarea "path *5th-grade*"
paste textarea "path */grade-5/*"
drag, startPoint x: 135, startPoint y: 473, endPoint x: 56, endPoint y: 471, distance: 78.8
click at [50, 471] on div "path */grade-5/* 53 54 55 56 57 58 59 60 61 62 63 64 65 66 67 68 69 70 71 72 73…" at bounding box center [232, 337] width 383 height 525
type textarea "path */grade-6/*"
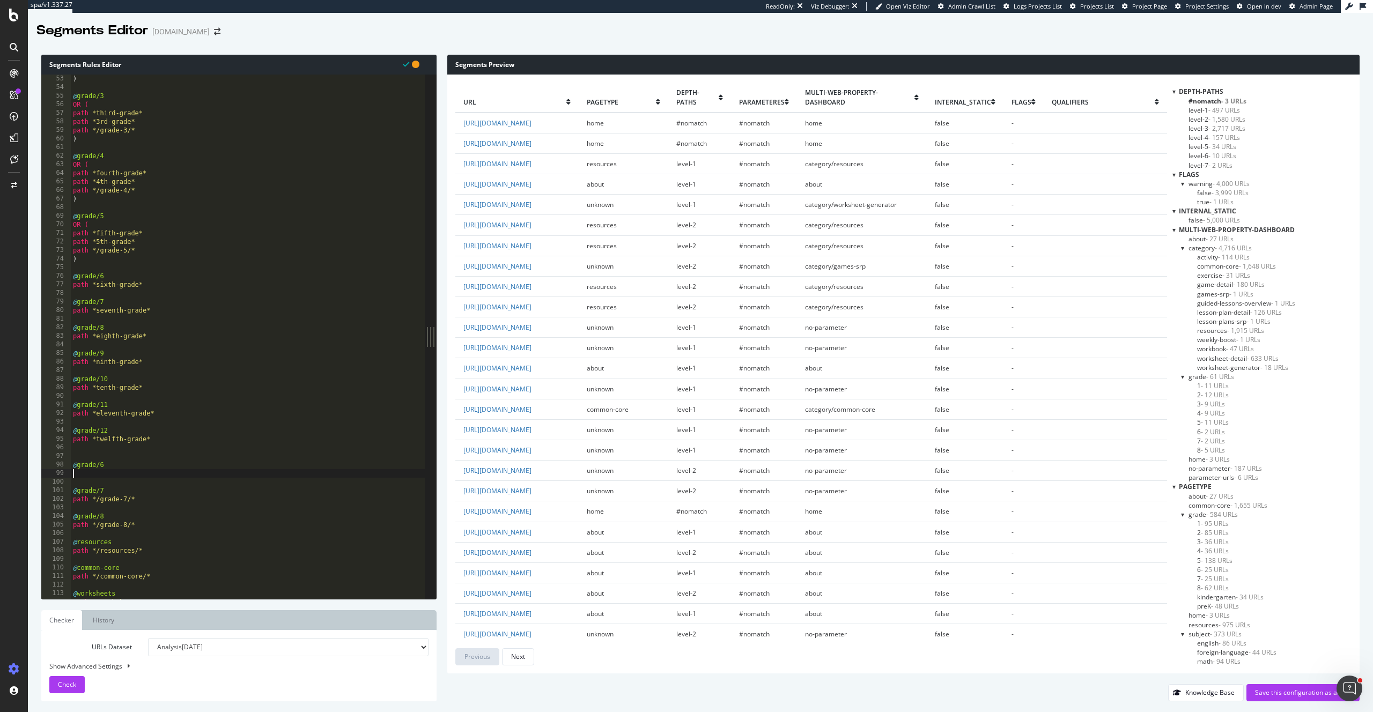
click at [154, 285] on div ") @ grade/3 OR ( path *third-grade* path *3rd-grade* path */grade-3/* ) @ grade…" at bounding box center [262, 346] width 383 height 542
type textarea "path *sixth-grade*"
paste textarea "path */grade-6/*"
click at [112, 272] on div ") @ grade/3 OR ( path *third-grade* path *3rd-grade* path */grade-3/* ) @ grade…" at bounding box center [262, 346] width 383 height 542
type textarea "@grade/6"
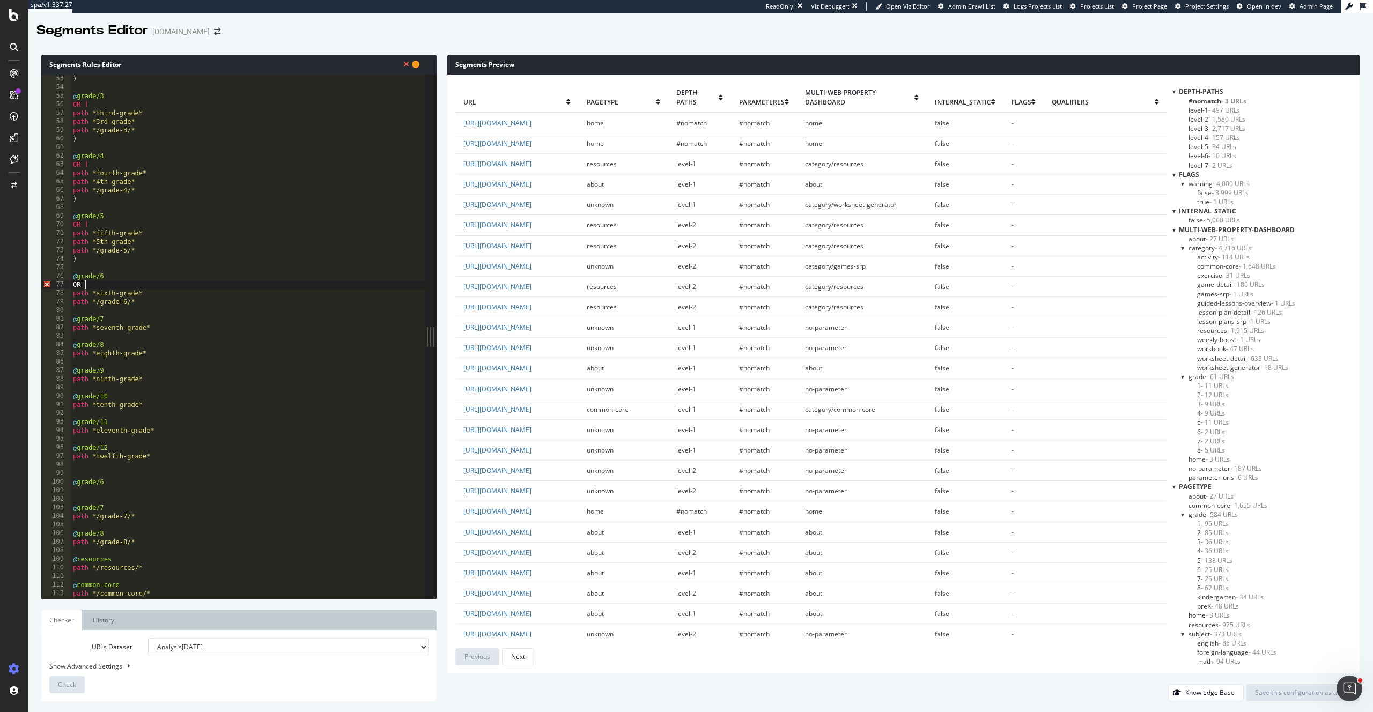
scroll to position [0, 1]
click at [163, 301] on div ") @ grade/3 OR ( path *third-grade* path *3rd-grade* path */grade-3/* ) @ grade…" at bounding box center [262, 346] width 383 height 542
type textarea "path */grade-6/*"
drag, startPoint x: 132, startPoint y: 523, endPoint x: 64, endPoint y: 522, distance: 68.1
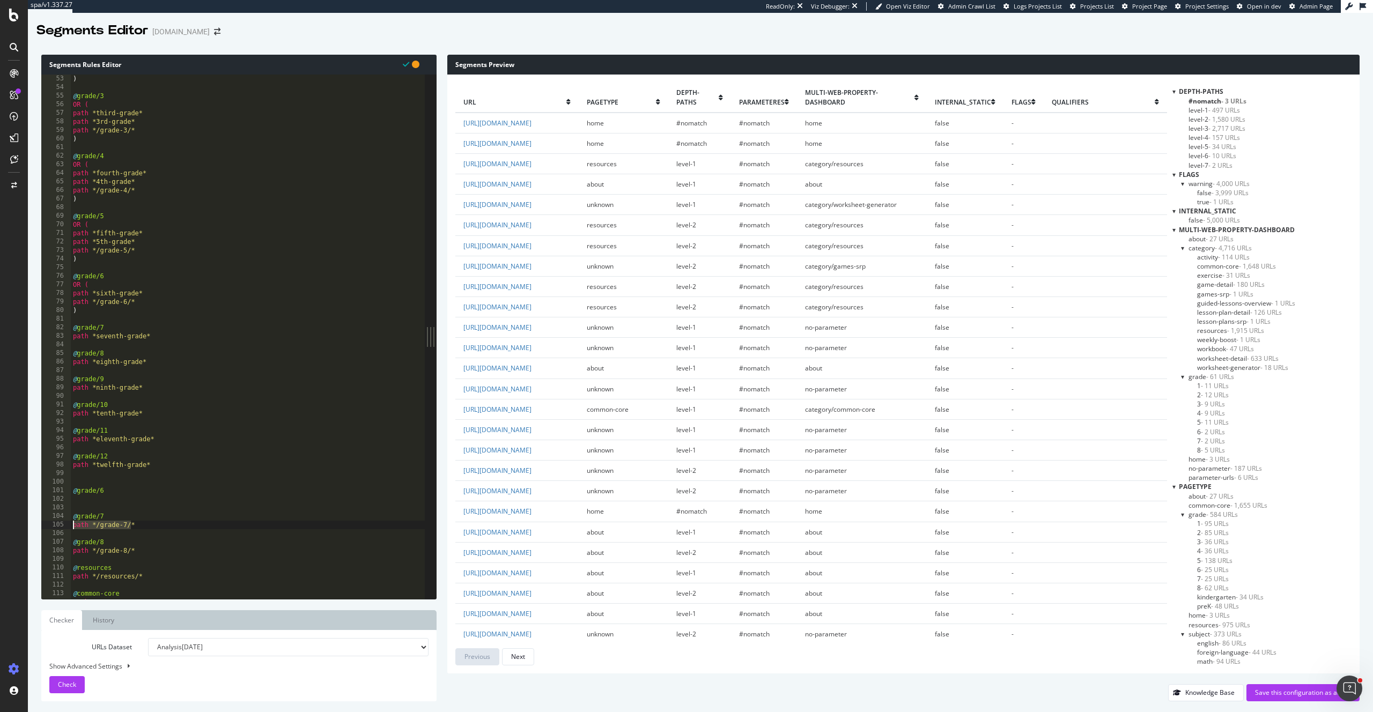
click at [64, 522] on div ") 53 54 55 56 57 58 59 60 61 62 63 64 65 66 67 68 69 70 71 72 73 74 75 76 77 78…" at bounding box center [232, 337] width 383 height 525
type textarea "path */grade-7/*"
click at [146, 529] on div ") @ grade/3 OR ( path *third-grade* path *3rd-grade* path */grade-3/* ) @ grade…" at bounding box center [262, 344] width 383 height 542
drag, startPoint x: 141, startPoint y: 525, endPoint x: 68, endPoint y: 521, distance: 73.0
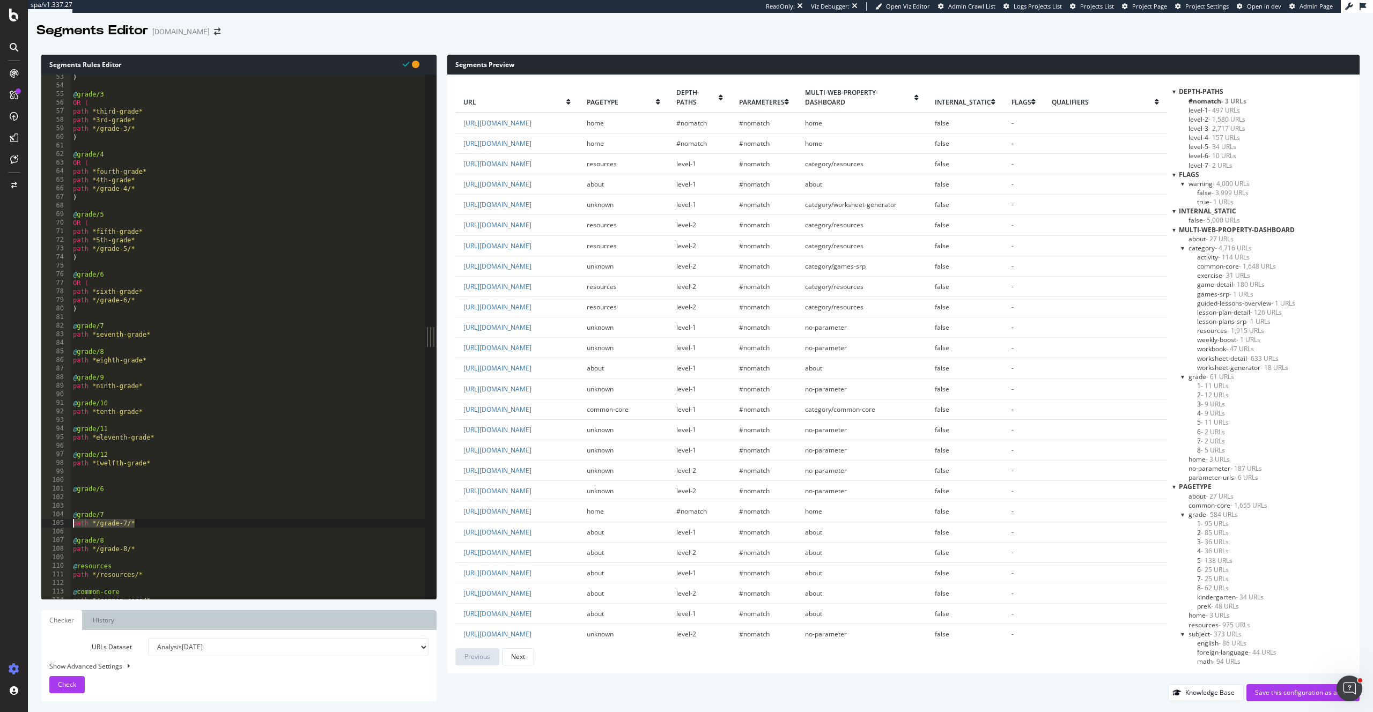
click at [68, 521] on div "53 54 55 56 57 58 59 60 61 62 63 64 65 66 67 68 69 70 71 72 73 74 75 76 77 78 7…" at bounding box center [232, 337] width 383 height 525
type textarea "path */grade-7/*"
click at [168, 333] on div ") @ grade/3 OR ( path *third-grade* path *3rd-grade* path */grade-3/* ) @ grade…" at bounding box center [262, 344] width 383 height 542
click at [129, 326] on div ") @ grade/3 OR ( path *third-grade* path *3rd-grade* path */grade-3/* ) @ grade…" at bounding box center [262, 344] width 383 height 542
type textarea "@grade/7"
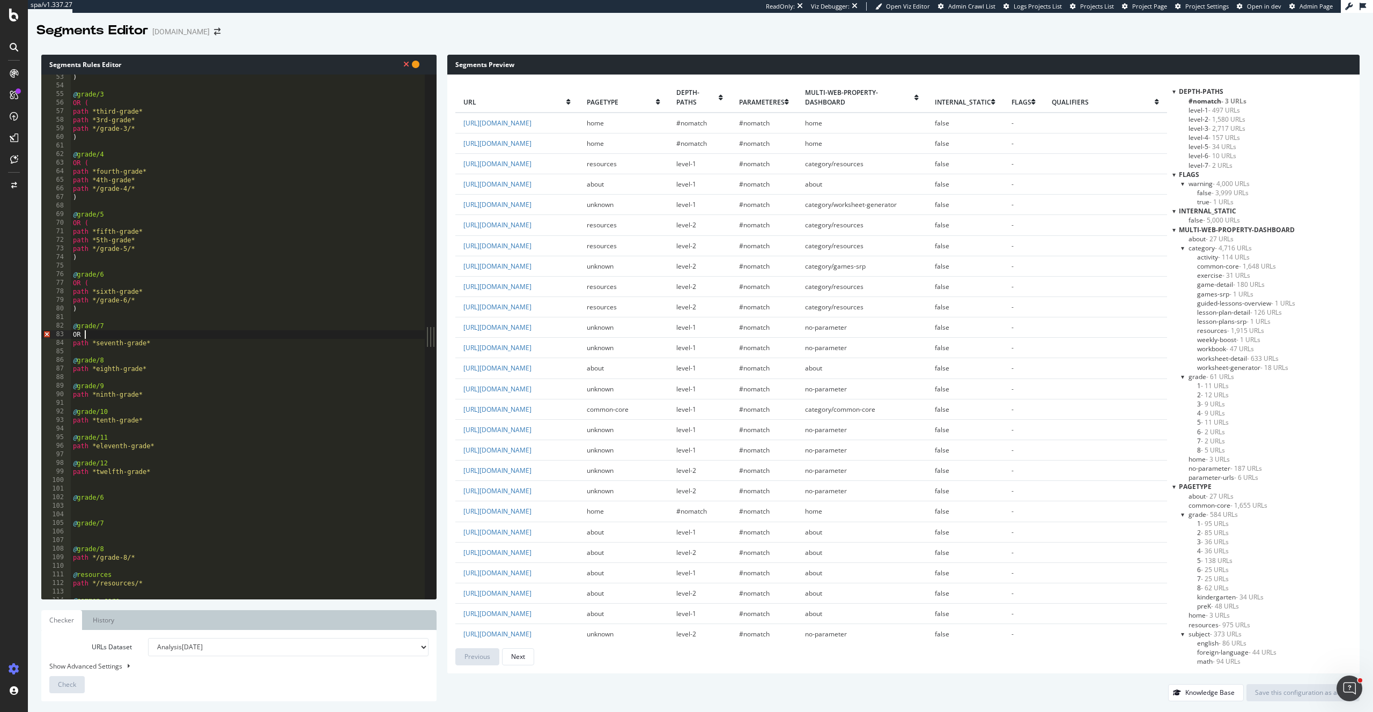
scroll to position [0, 1]
click at [184, 340] on div ") @ grade/3 OR ( path *third-grade* path *3rd-grade* path */grade-3/* ) @ grade…" at bounding box center [262, 343] width 383 height 542
type textarea "path *seventh-grade*"
paste textarea "path */grade-7/*"
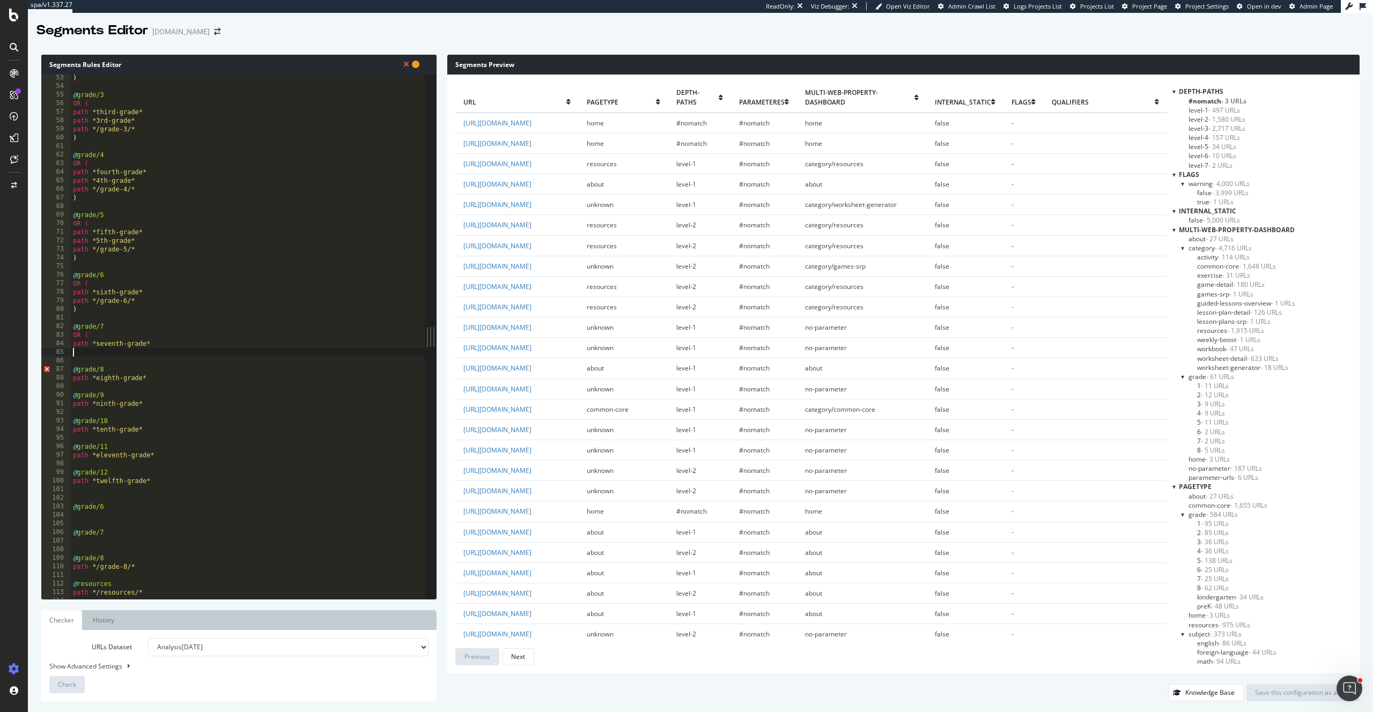
type textarea "path */grade-7/*"
click at [111, 355] on div ") @ grade/3 OR ( path *third-grade* path *3rd-grade* path */grade-3/* ) @ grade…" at bounding box center [262, 344] width 383 height 542
click at [111, 375] on div ") @ grade/3 OR ( path *third-grade* path *3rd-grade* path */grade-3/* ) @ grade…" at bounding box center [262, 344] width 383 height 542
type textarea "@grade/8"
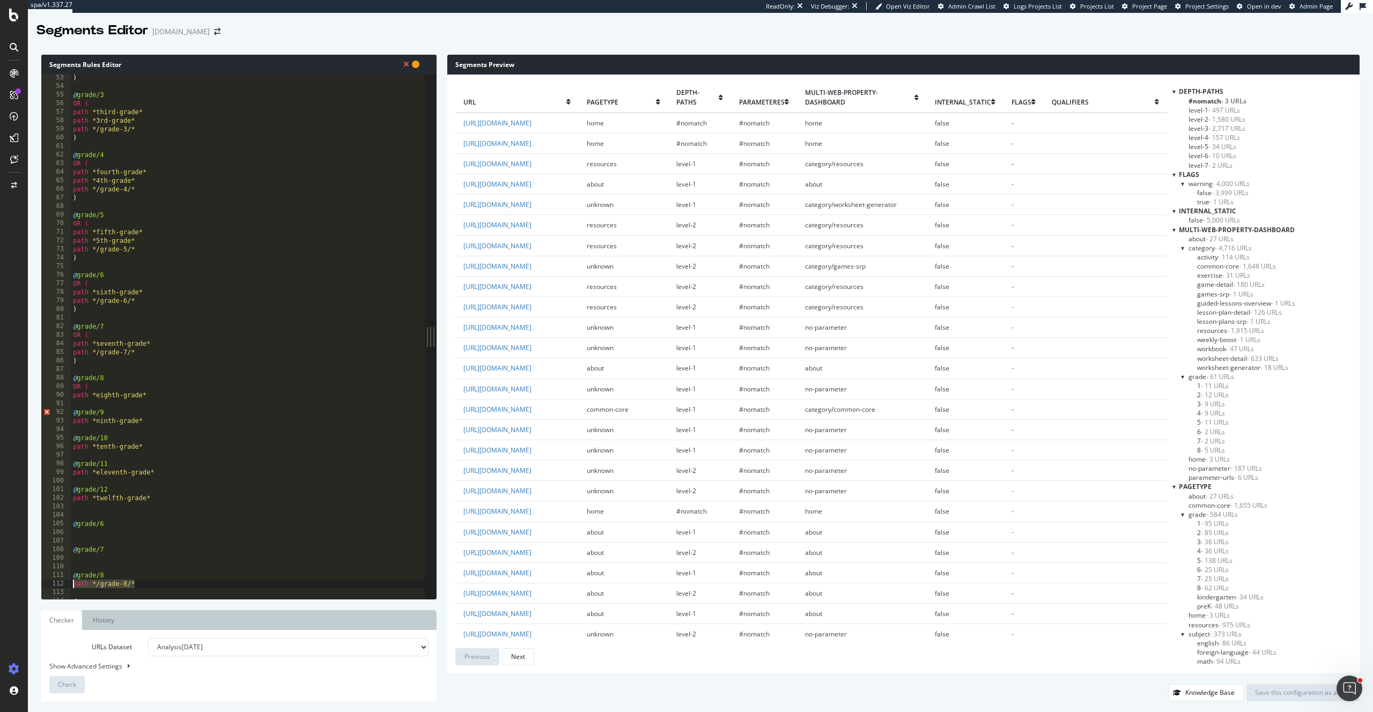
drag, startPoint x: 130, startPoint y: 583, endPoint x: 69, endPoint y: 584, distance: 60.6
click at [69, 584] on div "OR ( 53 54 55 56 57 58 59 60 61 62 63 64 65 66 67 68 69 70 71 72 73 74 75 76 77…" at bounding box center [232, 337] width 383 height 525
type textarea "path */grade-8/*"
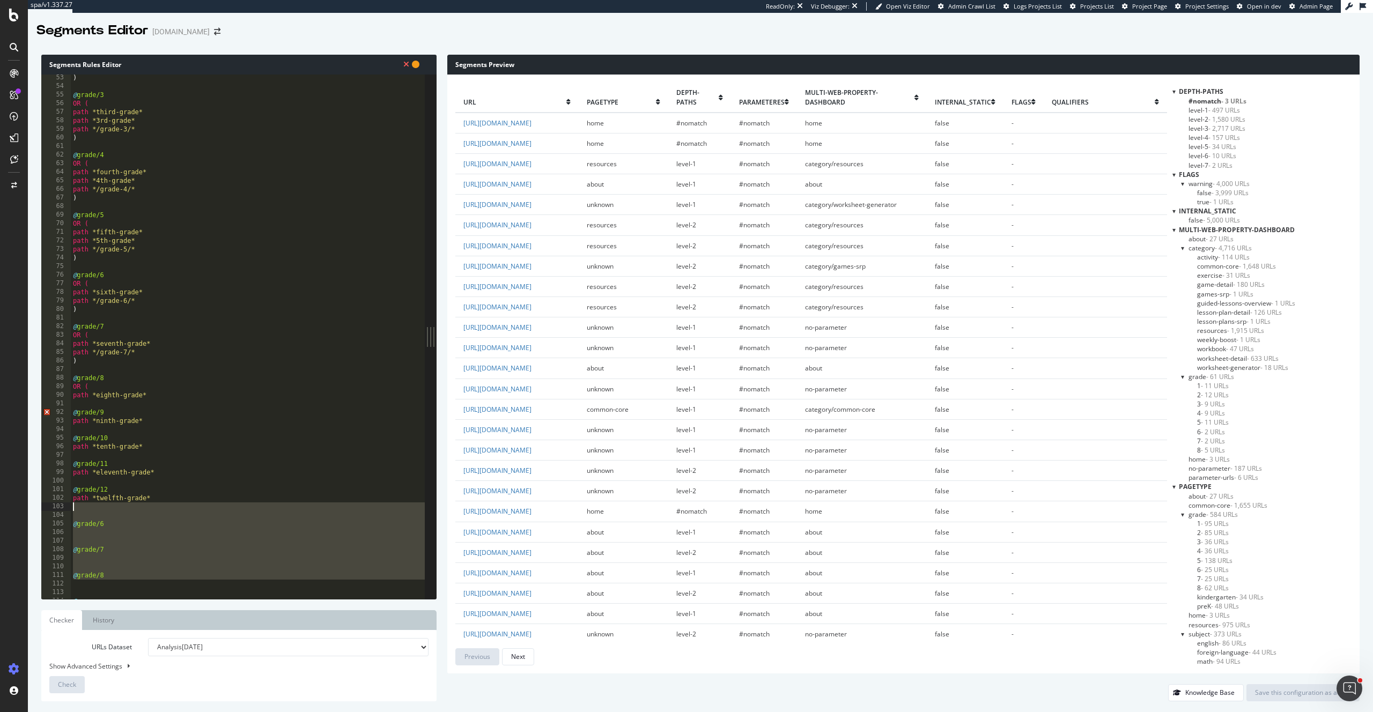
drag, startPoint x: 86, startPoint y: 584, endPoint x: 84, endPoint y: 507, distance: 76.2
click at [84, 507] on div ") @ grade/3 OR ( path *third-grade* path *3rd-grade* path */grade-3/* ) @ grade…" at bounding box center [262, 344] width 383 height 542
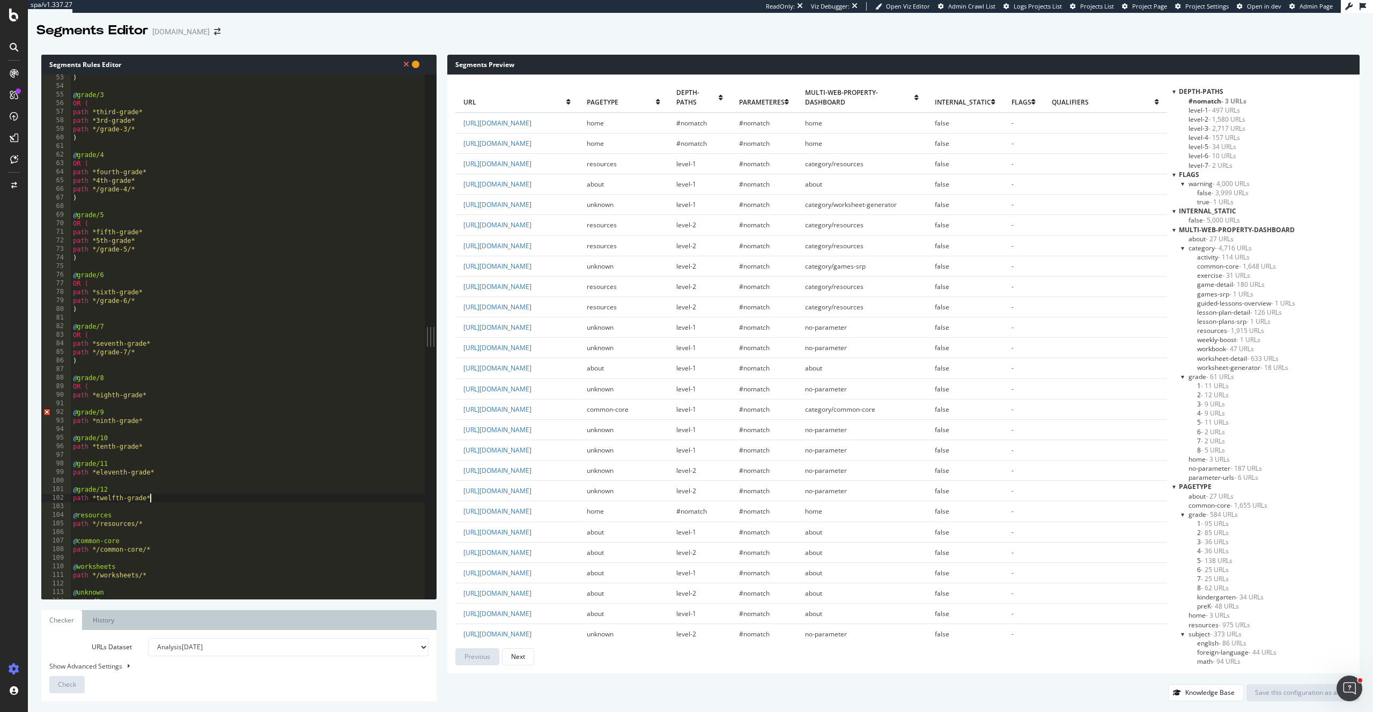
click at [153, 398] on div ") @ grade/3 OR ( path *third-grade* path *3rd-grade* path */grade-3/* ) @ grade…" at bounding box center [262, 344] width 383 height 542
type textarea "path *eighth-grade*"
paste textarea "path */grade-8/*"
type textarea "path */grade-8/*"
click at [147, 374] on div ") @ grade/4 OR ( path *fourth-grade* path *4th-grade* path */grade-4/* ) @ grad…" at bounding box center [262, 346] width 383 height 542
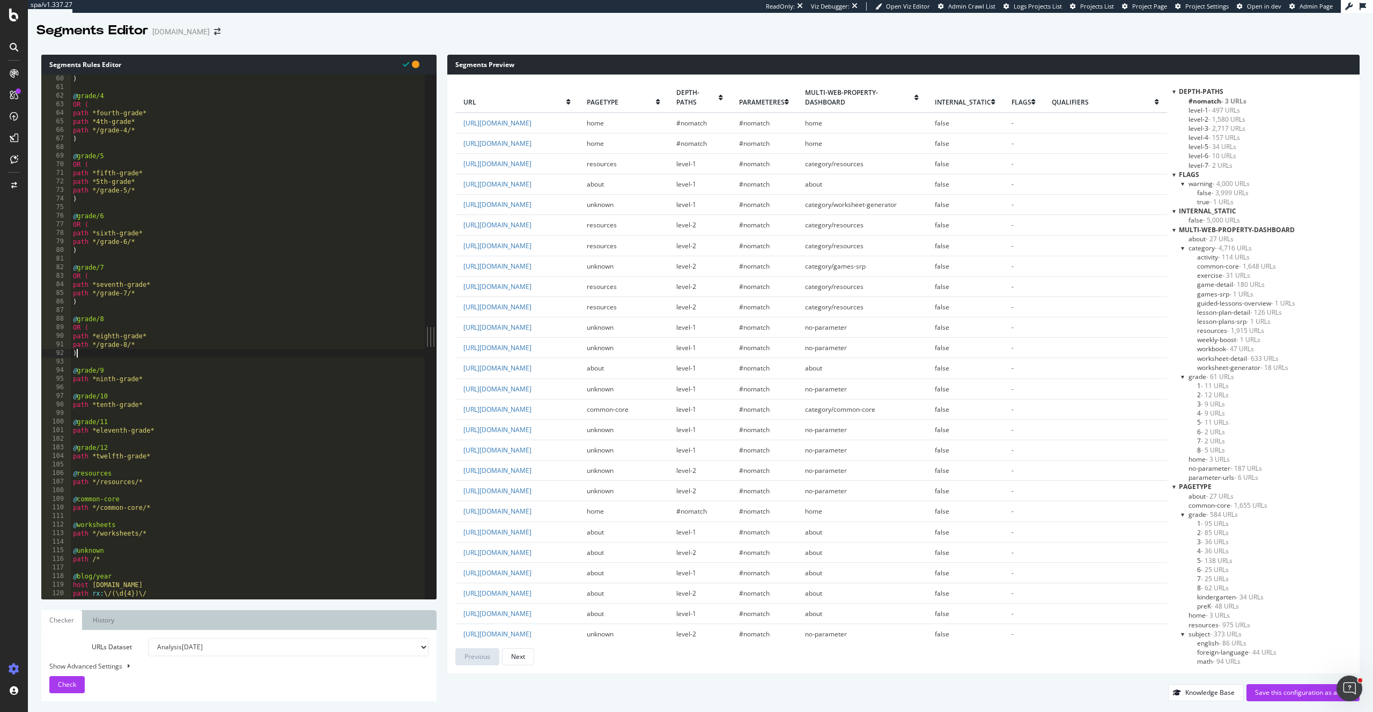
type textarea "@grade/9"
click at [170, 413] on div ") @ grade/4 OR ( path *fourth-grade* path *4th-grade* path */grade-4/* ) @ grad…" at bounding box center [262, 346] width 383 height 542
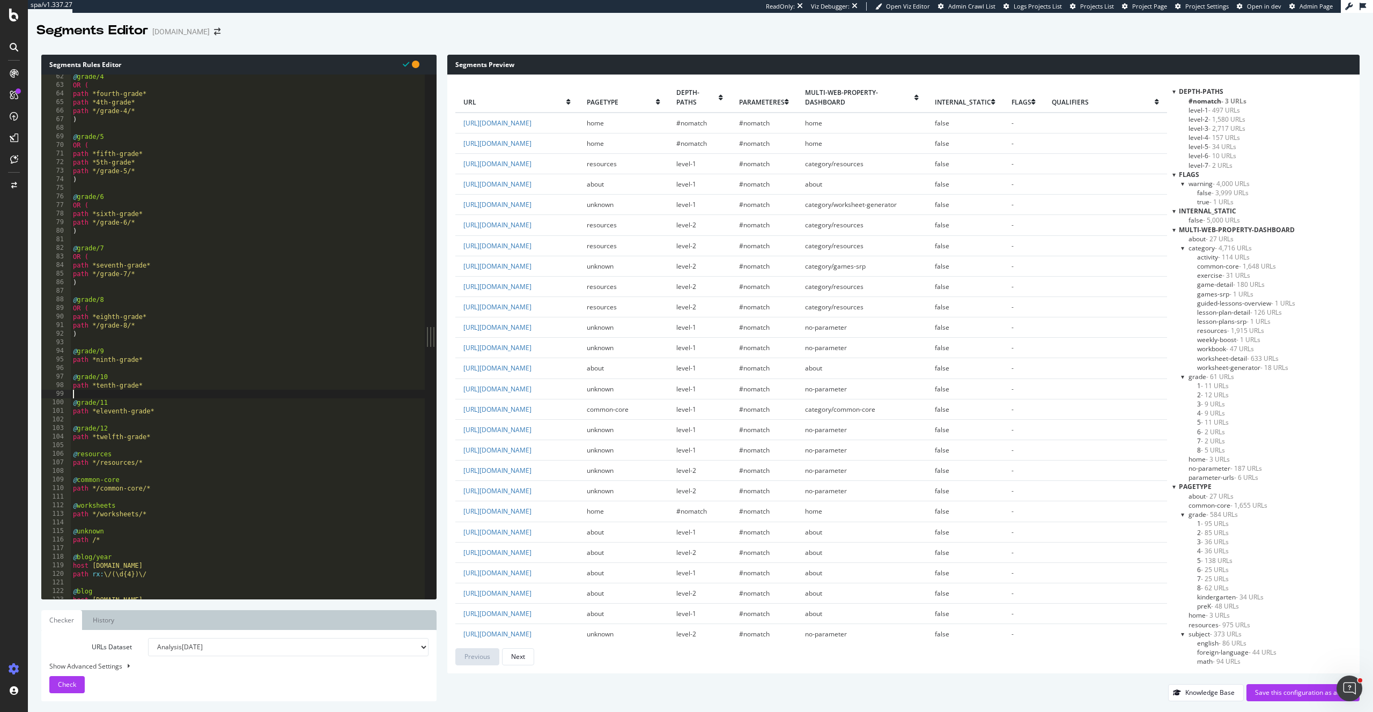
scroll to position [544, 0]
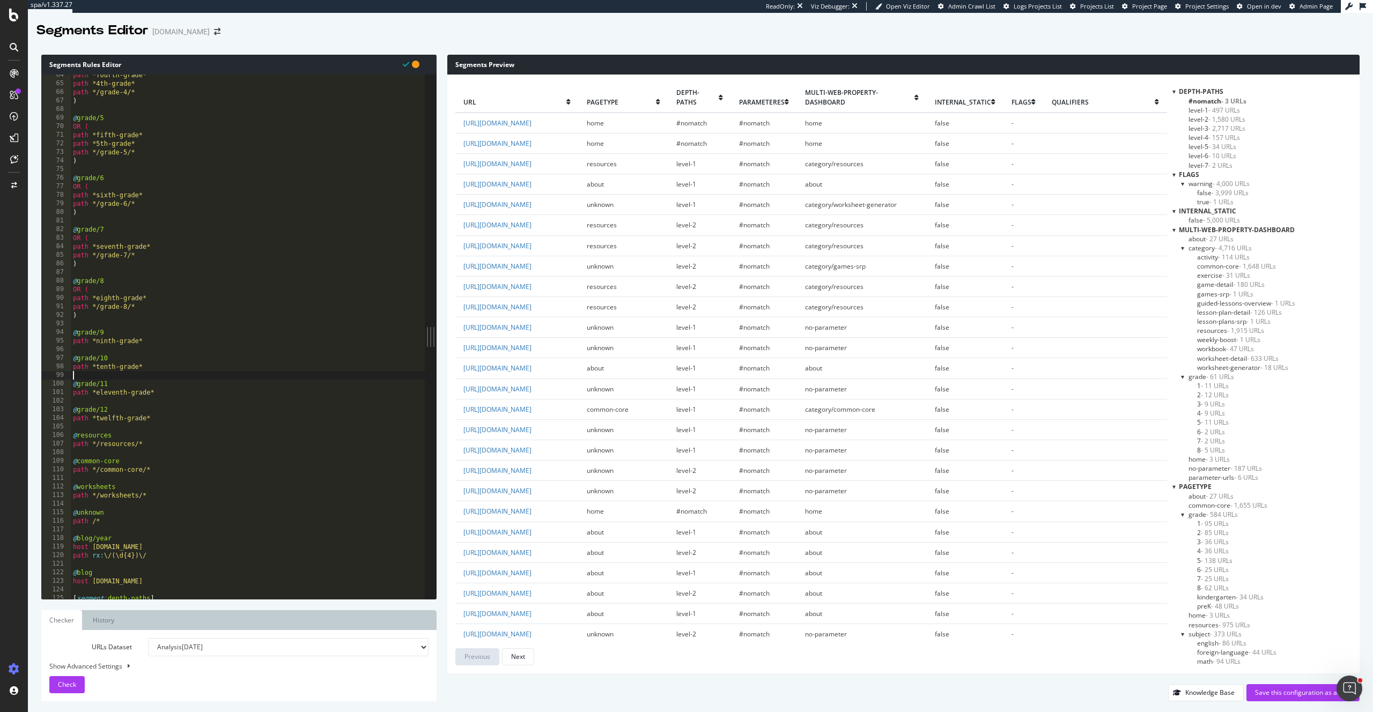
click at [172, 492] on div "path *fourth-grade* path *4th-grade* path */grade-4/* ) @ grade/5 OR ( path *fi…" at bounding box center [262, 342] width 383 height 542
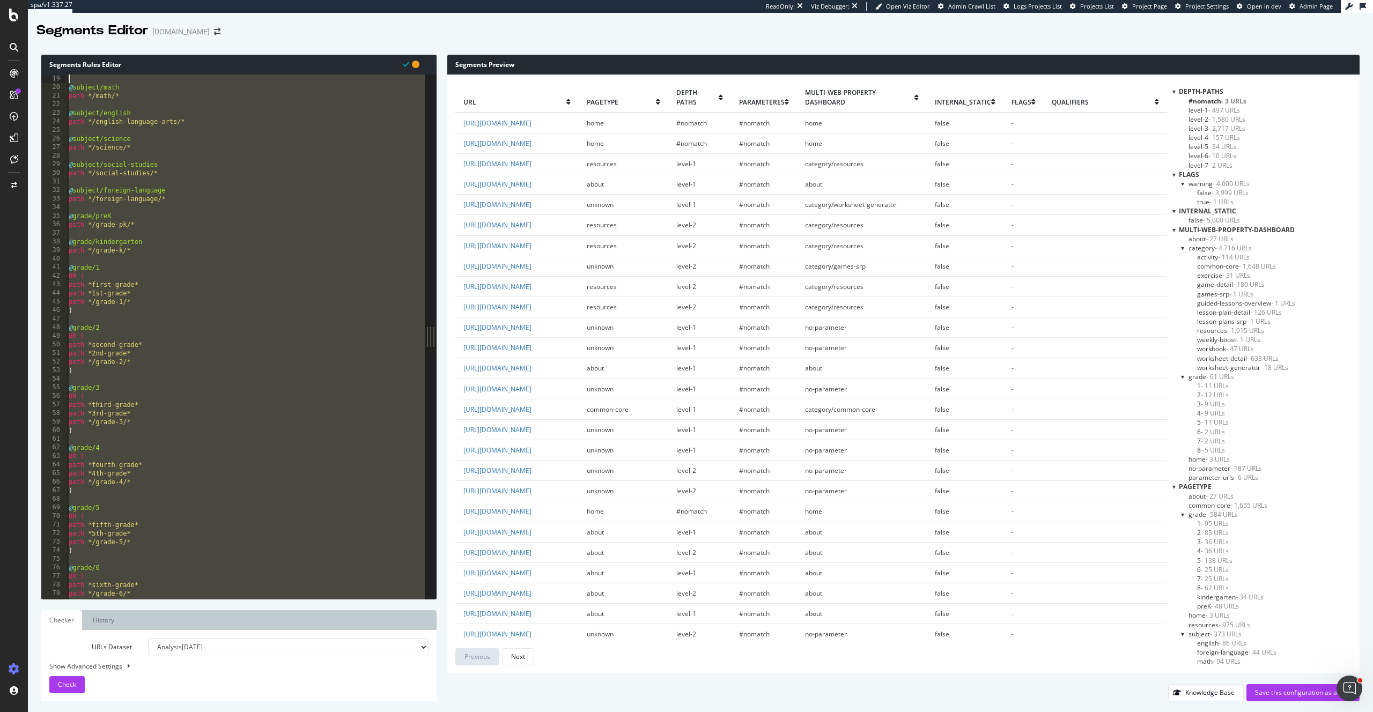
scroll to position [154, 0]
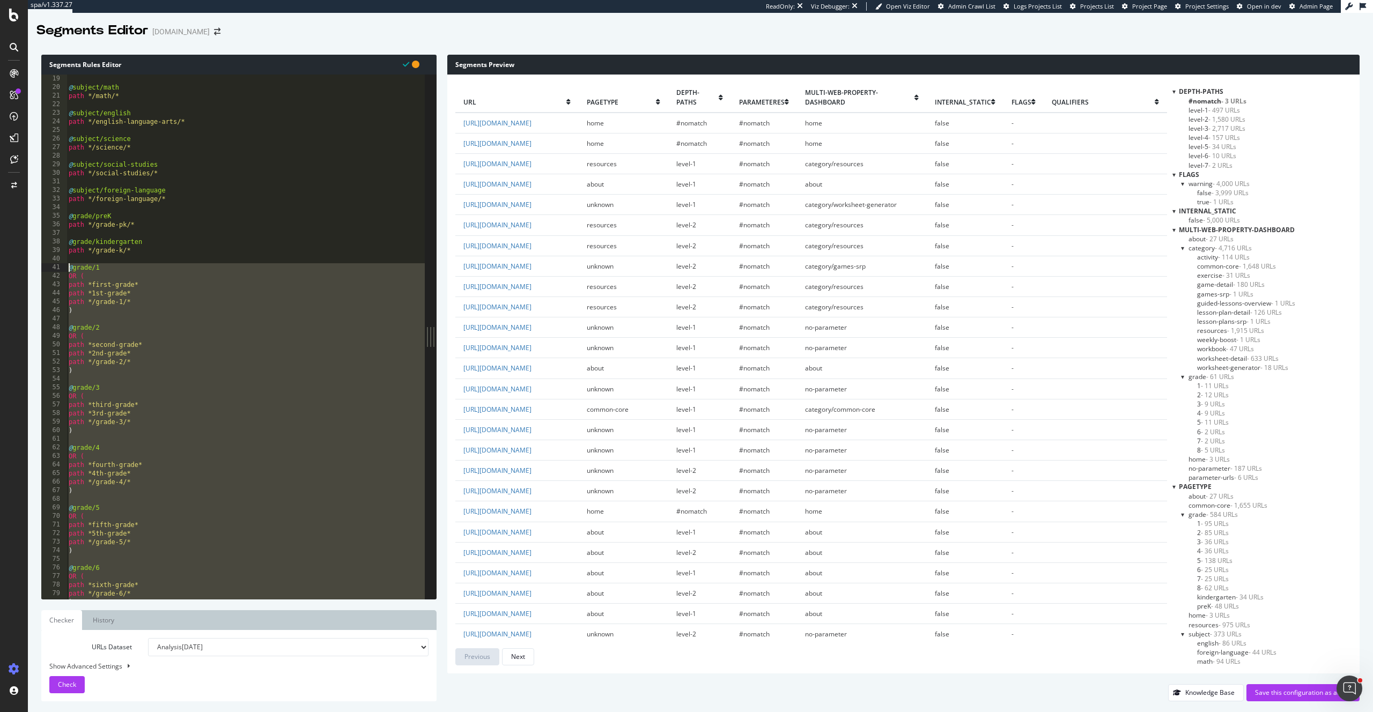
drag, startPoint x: 153, startPoint y: 444, endPoint x: 64, endPoint y: 268, distance: 197.2
click at [64, 268] on div "path */worksheets/* 19 20 21 22 23 24 25 26 27 28 29 30 31 32 33 34 35 36 37 38…" at bounding box center [232, 337] width 383 height 525
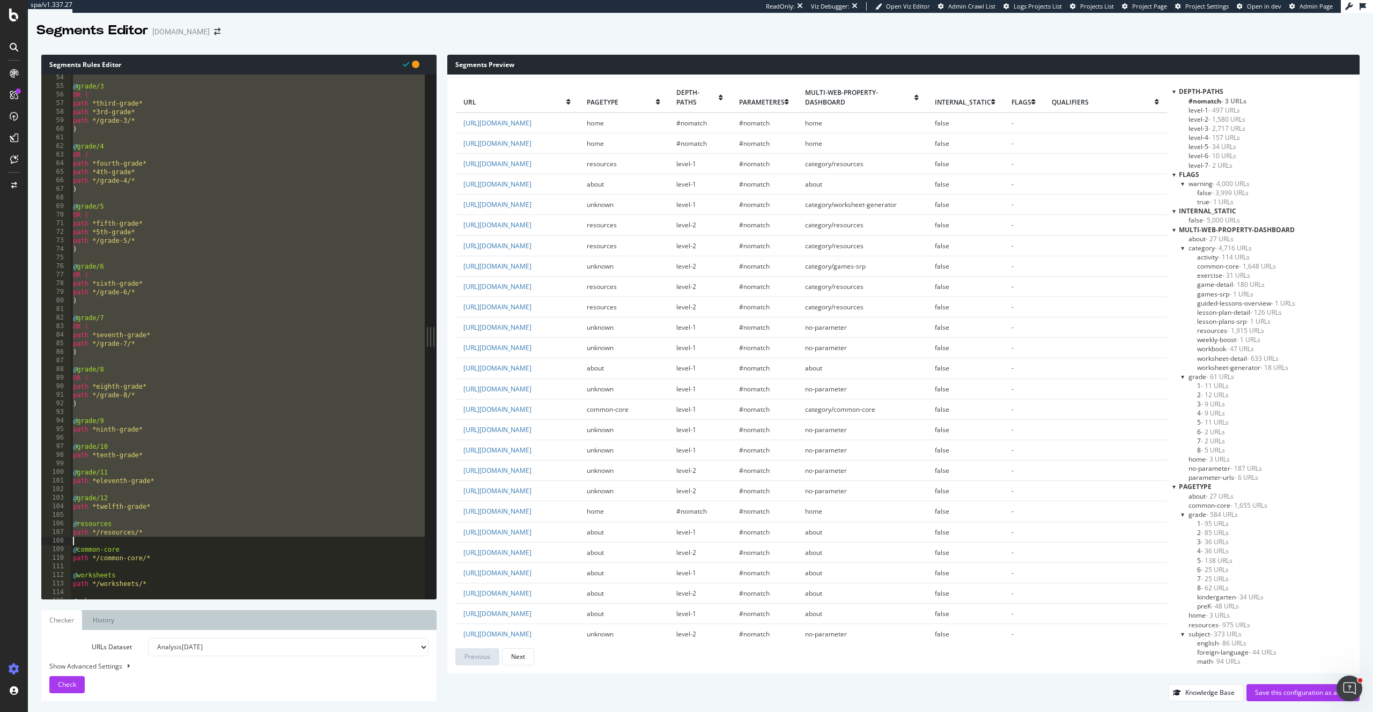
drag, startPoint x: 70, startPoint y: 216, endPoint x: 174, endPoint y: 537, distance: 337.4
click at [175, 537] on div "@ grade/3 OR ( path *third-grade* path *3rd-grade* path */grade-3/* ) @ grade/4…" at bounding box center [262, 344] width 383 height 542
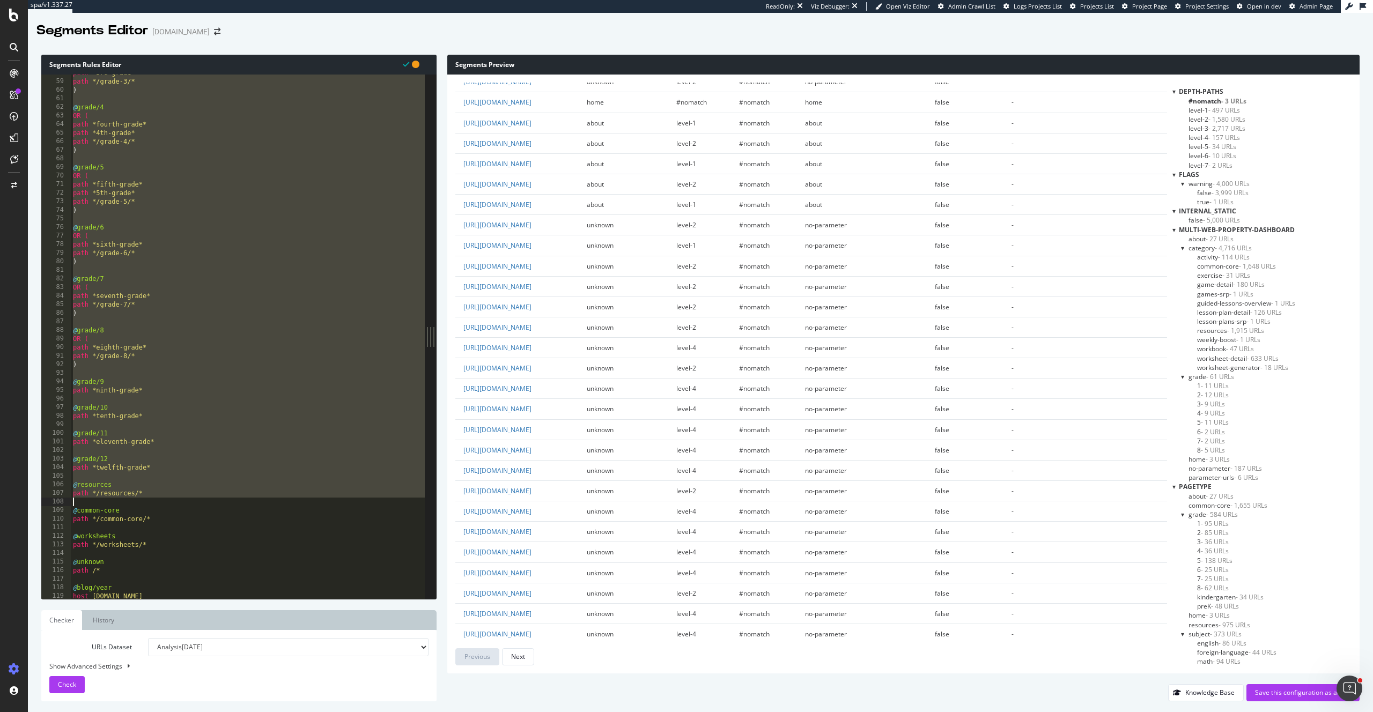
scroll to position [547, 0]
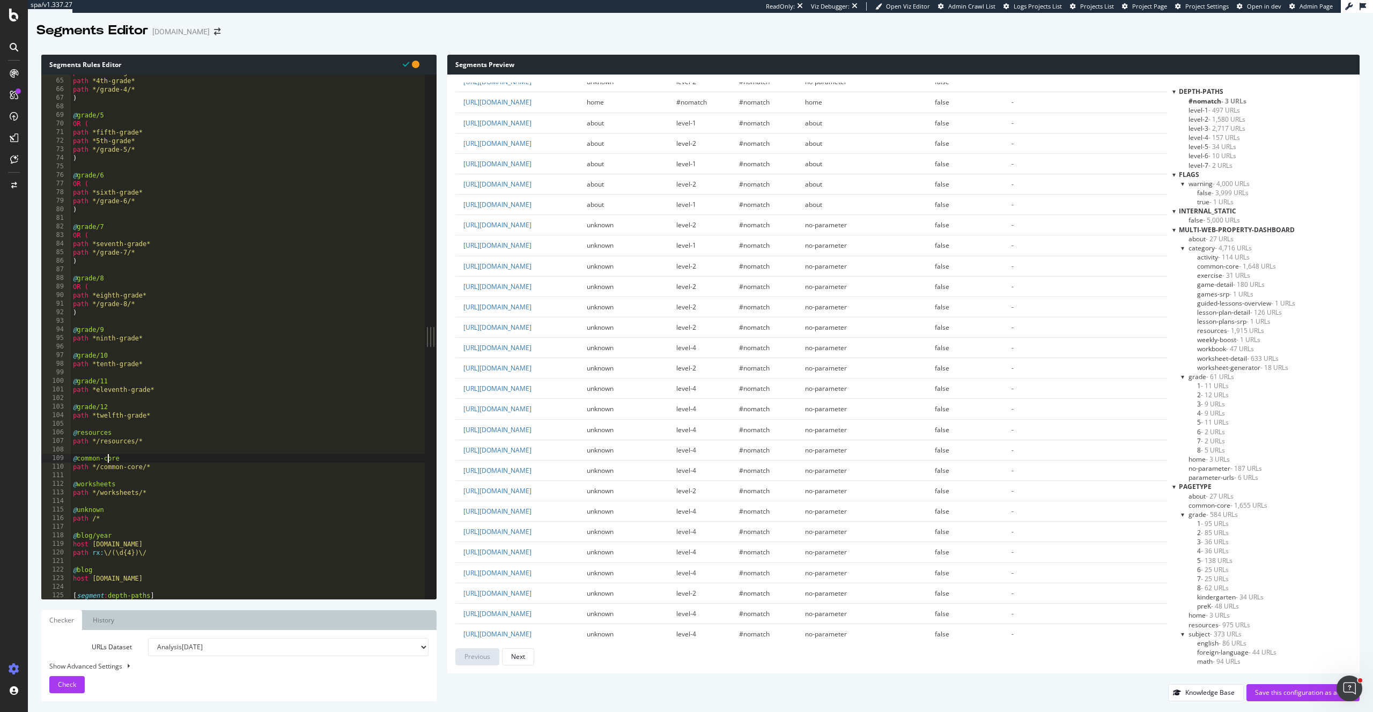
click at [107, 462] on div "path *fourth-grade* path *4th-grade* path */grade-4/* ) @ grade/5 OR ( path *fi…" at bounding box center [262, 339] width 383 height 542
click at [176, 415] on div "path *fourth-grade* path *4th-grade* path */grade-4/* ) @ grade/5 OR ( path *fi…" at bounding box center [262, 339] width 383 height 542
type textarea "path *twelfth-grade*"
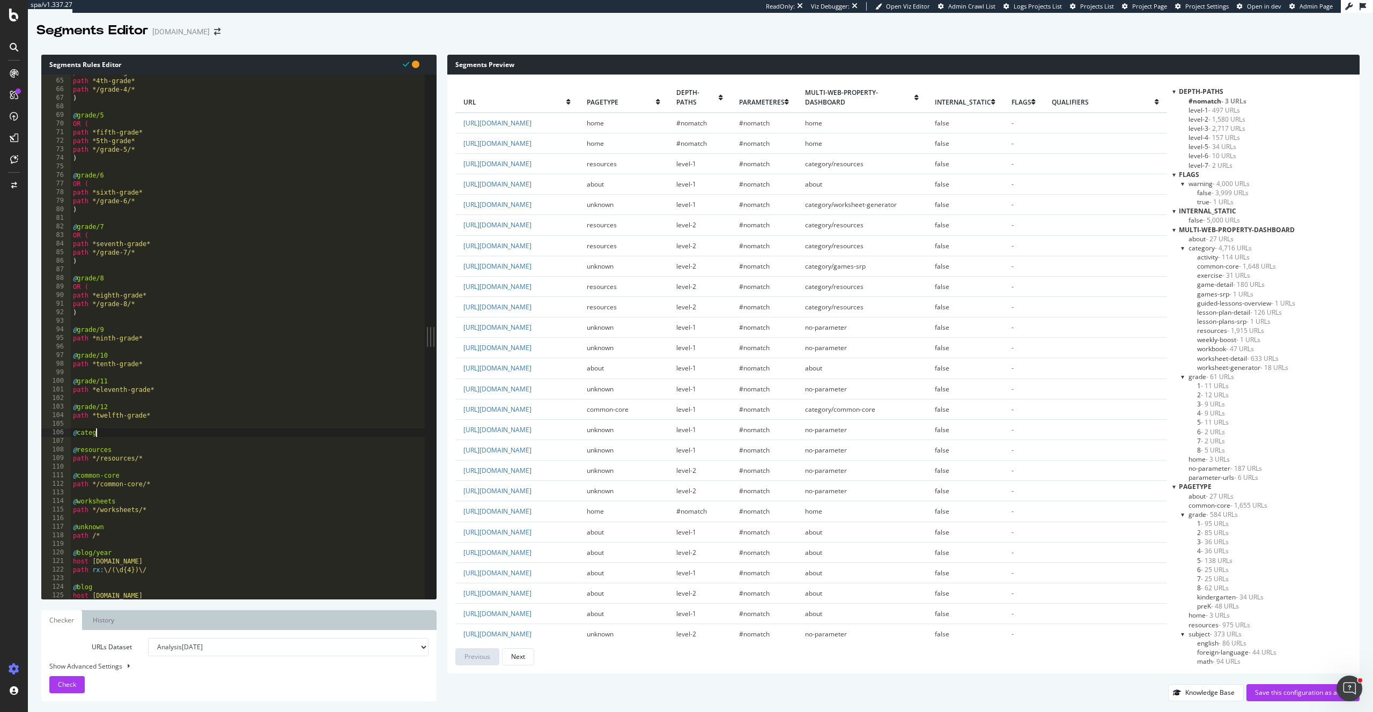
type textarea "@category"
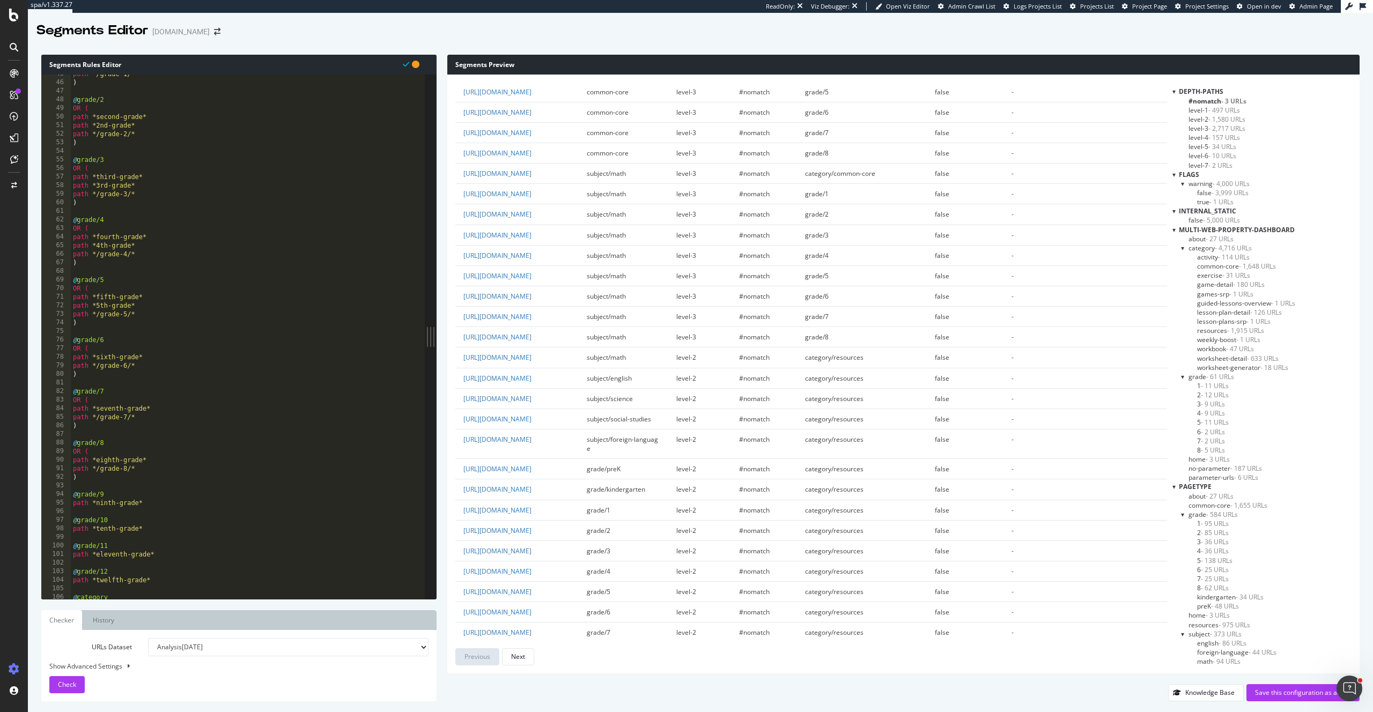
scroll to position [474, 0]
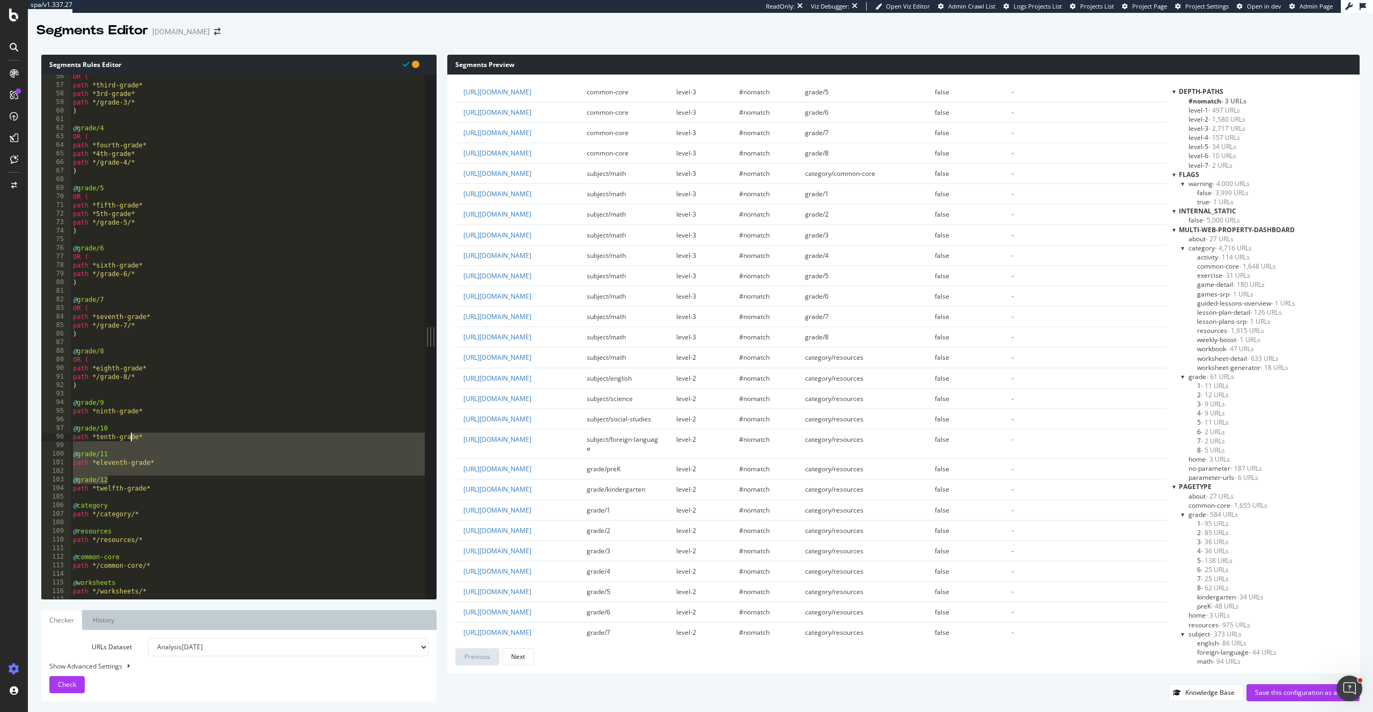
drag, startPoint x: 153, startPoint y: 483, endPoint x: 138, endPoint y: 449, distance: 37.5
click at [131, 439] on div "OR ( path *third-grade* path *3rd-grade* path */grade-3/* ) @ grade/4 OR ( path…" at bounding box center [262, 343] width 383 height 542
type textarea "path *tenth-grade*"
click at [158, 476] on div "OR ( path *third-grade* path *3rd-grade* path */grade-3/* ) @ grade/4 OR ( path…" at bounding box center [262, 343] width 383 height 542
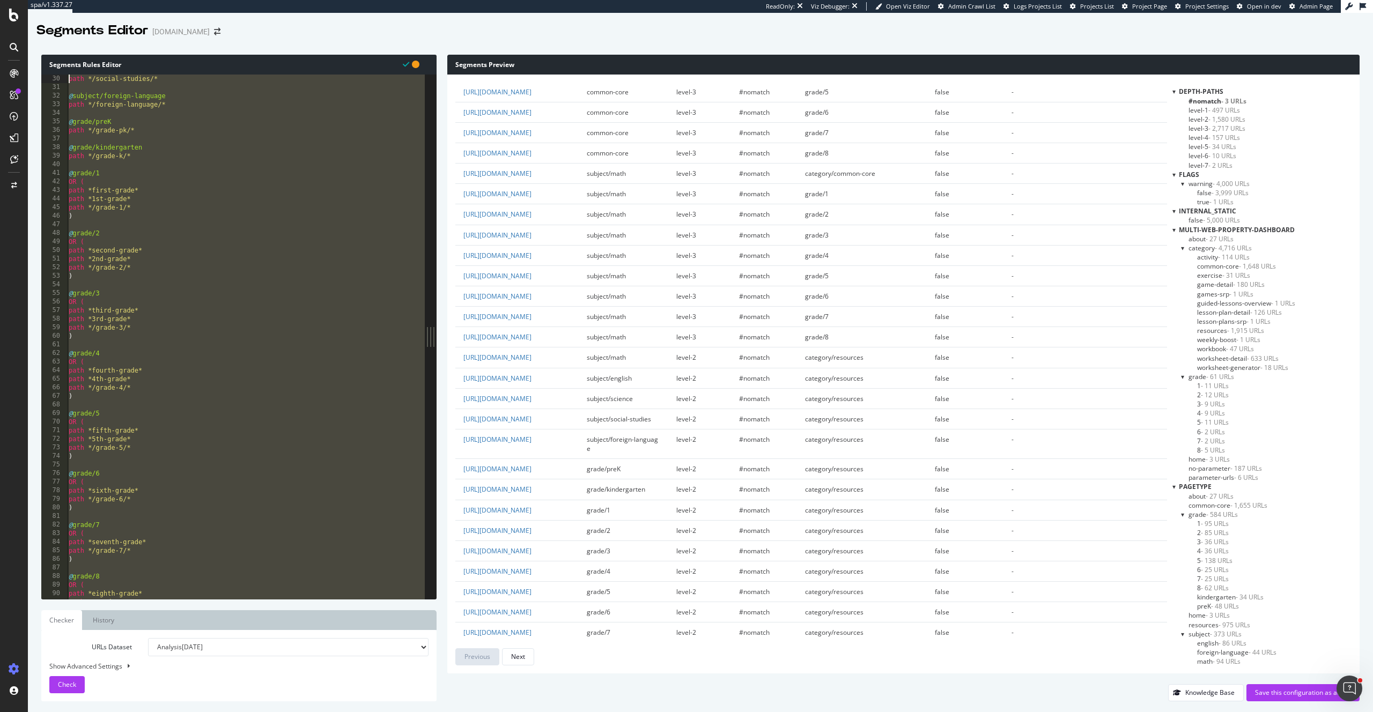
scroll to position [172, 0]
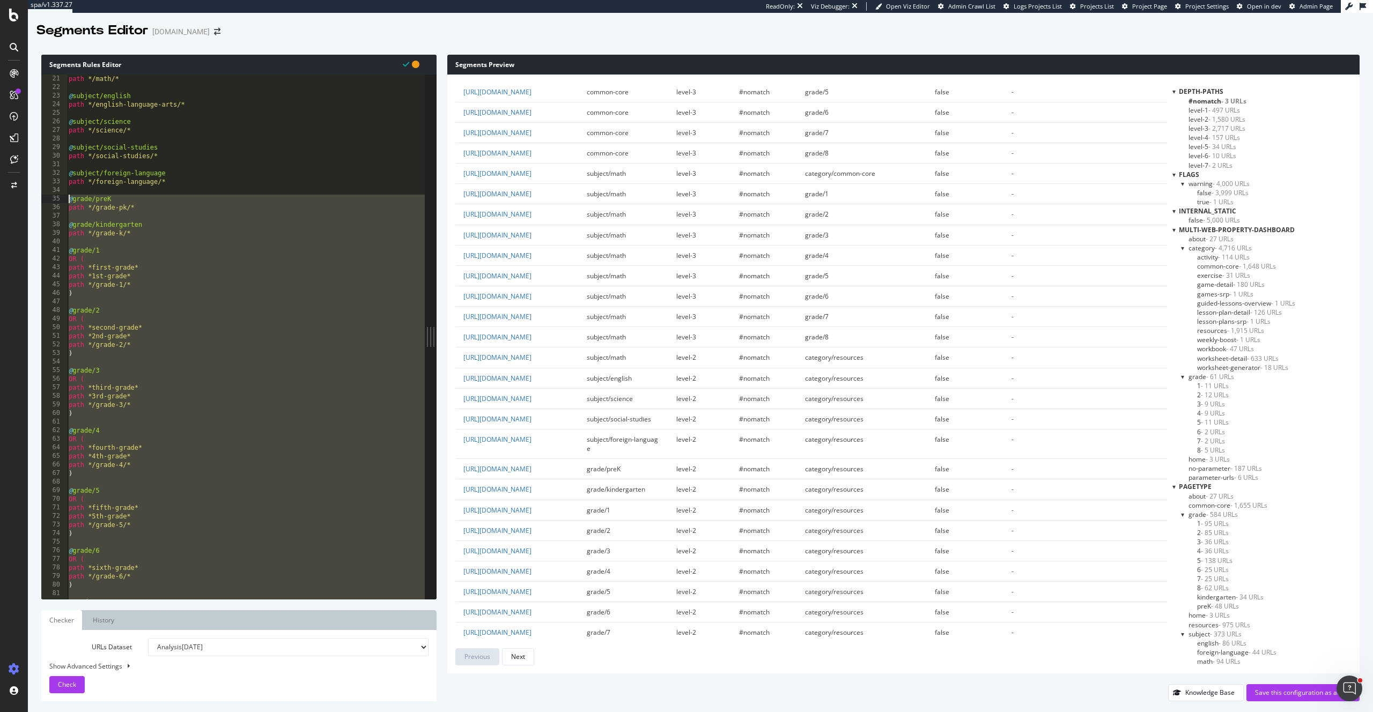
drag, startPoint x: 155, startPoint y: 489, endPoint x: 64, endPoint y: 196, distance: 307.2
click at [64, 196] on div "21 22 23 24 25 26 27 28 29 30 31 32 33 34 35 36 37 38 39 40 41 42 43 44 45 46 4…" at bounding box center [232, 337] width 383 height 525
type textarea "@grade/preK path */grade-pk/*"
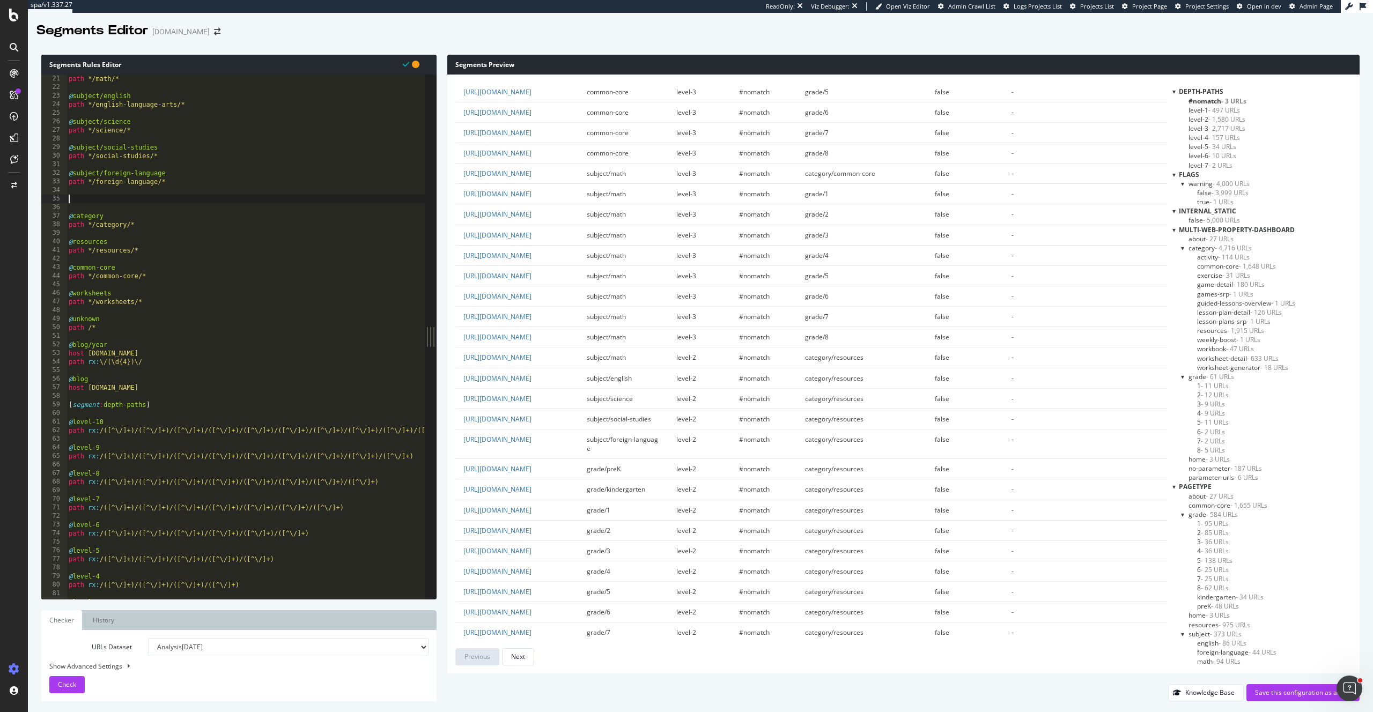
scroll to position [0, 0]
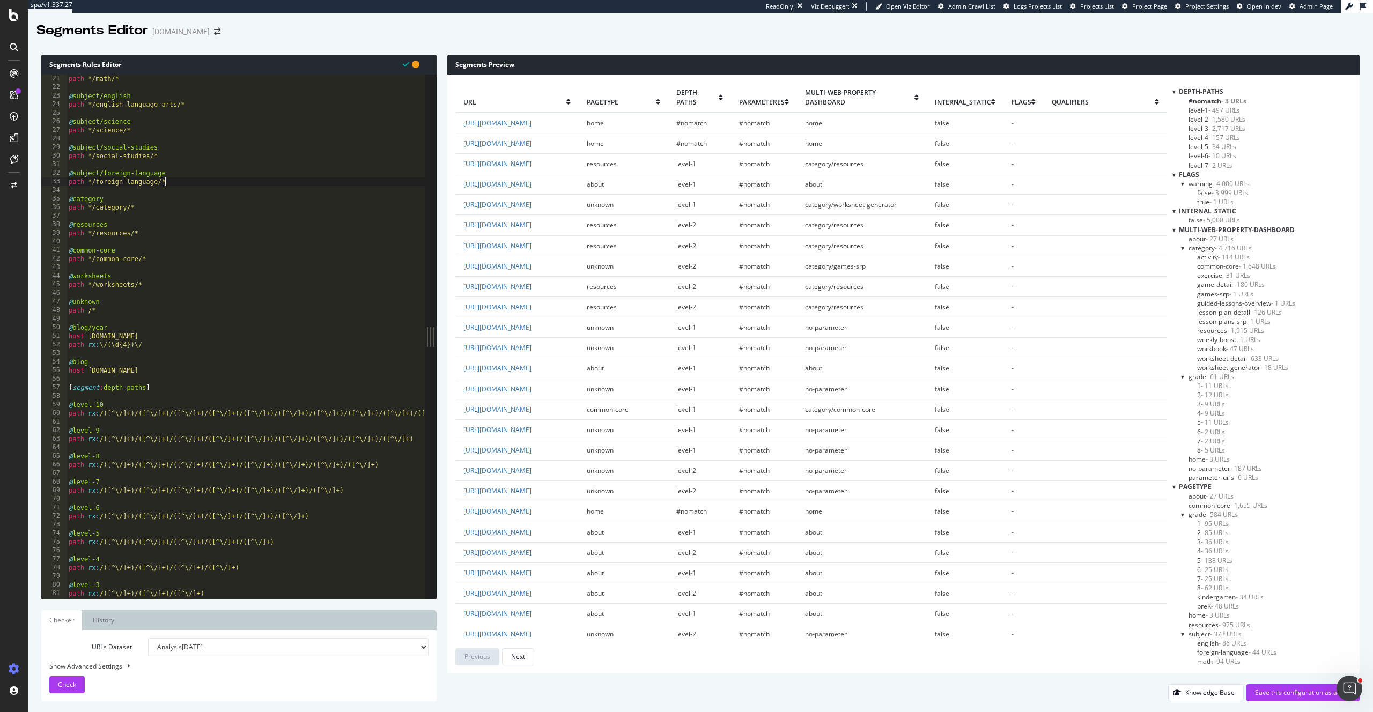
click at [179, 372] on div "path */math/* @ subject/english path */english-language-arts/* @ subject/scienc…" at bounding box center [258, 346] width 383 height 542
type textarea "host [DOMAIN_NAME]"
type textarea "[segment:grade]"
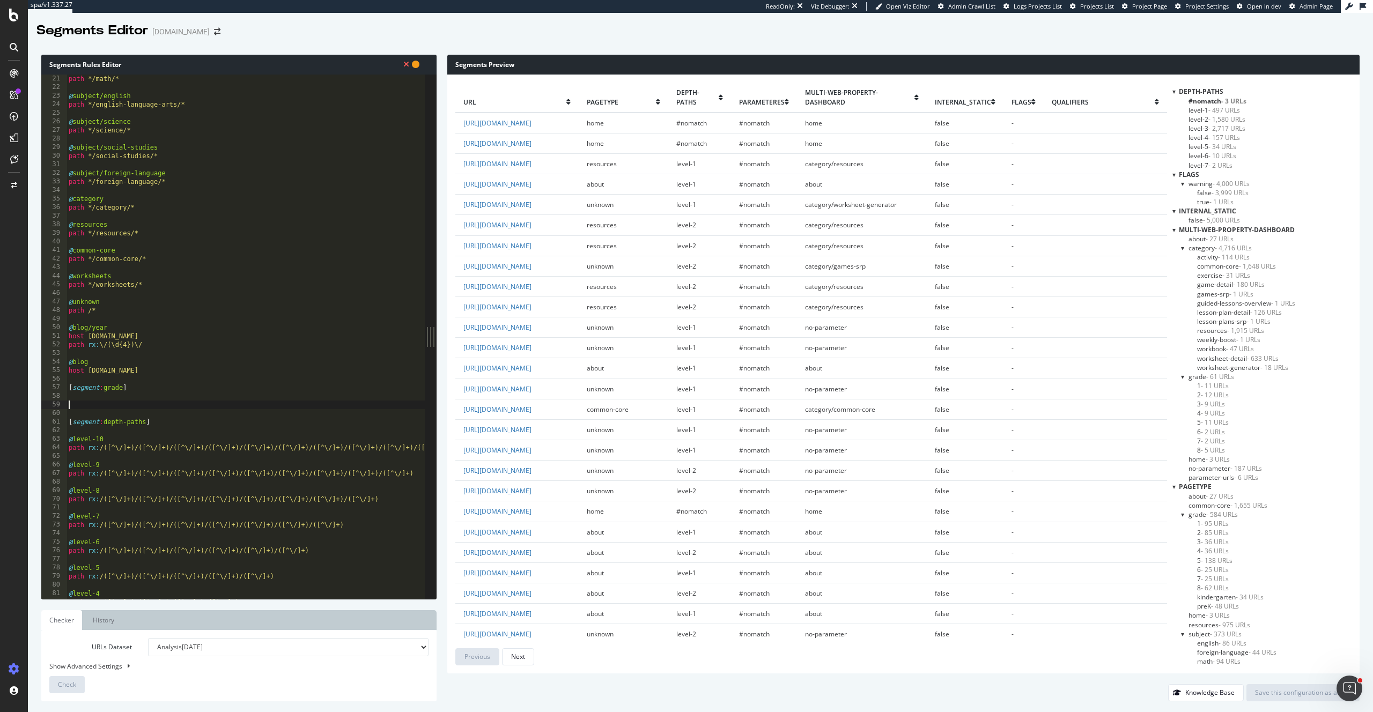
paste textarea "path *twelfth-grade*"
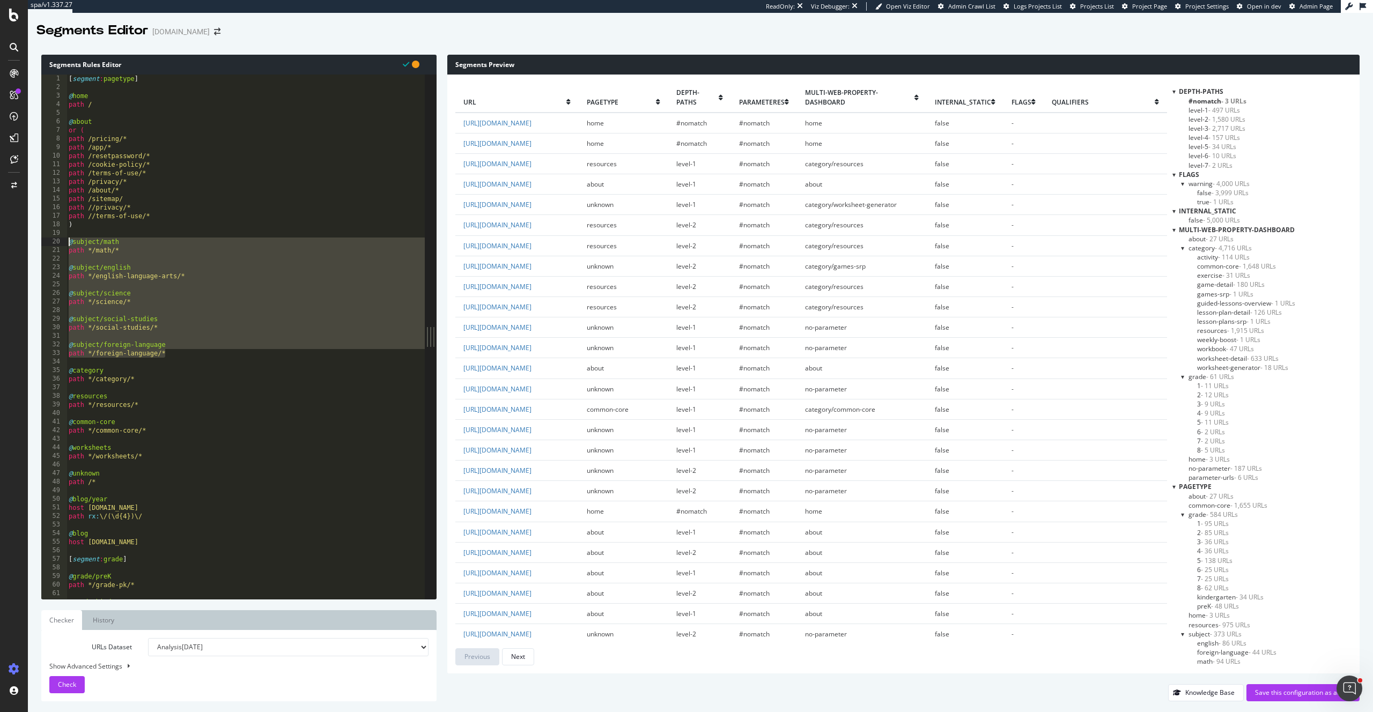
drag, startPoint x: 172, startPoint y: 352, endPoint x: 67, endPoint y: 240, distance: 154.0
click at [67, 240] on div "path *twelfth-grade* 1 2 3 4 5 6 7 8 9 10 11 12 13 14 15 16 17 18 19 20 21 22 2…" at bounding box center [232, 337] width 383 height 525
type textarea "@subject/math path */math/*"
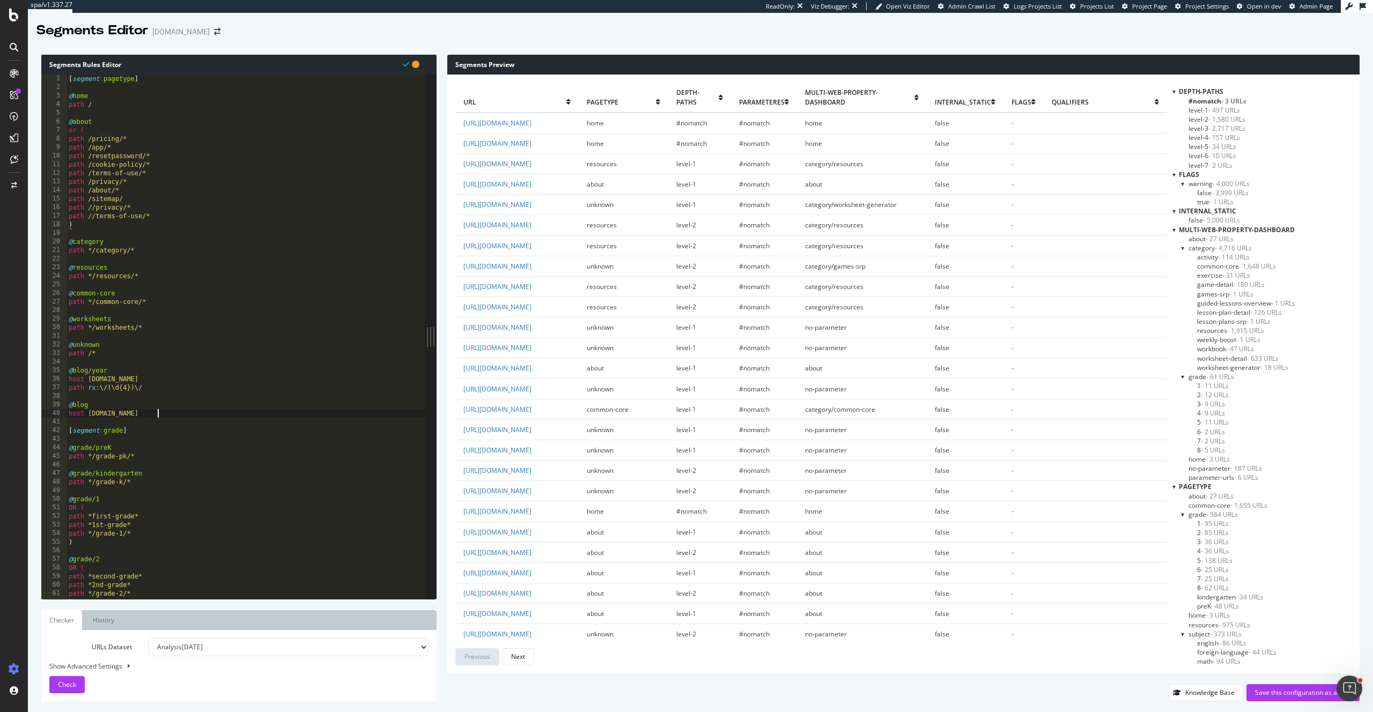
click at [188, 413] on div "[ segment : pagetype ] @ home path / @ about or ( path /pricing/* path /app/* p…" at bounding box center [258, 346] width 383 height 542
type textarea "host [DOMAIN_NAME]"
type textarea "[segment:subject]"
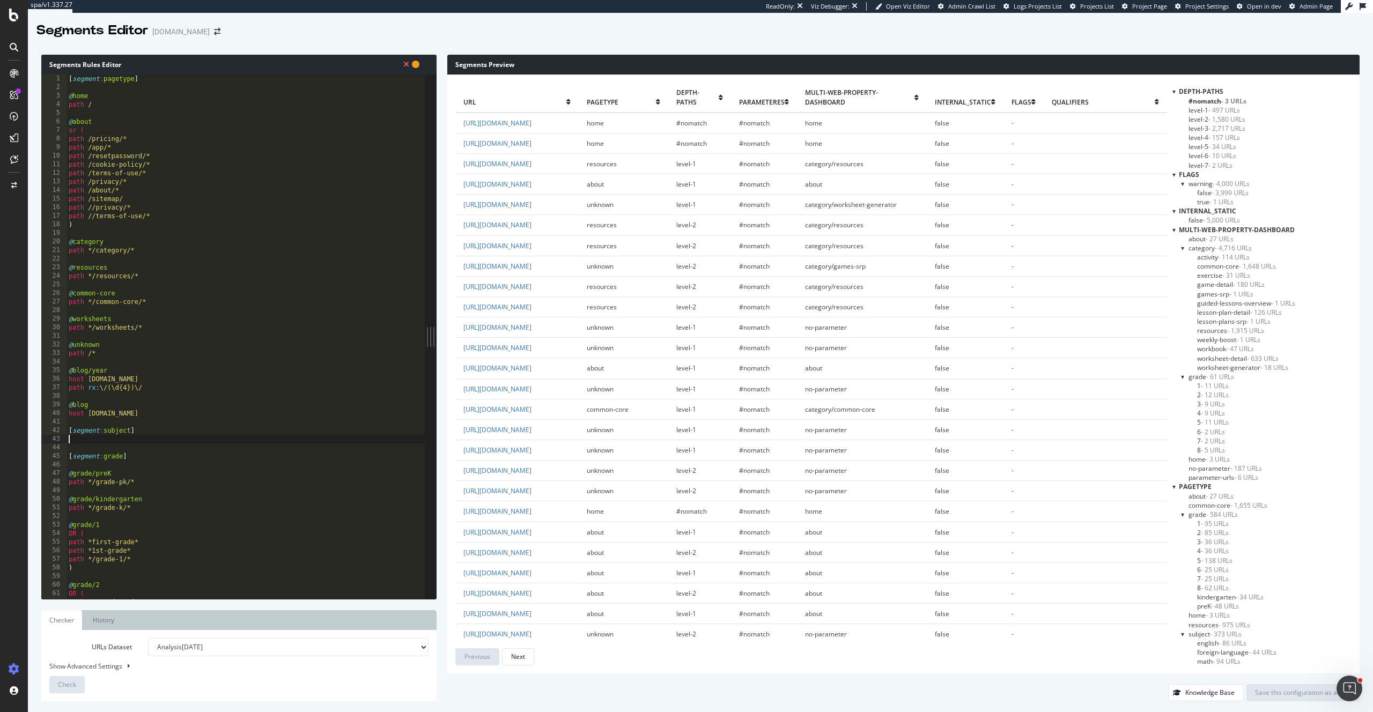
paste textarea "path */foreign-language/*"
click at [145, 429] on div "[ segment : pagetype ] @ home path / @ about or ( path /pricing/* path /app/* p…" at bounding box center [258, 346] width 383 height 542
type textarea "[segment:subject]"
click at [76, 686] on button "Check" at bounding box center [66, 684] width 35 height 17
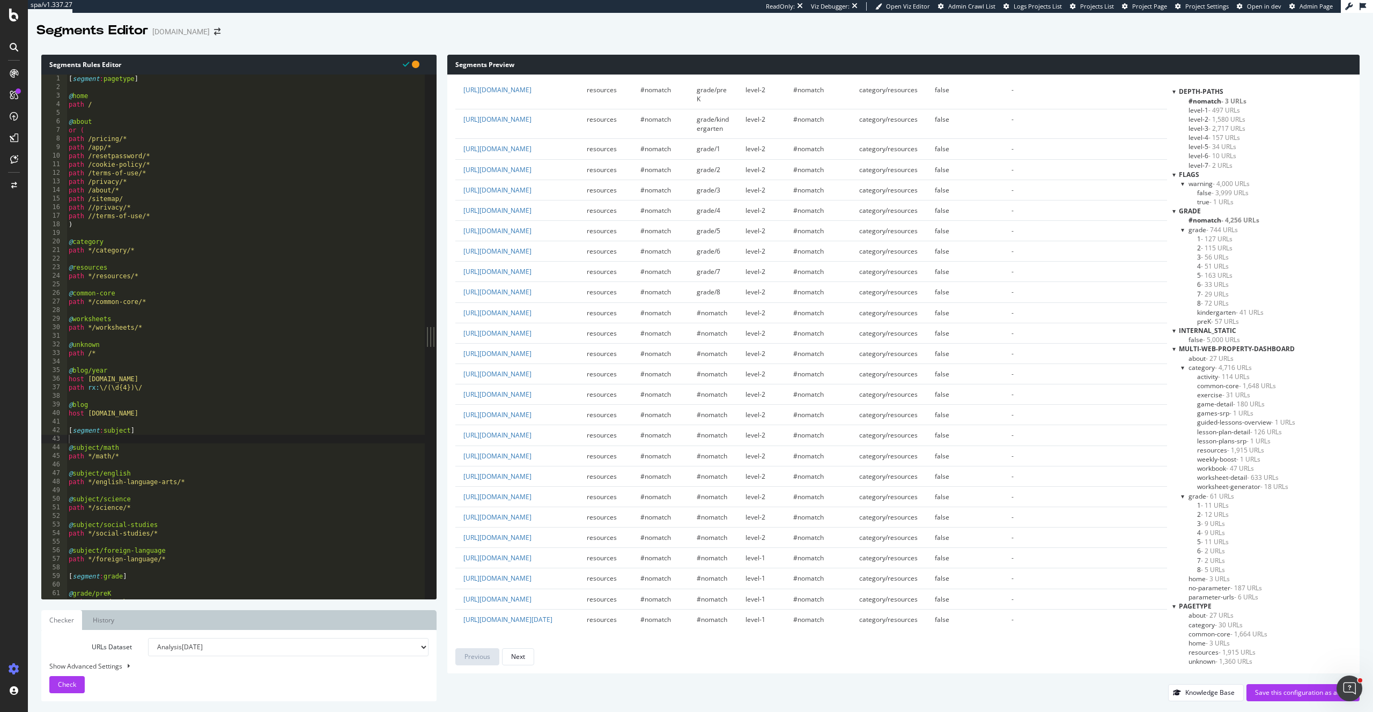
scroll to position [2028, 0]
drag, startPoint x: 103, startPoint y: 448, endPoint x: 74, endPoint y: 450, distance: 29.0
click at [73, 450] on div "[ segment : pagetype ] @ home path / @ about or ( path /pricing/* path /app/* p…" at bounding box center [258, 346] width 383 height 542
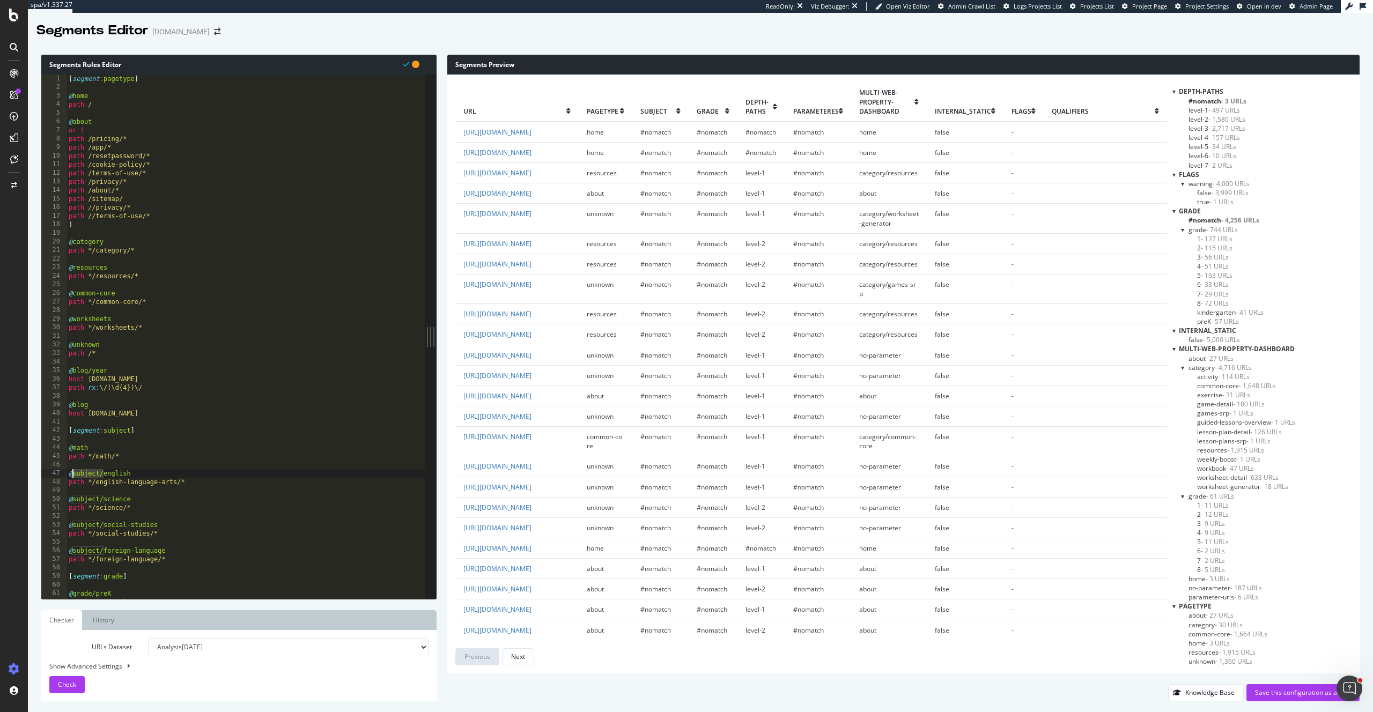
drag, startPoint x: 102, startPoint y: 475, endPoint x: 71, endPoint y: 478, distance: 30.7
click at [71, 478] on div "[ segment : pagetype ] @ home path / @ about or ( path /pricing/* path /app/* p…" at bounding box center [258, 346] width 383 height 542
drag, startPoint x: 103, startPoint y: 495, endPoint x: 86, endPoint y: 496, distance: 16.6
click at [86, 496] on div "[ segment : pagetype ] @ home path / @ about or ( path /pricing/* path /app/* p…" at bounding box center [258, 346] width 383 height 542
click at [102, 498] on div "[ segment : pagetype ] @ home path / @ about or ( path /pricing/* path /app/* p…" at bounding box center [258, 346] width 383 height 542
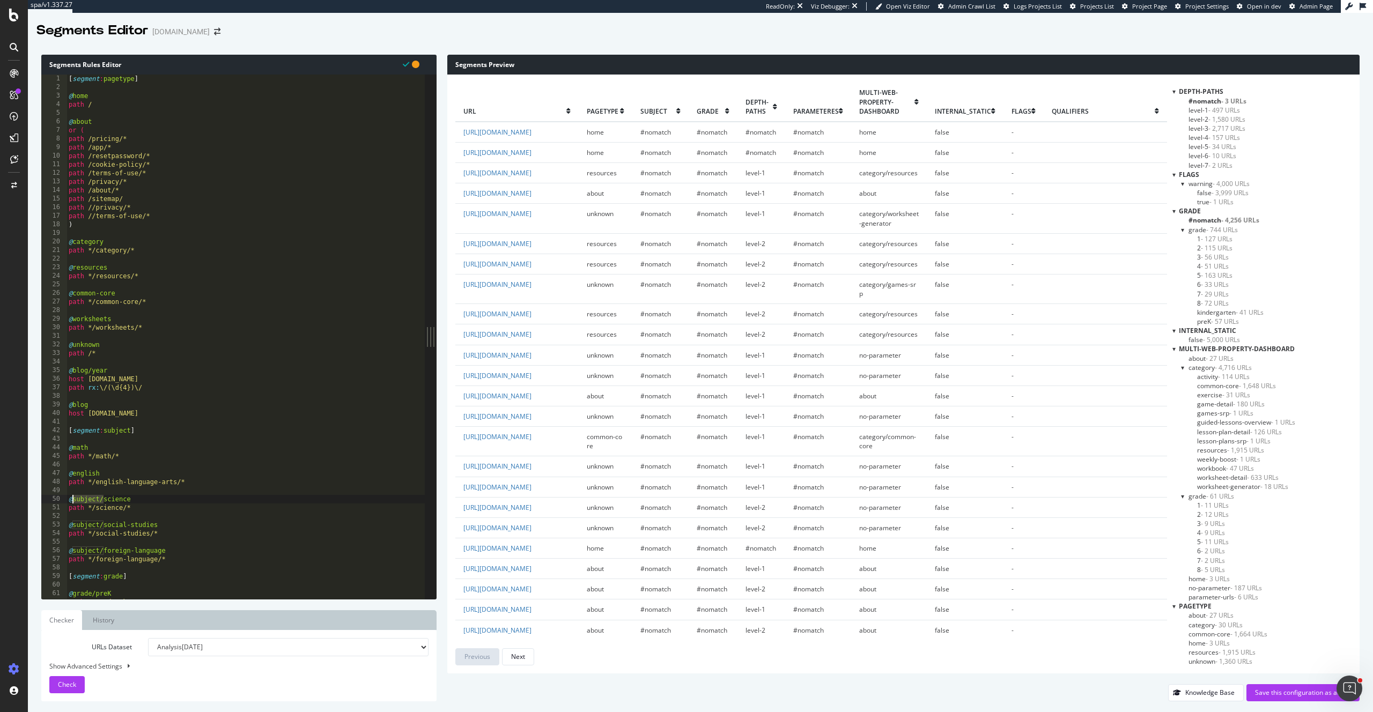
drag, startPoint x: 103, startPoint y: 498, endPoint x: 74, endPoint y: 500, distance: 29.0
click at [74, 500] on div "[ segment : pagetype ] @ home path / @ about or ( path /pricing/* path /app/* p…" at bounding box center [258, 346] width 383 height 542
drag, startPoint x: 102, startPoint y: 526, endPoint x: 73, endPoint y: 527, distance: 29.5
click at [73, 527] on div "[ segment : pagetype ] @ home path / @ about or ( path /pricing/* path /app/* p…" at bounding box center [258, 346] width 383 height 542
drag, startPoint x: 104, startPoint y: 551, endPoint x: 74, endPoint y: 551, distance: 30.0
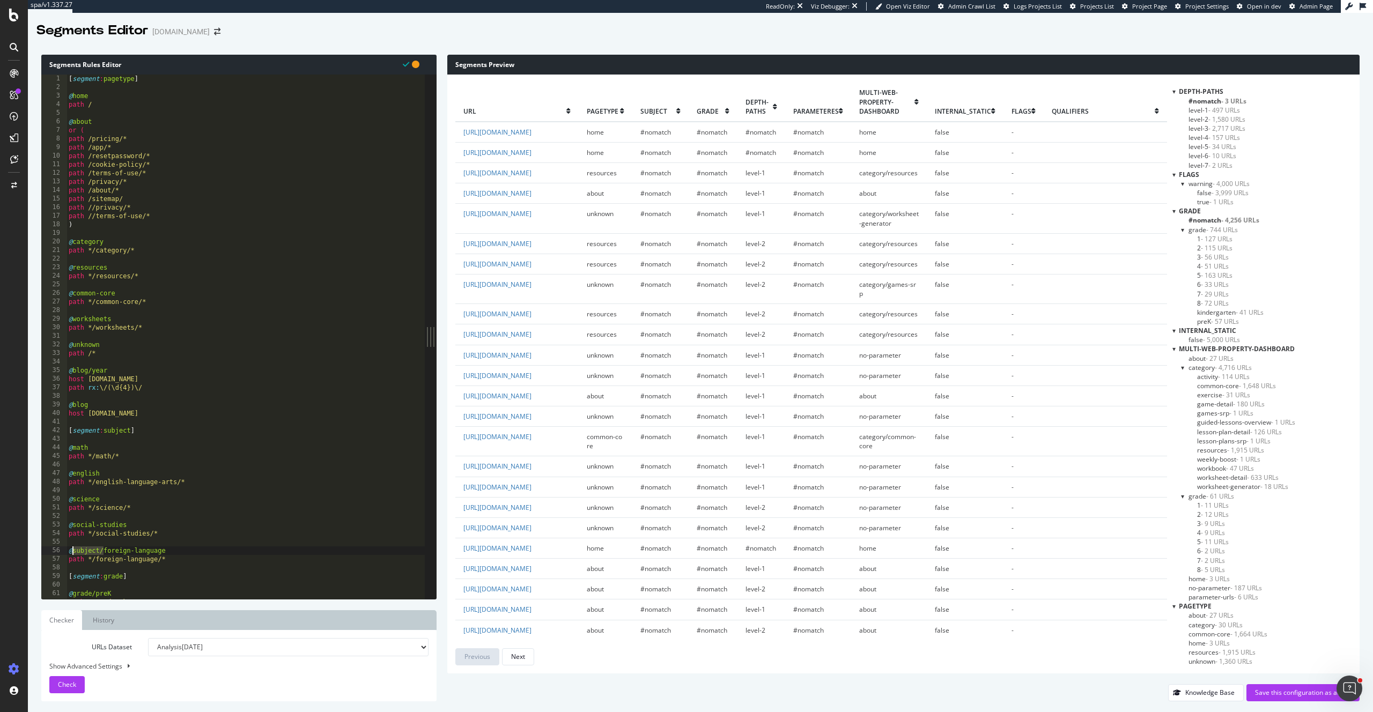
click at [74, 551] on div "[ segment : pagetype ] @ home path / @ about or ( path /pricing/* path /app/* p…" at bounding box center [258, 346] width 383 height 542
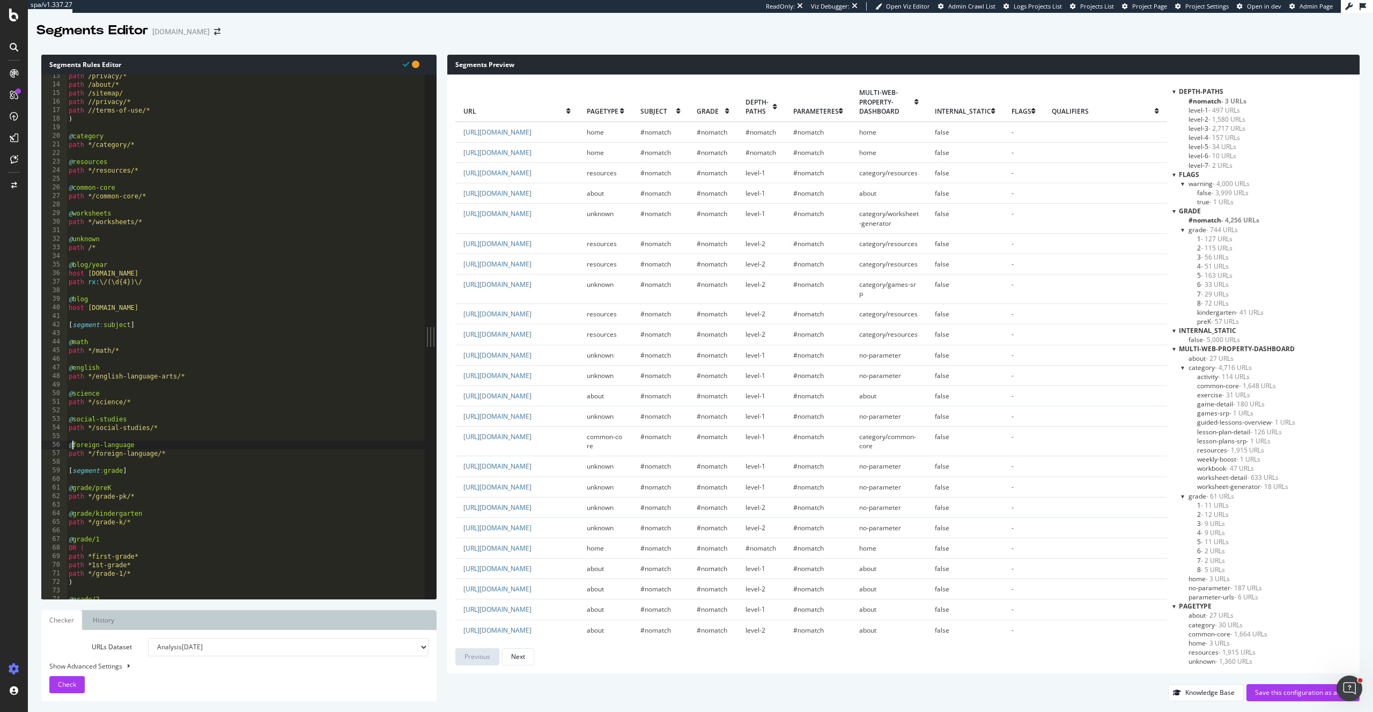
scroll to position [106, 0]
drag, startPoint x: 96, startPoint y: 488, endPoint x: 73, endPoint y: 490, distance: 23.2
click at [73, 490] on div "path /privacy/* path /about/* path /sitemap/ path //privacy/* path //terms-of-u…" at bounding box center [258, 343] width 383 height 542
drag, startPoint x: 96, startPoint y: 515, endPoint x: 78, endPoint y: 518, distance: 17.9
click at [74, 516] on div "path /privacy/* path /about/* path /sitemap/ path //privacy/* path //terms-of-u…" at bounding box center [258, 343] width 383 height 542
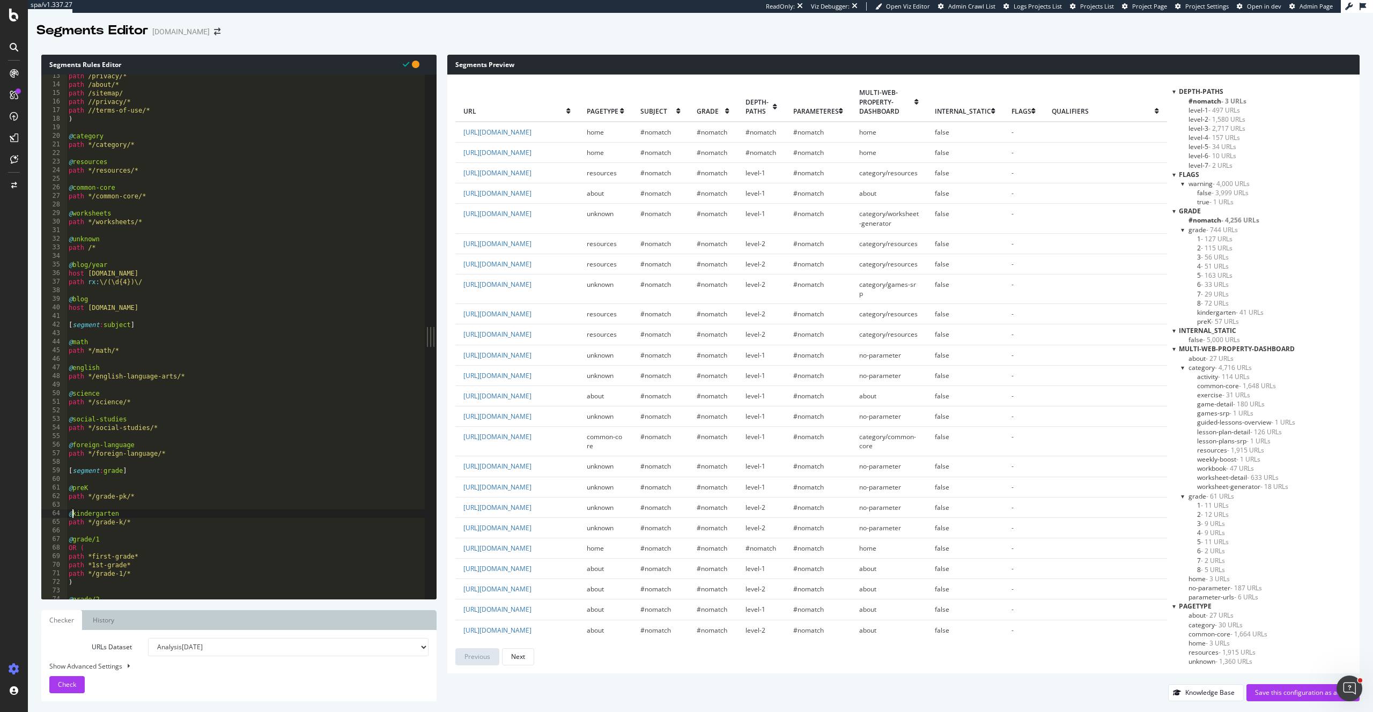
click at [95, 537] on div "path /privacy/* path /about/* path /sitemap/ path //privacy/* path //terms-of-u…" at bounding box center [258, 343] width 383 height 542
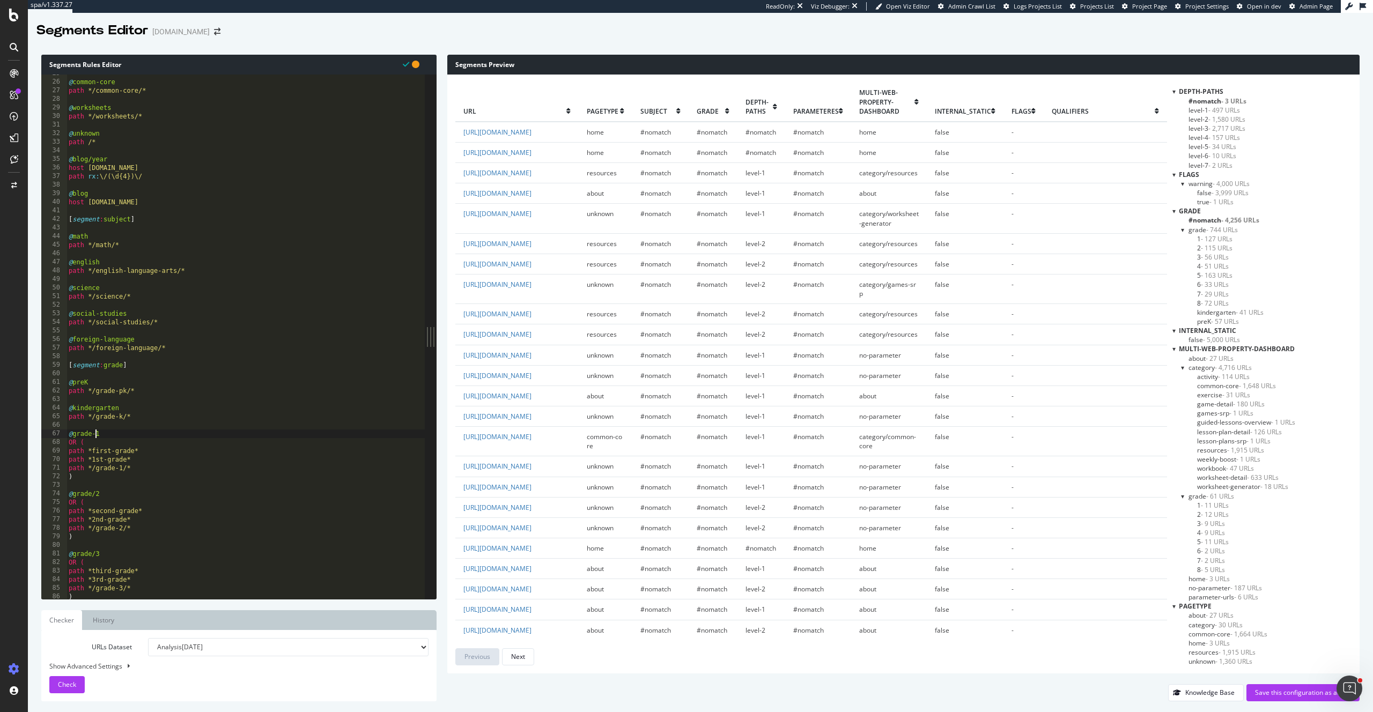
click at [95, 492] on div "@ common-core path */common-core/* @ worksheets path */worksheets/* @ unknown p…" at bounding box center [258, 340] width 383 height 542
type textarea "@grade-2"
click at [94, 550] on div "@ common-core path */common-core/* @ worksheets path */worksheets/* @ unknown p…" at bounding box center [258, 340] width 383 height 542
click at [97, 551] on div "@ common-core path */common-core/* @ worksheets path */worksheets/* @ unknown p…" at bounding box center [258, 340] width 383 height 542
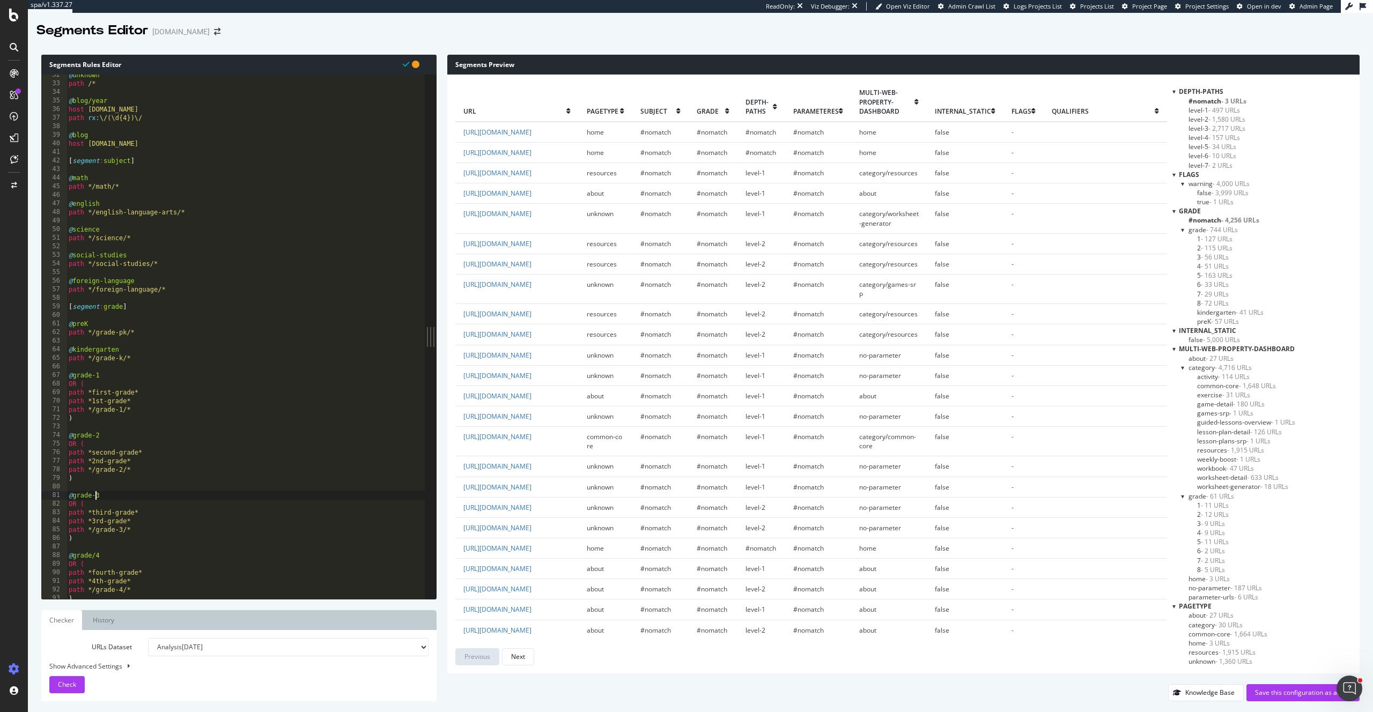
click at [94, 557] on div "@ unknown path /* @ blog/year host [DOMAIN_NAME] path rx : \/(\d{4})\/ @ blog h…" at bounding box center [258, 342] width 383 height 542
type textarea "@grade-4"
click at [98, 499] on div "path */math/* @ english path */english-language-arts/* @ science path */science…" at bounding box center [262, 342] width 383 height 542
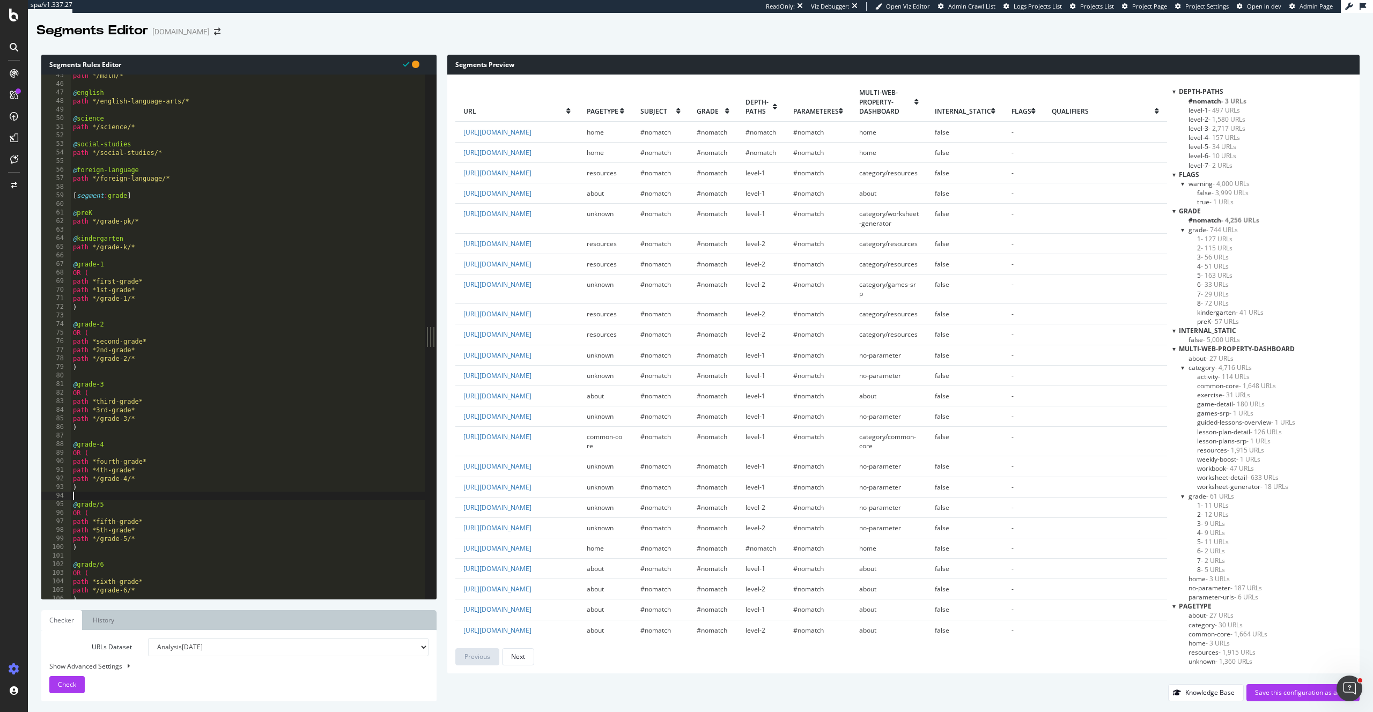
drag, startPoint x: 100, startPoint y: 504, endPoint x: 142, endPoint y: 505, distance: 41.8
click at [100, 504] on div "path */math/* @ english path */english-language-arts/* @ science path */science…" at bounding box center [262, 342] width 383 height 542
click at [100, 563] on div "path */math/* @ english path */english-language-arts/* @ science path */science…" at bounding box center [262, 342] width 383 height 542
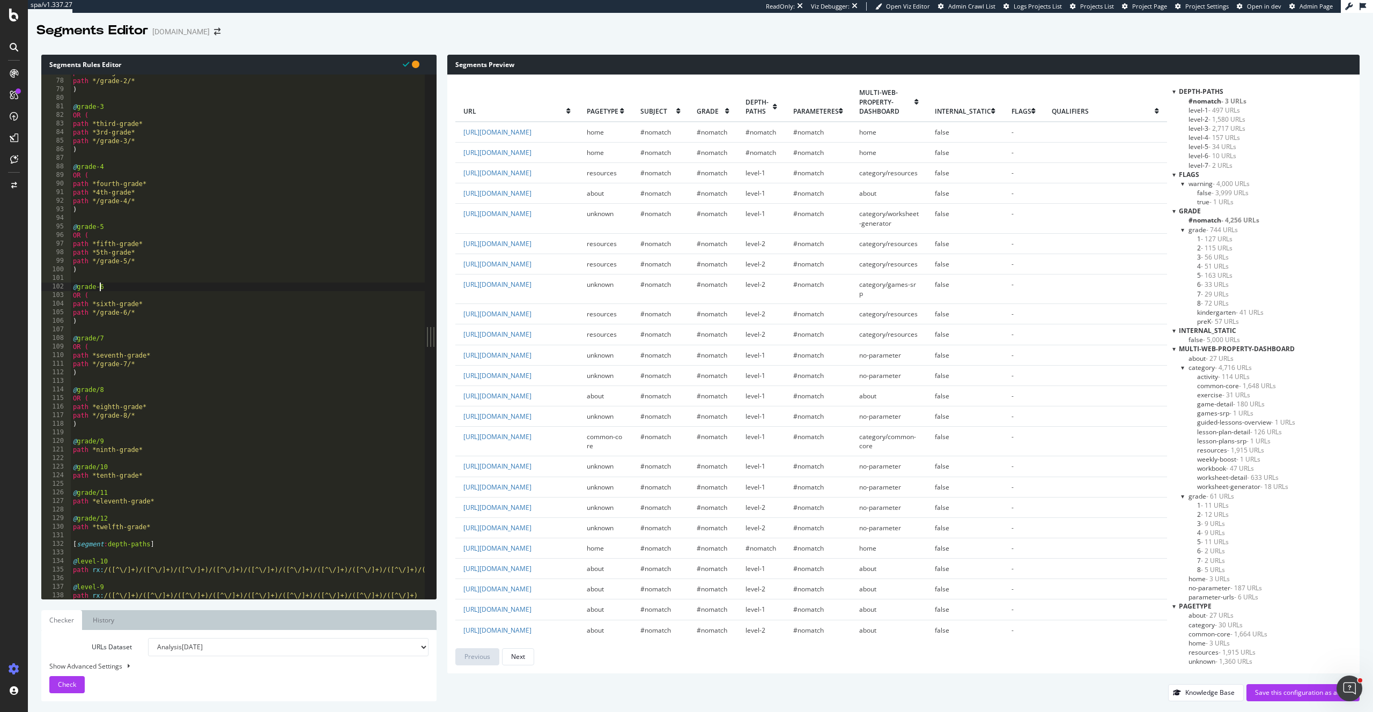
click at [101, 338] on div "path *2nd-grade* path */grade-2/* ) @ grade-3 OR ( path *third-grade* path *3rd…" at bounding box center [262, 339] width 383 height 542
click at [100, 388] on div "path *2nd-grade* path */grade-2/* ) @ grade-3 OR ( path *third-grade* path *3rd…" at bounding box center [262, 339] width 383 height 542
click at [100, 439] on div "path *2nd-grade* path */grade-2/* ) @ grade-3 OR ( path *third-grade* path *3rd…" at bounding box center [262, 339] width 383 height 542
click at [99, 466] on div "path *2nd-grade* path */grade-2/* ) @ grade-3 OR ( path *third-grade* path *3rd…" at bounding box center [262, 339] width 383 height 542
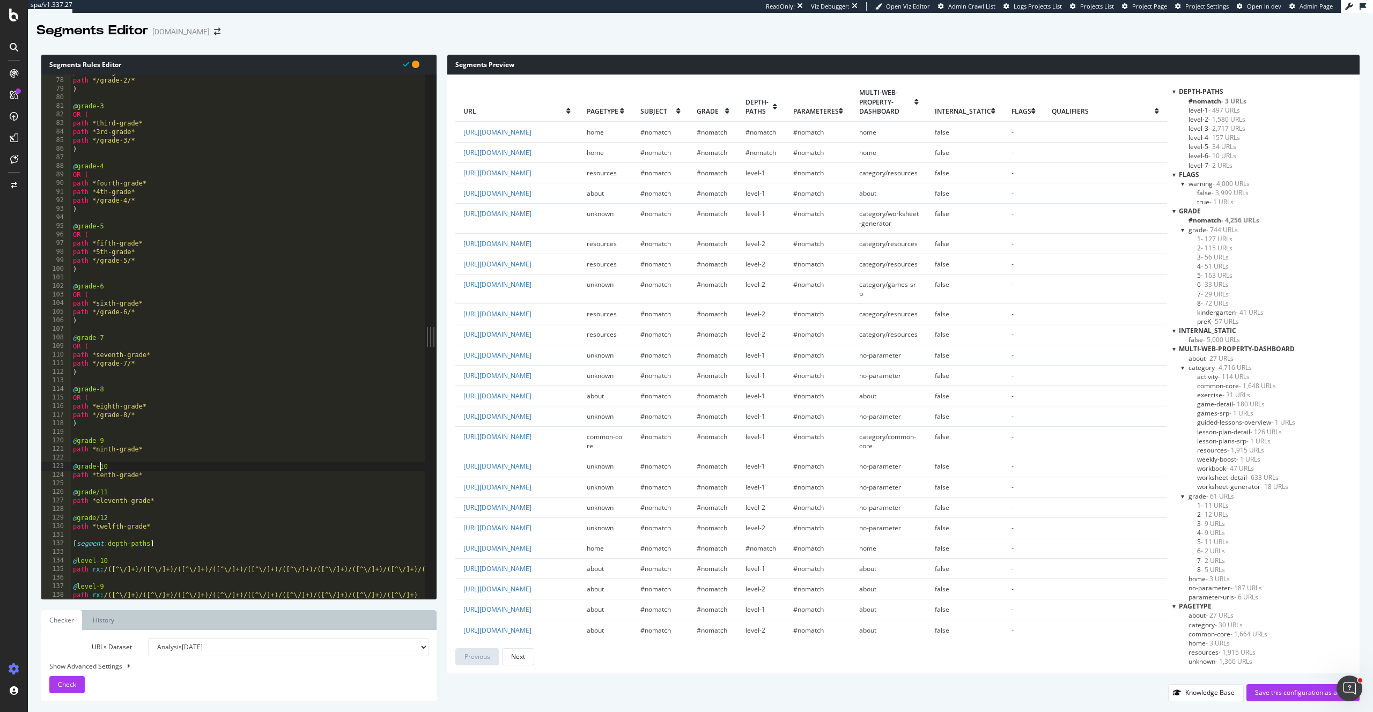
click at [102, 491] on div "path *2nd-grade* path */grade-2/* ) @ grade-3 OR ( path *third-grade* path *3rd…" at bounding box center [262, 339] width 383 height 542
click at [101, 515] on div "path *2nd-grade* path */grade-2/* ) @ grade-3 OR ( path *third-grade* path *3rd…" at bounding box center [262, 339] width 383 height 542
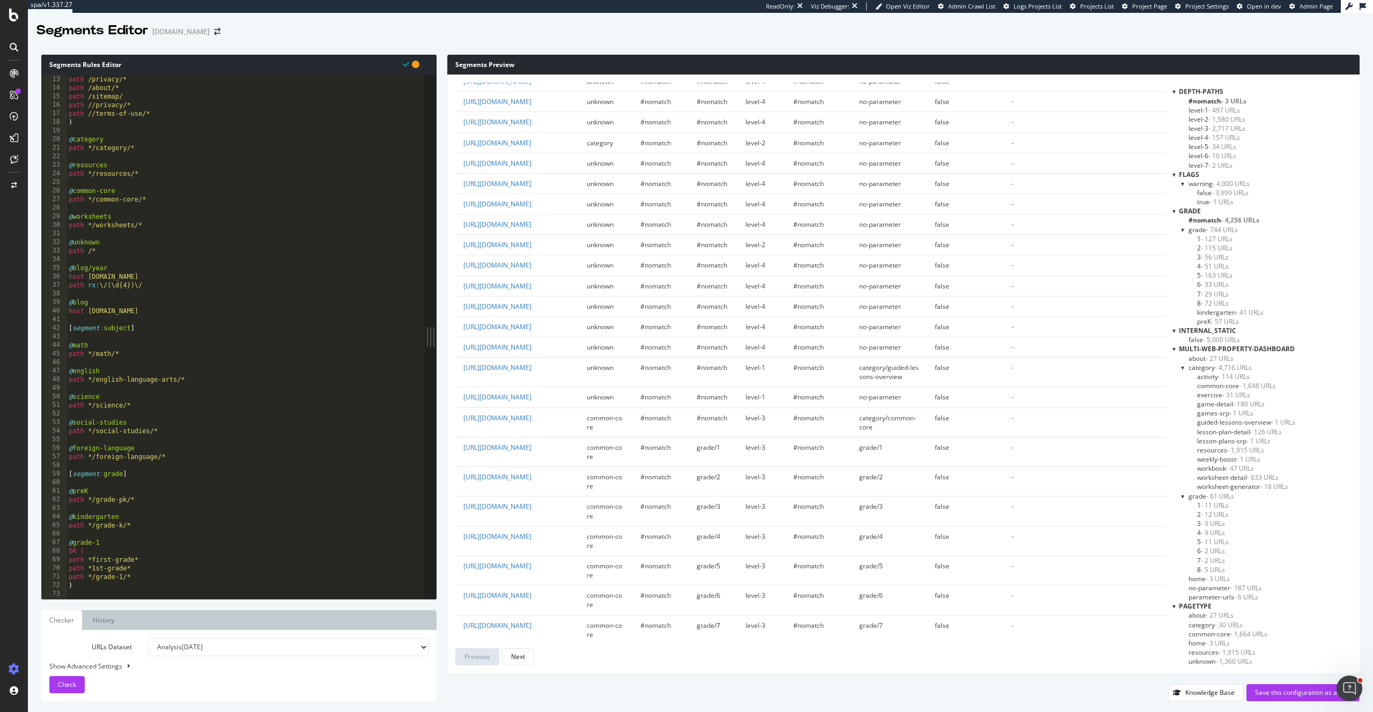
scroll to position [0, 0]
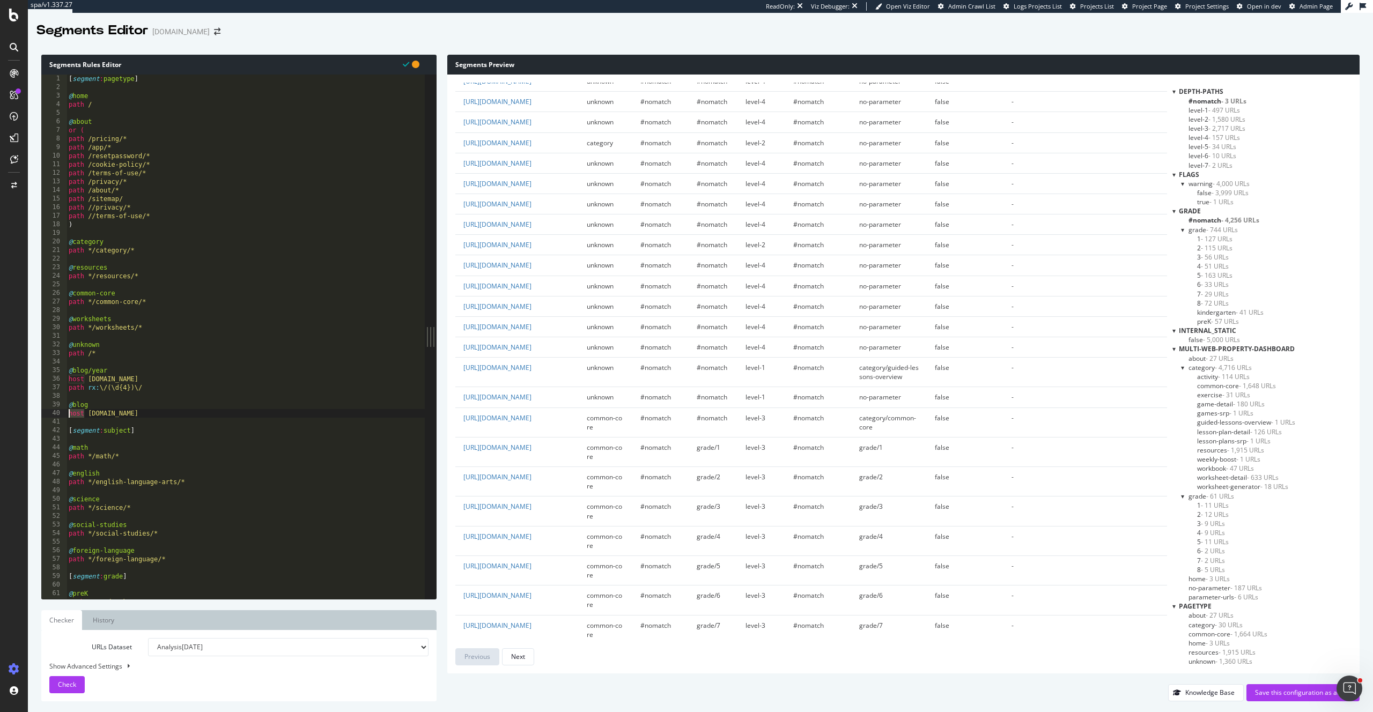
drag, startPoint x: 85, startPoint y: 413, endPoint x: 64, endPoint y: 413, distance: 20.9
click at [64, 413] on div "@grade-12 1 2 3 4 5 6 7 8 9 10 11 12 13 14 15 16 17 18 19 20 21 22 23 24 25 26 …" at bounding box center [232, 337] width 383 height 525
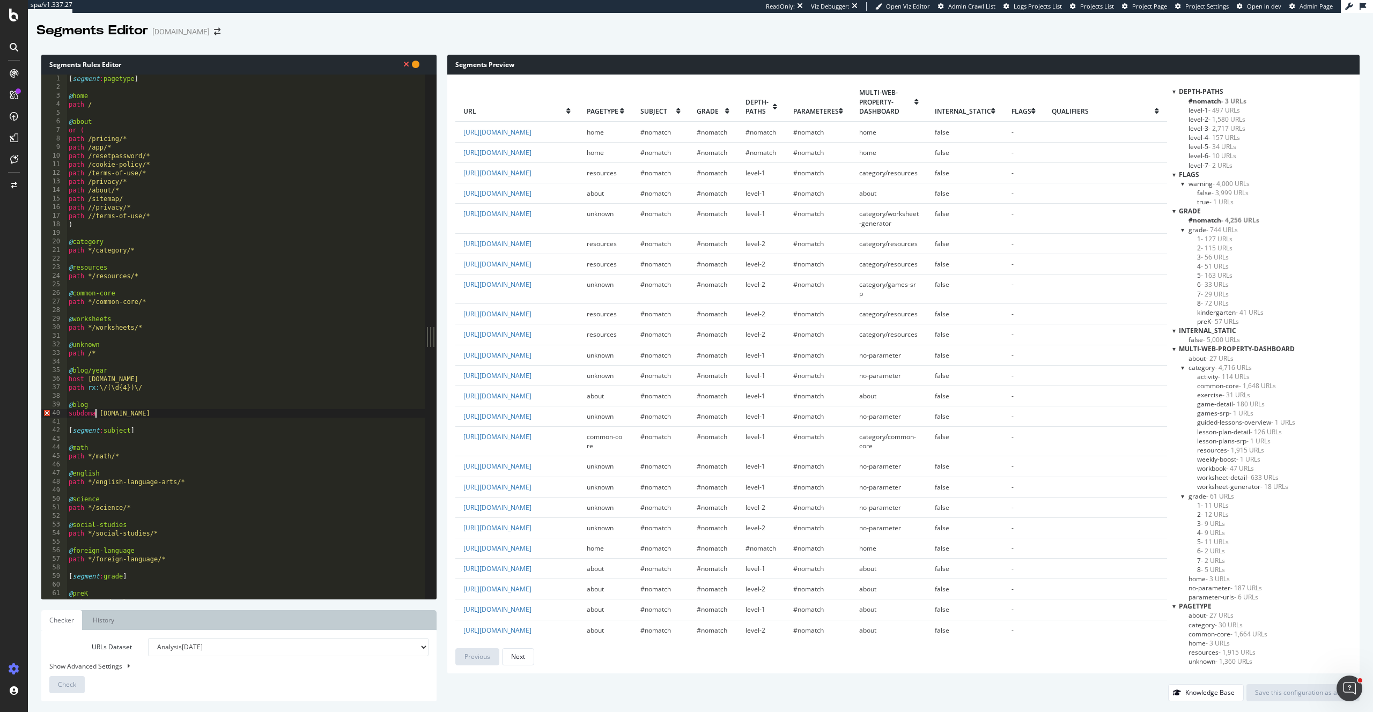
scroll to position [0, 3]
drag, startPoint x: 85, startPoint y: 380, endPoint x: 38, endPoint y: 379, distance: 46.7
click at [38, 379] on div "Segments Rules Editor subdomain [DOMAIN_NAME] 1 2 3 4 5 6 7 8 9 10 11 12 13 14 …" at bounding box center [700, 378] width 1345 height 668
drag, startPoint x: 80, startPoint y: 380, endPoint x: 57, endPoint y: 379, distance: 23.1
click at [57, 379] on div "subdomain [DOMAIN_NAME] 1 2 3 4 5 6 7 8 9 10 11 12 13 14 15 16 17 18 19 20 21 2…" at bounding box center [232, 337] width 383 height 525
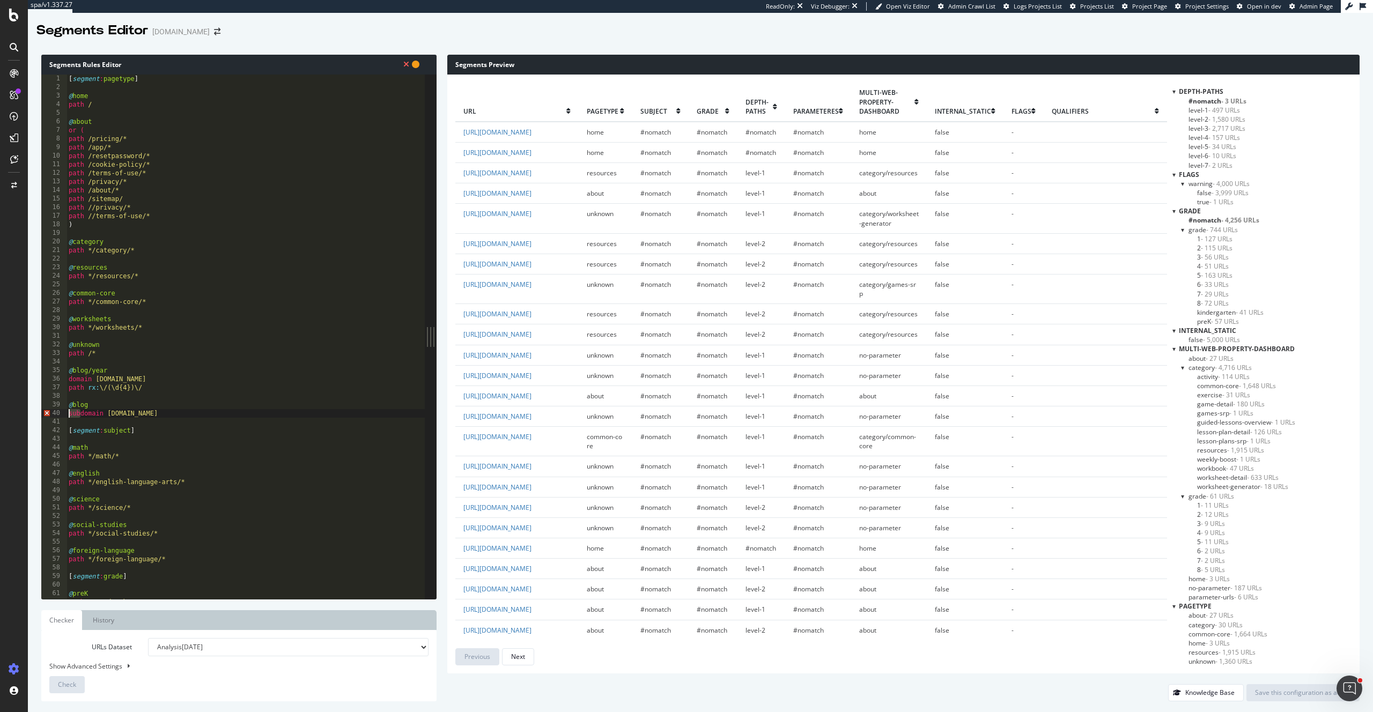
drag, startPoint x: 79, startPoint y: 412, endPoint x: 62, endPoint y: 412, distance: 17.2
click at [63, 412] on div "domain [DOMAIN_NAME] 1 2 3 4 5 6 7 8 9 10 11 12 13 14 15 16 17 18 19 20 21 22 2…" at bounding box center [232, 337] width 383 height 525
click at [70, 685] on span "Check" at bounding box center [67, 684] width 18 height 9
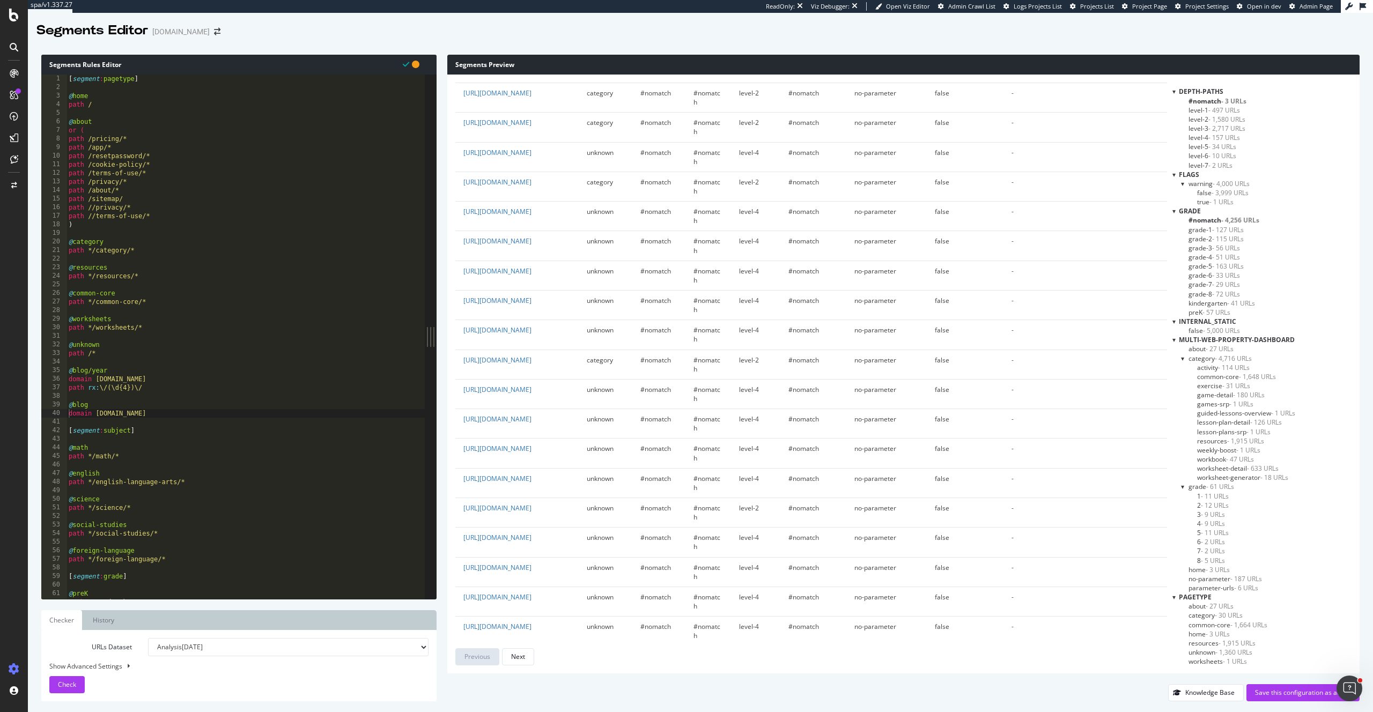
scroll to position [929, 0]
click at [76, 381] on div "[ segment : pagetype ] @ home path / @ about or ( path /pricing/* path /app/* p…" at bounding box center [258, 346] width 383 height 542
click at [93, 414] on div "[ segment : pagetype ] @ home path / @ about or ( path /pricing/* path /app/* p…" at bounding box center [258, 346] width 383 height 542
drag, startPoint x: 94, startPoint y: 413, endPoint x: 58, endPoint y: 414, distance: 35.4
click at [58, 414] on div "domain [DOMAIN_NAME] 1 2 3 4 5 6 7 8 9 10 11 12 13 14 15 16 17 18 19 20 21 22 2…" at bounding box center [232, 337] width 383 height 525
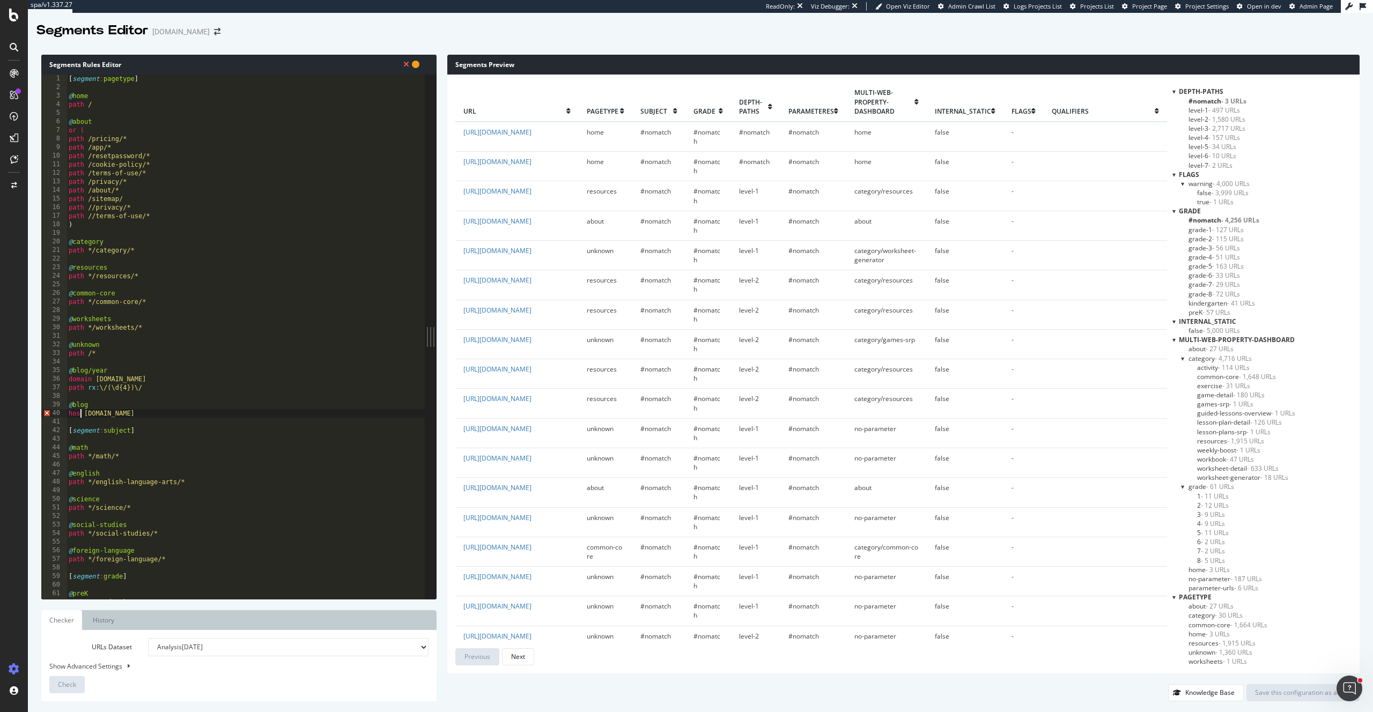
scroll to position [0, 1]
click at [89, 415] on div "[ segment : pagetype ] @ home path / @ about or ( path /pricing/* path /app/* p…" at bounding box center [258, 346] width 383 height 542
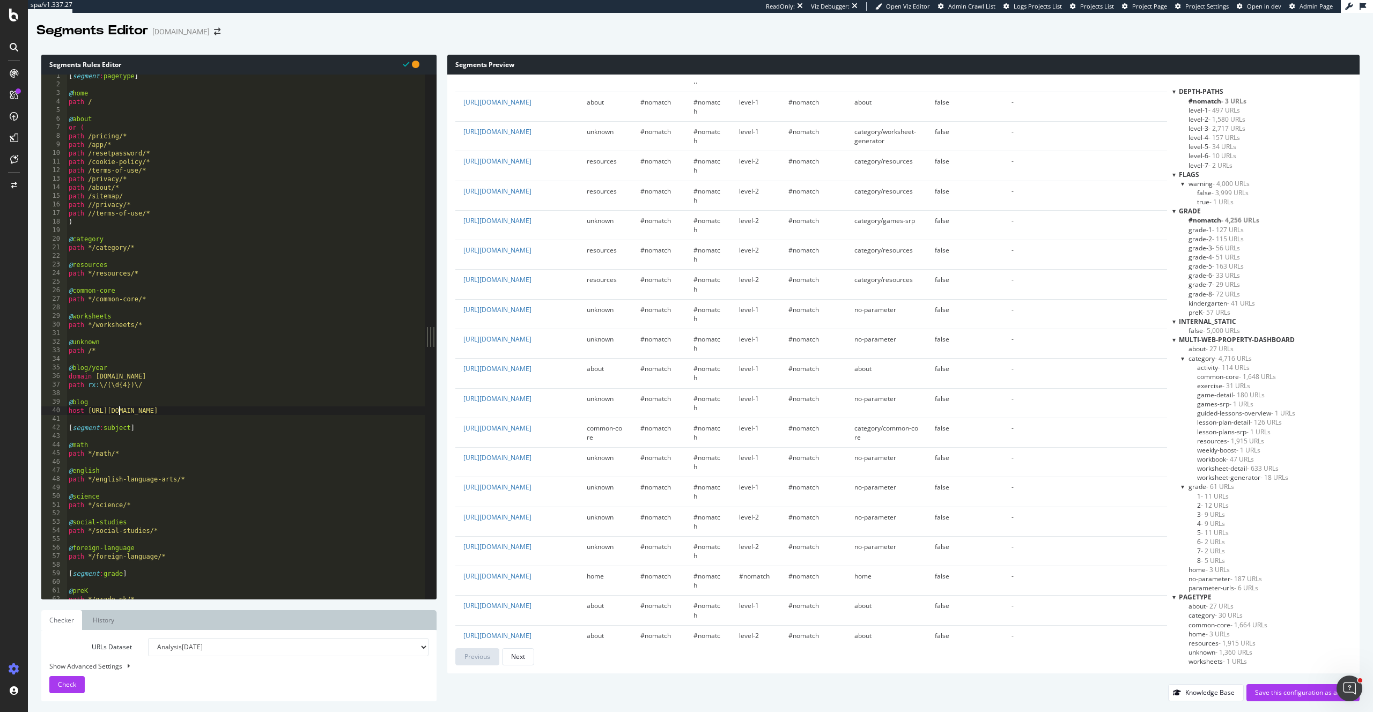
scroll to position [313, 0]
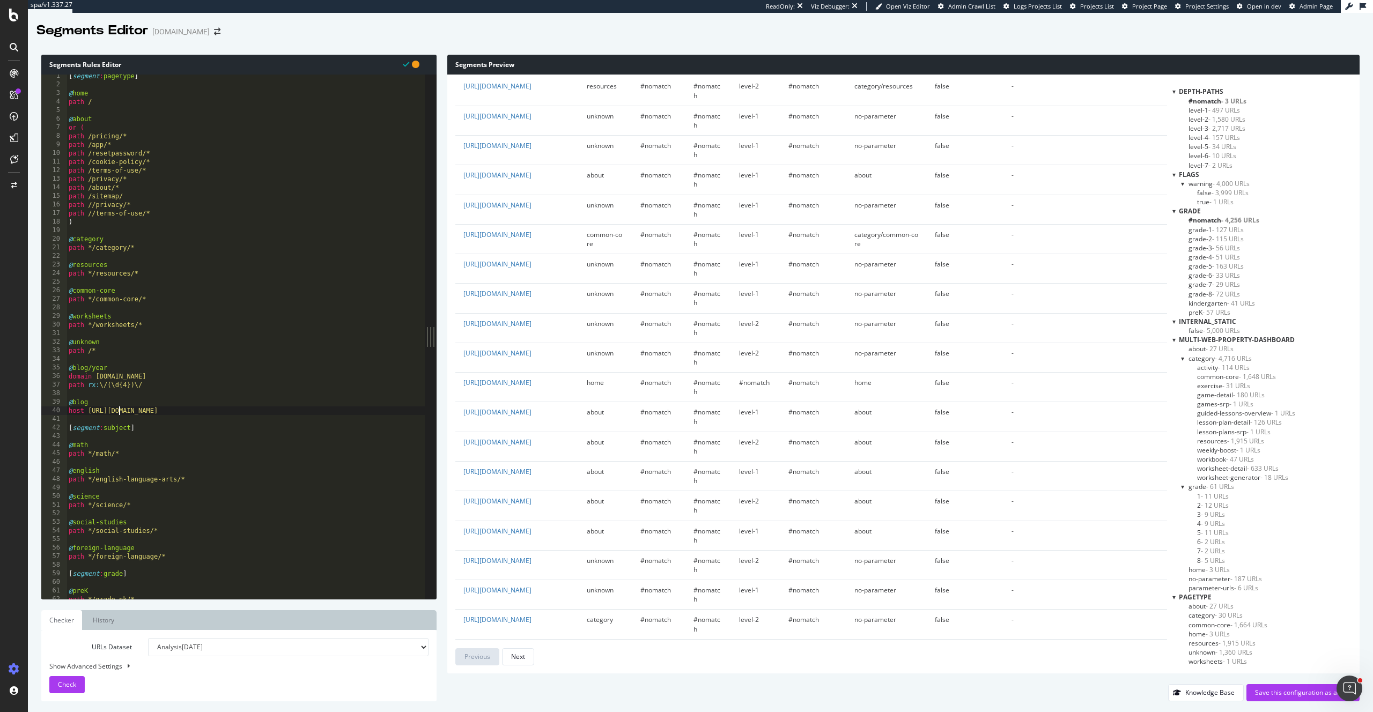
click at [211, 409] on div "[ segment : pagetype ] @ home path / @ about or ( path /pricing/* path /app/* p…" at bounding box center [258, 343] width 383 height 542
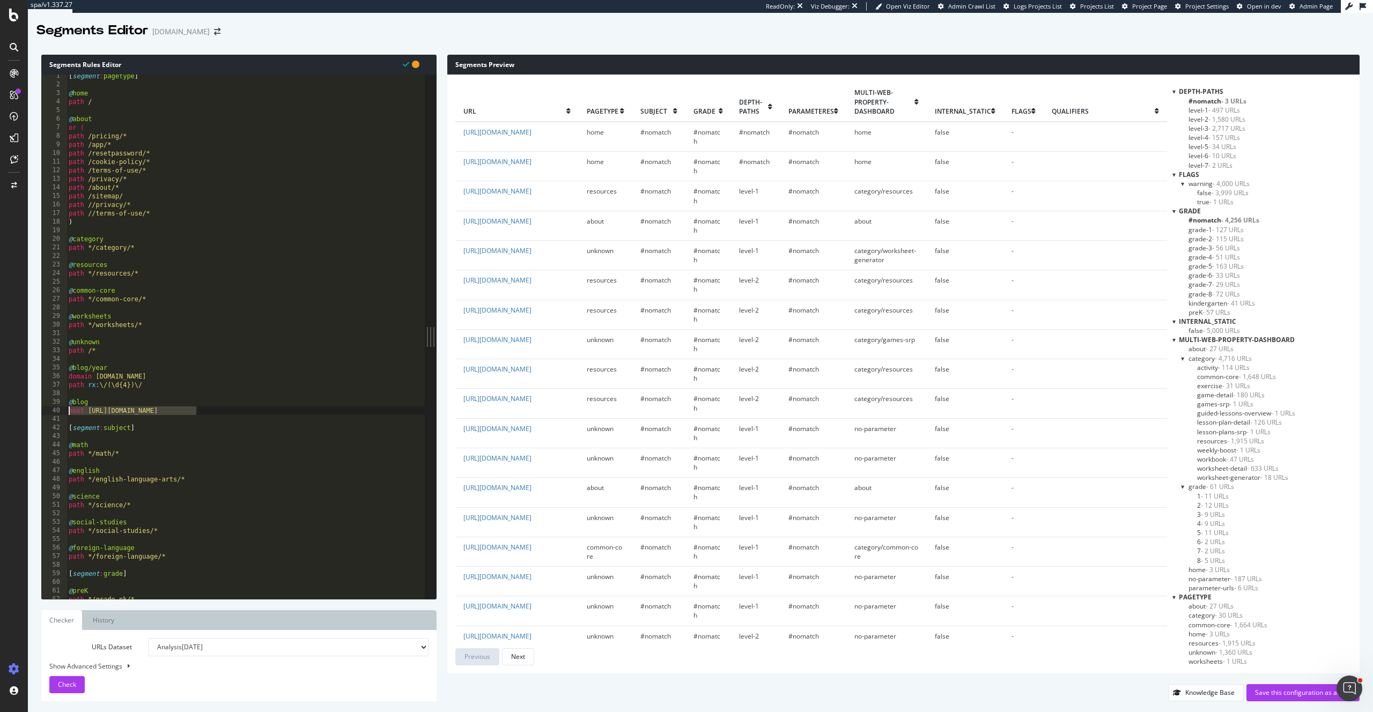
drag, startPoint x: 201, startPoint y: 409, endPoint x: 30, endPoint y: 409, distance: 171.1
click at [30, 409] on div "Segments Rules Editor host [URL][DOMAIN_NAME] 1 2 3 4 5 6 7 8 9 10 11 12 13 14 …" at bounding box center [700, 378] width 1345 height 668
drag, startPoint x: 176, startPoint y: 374, endPoint x: 50, endPoint y: 378, distance: 126.6
click at [50, 378] on div "host [URL][DOMAIN_NAME] 1 2 3 4 5 6 7 8 9 10 11 12 13 14 15 16 17 18 19 20 21 2…" at bounding box center [232, 337] width 383 height 525
paste textarea "host [URL][DOMAIN_NAME]"
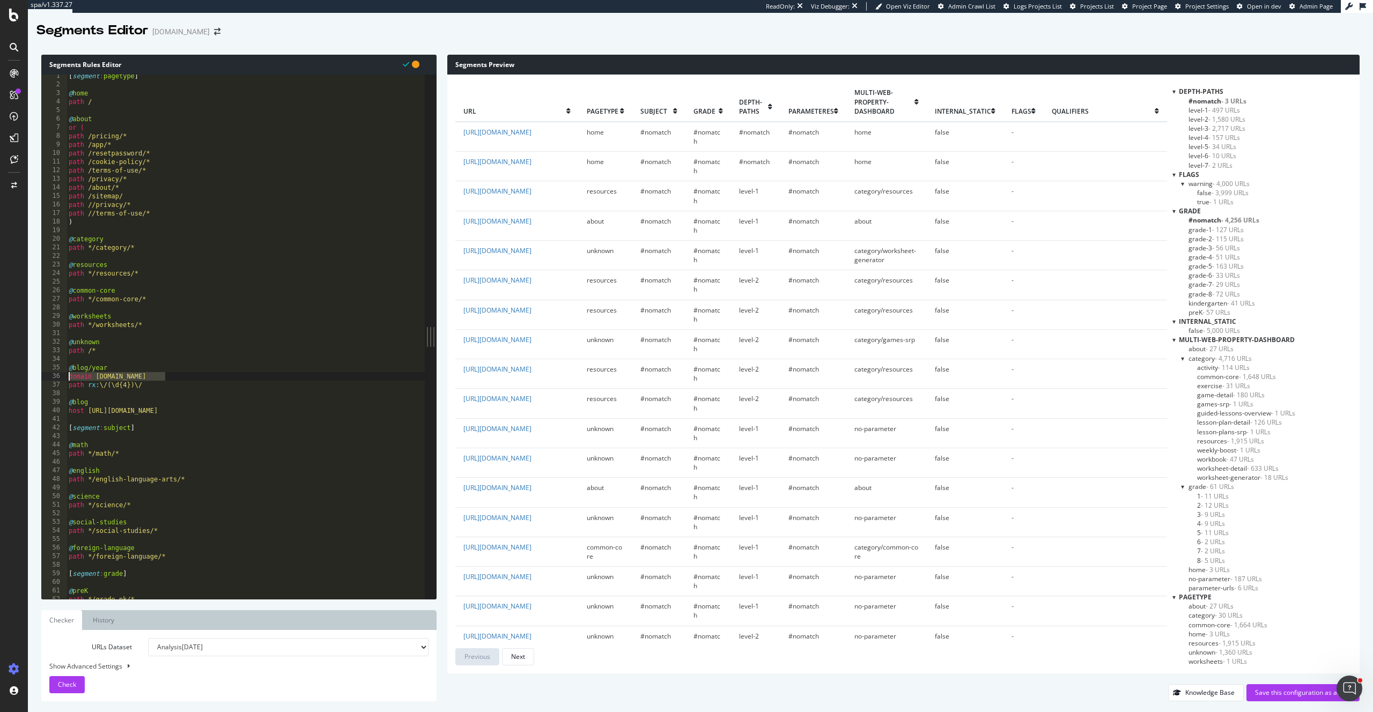
scroll to position [0, 8]
click at [68, 684] on span "Check" at bounding box center [67, 684] width 18 height 9
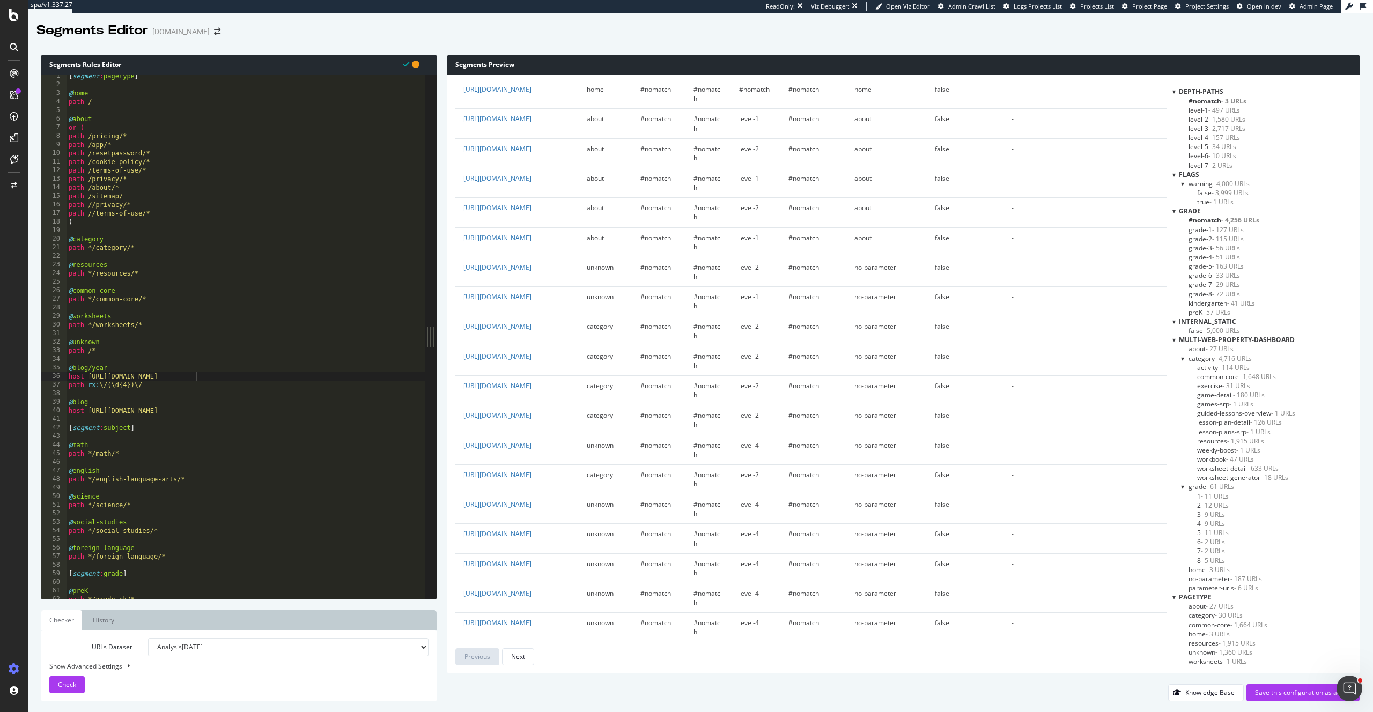
scroll to position [632, 0]
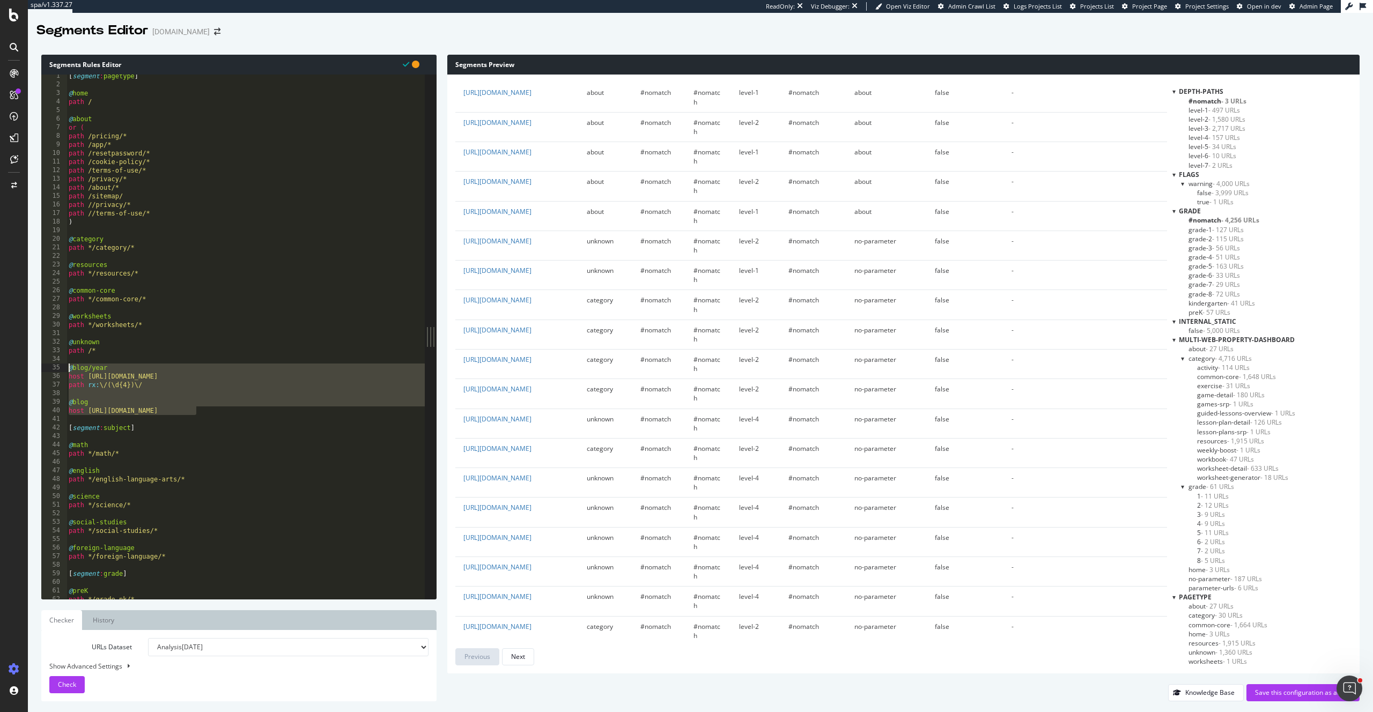
drag, startPoint x: 200, startPoint y: 412, endPoint x: 61, endPoint y: 371, distance: 144.9
click at [61, 371] on div "host [URL][DOMAIN_NAME] 1 2 3 4 5 6 7 8 9 10 11 12 13 14 15 16 17 18 19 20 21 2…" at bounding box center [232, 337] width 383 height 525
type textarea "@blog/year host [URL][DOMAIN_NAME]"
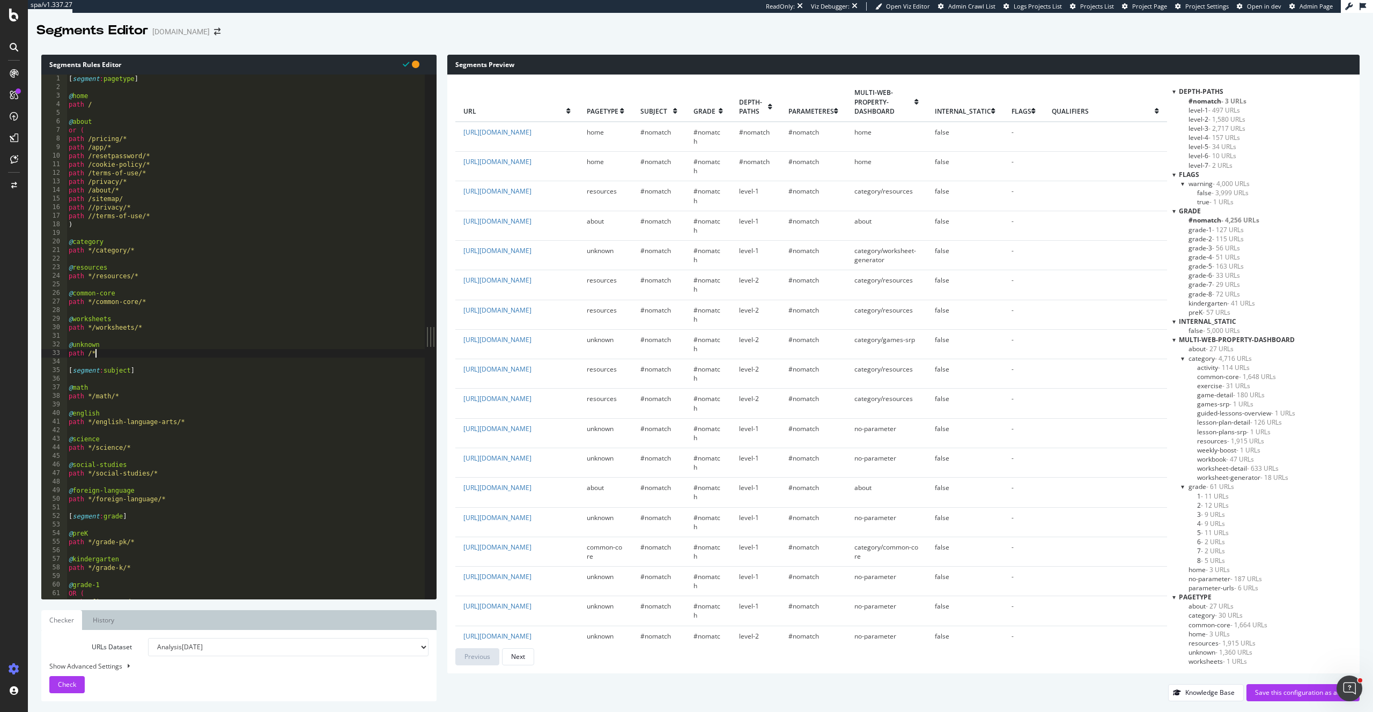
scroll to position [0, 0]
click at [107, 103] on div "[ segment : pagetype ] @ home path / @ about or ( path /pricing/* path /app/* p…" at bounding box center [258, 346] width 383 height 542
type textarea "path /"
paste textarea "host [URL][DOMAIN_NAME]"
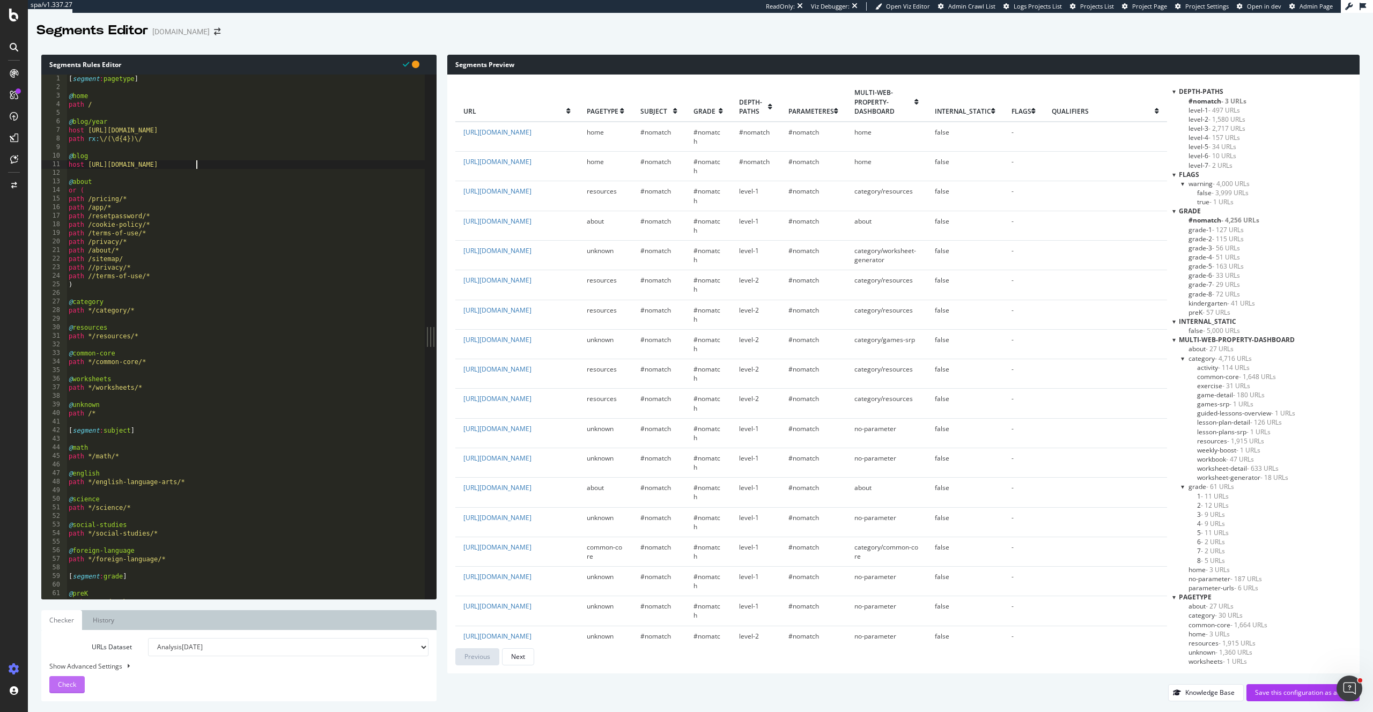
click at [73, 680] on div "Check" at bounding box center [67, 685] width 18 height 16
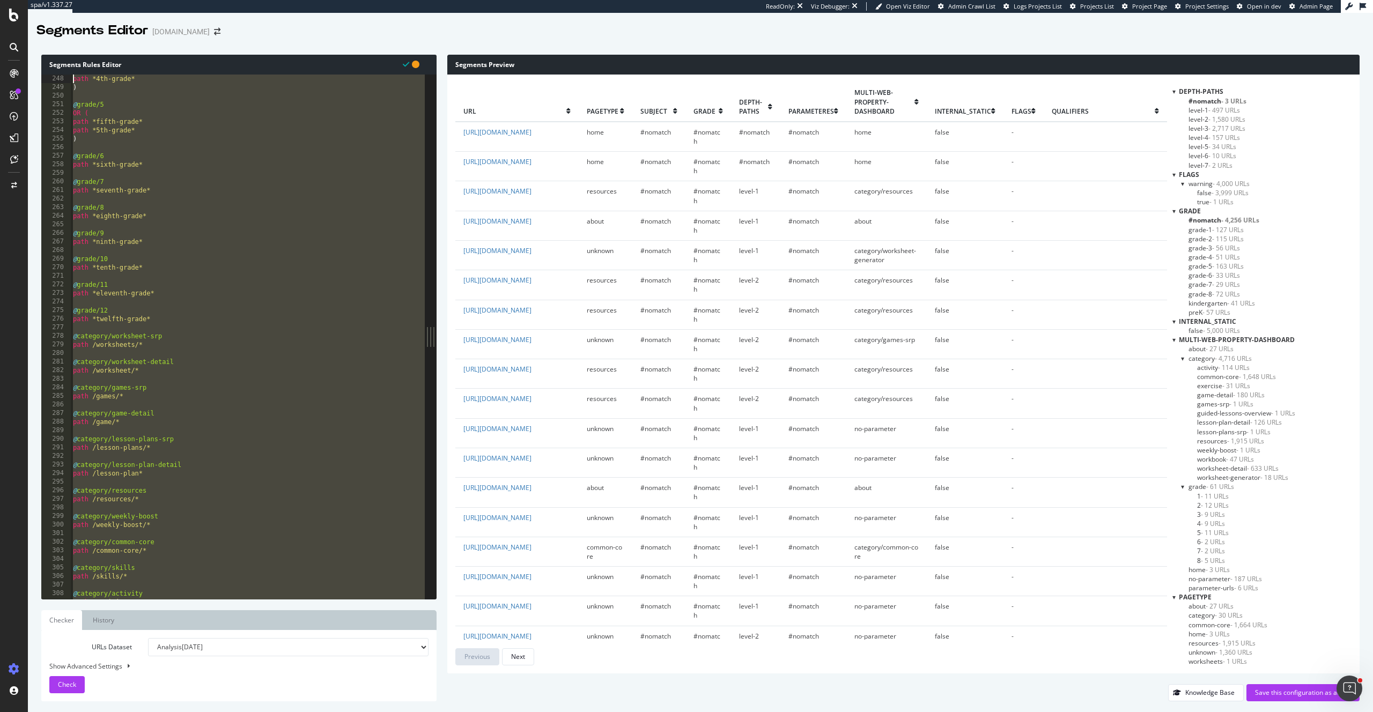
scroll to position [2120, 0]
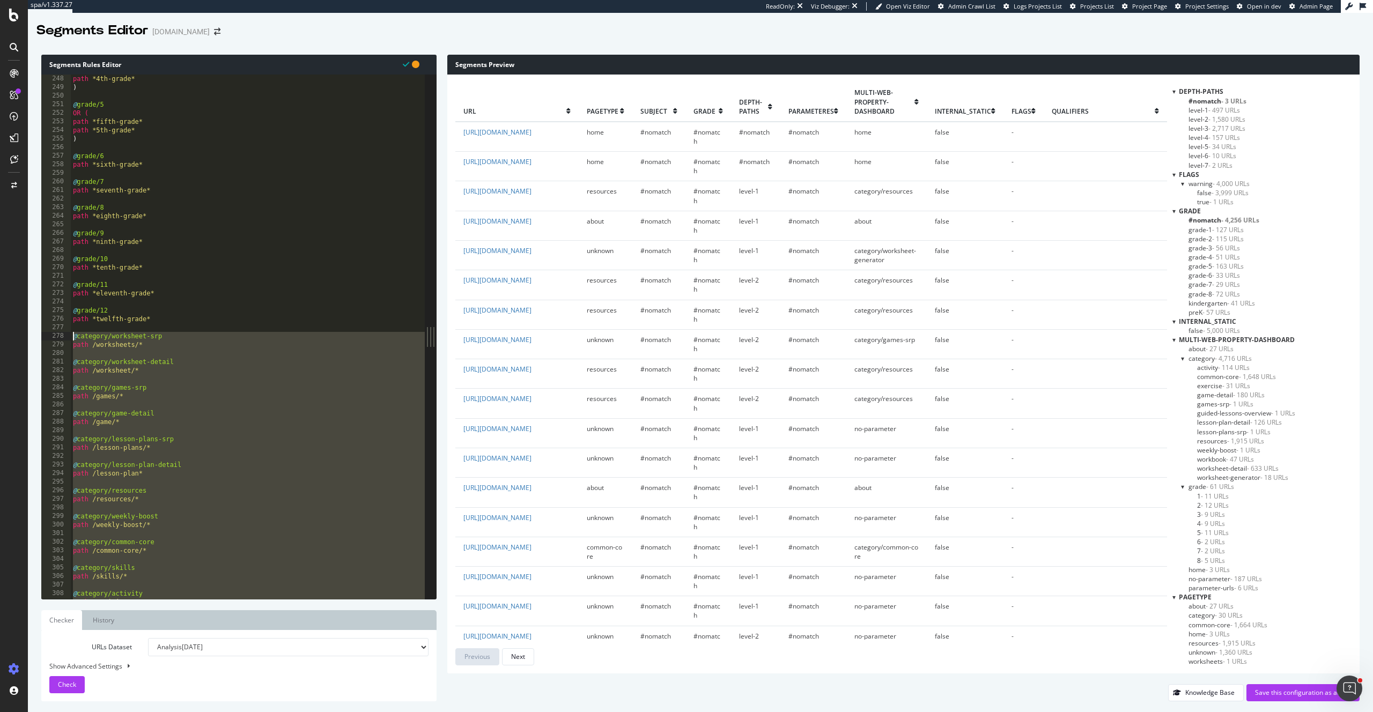
drag, startPoint x: 148, startPoint y: 437, endPoint x: 71, endPoint y: 336, distance: 126.3
click at [71, 336] on div "path *4th-grade* ) @ grade/5 OR ( path *fifth-grade* path *5th-grade* ) @ grade…" at bounding box center [262, 346] width 383 height 542
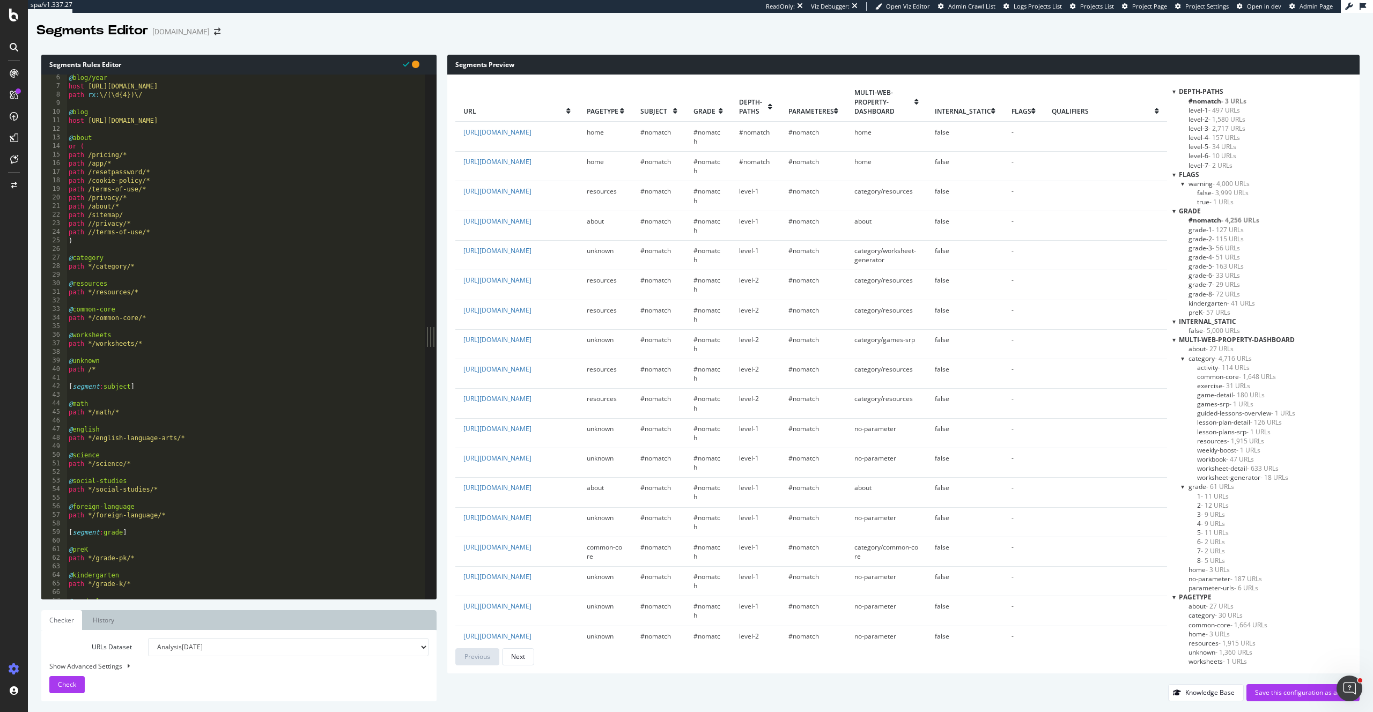
scroll to position [23, 0]
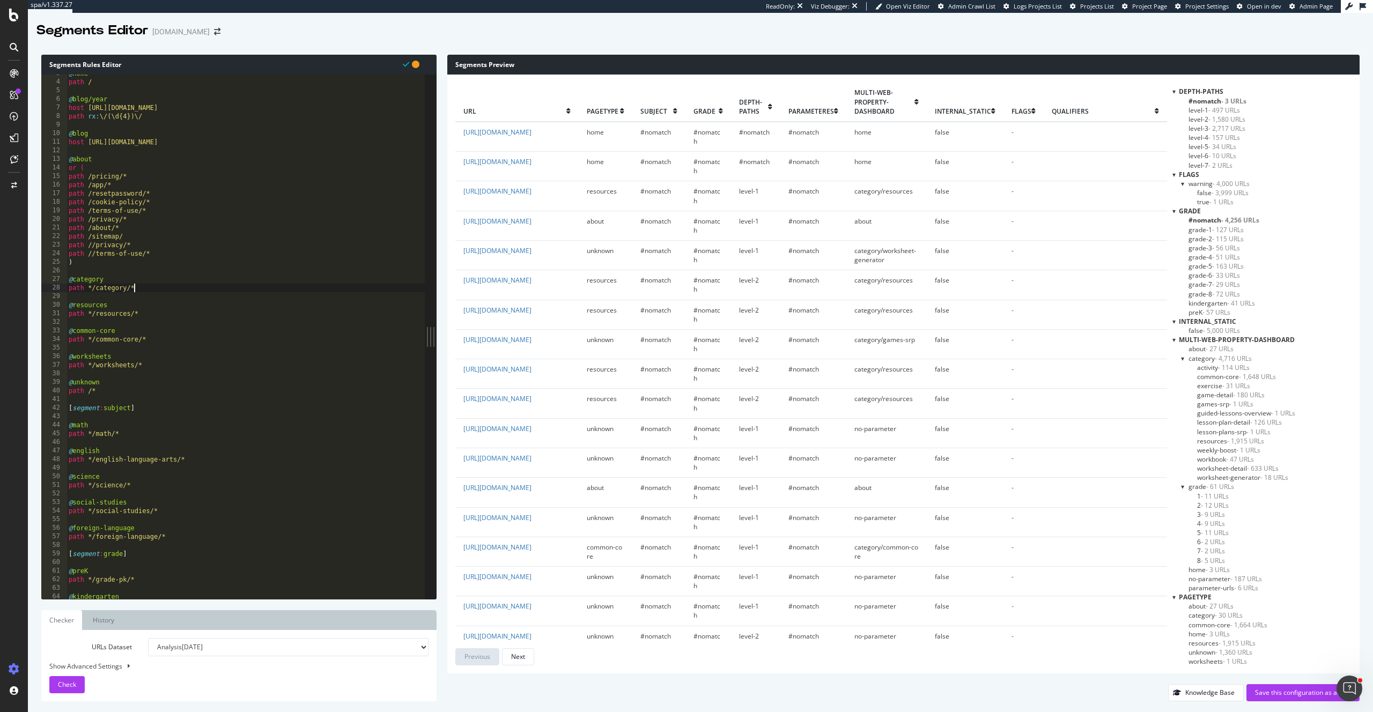
click at [151, 285] on div "@ home path / @ blog/year host [URL][DOMAIN_NAME] path rx : \/(\d{4})\/ @ blog …" at bounding box center [258, 340] width 383 height 542
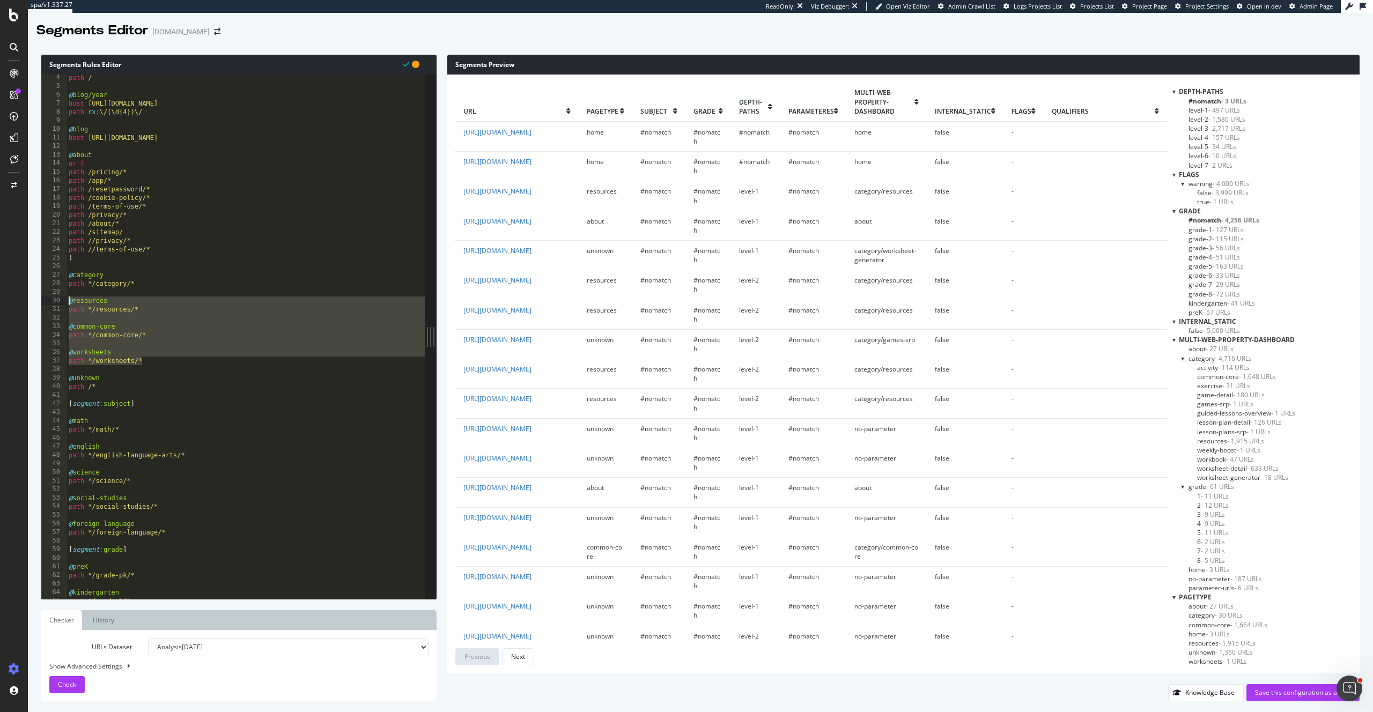
scroll to position [27, 0]
drag, startPoint x: 142, startPoint y: 355, endPoint x: 67, endPoint y: 302, distance: 91.7
click at [67, 302] on div "path */category/* 4 5 6 7 8 9 10 11 12 13 14 15 16 17 18 19 20 21 22 23 24 25 2…" at bounding box center [232, 337] width 383 height 525
type textarea "@resources path */resources/*"
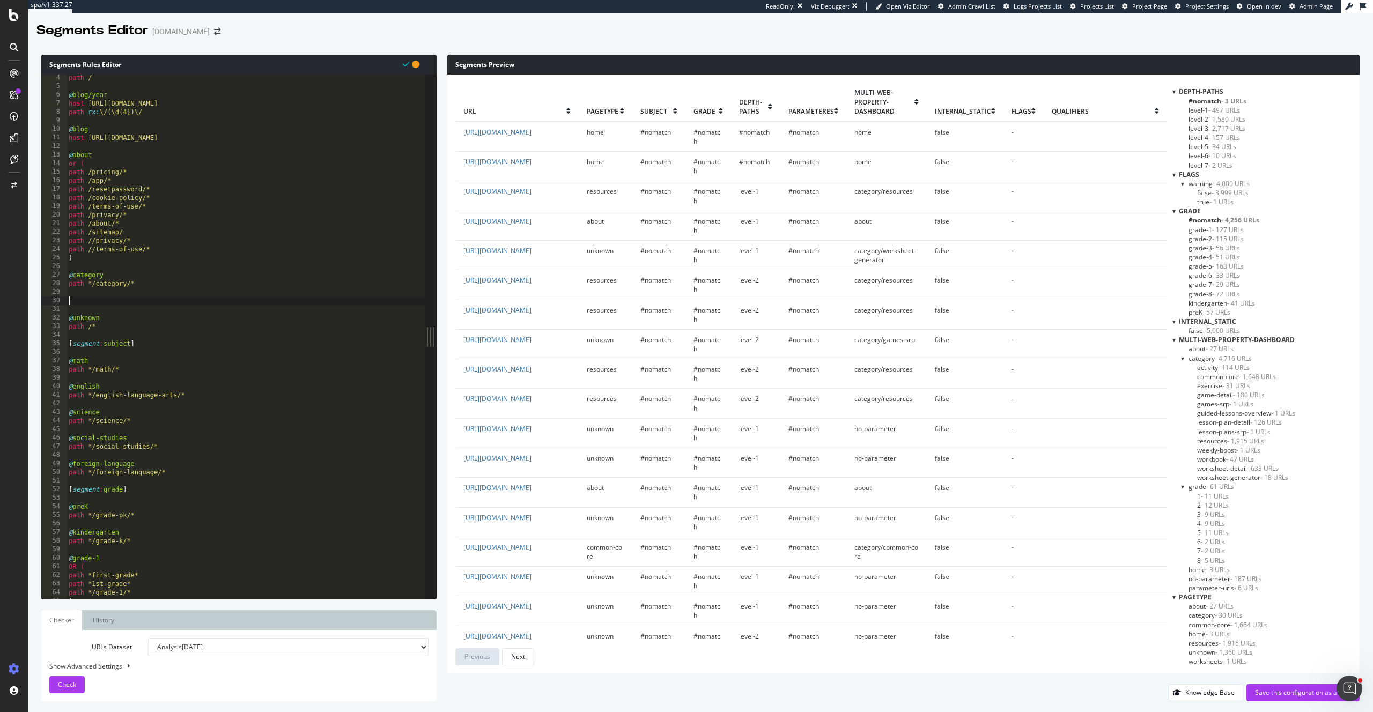
paste textarea "path /workbook*"
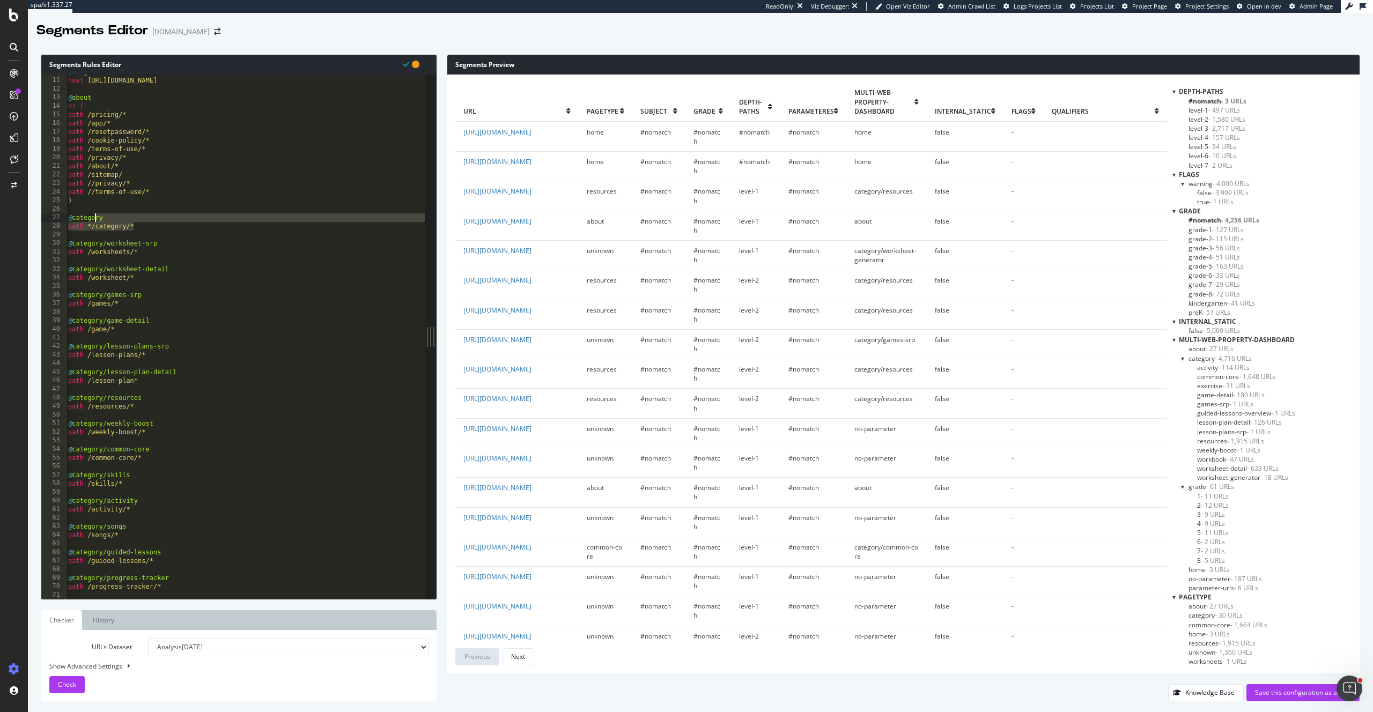
scroll to position [0, 0]
drag, startPoint x: 127, startPoint y: 224, endPoint x: 45, endPoint y: 219, distance: 82.2
click at [41, 217] on div "path /workbook* 10 11 12 13 14 15 16 17 18 19 20 21 22 23 24 25 26 27 28 29 30 …" at bounding box center [232, 337] width 383 height 525
type textarea "@category path */category/*"
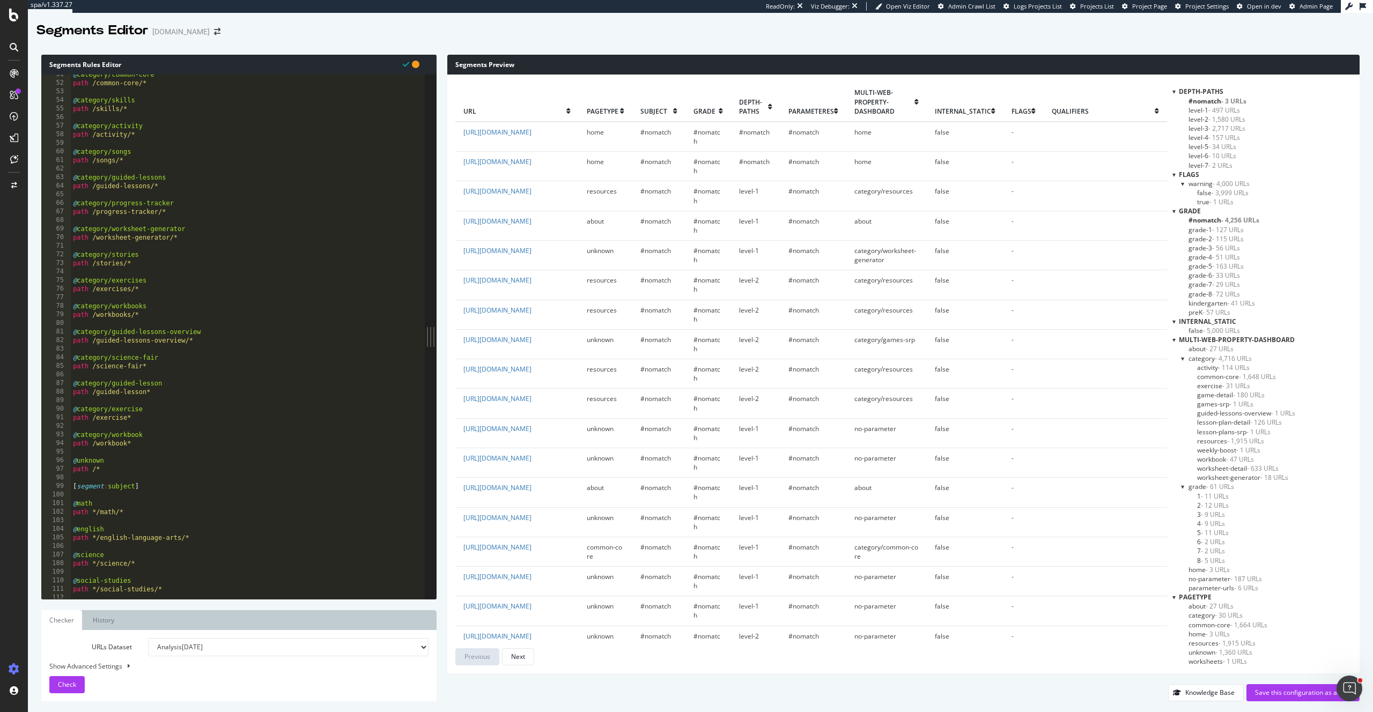
scroll to position [459, 0]
click at [157, 419] on div "@ category/skills path /skills/* @ category/activity path /activity/* @ categor…" at bounding box center [262, 341] width 383 height 542
type textarea "path /workbook*"
paste textarea "path */category/*"
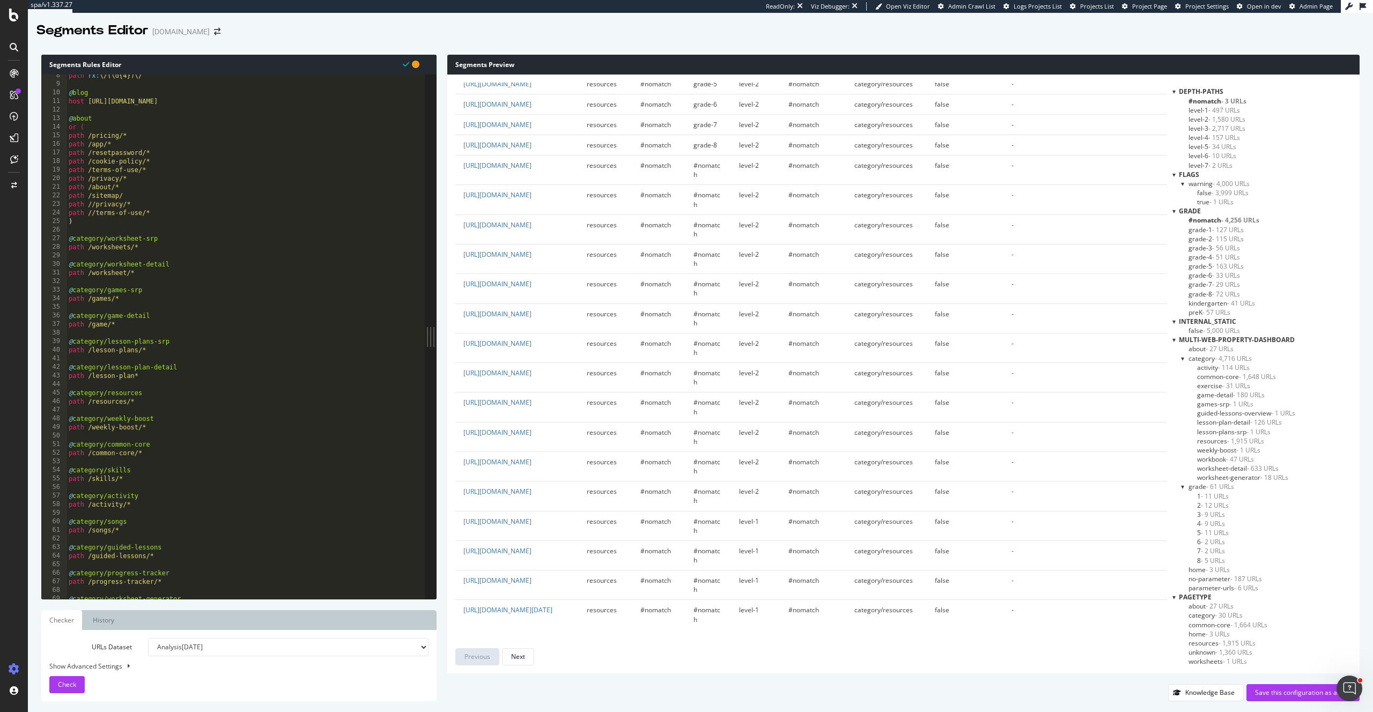
scroll to position [0, 0]
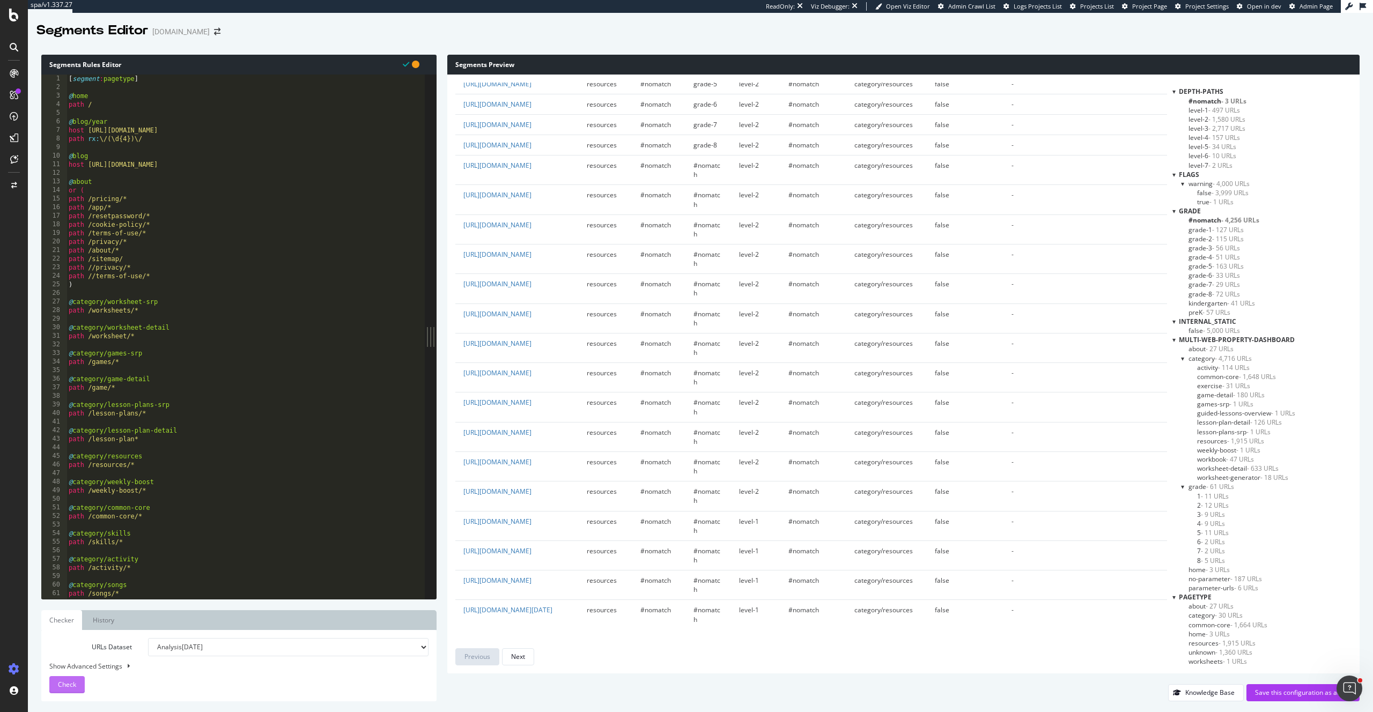
click at [67, 689] on div "Check" at bounding box center [67, 684] width 18 height 9
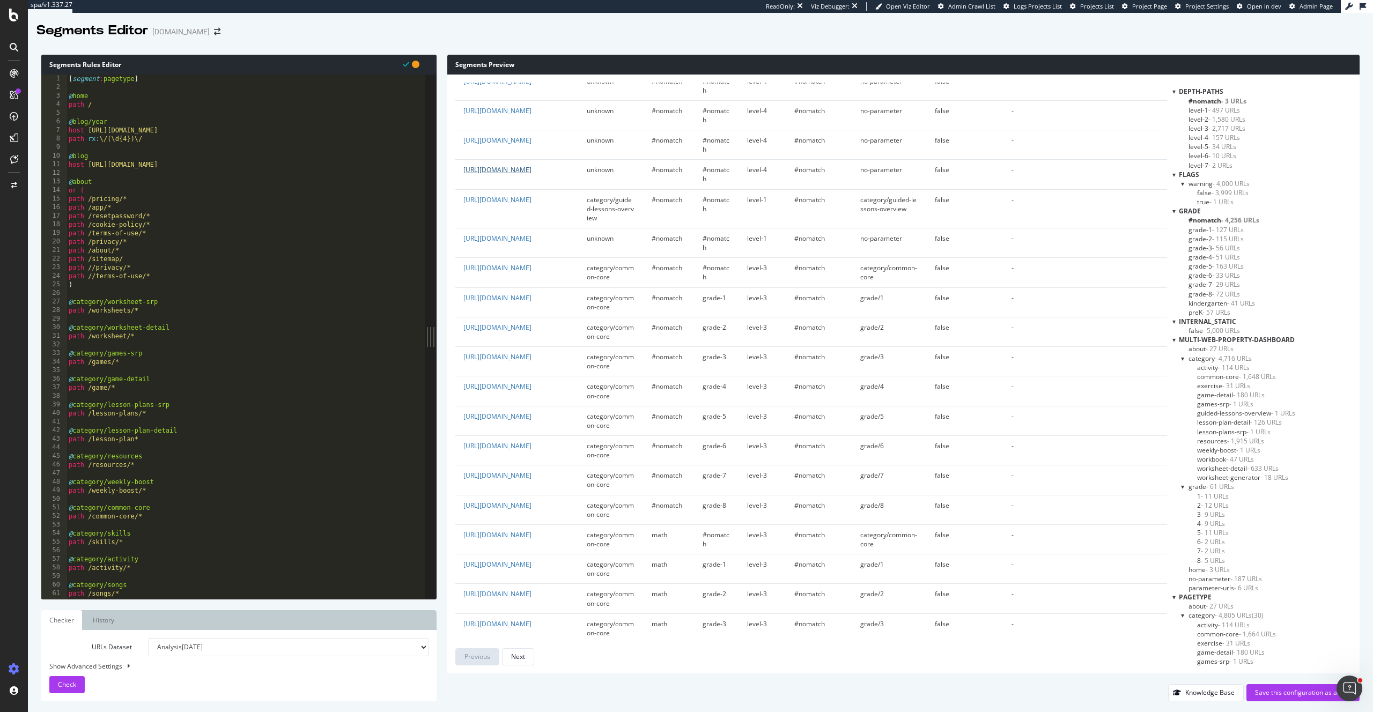
scroll to position [1373, 0]
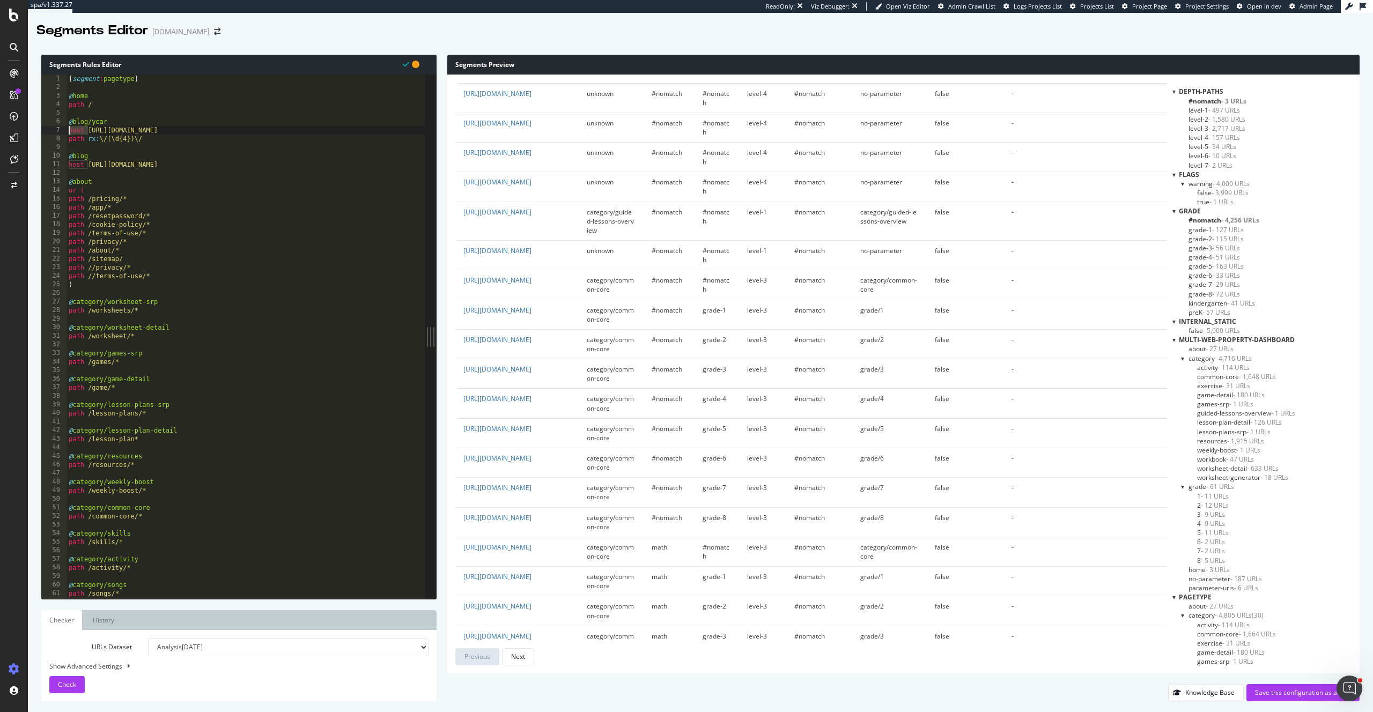
drag, startPoint x: 86, startPoint y: 131, endPoint x: 51, endPoint y: 129, distance: 34.9
click at [51, 129] on div "host [URL][DOMAIN_NAME] 1 2 3 4 5 6 7 8 9 10 11 12 13 14 15 16 17 18 19 20 21 2…" at bounding box center [232, 337] width 383 height 525
click at [230, 163] on div "[ segment : pagetype ] @ home path / @ blog/year host [URL][DOMAIN_NAME] path r…" at bounding box center [258, 346] width 383 height 542
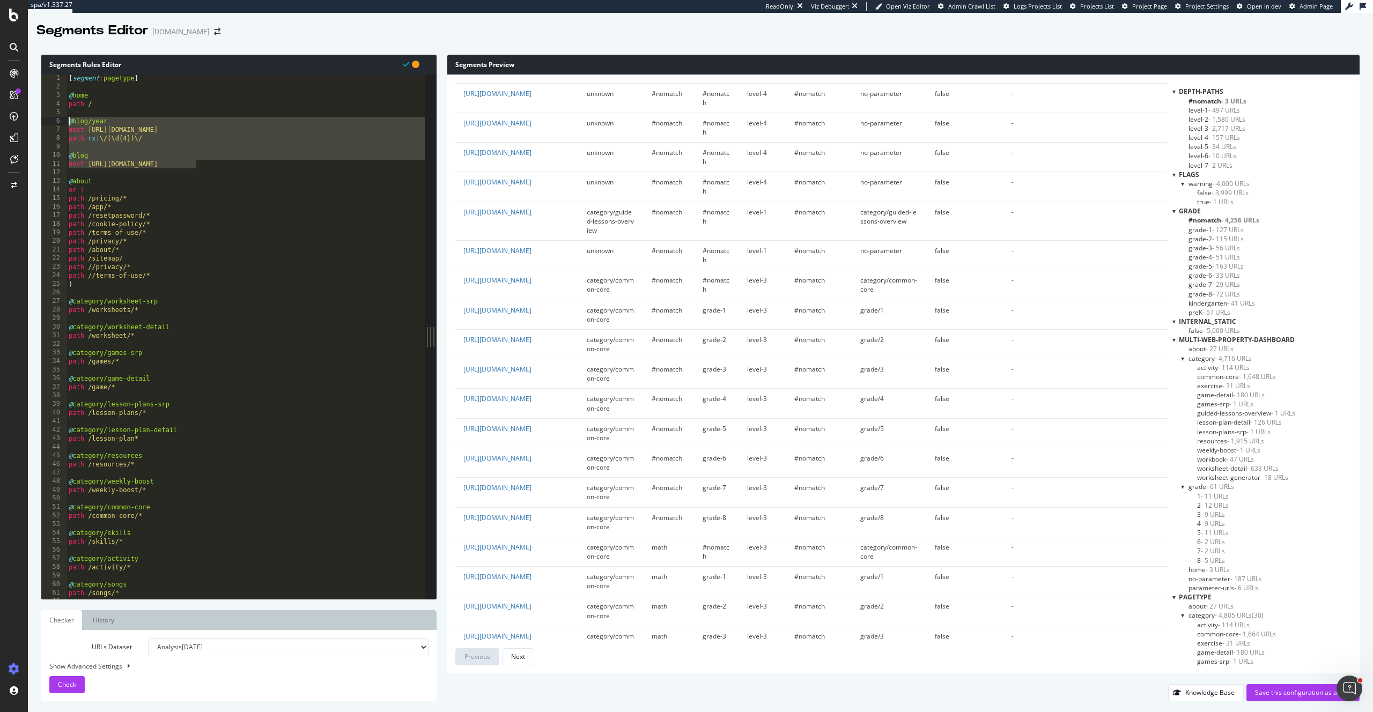
drag, startPoint x: 160, startPoint y: 158, endPoint x: 43, endPoint y: 119, distance: 123.6
click at [43, 119] on div "host [URL][DOMAIN_NAME] 1 2 3 4 5 6 7 8 9 10 11 12 13 14 15 16 17 18 19 20 21 2…" at bounding box center [232, 337] width 383 height 525
type textarea "@blog/year host [URL][DOMAIN_NAME]"
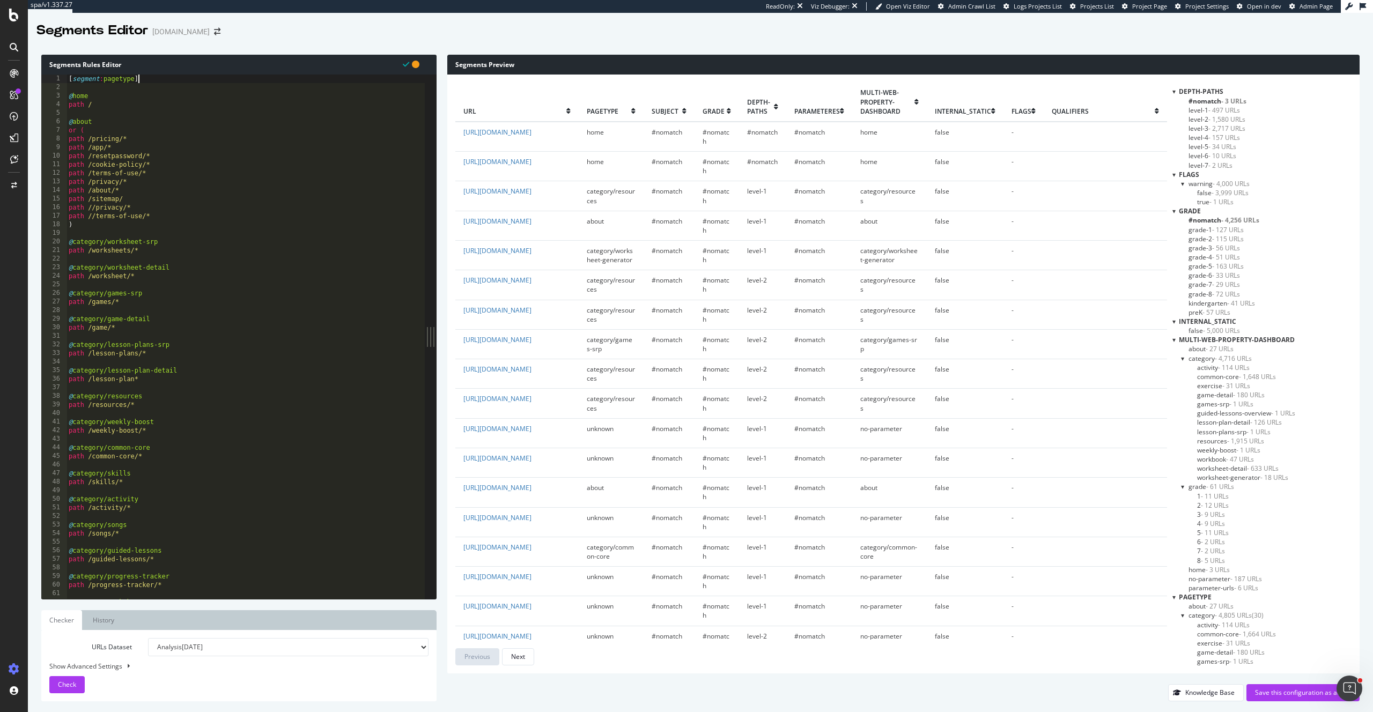
scroll to position [0, 0]
click at [164, 78] on div "[ segment : pagetype ] @ home path / @ about or ( path /pricing/* path /app/* p…" at bounding box center [258, 346] width 383 height 542
type textarea "[segment:pagetype]"
paste textarea "host [URL][DOMAIN_NAME]"
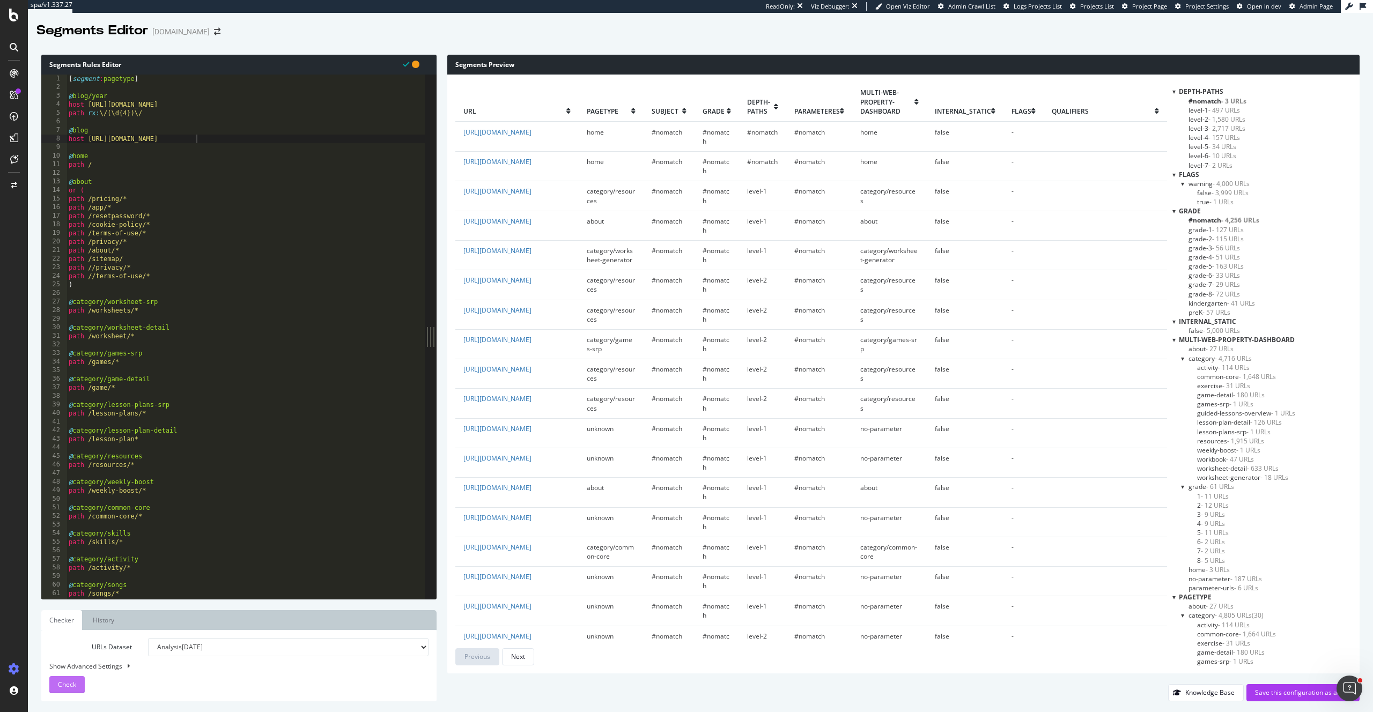
drag, startPoint x: 68, startPoint y: 685, endPoint x: 76, endPoint y: 674, distance: 13.4
click at [68, 685] on span "Check" at bounding box center [67, 684] width 18 height 9
drag, startPoint x: 84, startPoint y: 105, endPoint x: 38, endPoint y: 105, distance: 46.1
click at [38, 105] on div "Segments Rules Editor host [URL][DOMAIN_NAME] 1 2 3 4 5 6 7 8 9 10 11 12 13 14 …" at bounding box center [700, 378] width 1345 height 668
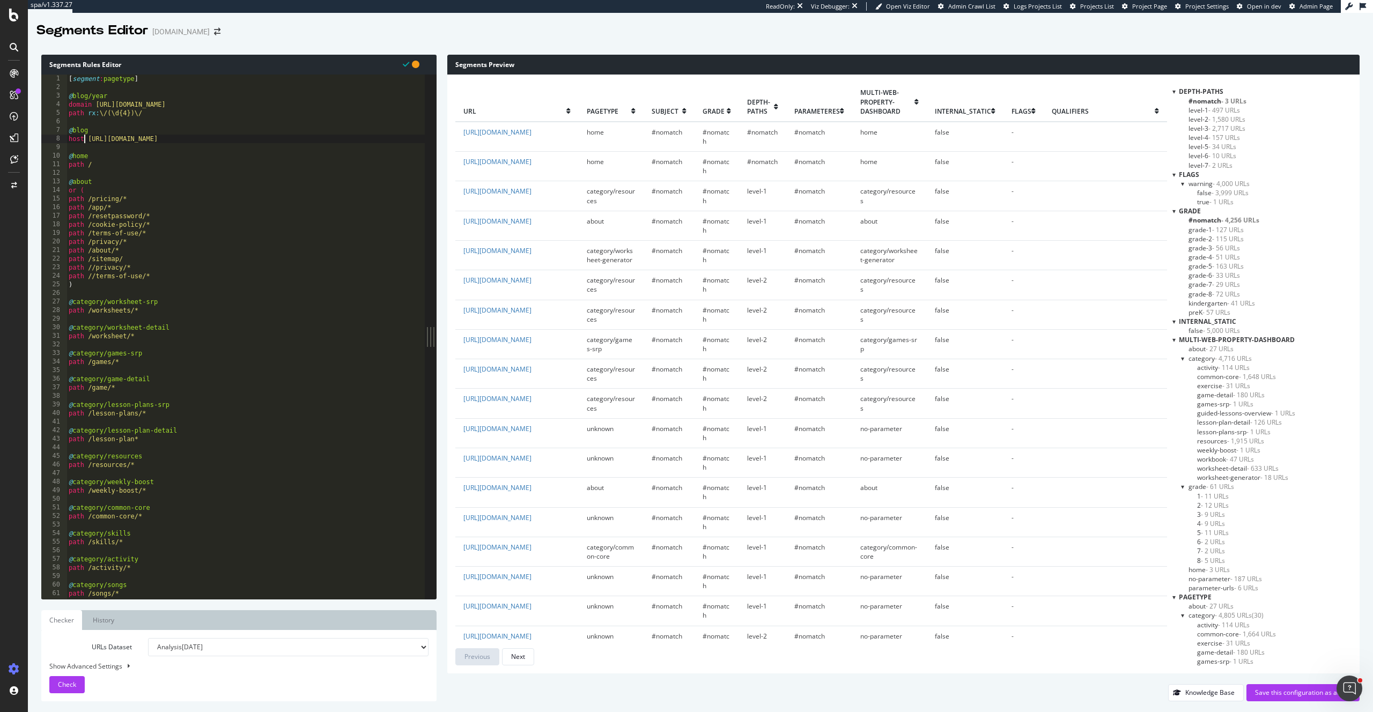
drag, startPoint x: 84, startPoint y: 141, endPoint x: 14, endPoint y: 137, distance: 69.8
click at [14, 137] on div "spa/v1.337.27 ReadOnly: Viz Debugger: Open Viz Editor Admin Crawl List Logs Pro…" at bounding box center [686, 356] width 1373 height 712
click at [60, 682] on span "Check" at bounding box center [67, 684] width 18 height 9
type textarea "@home"
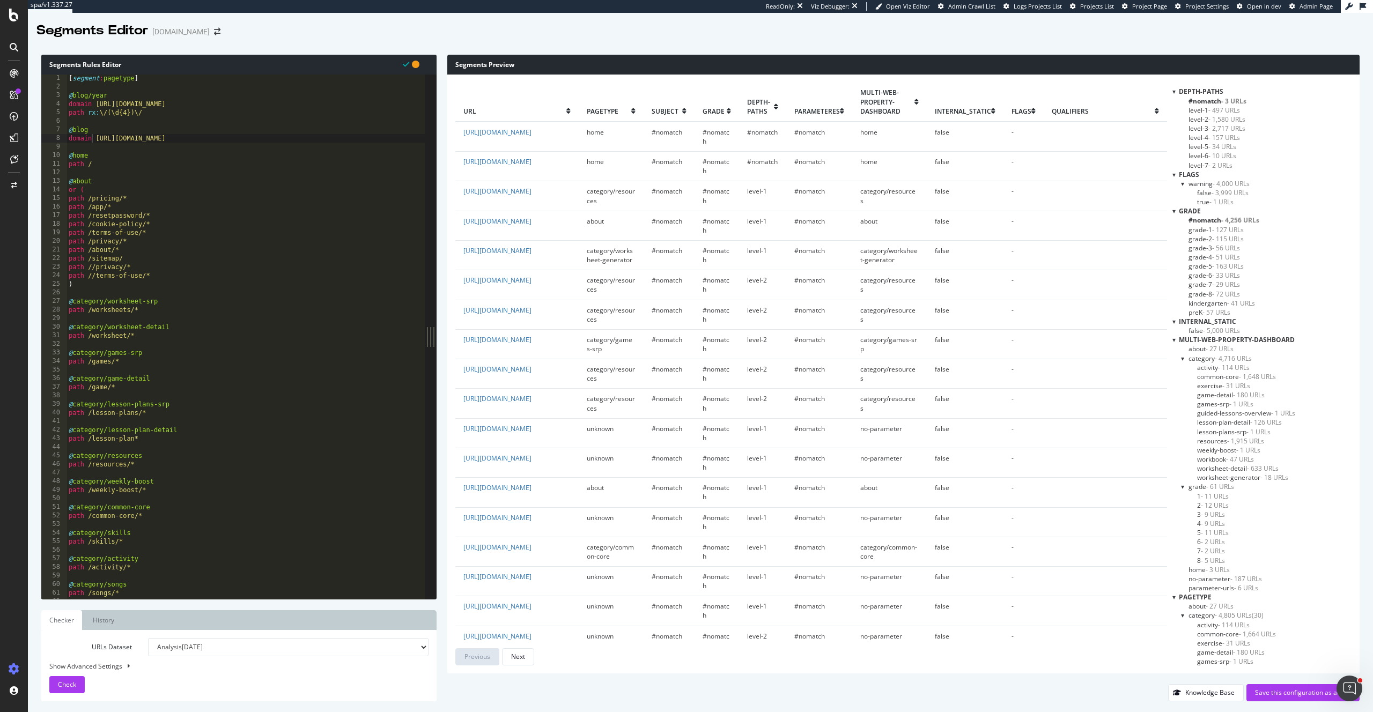
scroll to position [0, 1]
click at [96, 152] on div "[ segment : pagetype ] @ blog/year domain [URL][DOMAIN_NAME] path rx : \/(\d{4}…" at bounding box center [258, 345] width 383 height 542
click at [227, 136] on div "[ segment : pagetype ] @ blog/year domain [URL][DOMAIN_NAME] path rx : \/(\d{4}…" at bounding box center [258, 345] width 383 height 542
type textarea "domain [URL][DOMAIN_NAME]"
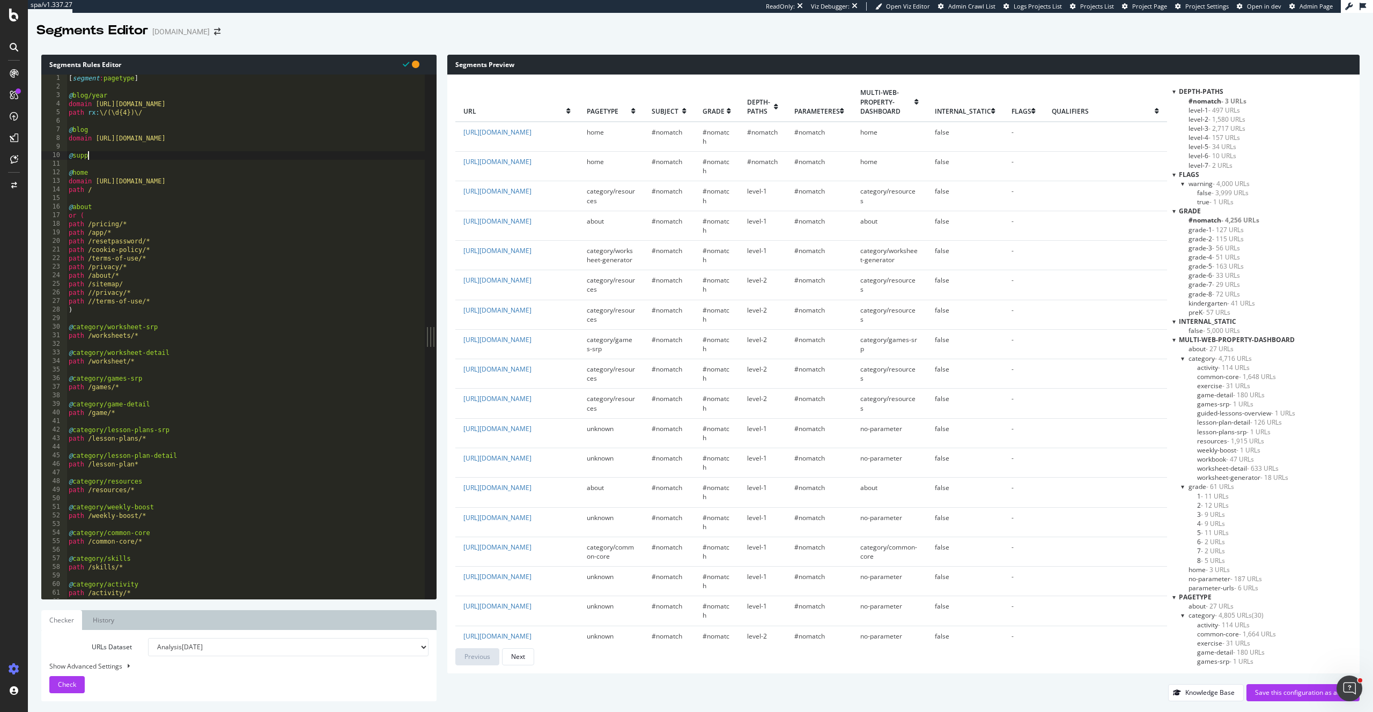
scroll to position [0, 2]
type textarea "@support"
drag, startPoint x: 127, startPoint y: 135, endPoint x: 97, endPoint y: 131, distance: 29.7
click at [97, 131] on div "[ segment : pagetype ] @ blog/year domain [URL][DOMAIN_NAME] path rx : \/(\d{4}…" at bounding box center [258, 341] width 383 height 542
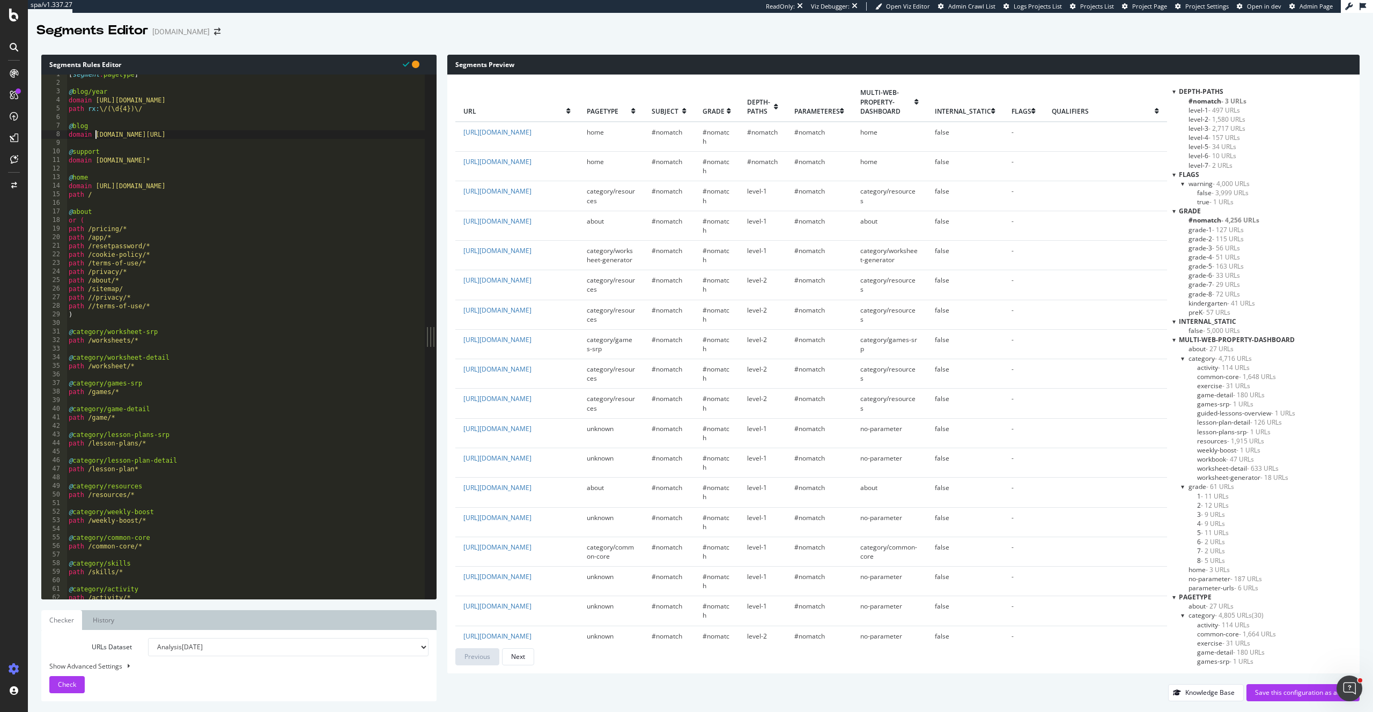
scroll to position [0, 8]
drag, startPoint x: 126, startPoint y: 98, endPoint x: 97, endPoint y: 98, distance: 29.5
click at [97, 98] on div "[ segment : pagetype ] @ blog/year domain [URL][DOMAIN_NAME] path rx : \/(\d{4}…" at bounding box center [258, 341] width 383 height 542
click at [65, 687] on span "Check" at bounding box center [67, 684] width 18 height 9
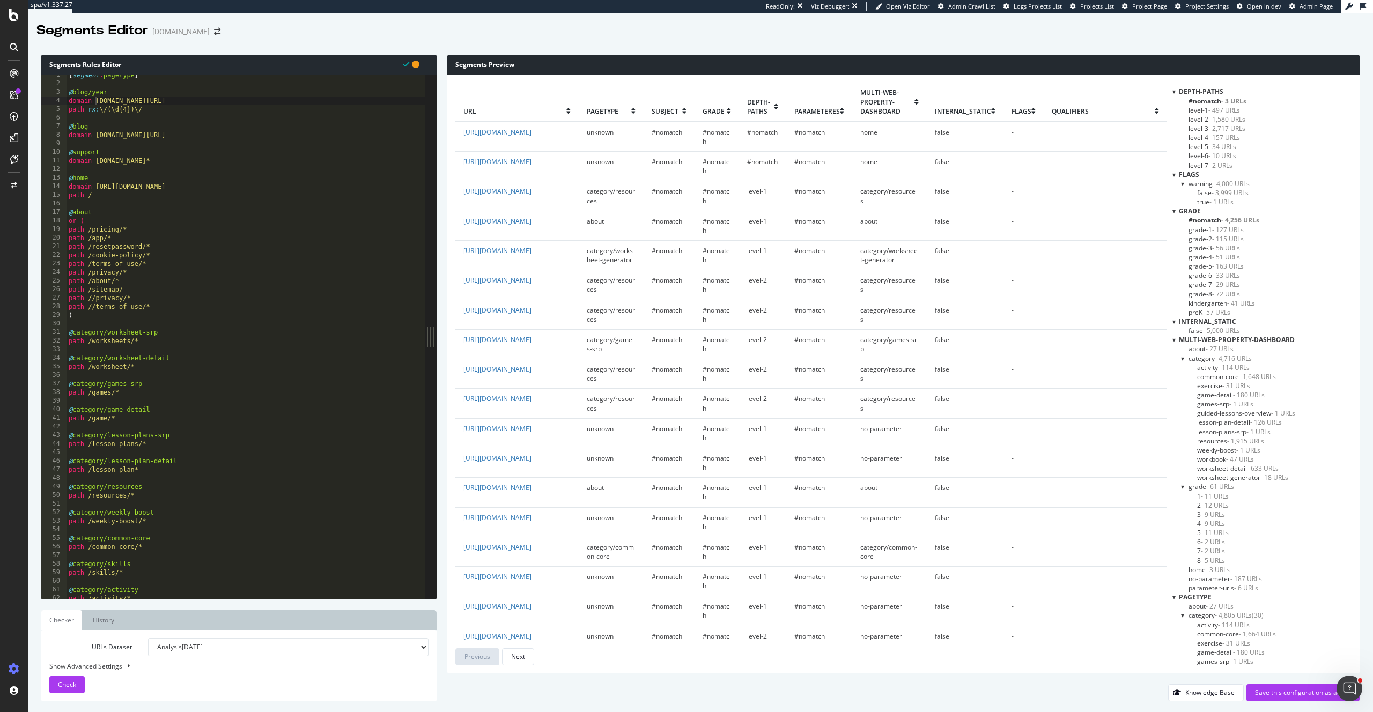
scroll to position [0, 2]
click at [72, 155] on div "[ segment : pagetype ] @ blog/year domain [DOMAIN_NAME][URL] path rx : \/(\d{4}…" at bounding box center [258, 342] width 383 height 542
click at [176, 130] on div "[ segment : pagetype ] @ blog/year domain [DOMAIN_NAME][URL] path rx : \/(\d{4}…" at bounding box center [258, 342] width 383 height 542
drag, startPoint x: 164, startPoint y: 109, endPoint x: 64, endPoint y: 95, distance: 100.8
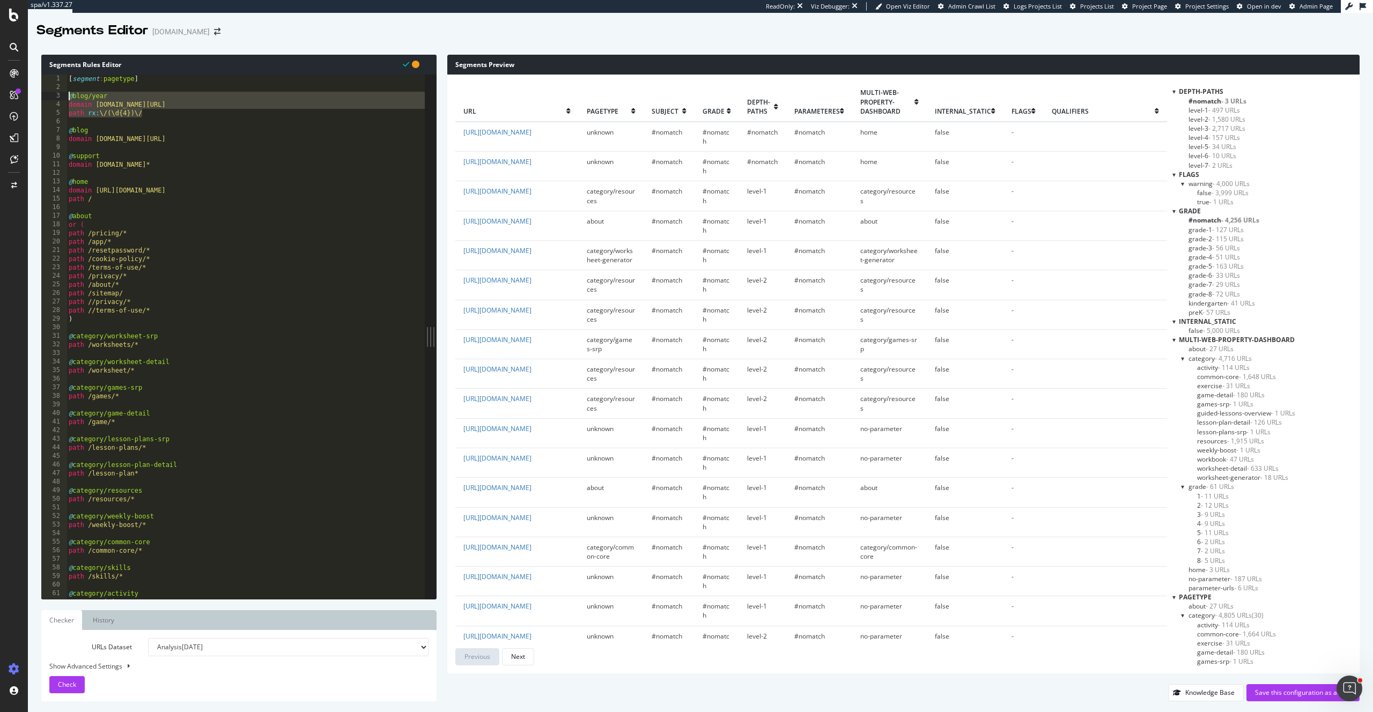
click at [64, 95] on div "@blog 1 2 3 4 5 6 7 8 9 10 11 12 13 14 15 16 17 18 19 20 21 22 23 24 25 26 27 2…" at bounding box center [232, 337] width 383 height 525
type textarea "@blog/year domain [DOMAIN_NAME][URL]"
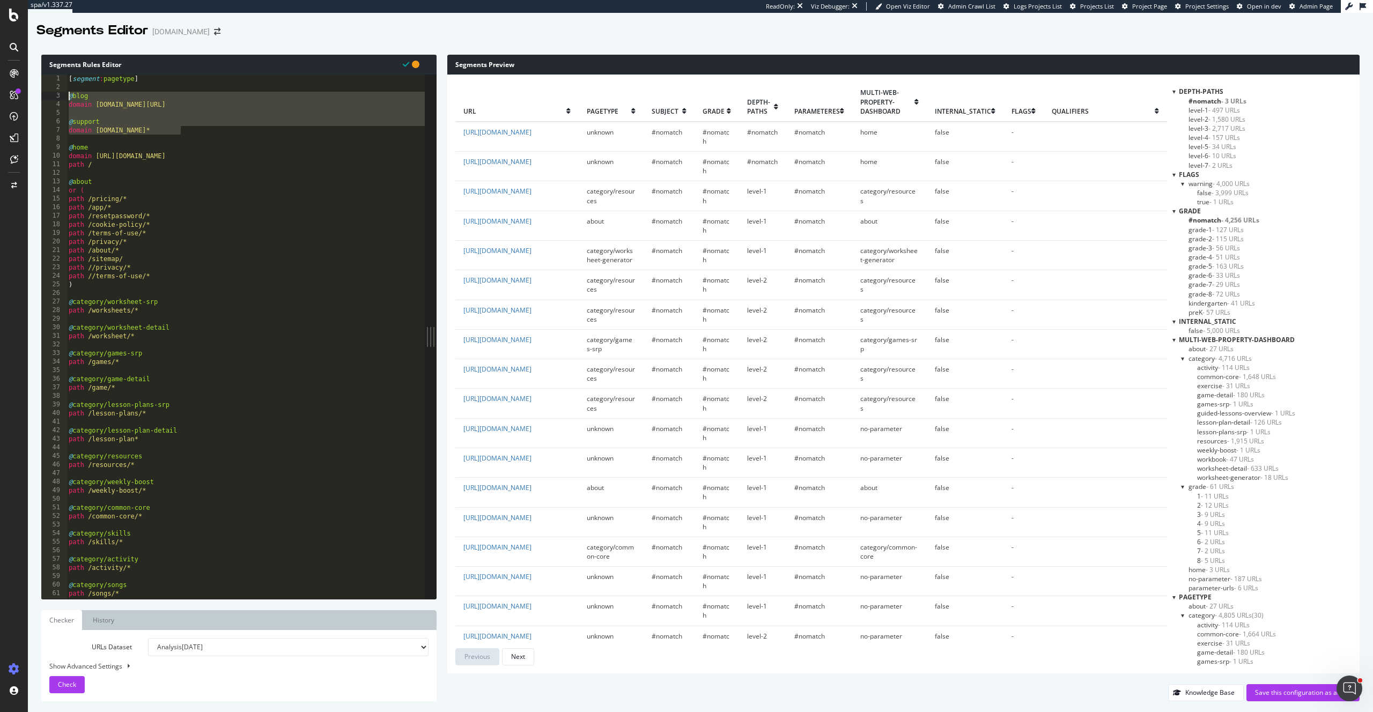
drag, startPoint x: 191, startPoint y: 131, endPoint x: 56, endPoint y: 97, distance: 139.6
click at [56, 97] on div "[segment:pagetype] 1 2 3 4 5 6 7 8 9 10 11 12 13 14 15 16 17 18 19 20 21 22 23 …" at bounding box center [232, 337] width 383 height 525
type textarea "@blog domain [DOMAIN_NAME][URL]"
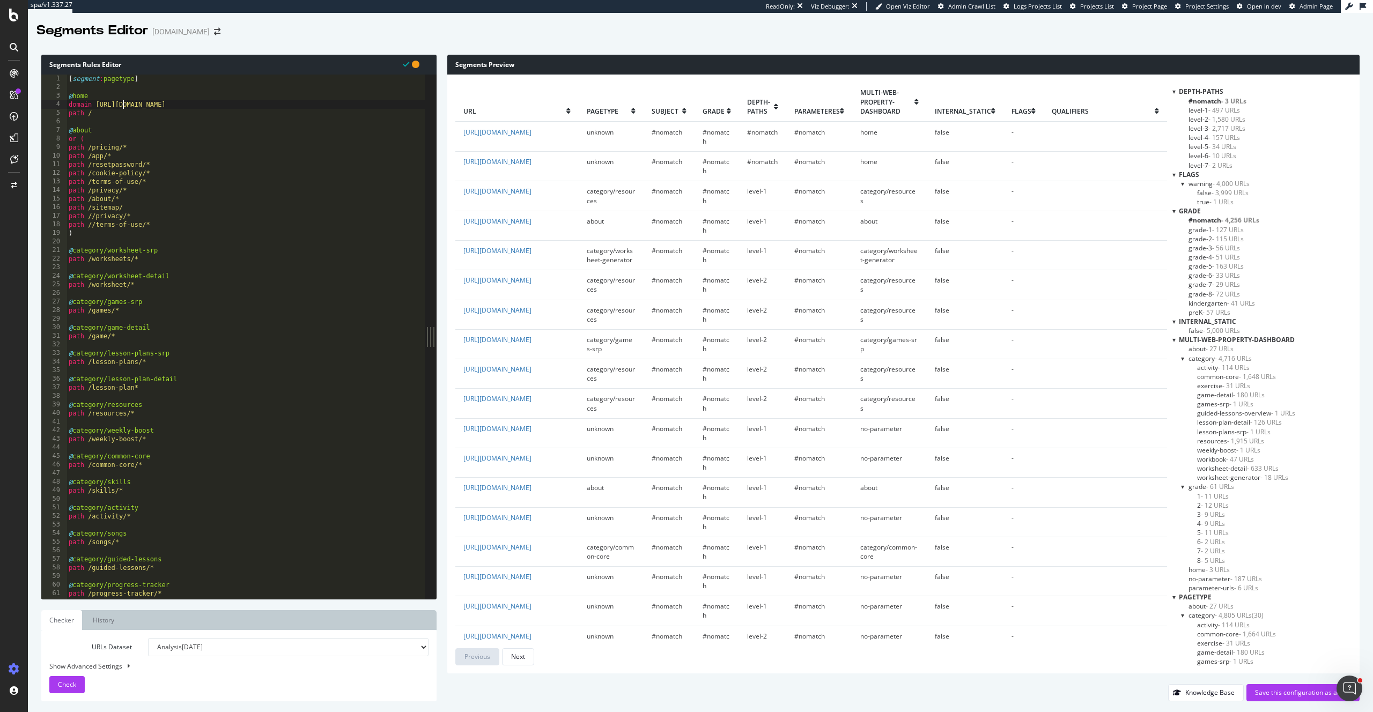
click at [123, 108] on div "[ segment : pagetype ] @ home domain [URL][DOMAIN_NAME] path / @ about or ( pat…" at bounding box center [258, 346] width 383 height 542
click at [114, 115] on div "[ segment : pagetype ] @ home domain [URL][DOMAIN_NAME] path / @ about or ( pat…" at bounding box center [258, 346] width 383 height 542
type textarea "path /"
type textarea "@subdomains"
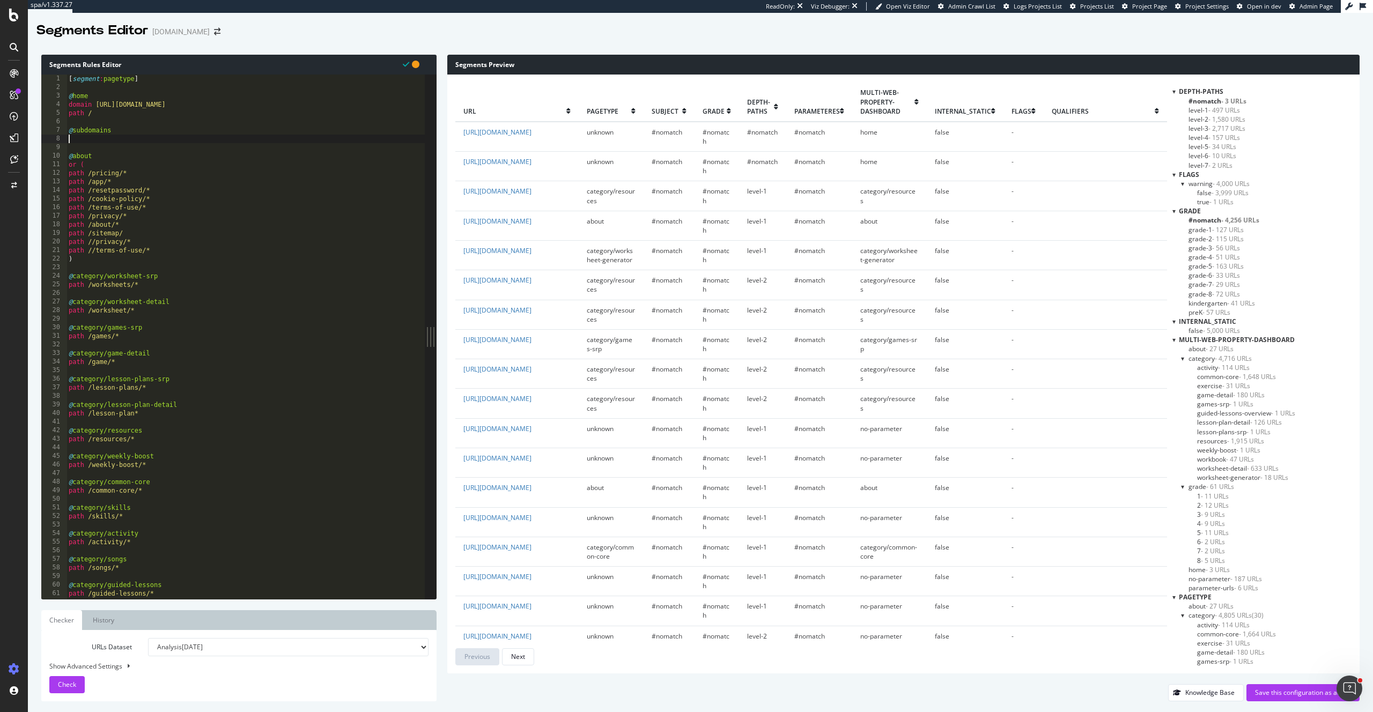
scroll to position [0, 0]
type textarea "o"
type textarea "OR ("
paste textarea "[DOMAIN_NAME]*"
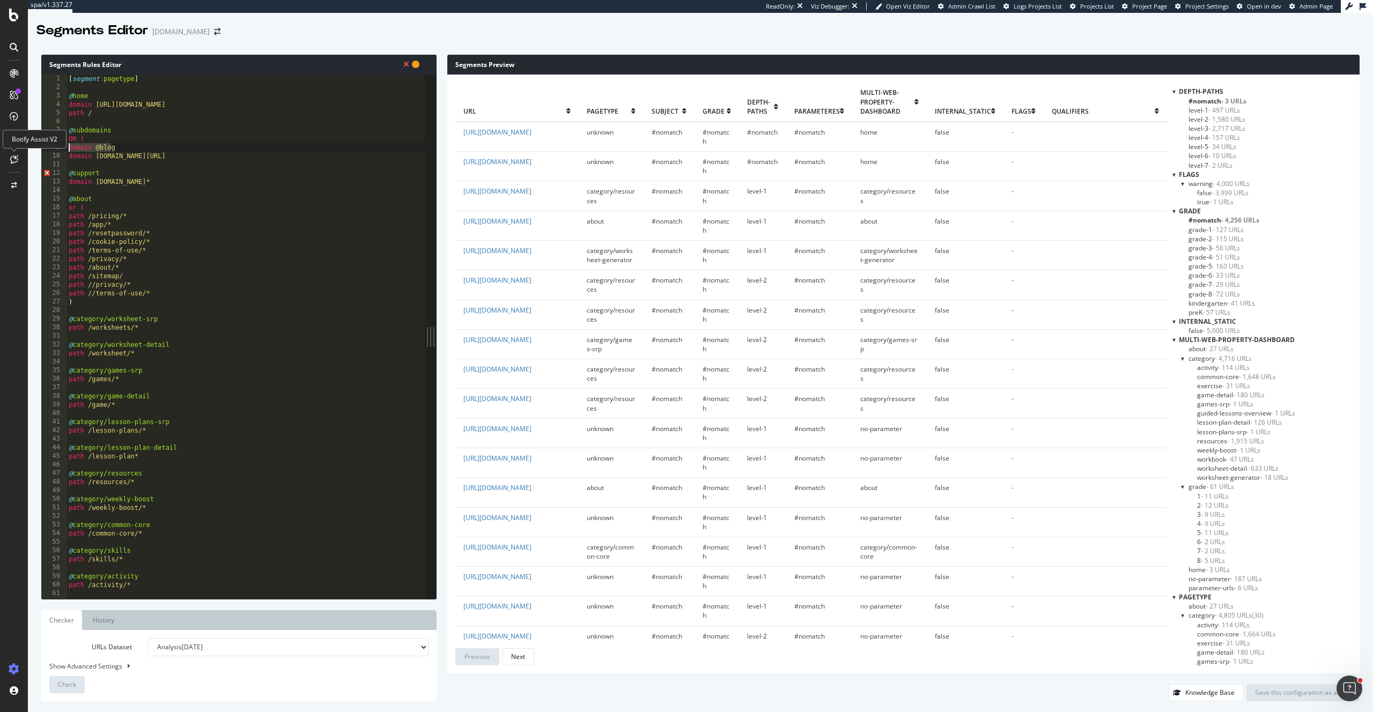
drag, startPoint x: 113, startPoint y: 148, endPoint x: 18, endPoint y: 151, distance: 95.0
click at [18, 151] on div "spa/v1.337.27 ReadOnly: Viz Debugger: Open Viz Editor Admin Crawl List Logs Pro…" at bounding box center [686, 356] width 1373 height 712
click at [195, 147] on div "[ segment : pagetype ] @ home domain [URL][DOMAIN_NAME] path / @ subdomains OR …" at bounding box center [258, 346] width 383 height 542
type textarea "domain [DOMAIN_NAME]"
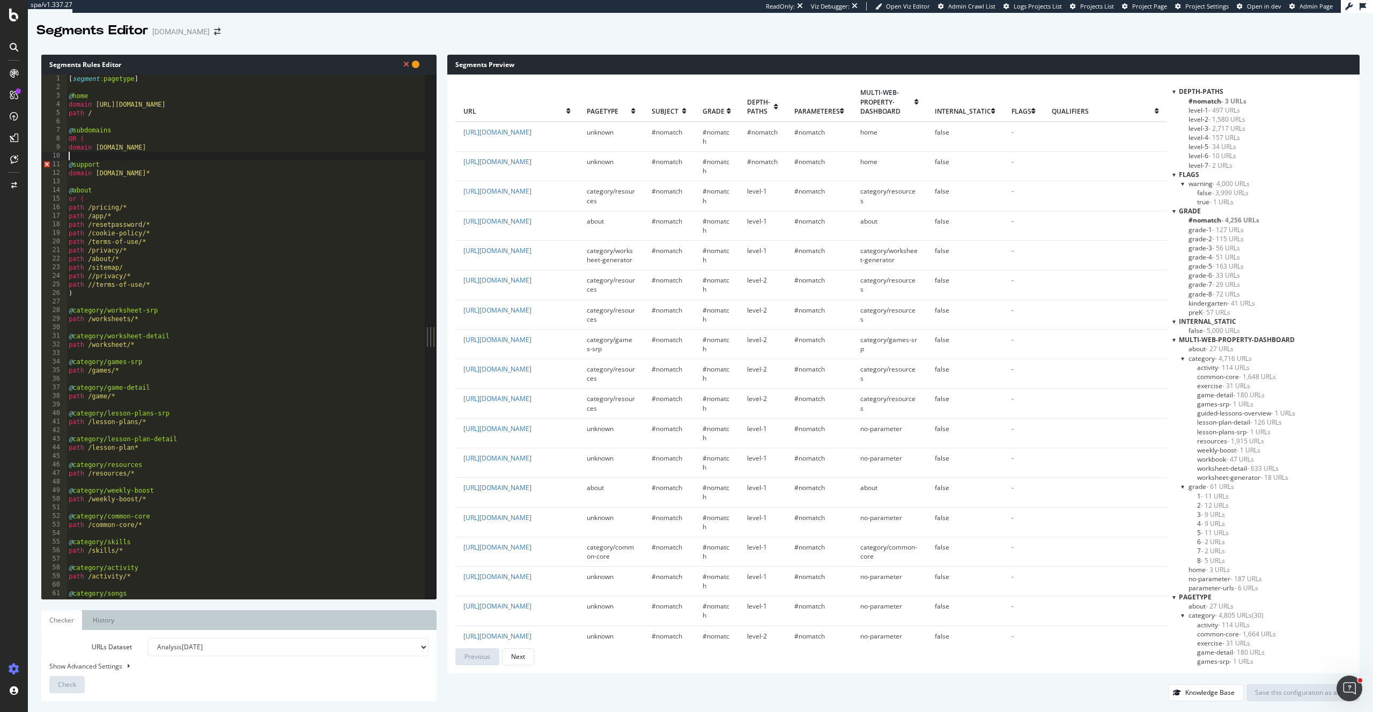
click at [158, 158] on div "[ segment : pagetype ] @ home domain [URL][DOMAIN_NAME] path / @ subdomains OR …" at bounding box center [258, 346] width 383 height 542
drag, startPoint x: 111, startPoint y: 166, endPoint x: 71, endPoint y: 156, distance: 41.4
click at [71, 156] on div "[ segment : pagetype ] @ home domain [URL][DOMAIN_NAME] path / @ subdomains OR …" at bounding box center [258, 346] width 383 height 542
type textarea "@support"
click at [205, 157] on div "[ segment : pagetype ] @ home domain [URL][DOMAIN_NAME] path / @ subdomains OR …" at bounding box center [258, 346] width 383 height 542
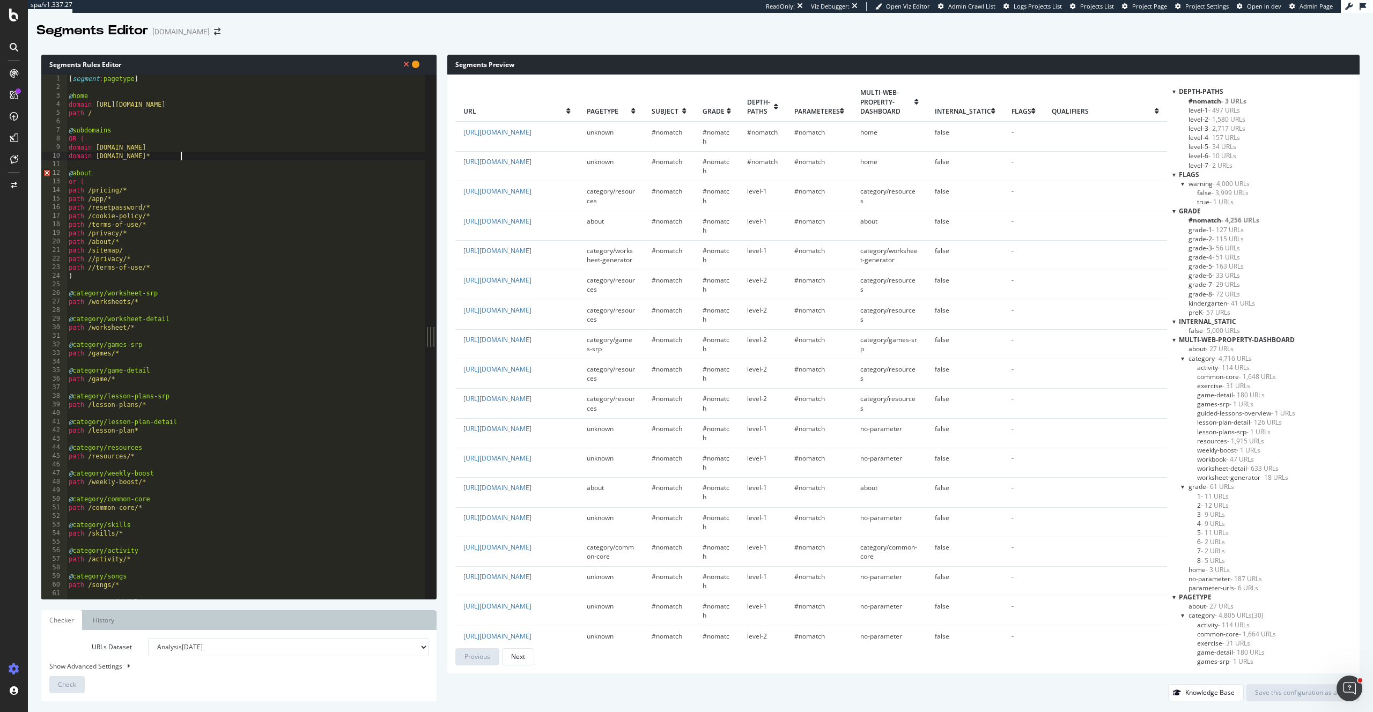
type textarea "domain [DOMAIN_NAME]"
type textarea ")"
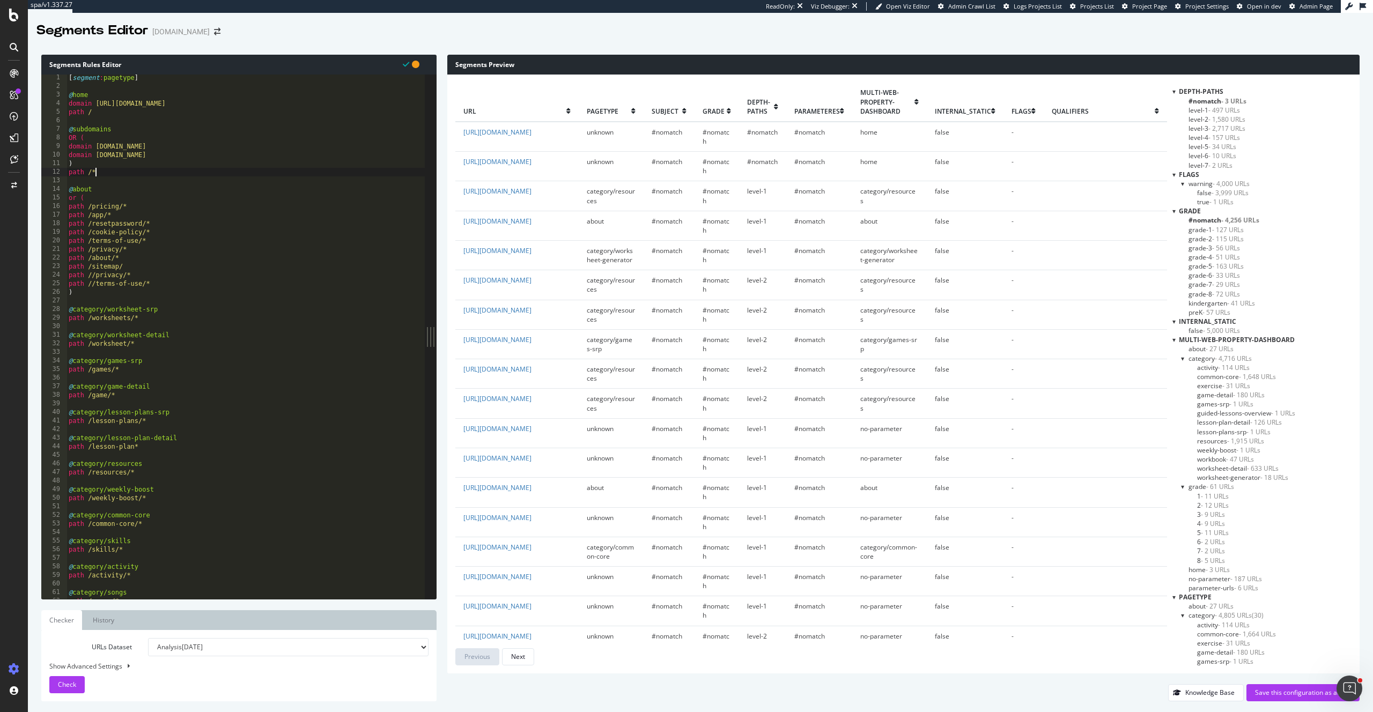
scroll to position [0, 2]
click at [65, 687] on span "Check" at bounding box center [67, 684] width 18 height 9
click at [130, 176] on div "[ segment : pagetype ] @ home domain [URL][DOMAIN_NAME] path / @ subdomains OR …" at bounding box center [257, 346] width 383 height 542
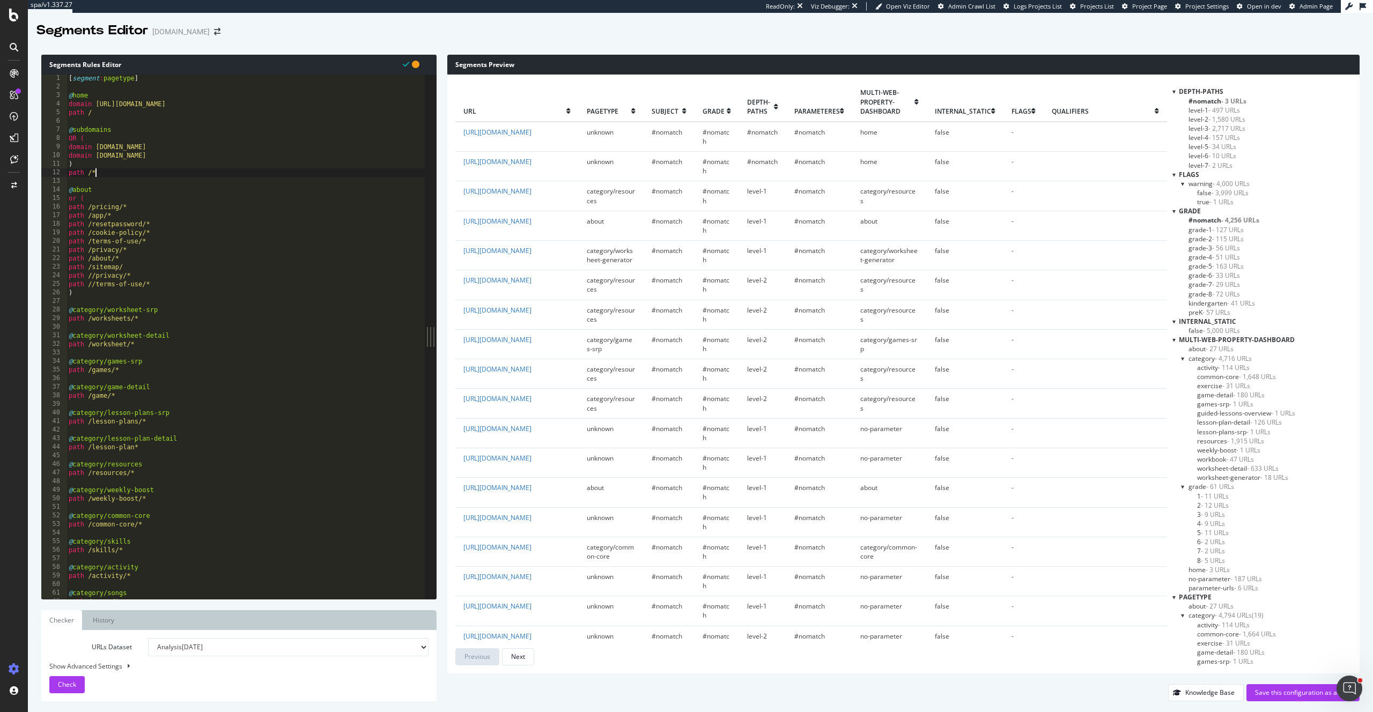
click at [100, 173] on div "[ segment : pagetype ] @ home domain [URL][DOMAIN_NAME] path / @ subdomains OR …" at bounding box center [258, 345] width 383 height 542
click at [71, 127] on div "[ segment : pagetype ] @ home domain [URL][DOMAIN_NAME] path / @ subdomains OR …" at bounding box center [258, 345] width 383 height 542
click at [157, 130] on div "[ segment : pagetype ] @ home domain [URL][DOMAIN_NAME] path / @ subdomains OR …" at bounding box center [258, 345] width 383 height 542
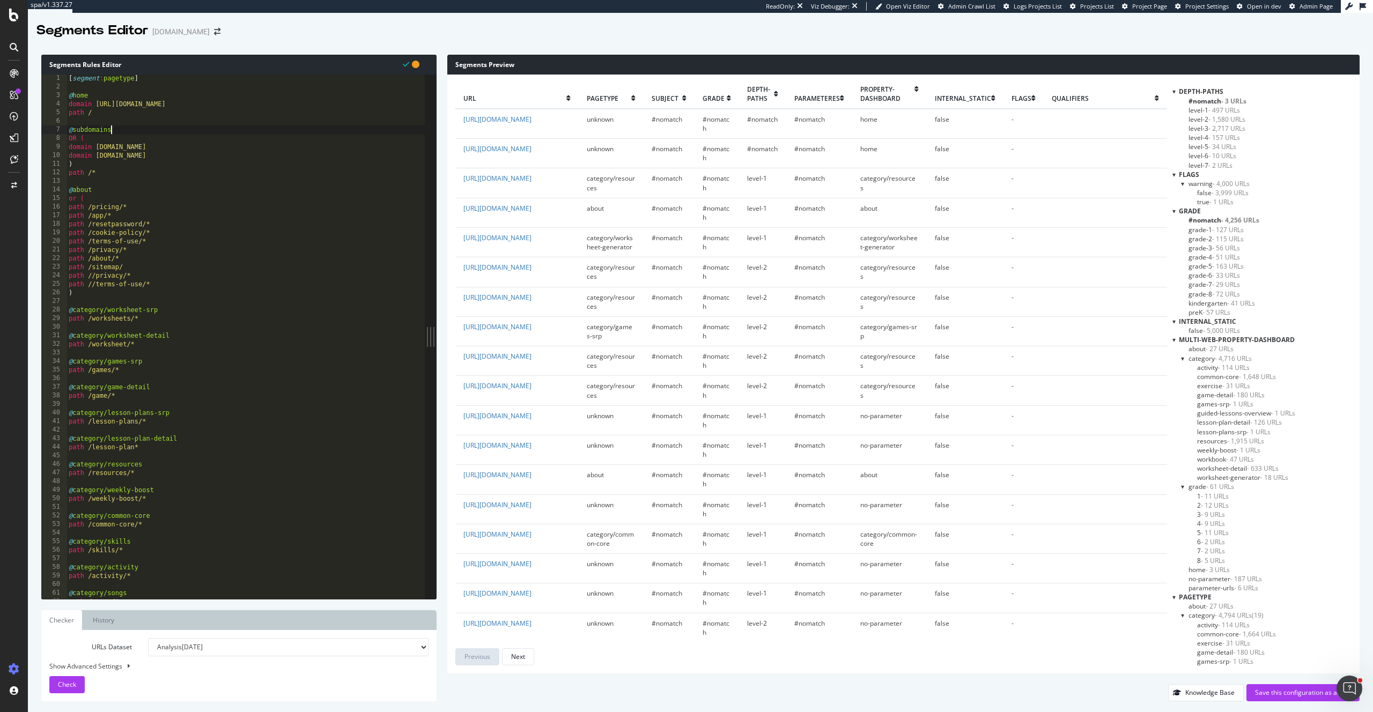
scroll to position [0, 0]
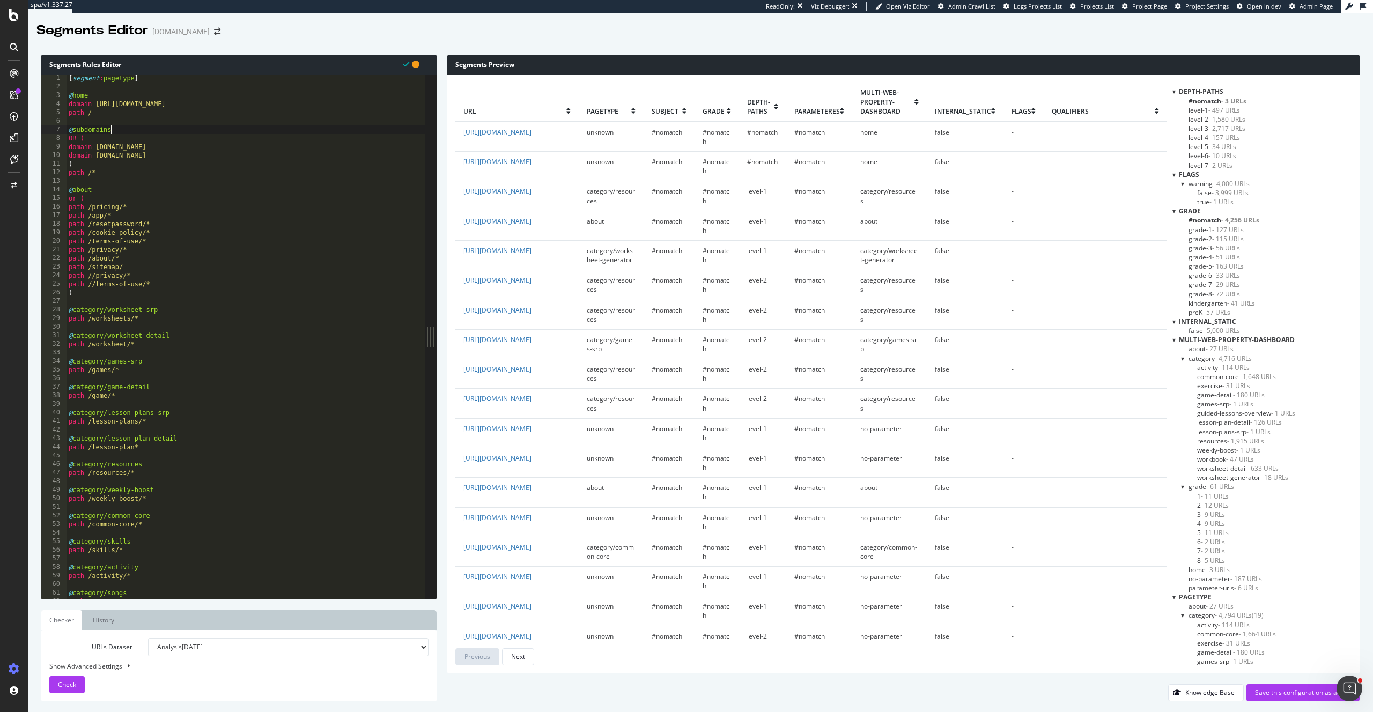
click at [201, 144] on div "[ segment : pagetype ] @ home domain [URL][DOMAIN_NAME] path / @ subdomains OR …" at bounding box center [258, 345] width 383 height 542
type textarea "domain [DOMAIN_NAME]"
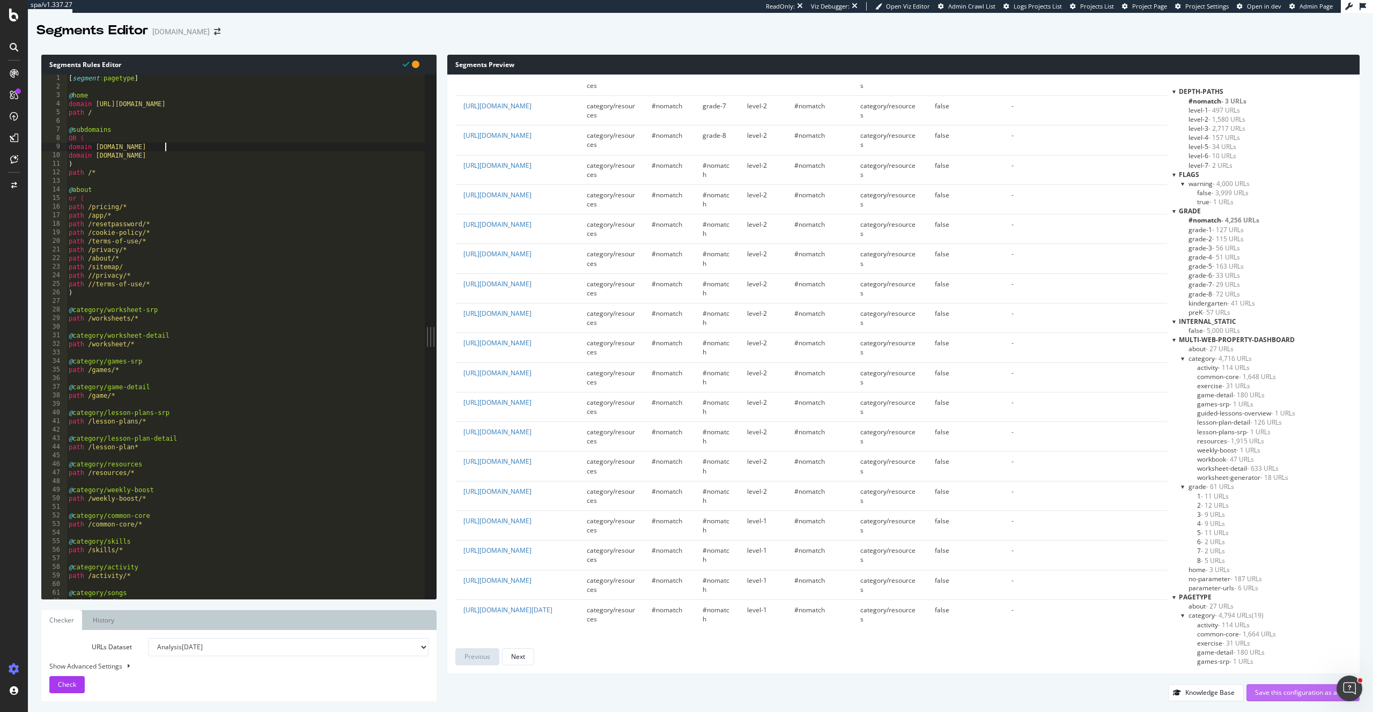
click at [1275, 692] on div "Save this configuration as active" at bounding box center [1303, 692] width 96 height 9
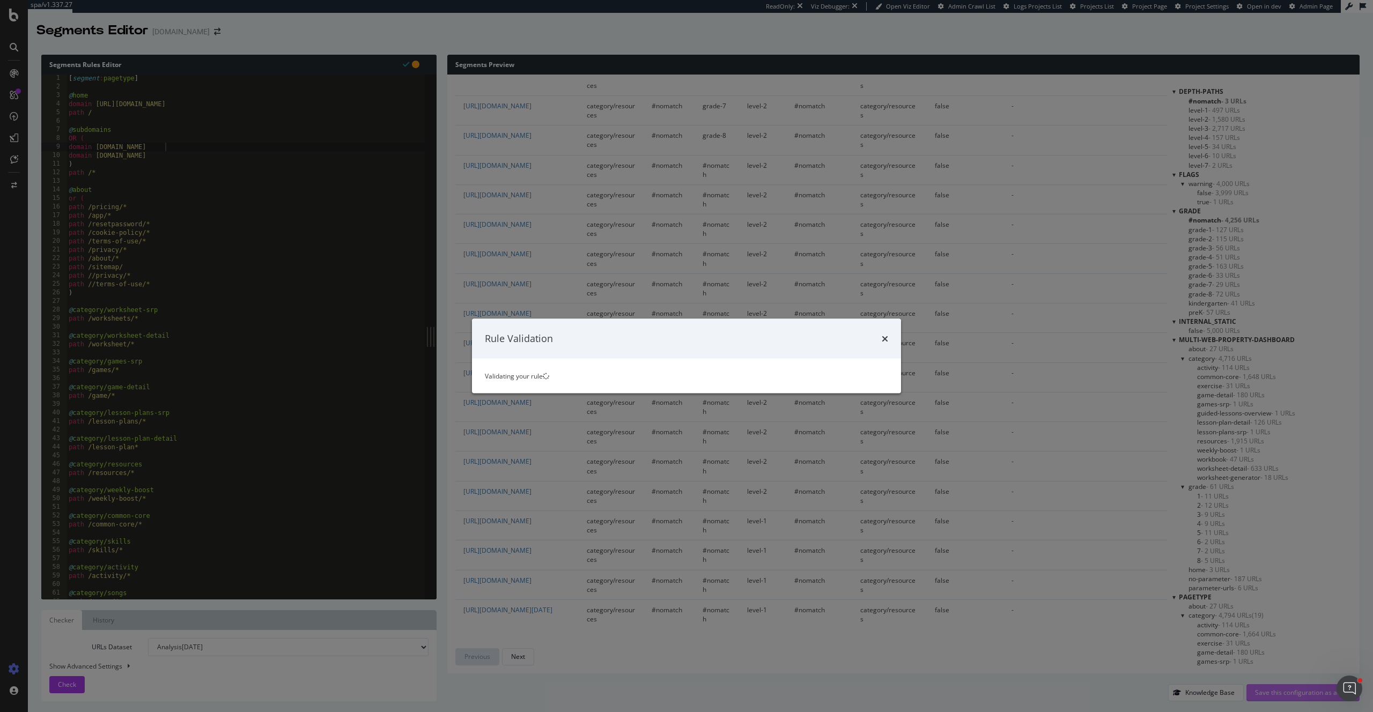
scroll to position [0, 0]
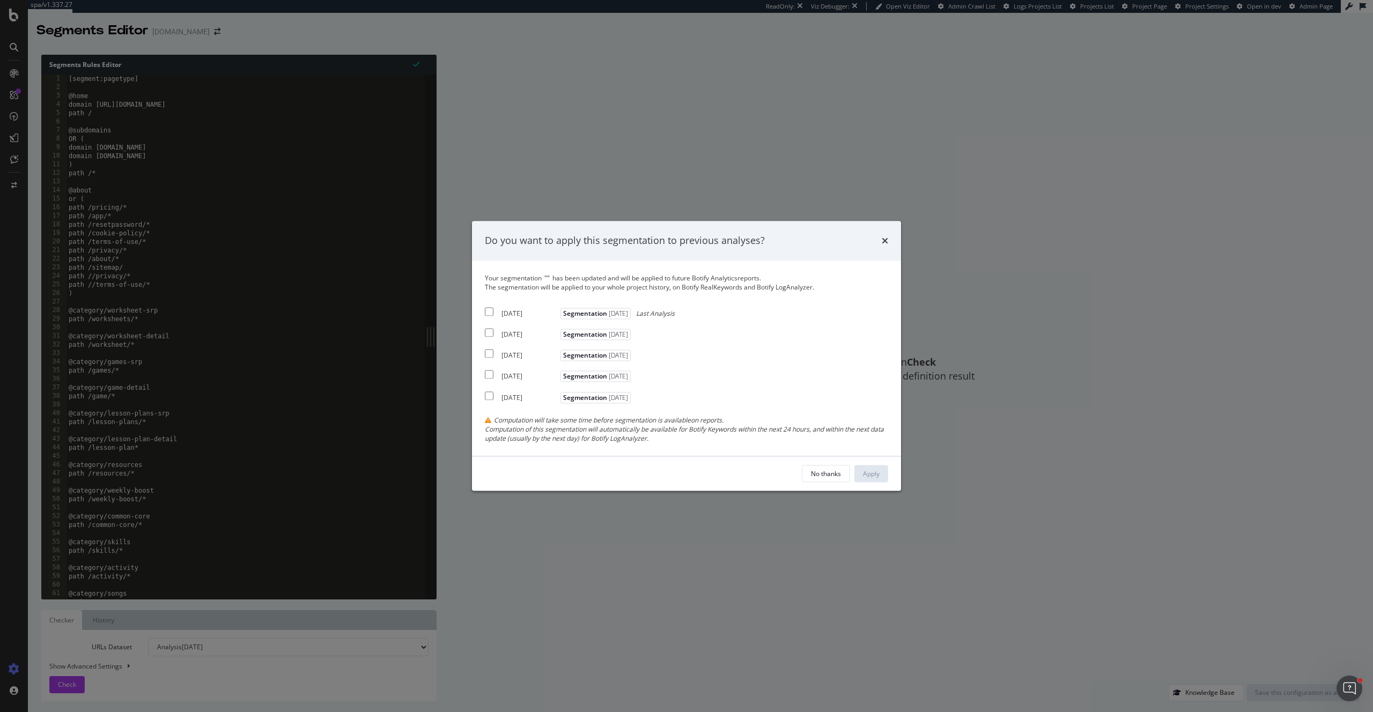
click at [508, 308] on div "[DATE] Segmentation [DATE] Last Analysis" at bounding box center [580, 311] width 190 height 13
checkbox input "true"
click at [523, 334] on div "[DATE]" at bounding box center [529, 334] width 56 height 9
checkbox input "true"
drag, startPoint x: 530, startPoint y: 351, endPoint x: 784, endPoint y: 428, distance: 265.7
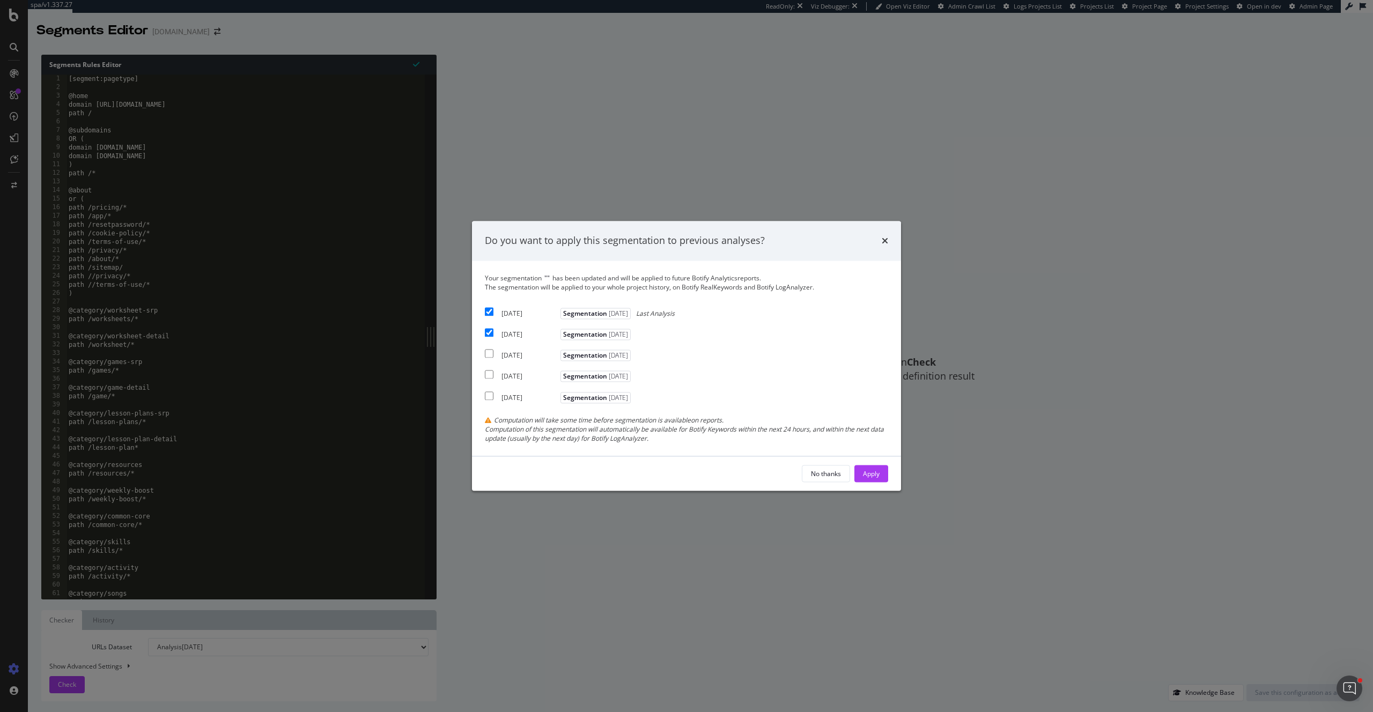
click at [530, 351] on div "[DATE]" at bounding box center [529, 355] width 56 height 9
checkbox input "true"
click at [880, 482] on button "Apply" at bounding box center [871, 474] width 34 height 17
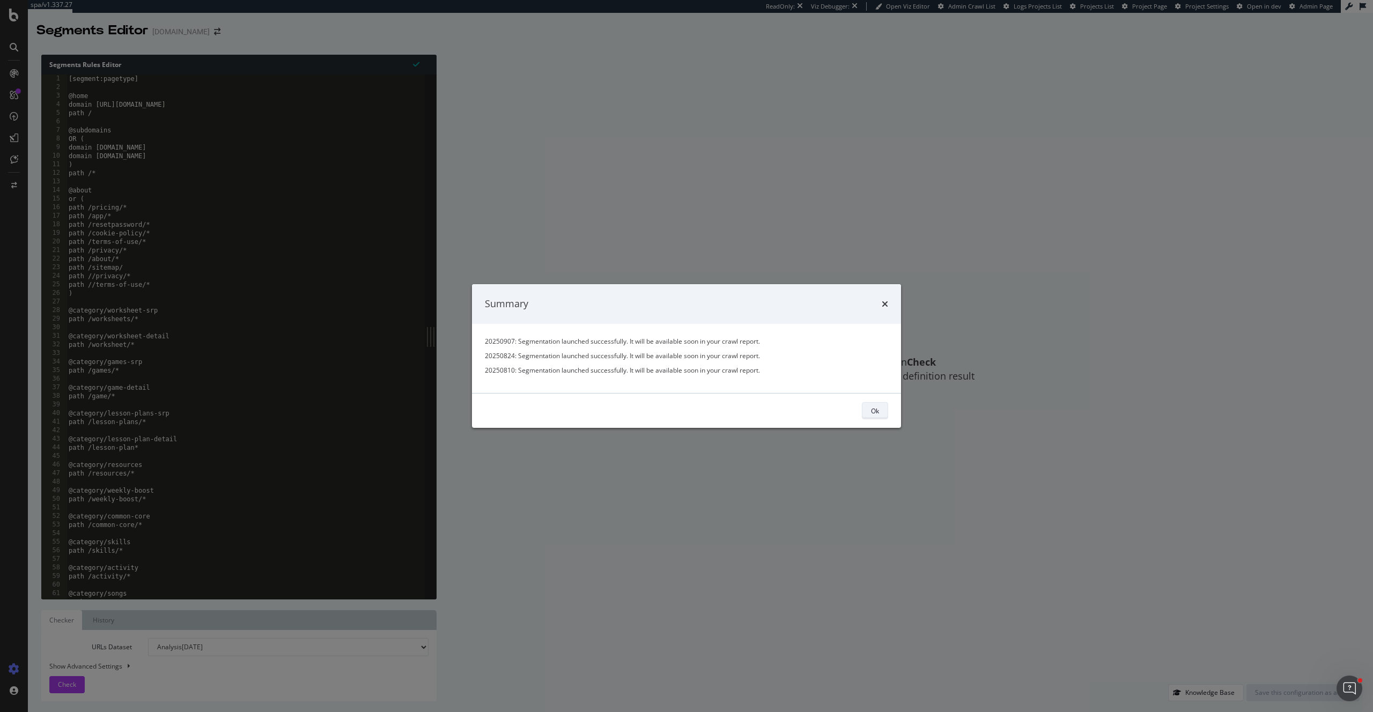
click at [875, 409] on div "Ok" at bounding box center [875, 410] width 8 height 9
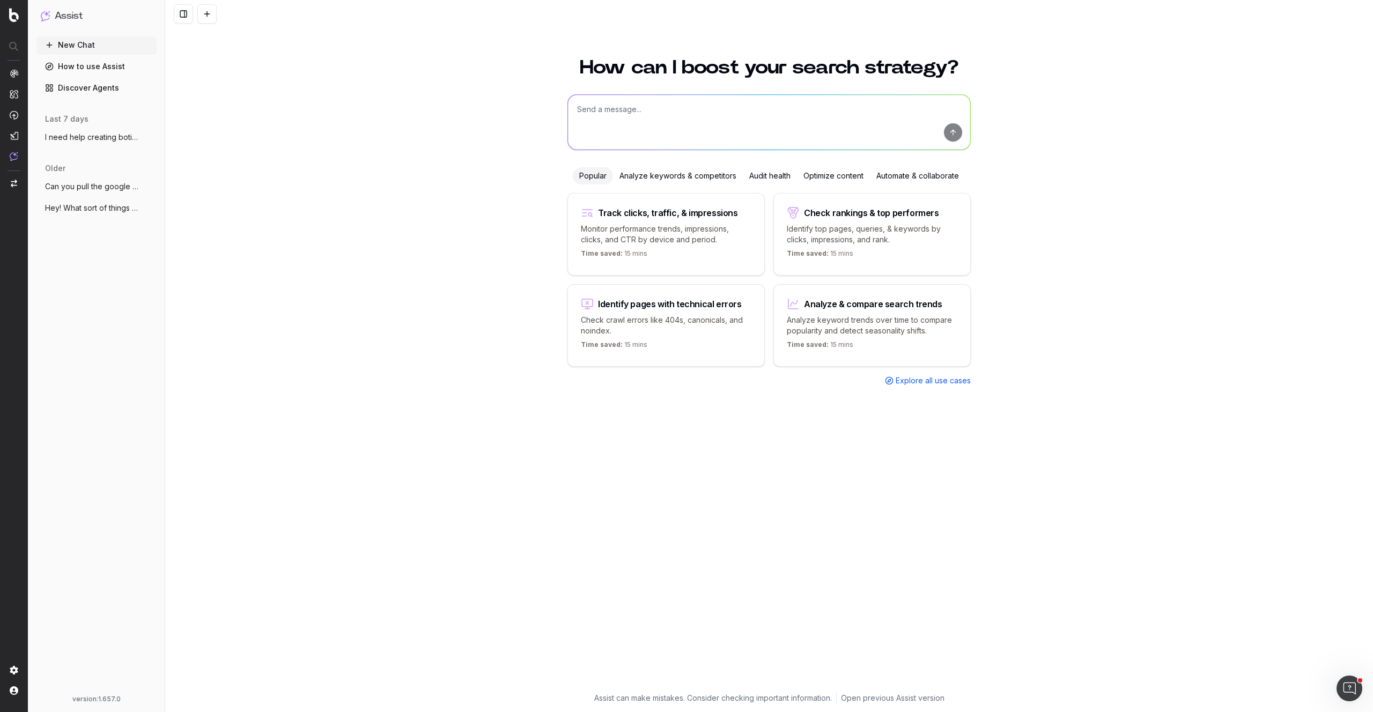
click at [667, 102] on textarea at bounding box center [769, 122] width 402 height 55
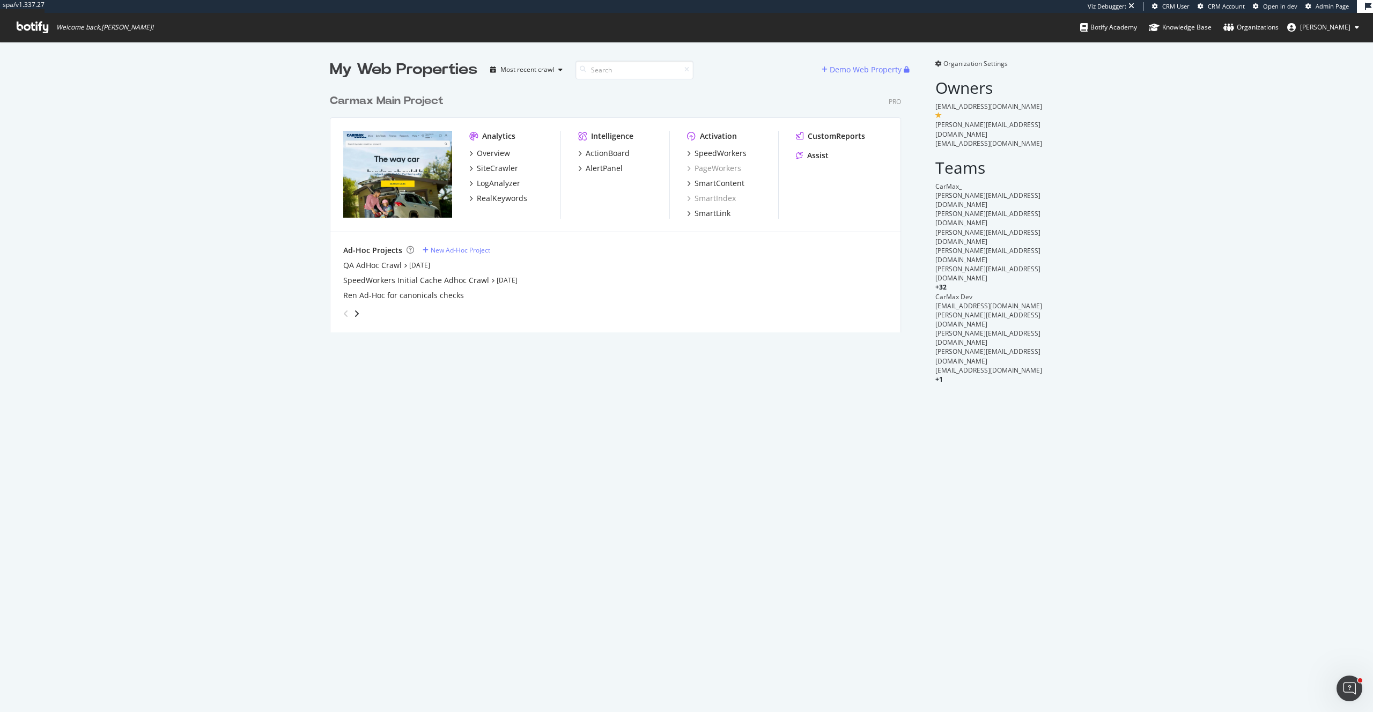
scroll to position [252, 580]
click at [418, 104] on div "Carmax Main Project" at bounding box center [387, 101] width 114 height 16
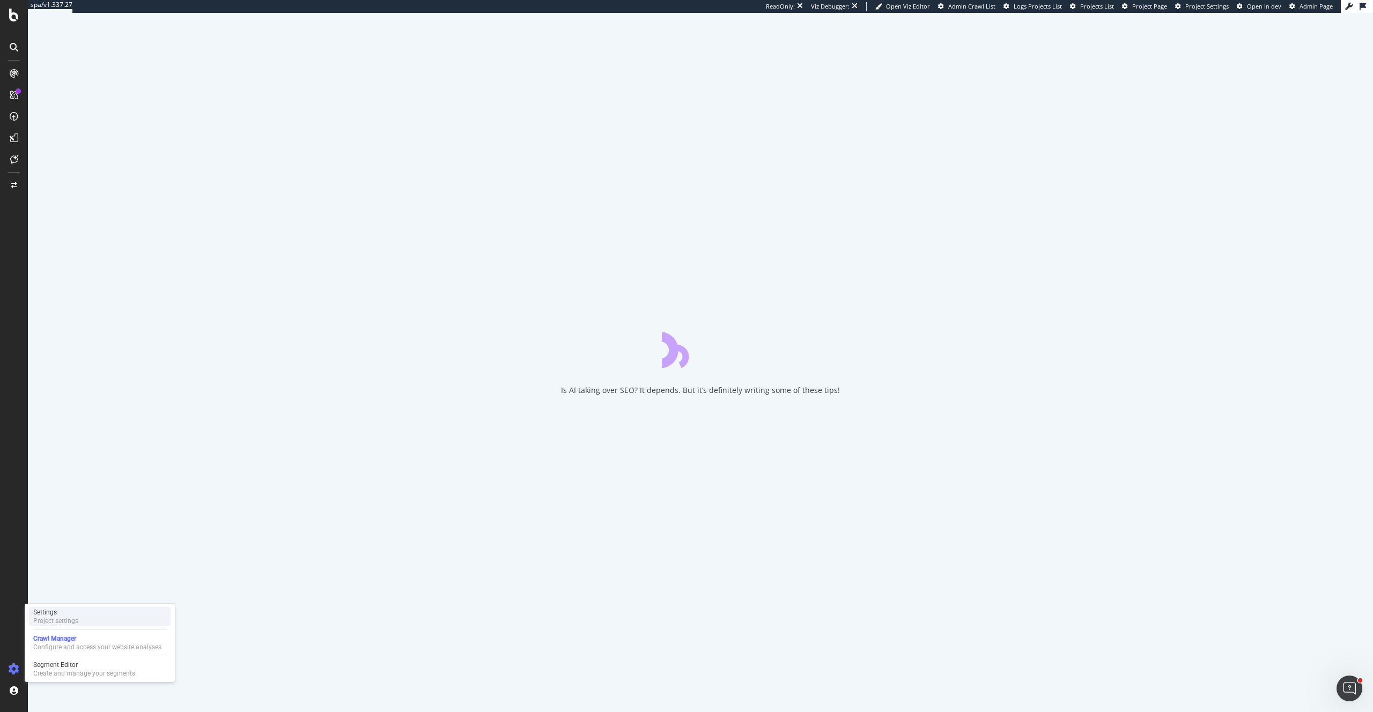
click at [71, 613] on div "Settings" at bounding box center [55, 612] width 45 height 9
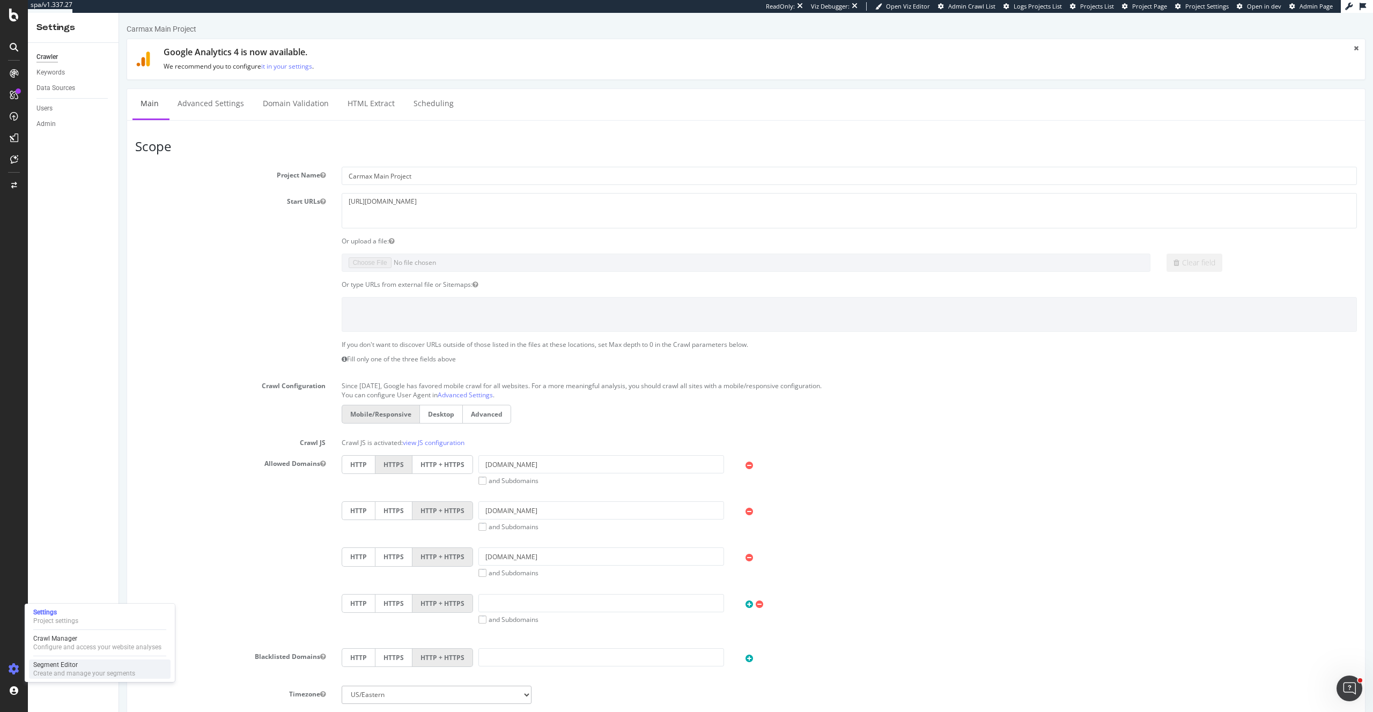
click at [54, 673] on div "Create and manage your segments" at bounding box center [84, 673] width 102 height 9
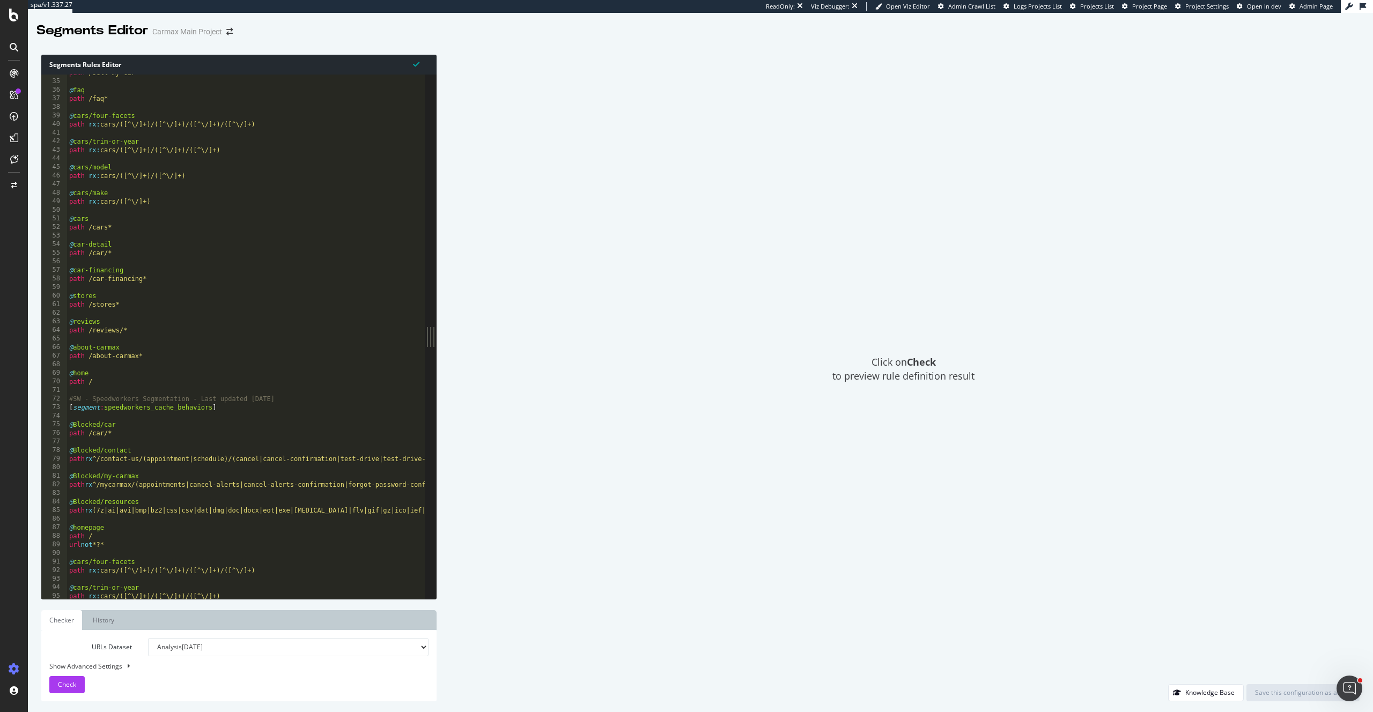
scroll to position [51, 0]
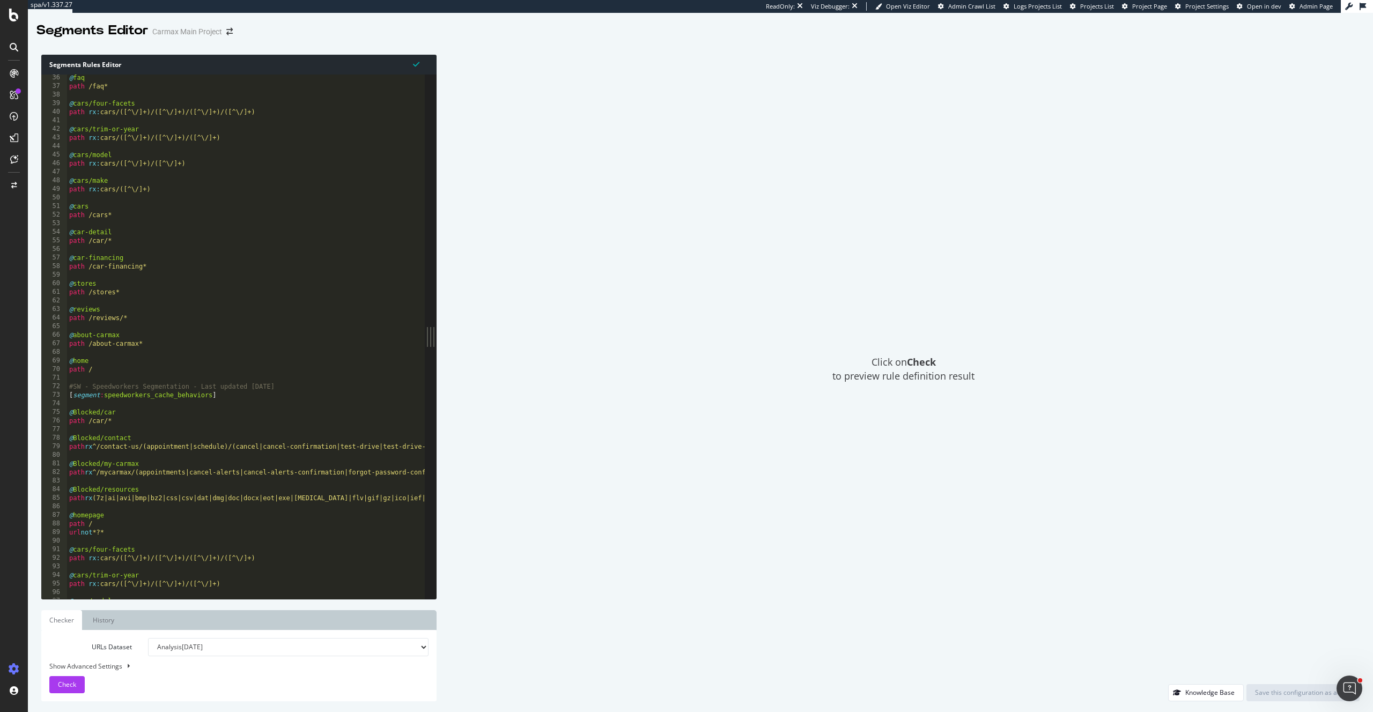
type textarea "path /car-financing*"
click at [269, 270] on div "@ faq path /faq* @ cars/four-facets path rx : cars/([^\/]+)/([^\/]+)/([^\/]+)/(…" at bounding box center [816, 344] width 1499 height 542
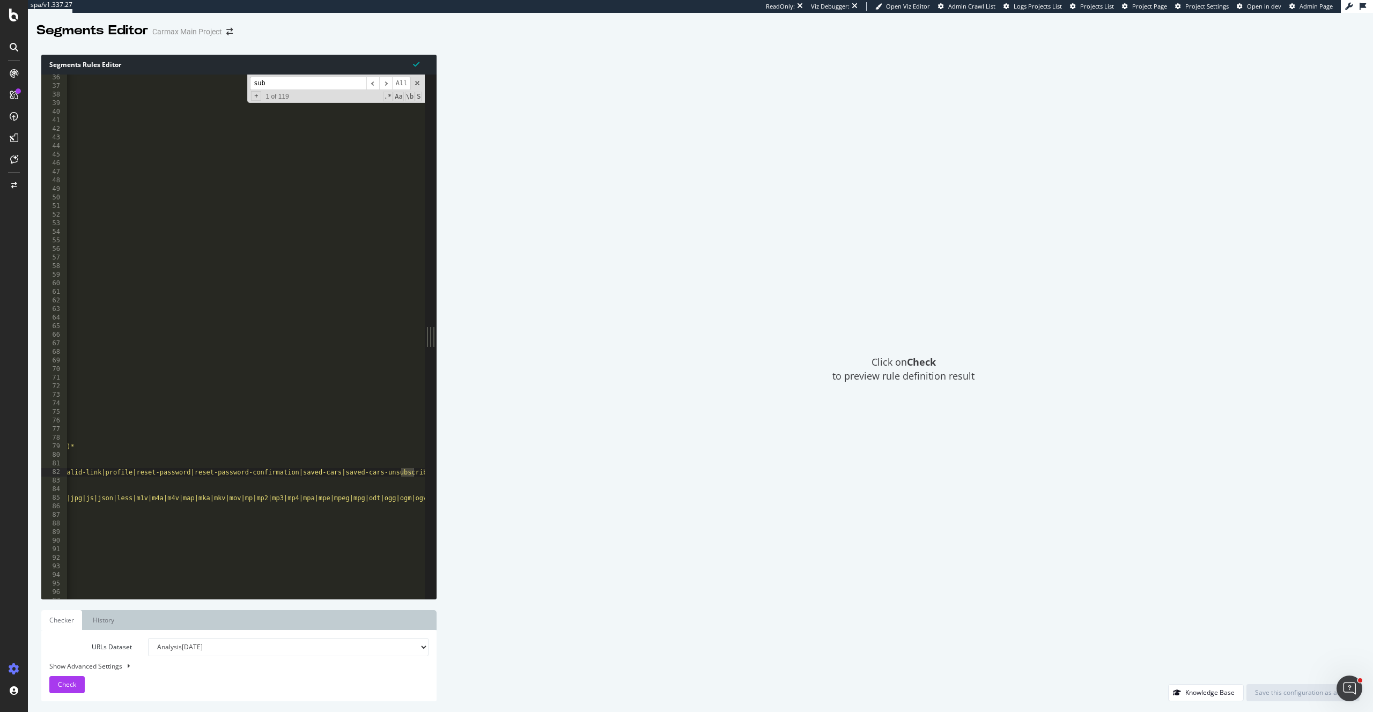
scroll to position [0, 405]
type input "subdomain"
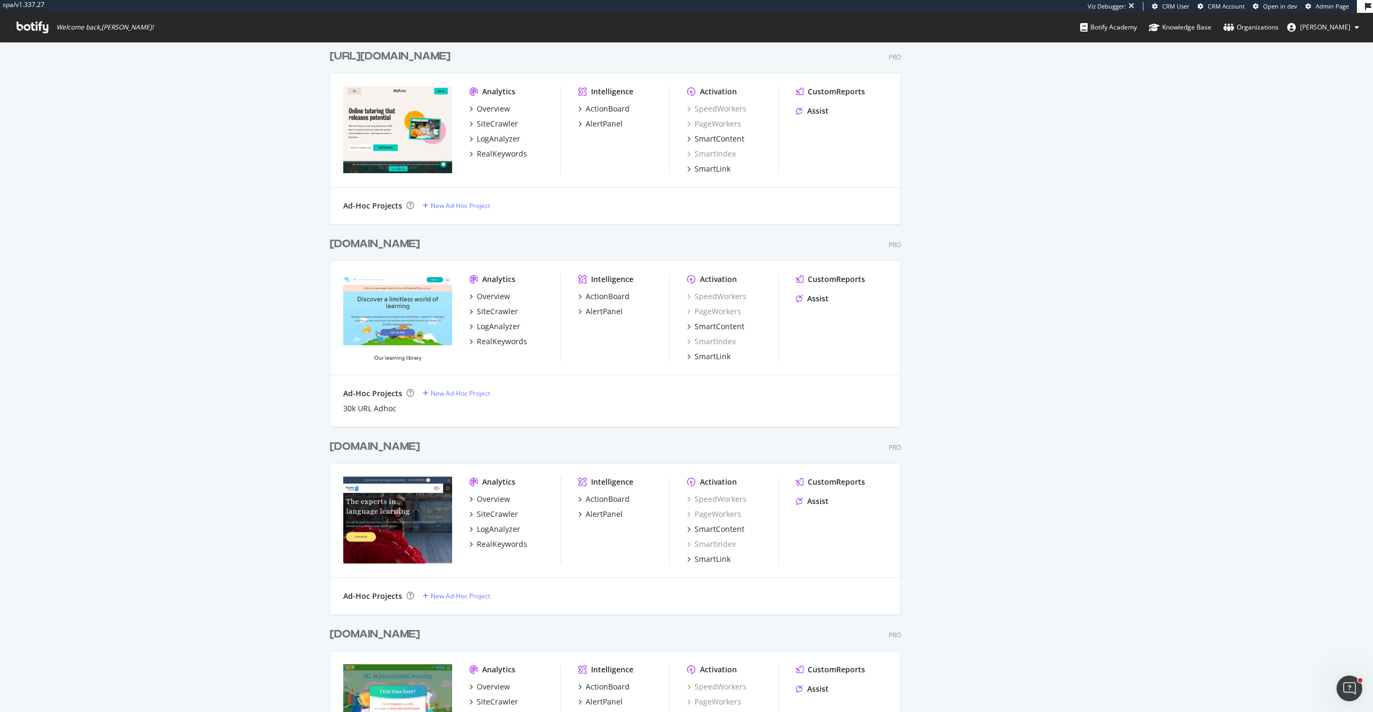
scroll to position [2402, 0]
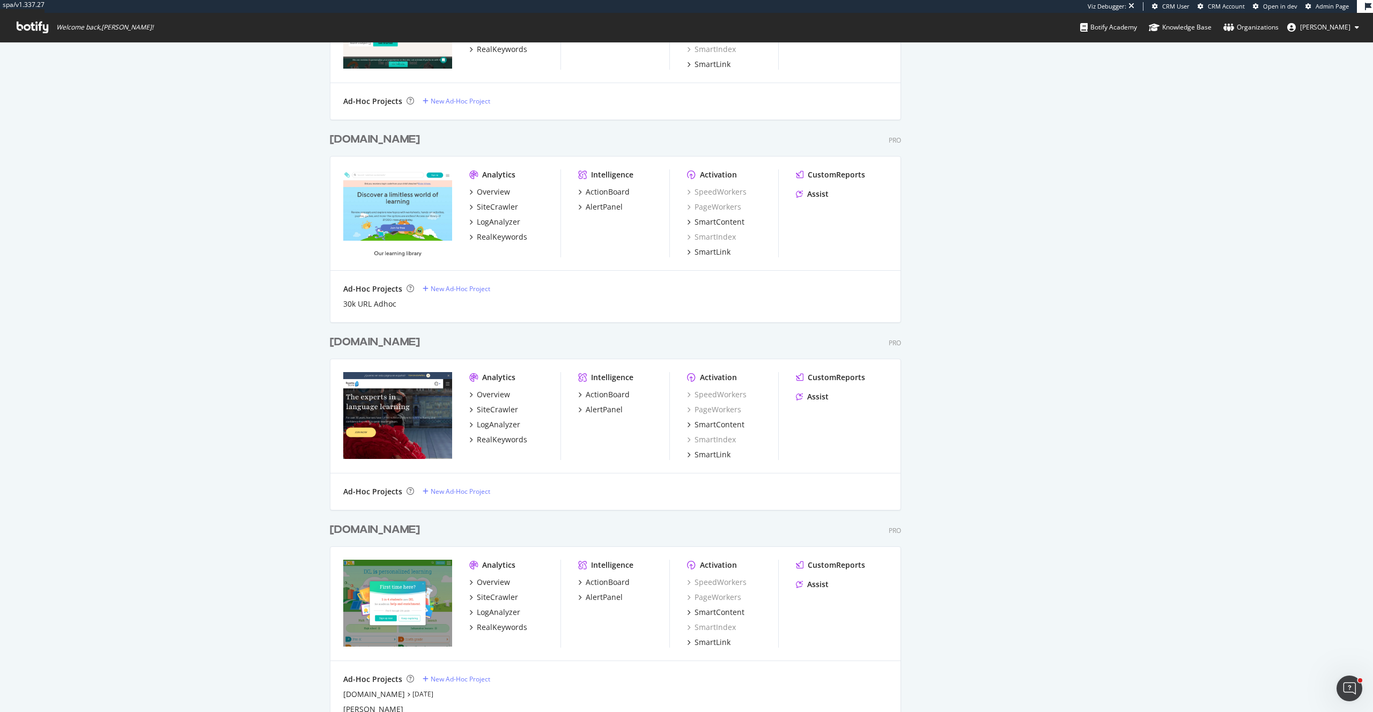
click at [379, 142] on div "[DOMAIN_NAME]" at bounding box center [375, 140] width 90 height 16
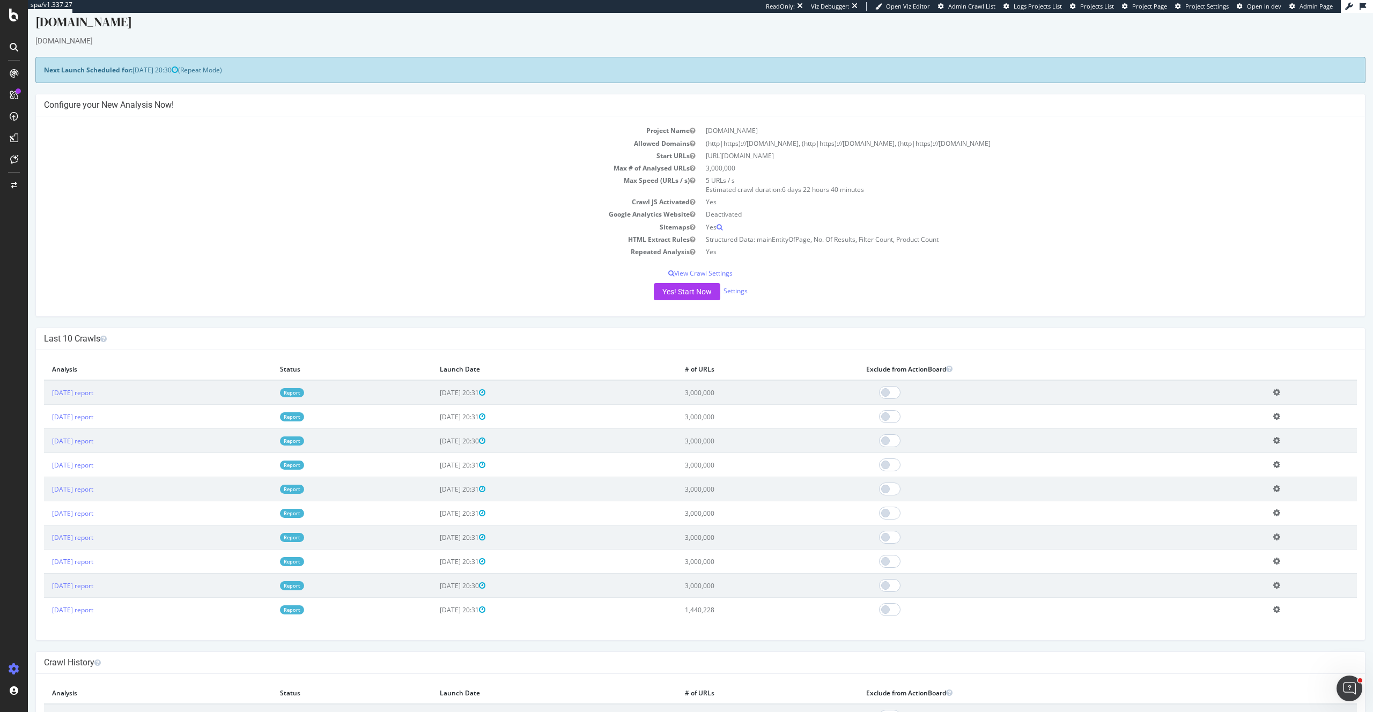
scroll to position [13, 0]
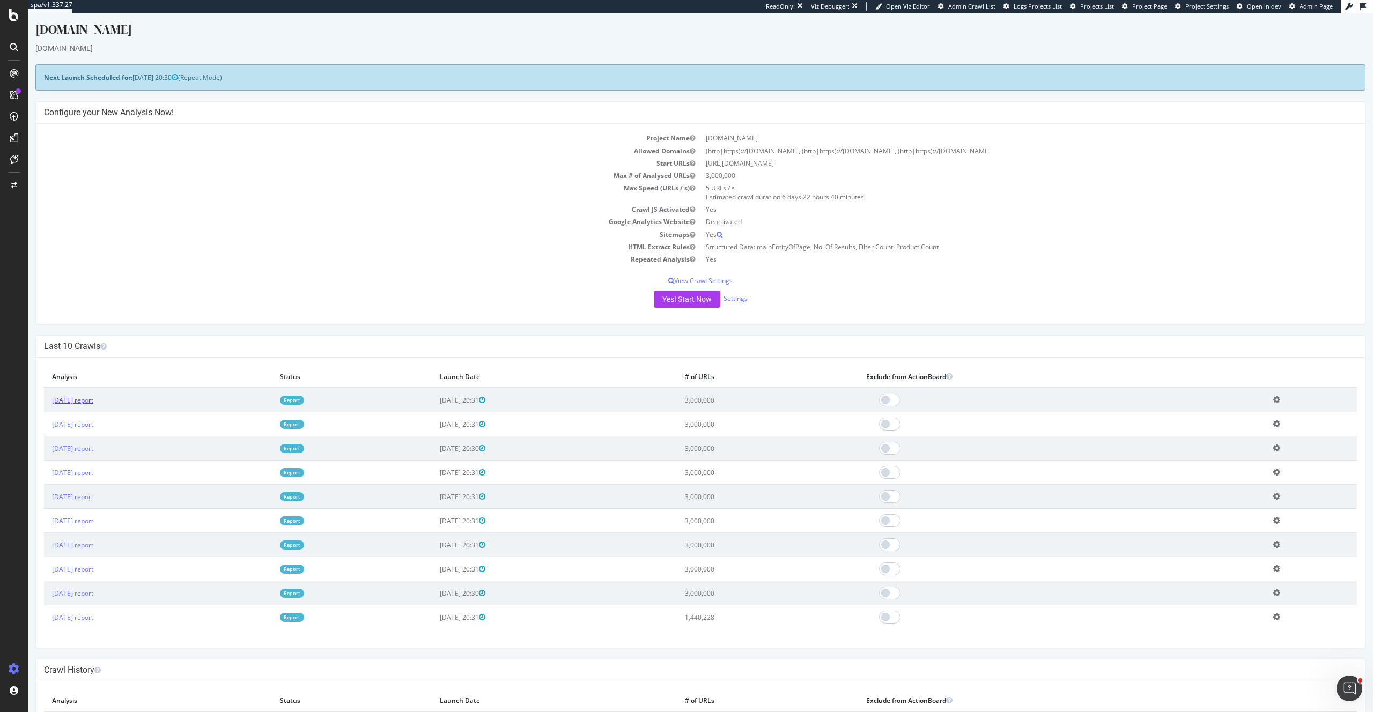
click at [90, 393] on td "[DATE] report" at bounding box center [158, 400] width 228 height 25
click at [71, 400] on link "[DATE] report" at bounding box center [72, 399] width 41 height 9
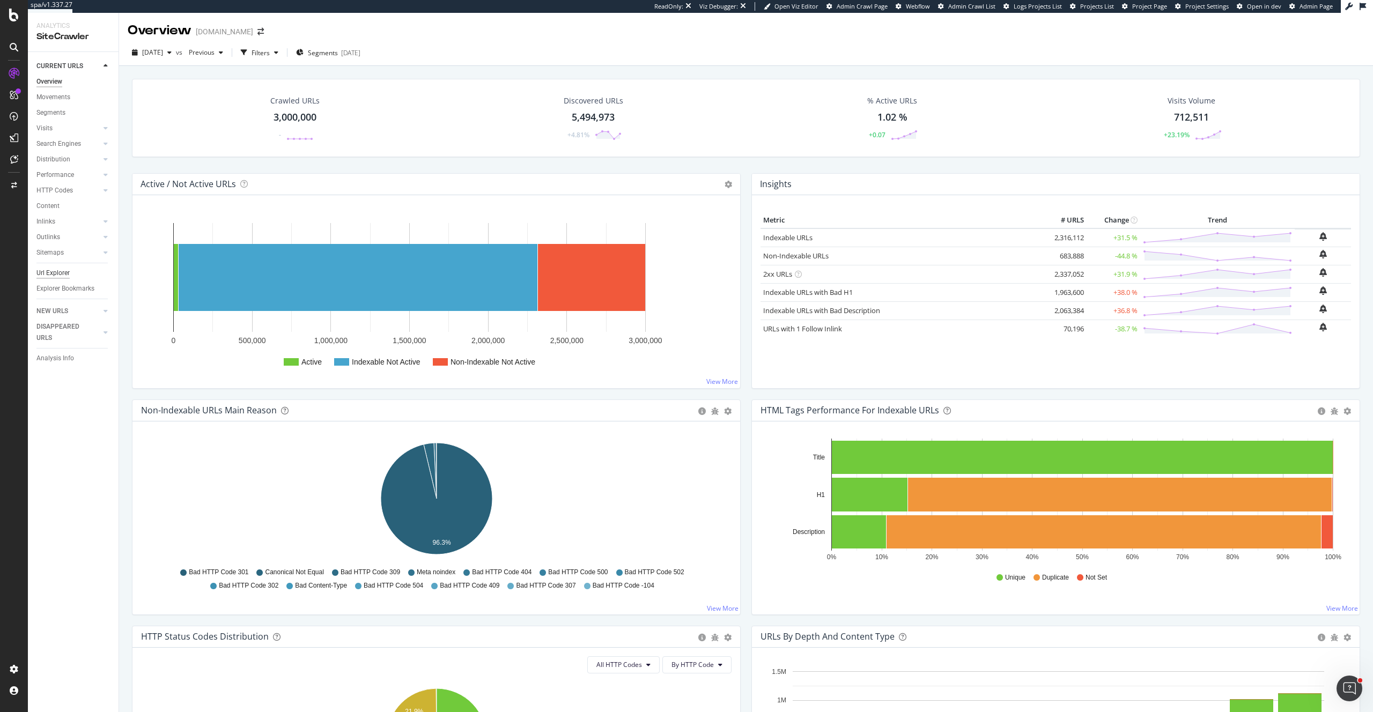
click at [56, 271] on div "Url Explorer" at bounding box center [52, 273] width 33 height 11
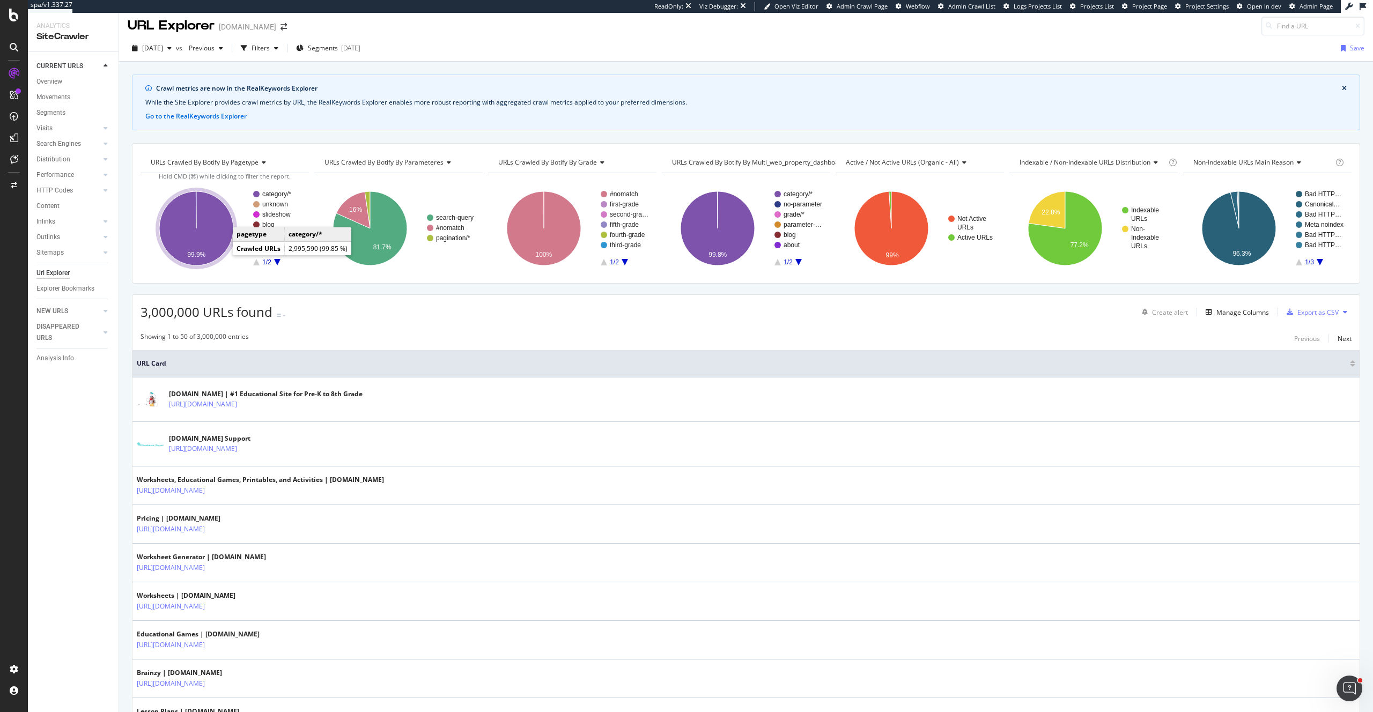
scroll to position [4, 0]
click at [224, 231] on icon "A chart." at bounding box center [196, 229] width 74 height 74
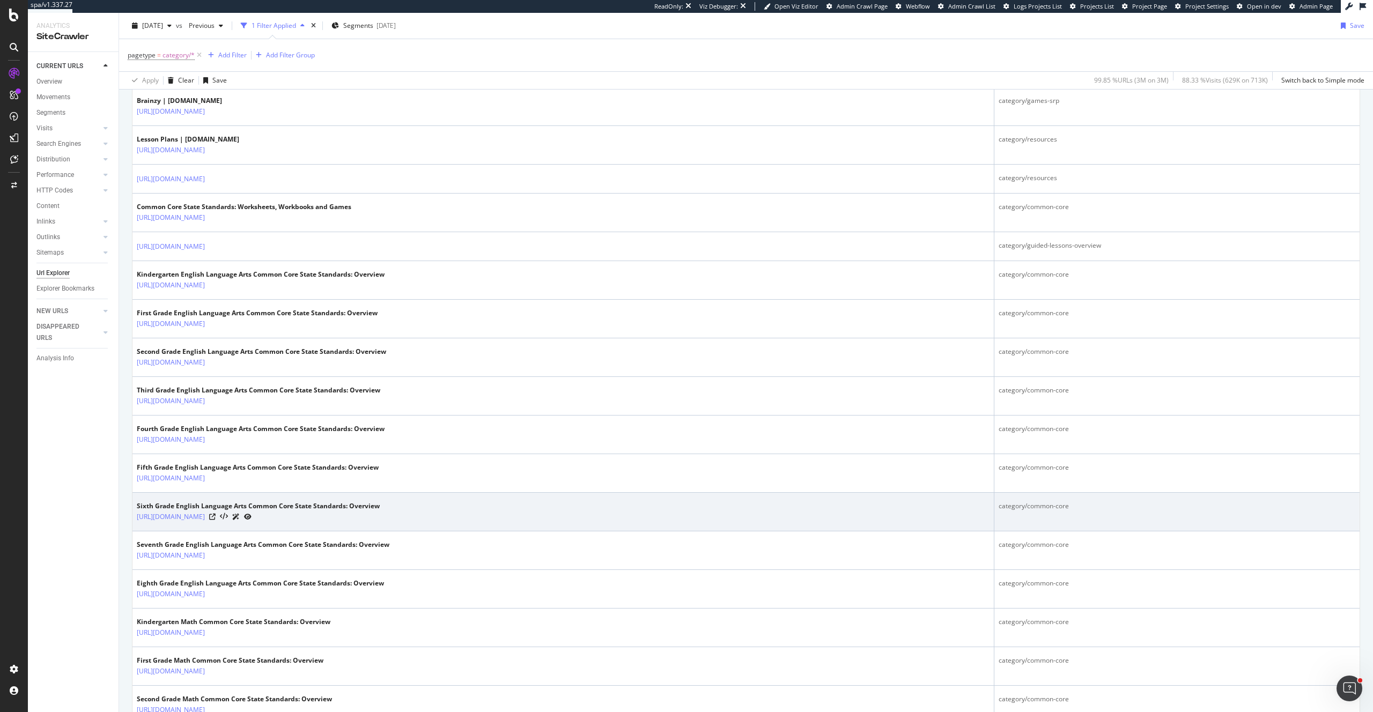
scroll to position [500, 0]
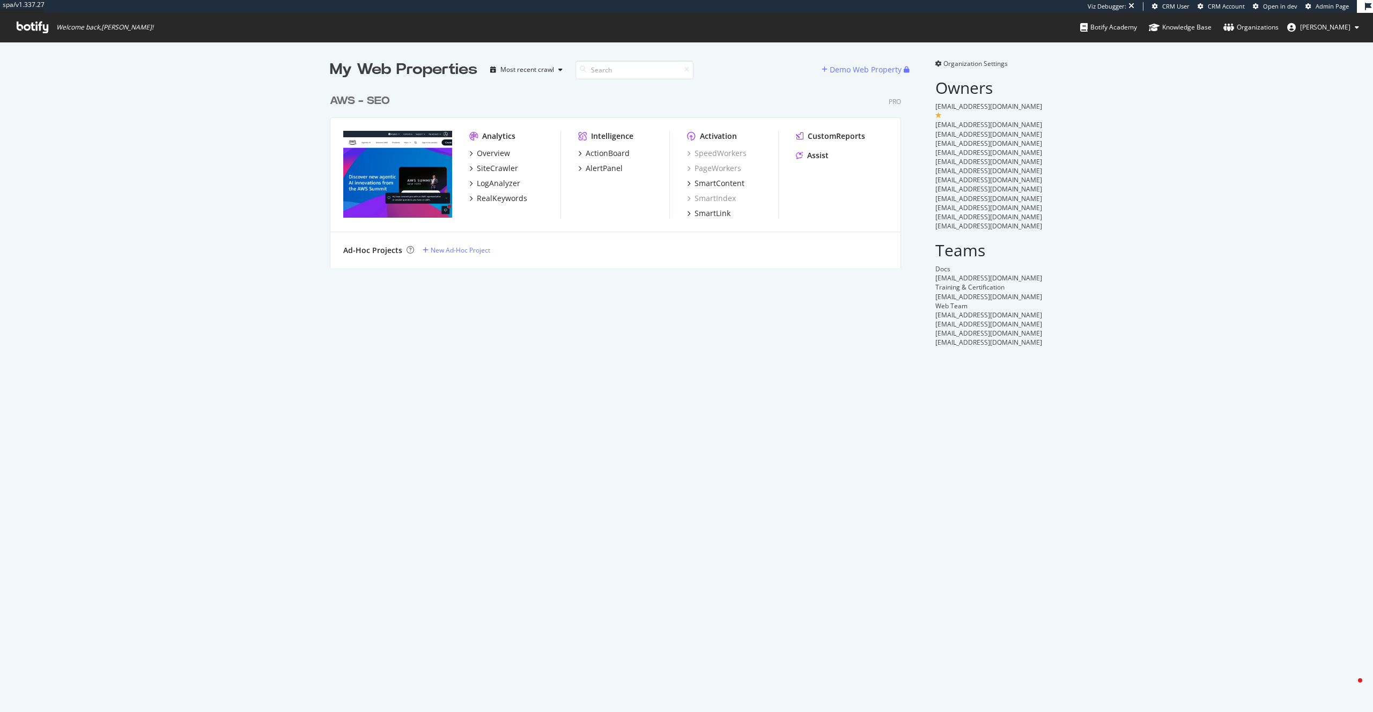
click at [382, 102] on div "AWS - SEO" at bounding box center [360, 101] width 60 height 16
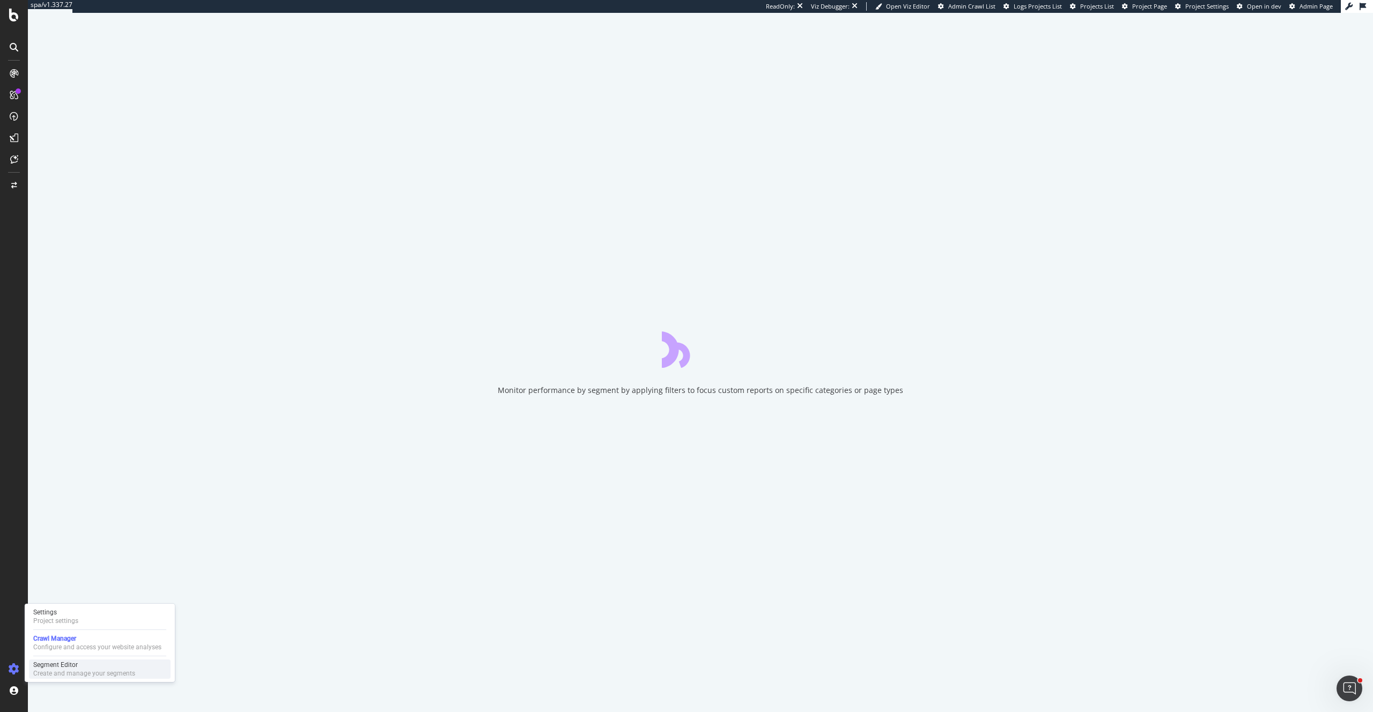
click at [54, 664] on div "Segment Editor" at bounding box center [84, 665] width 102 height 9
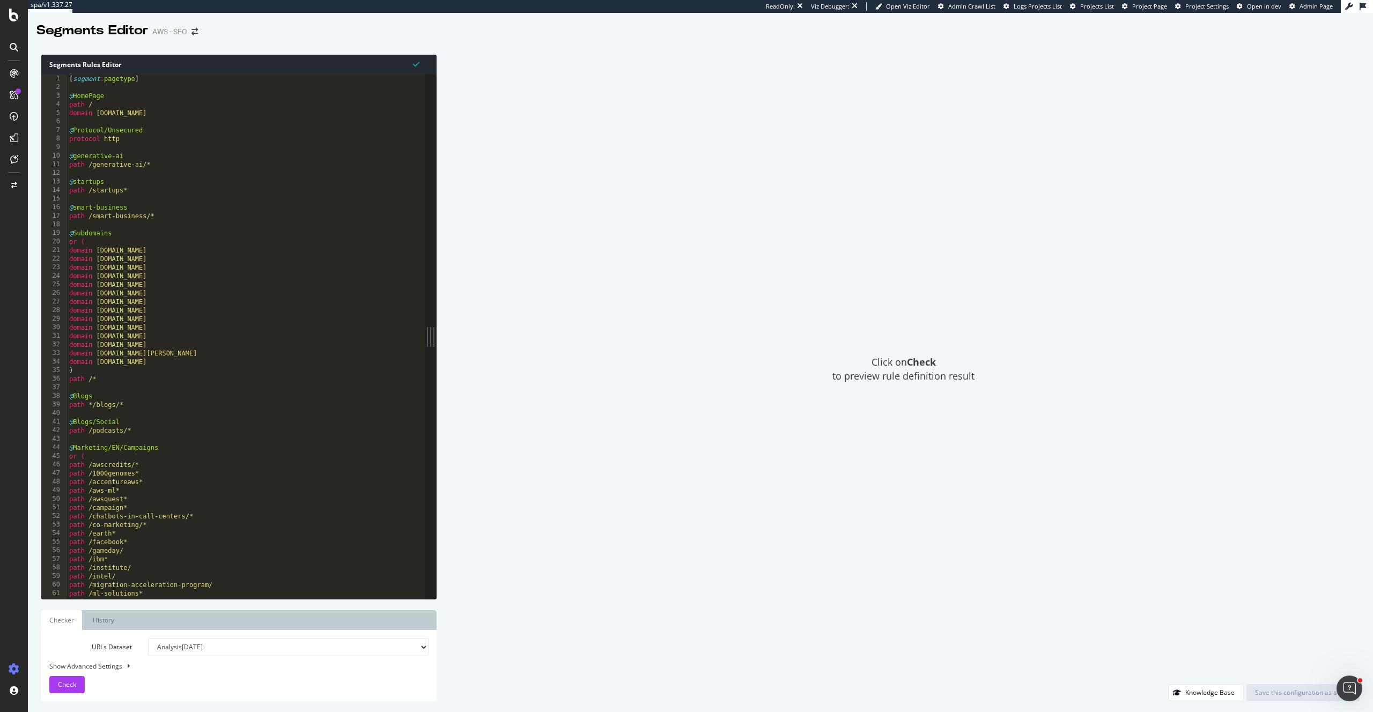
click at [284, 286] on div "[ segment : pagetype ] @ HomePage path / domain [DOMAIN_NAME] @ Protocol/Unsecu…" at bounding box center [246, 346] width 358 height 542
type textarea "path /smart-business/*"
click at [293, 216] on div "[ segment : pagetype ] @ HomePage path / domain aws.amazon.com @ Protocol/Unsec…" at bounding box center [246, 346] width 358 height 542
click at [74, 683] on span "Check" at bounding box center [67, 684] width 18 height 9
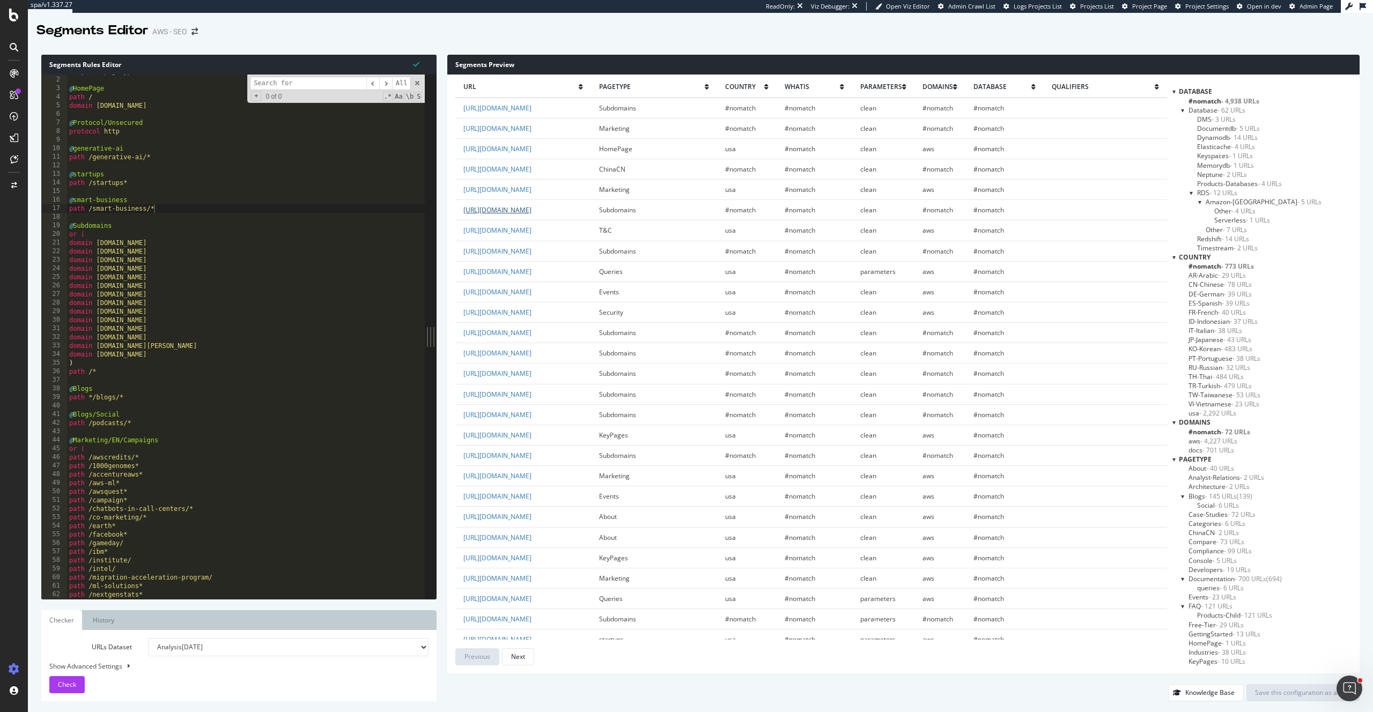
scroll to position [6, 0]
